Goal: Task Accomplishment & Management: Complete application form

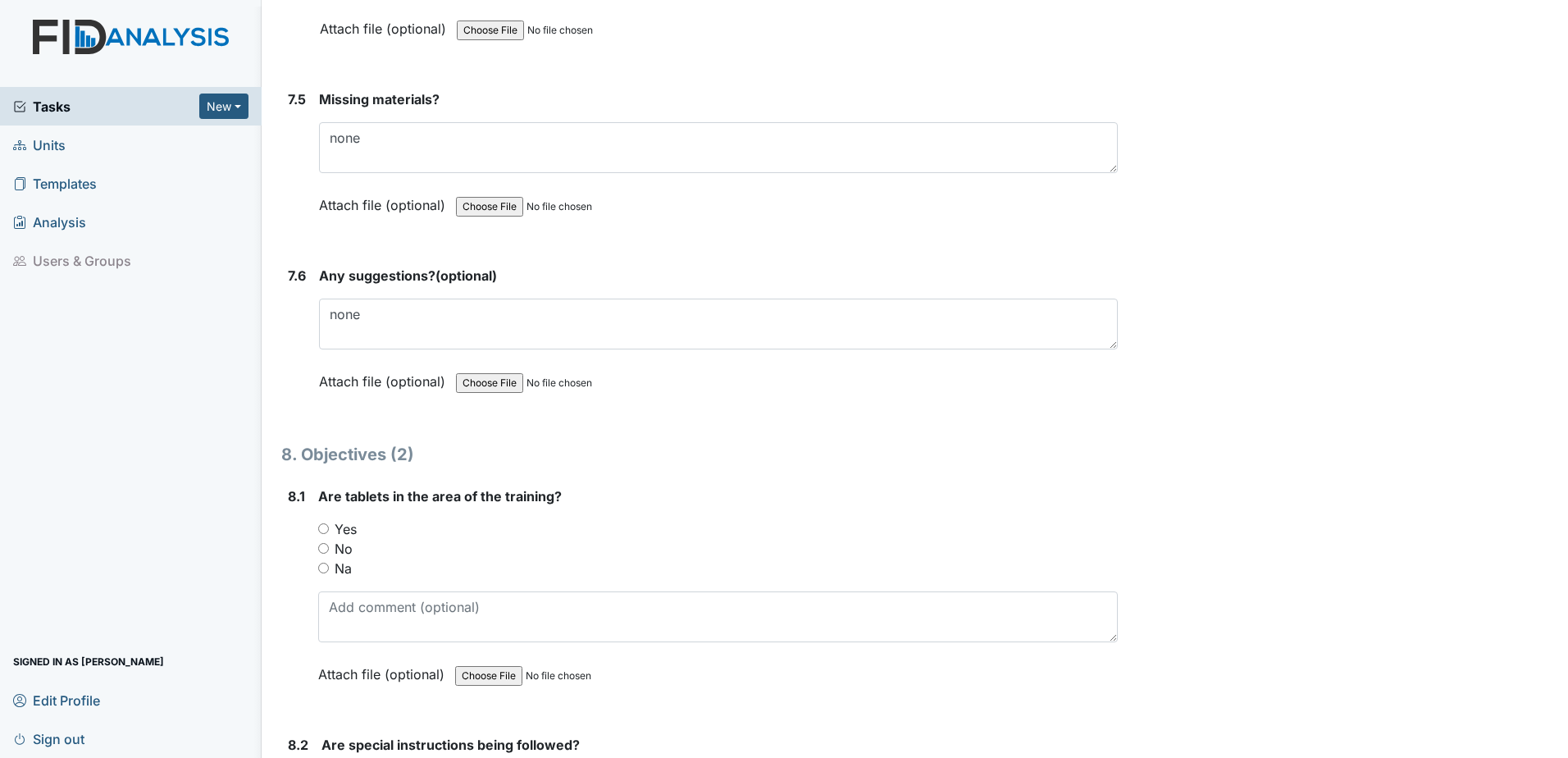
scroll to position [10905, 0]
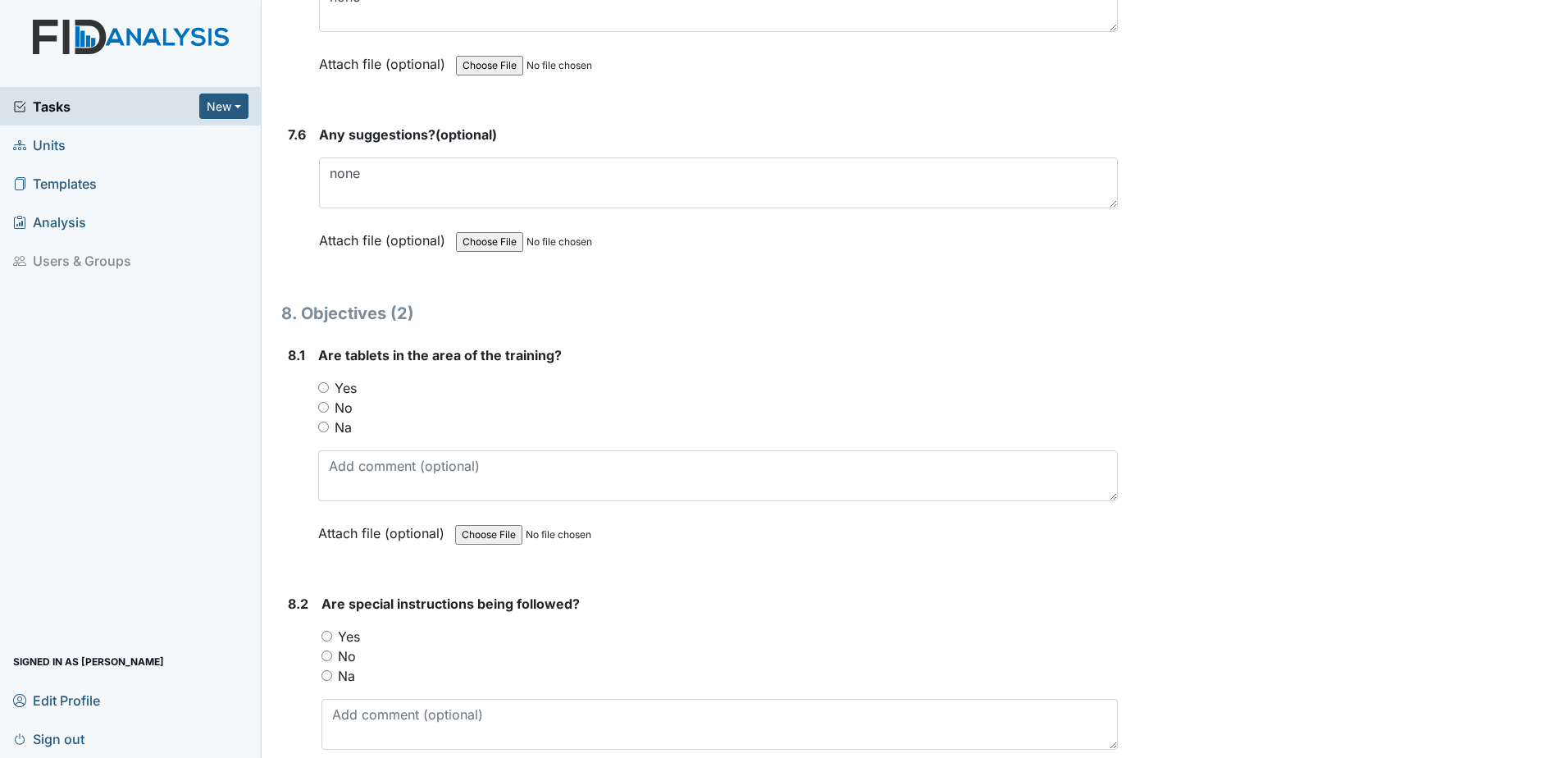
click at [329, 393] on div "Yes" at bounding box center [718, 388] width 800 height 20
click at [323, 382] on input "Yes" at bounding box center [324, 387] width 11 height 11
radio input "true"
click at [322, 638] on input "Yes" at bounding box center [326, 636] width 11 height 11
radio input "true"
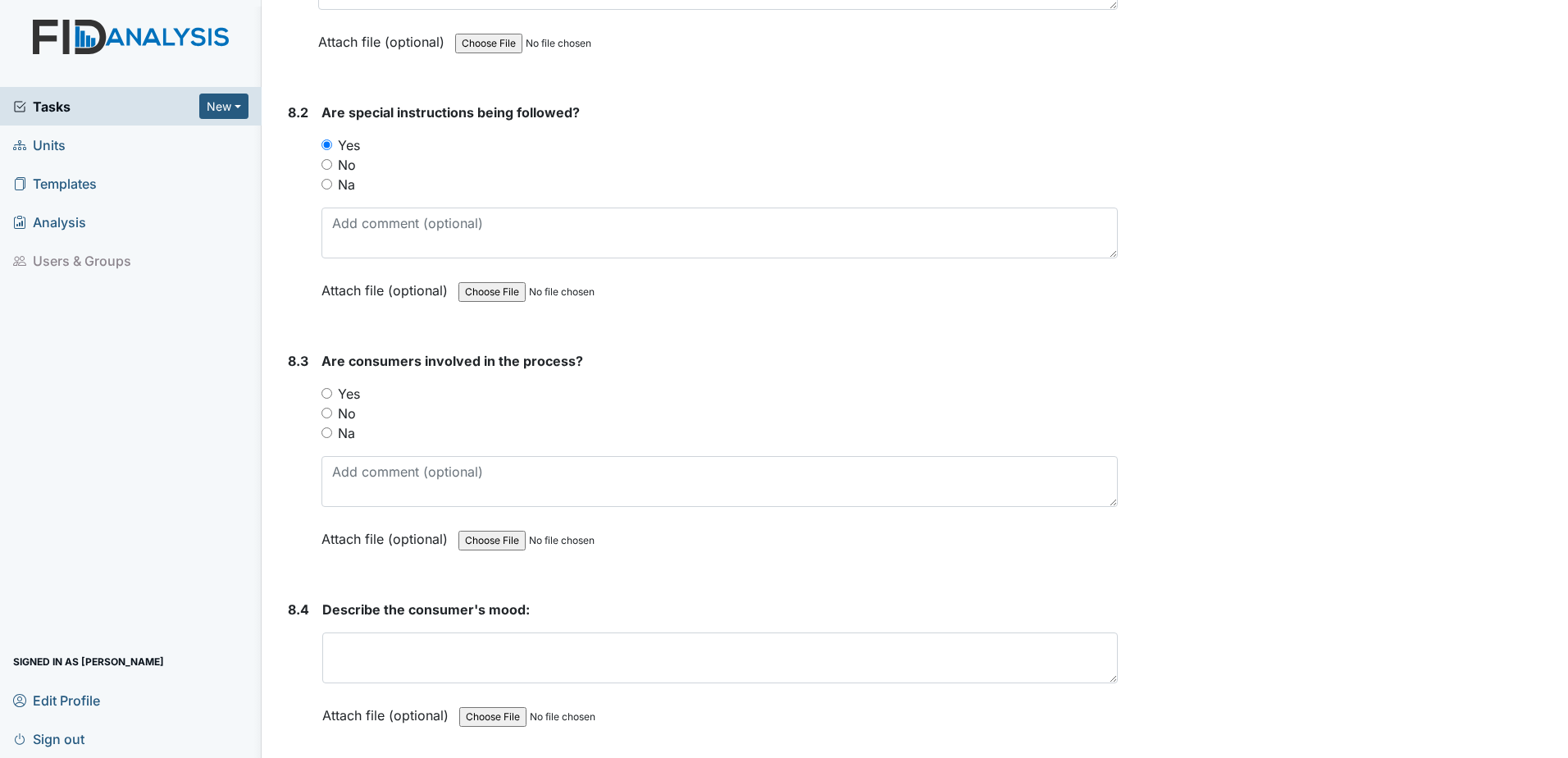
scroll to position [11397, 0]
click at [330, 389] on input "Yes" at bounding box center [326, 393] width 11 height 11
radio input "true"
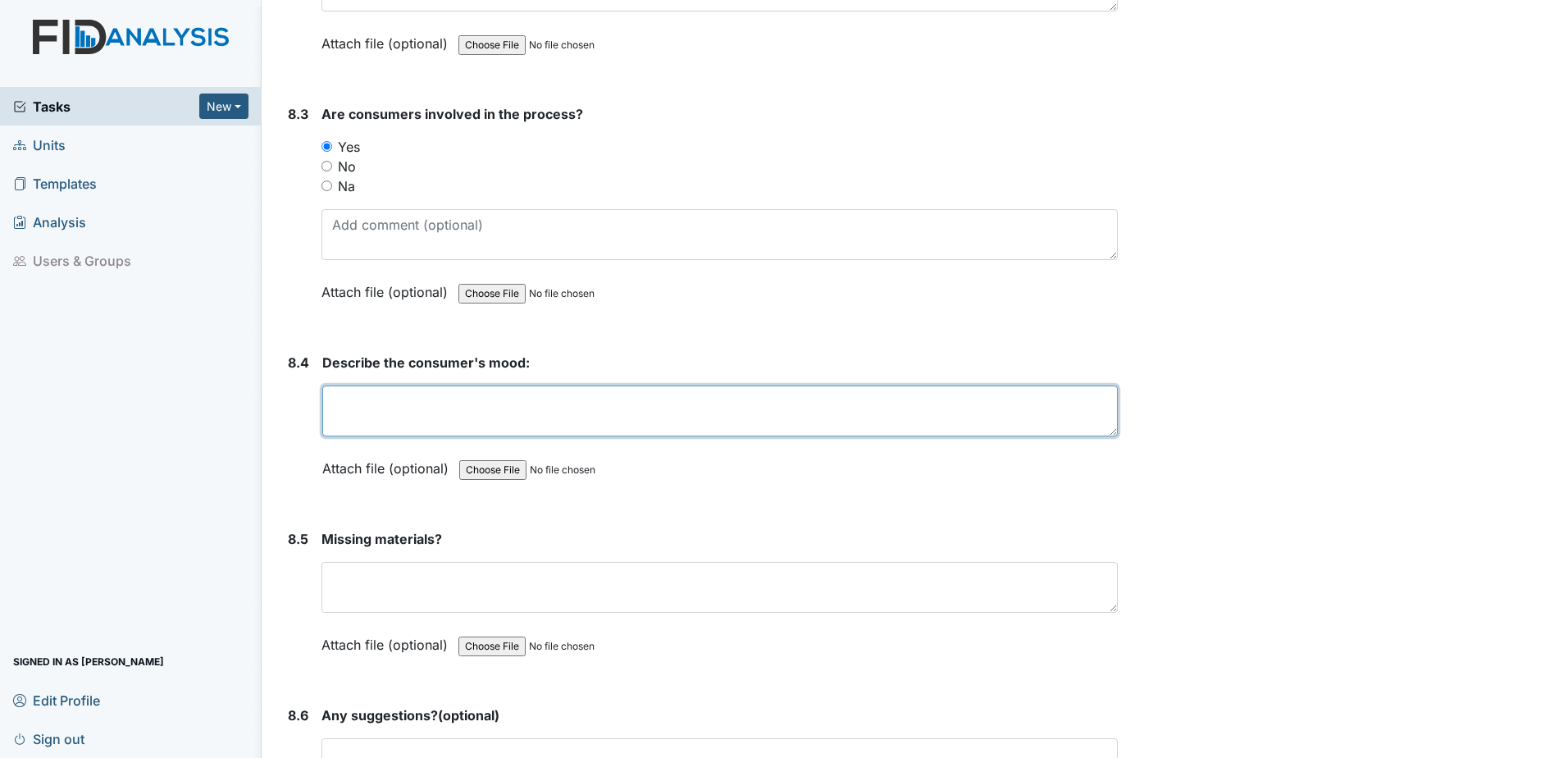
click at [388, 422] on textarea at bounding box center [719, 411] width 795 height 51
type textarea "good"
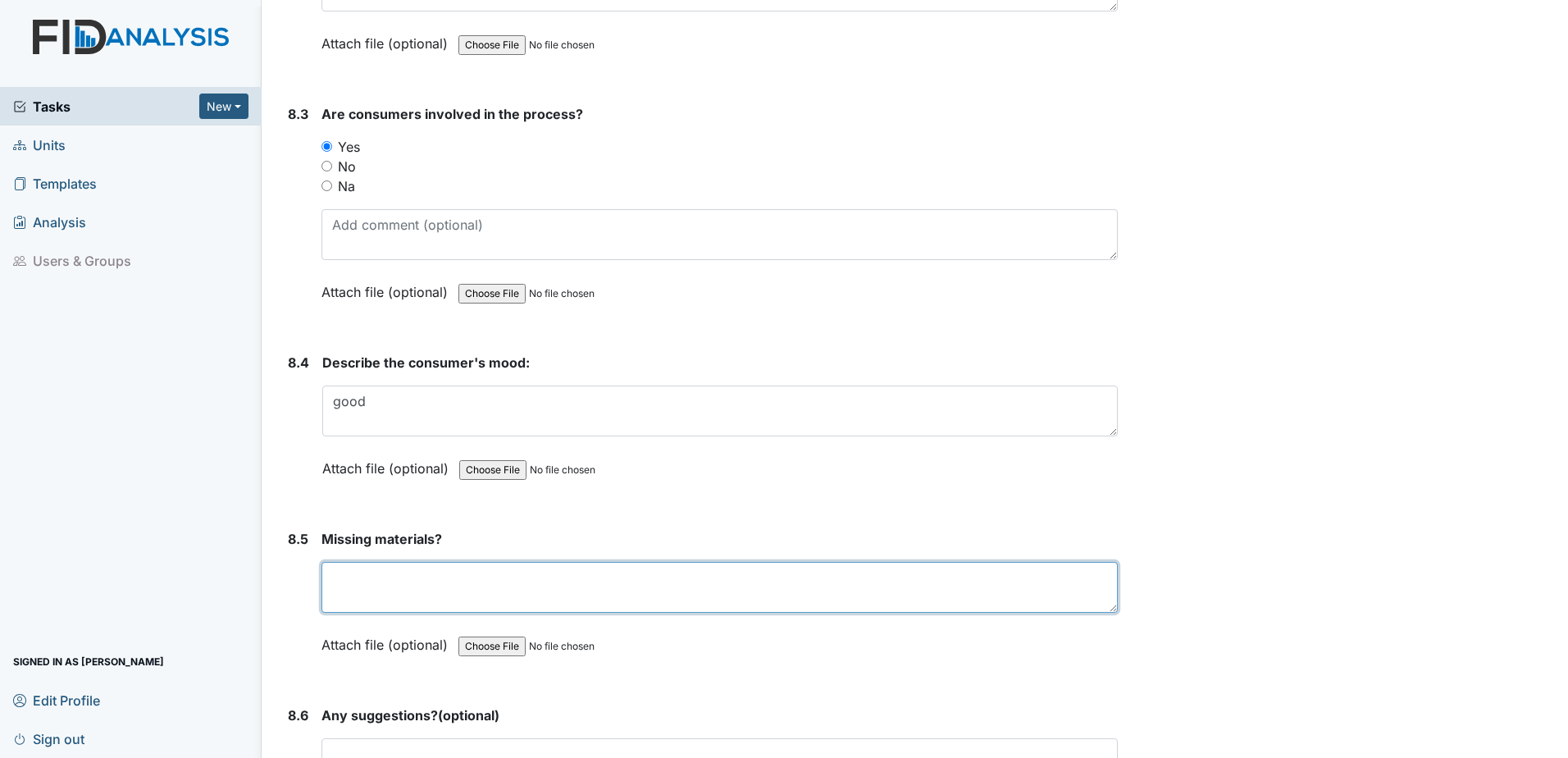
click at [461, 602] on textarea at bounding box center [719, 587] width 796 height 51
type textarea "no"
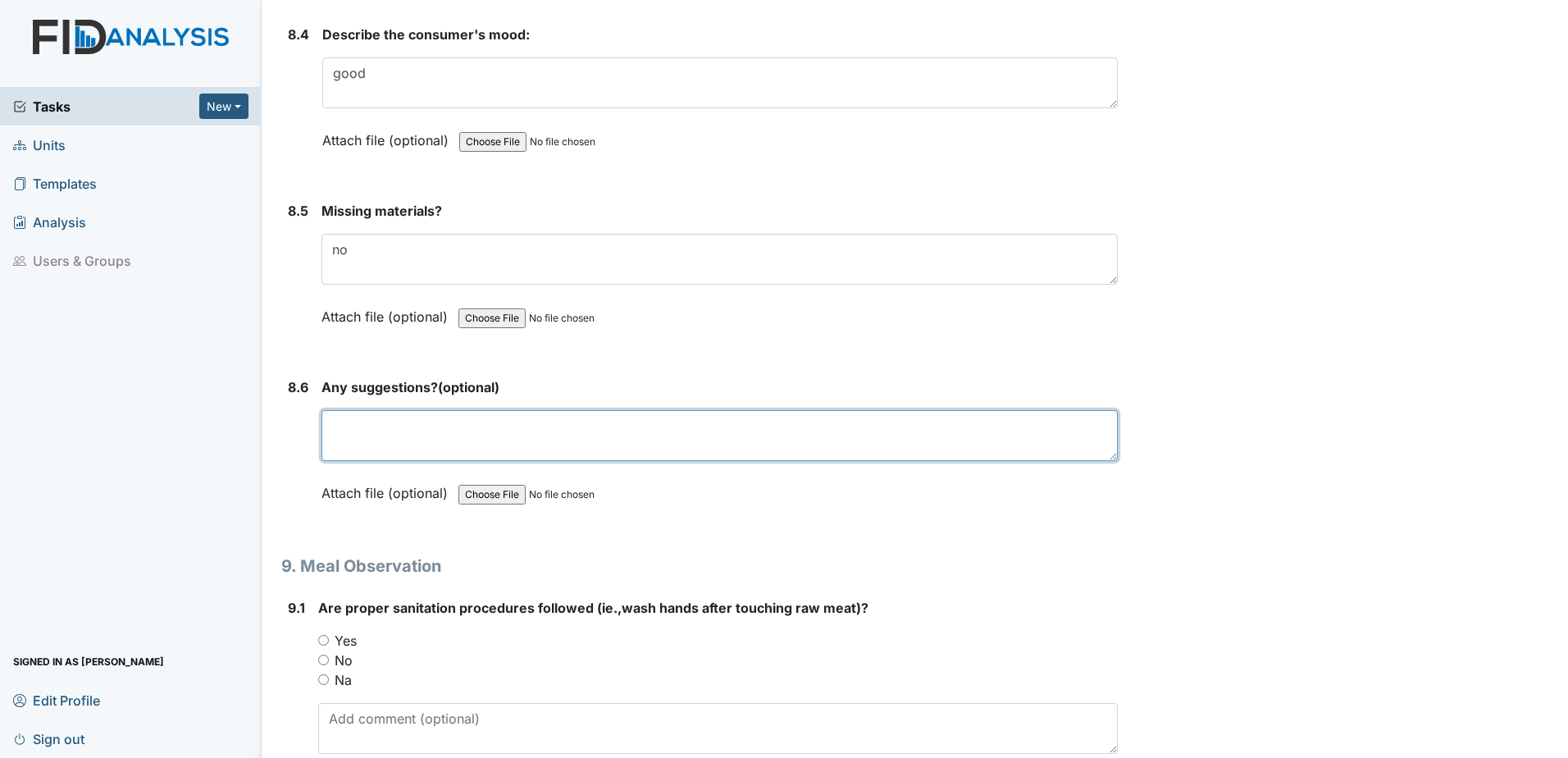
click at [508, 442] on textarea at bounding box center [719, 435] width 796 height 51
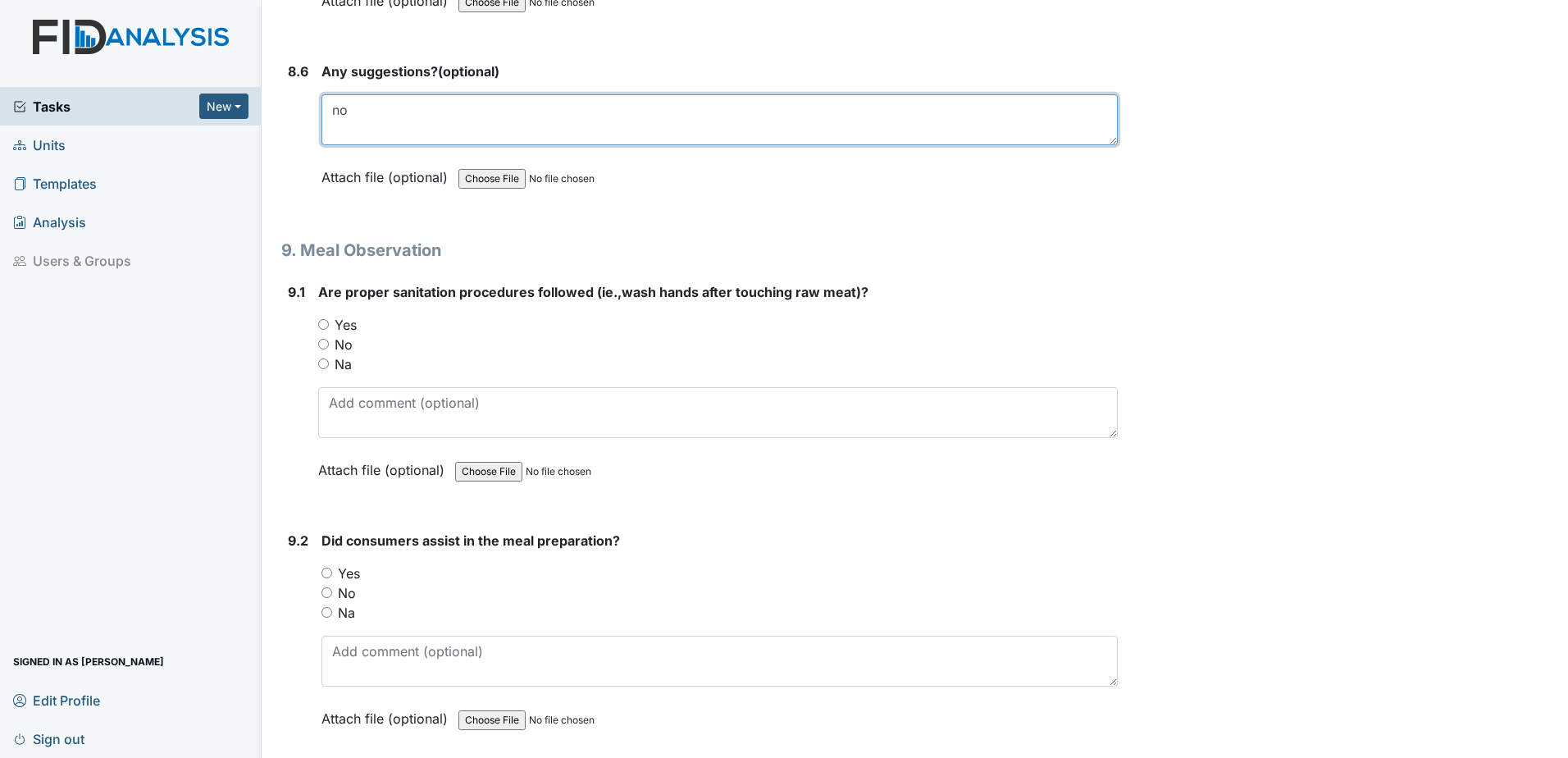
scroll to position [12299, 0]
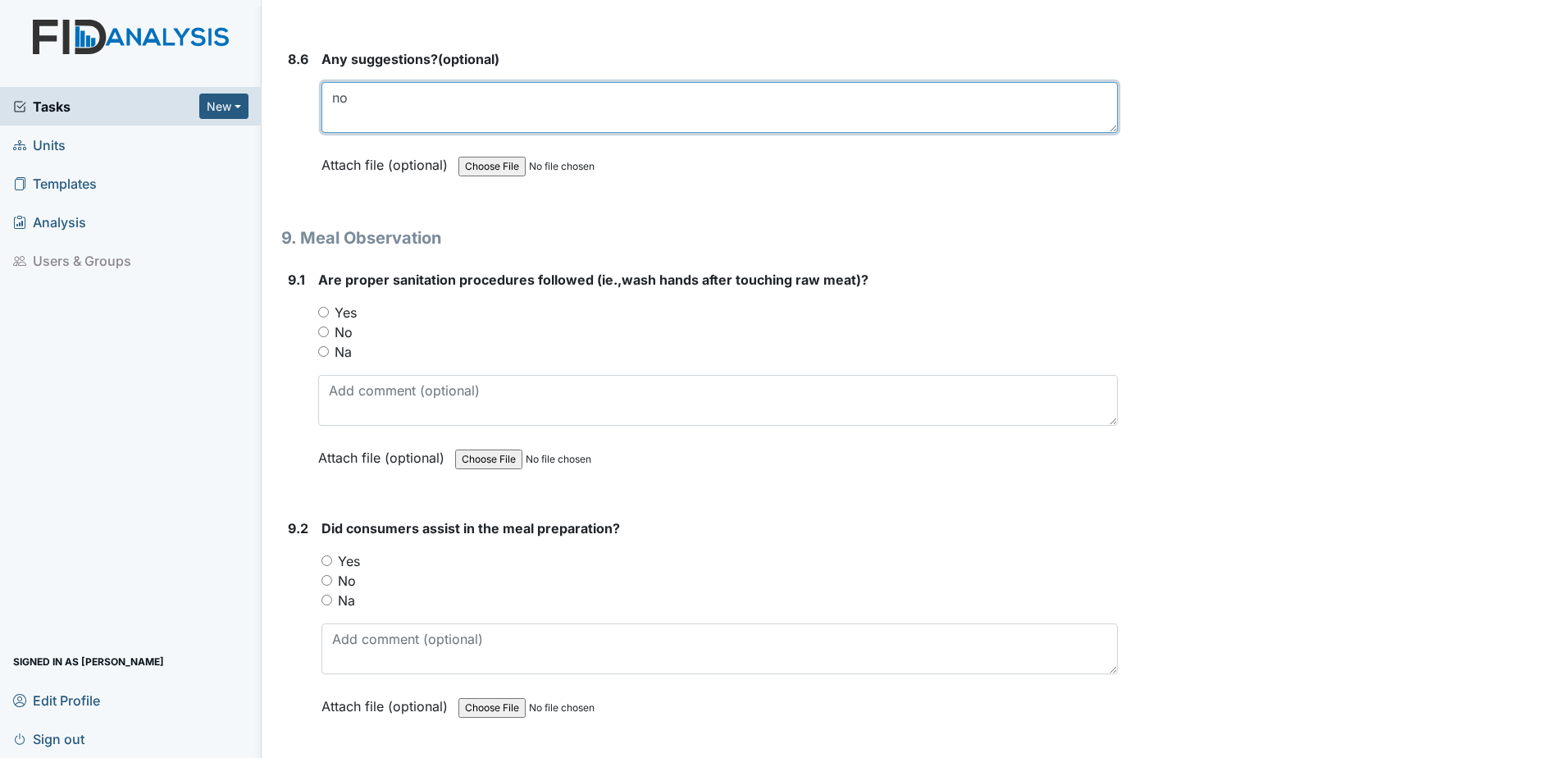
type textarea "no"
click at [321, 312] on input "Yes" at bounding box center [324, 312] width 11 height 11
radio input "true"
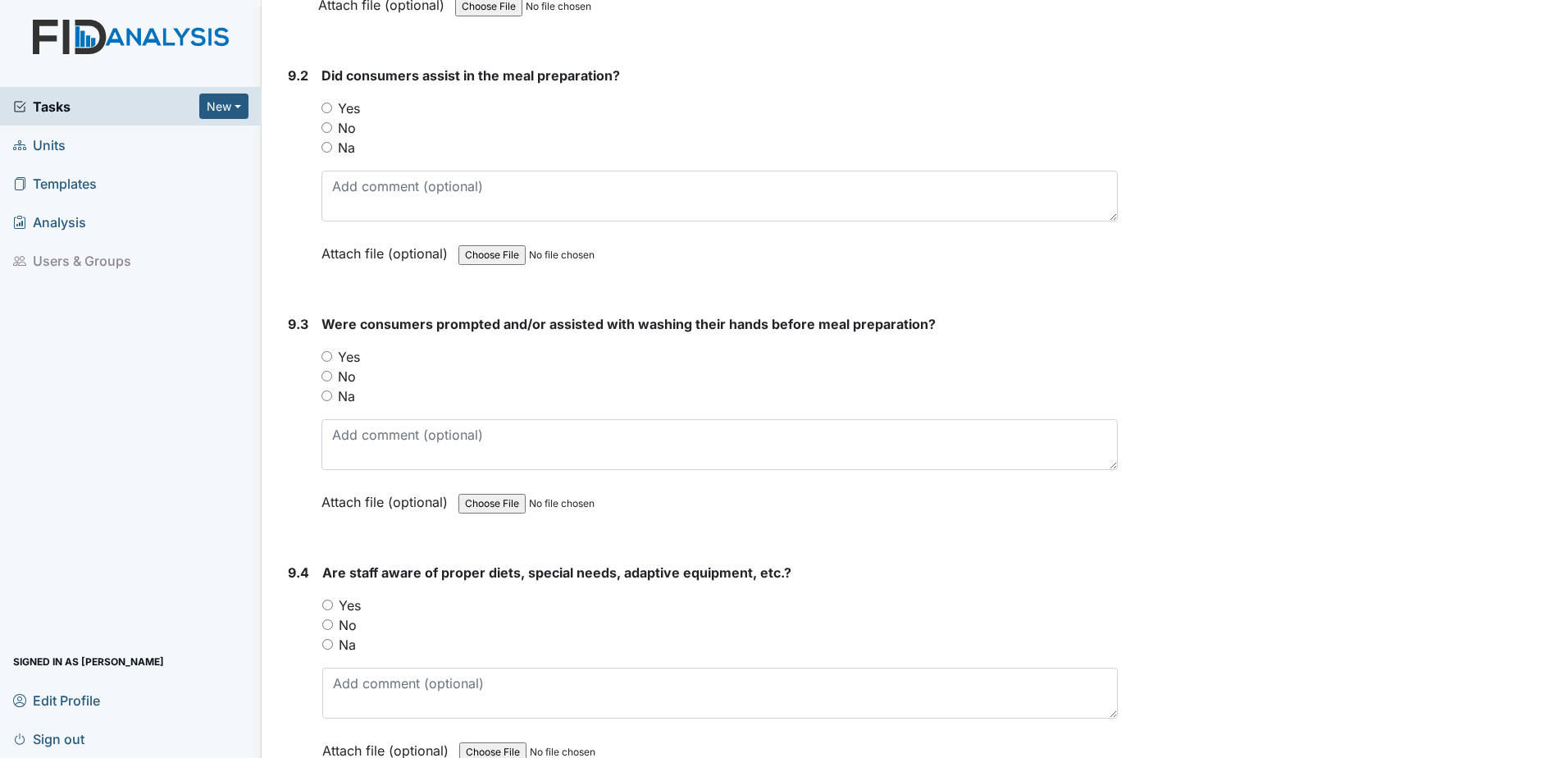
scroll to position [12791, 0]
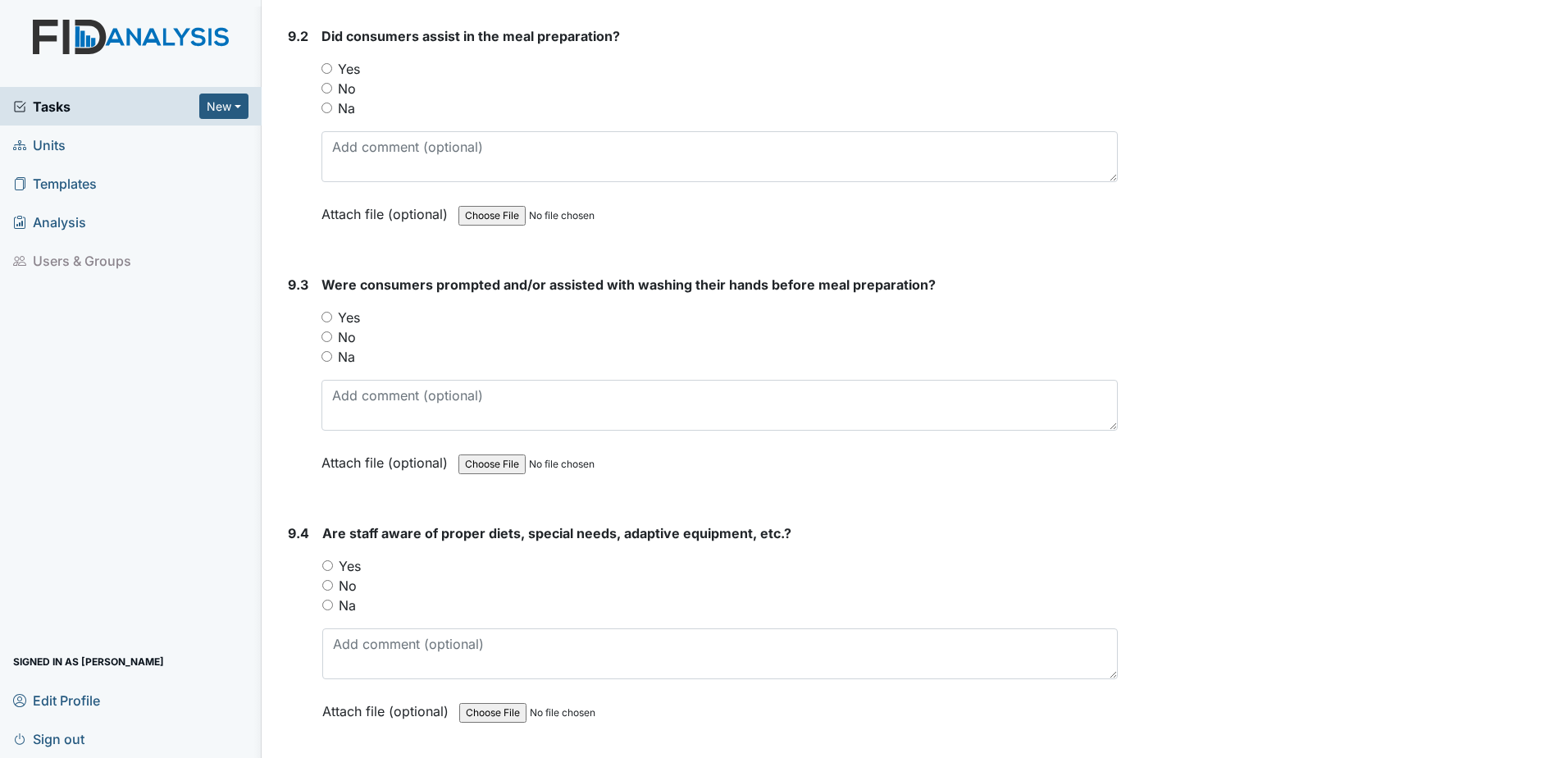
click at [337, 73] on div "Yes" at bounding box center [719, 69] width 796 height 20
click at [329, 69] on input "Yes" at bounding box center [326, 69] width 11 height 11
radio input "true"
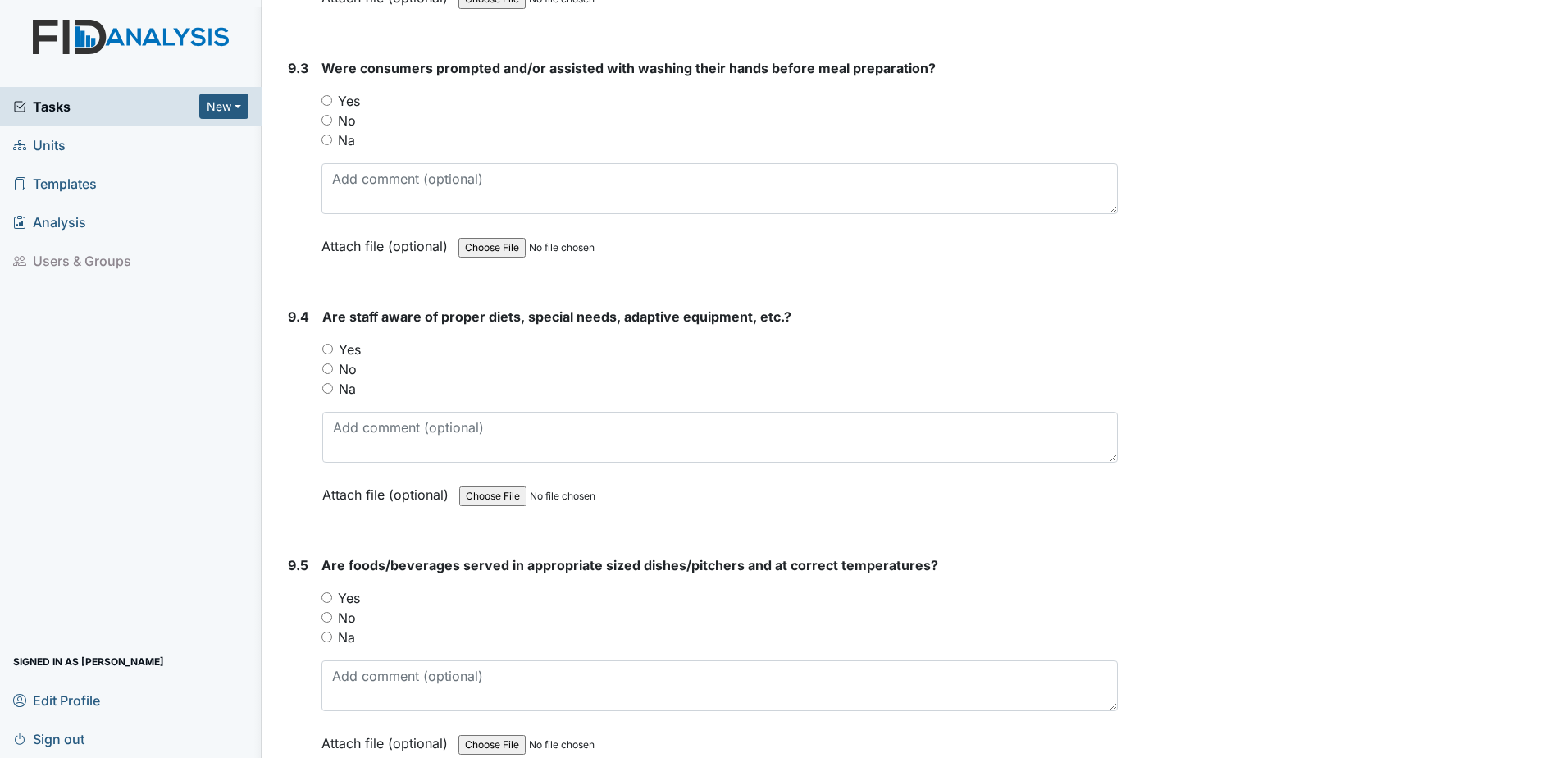
scroll to position [13037, 0]
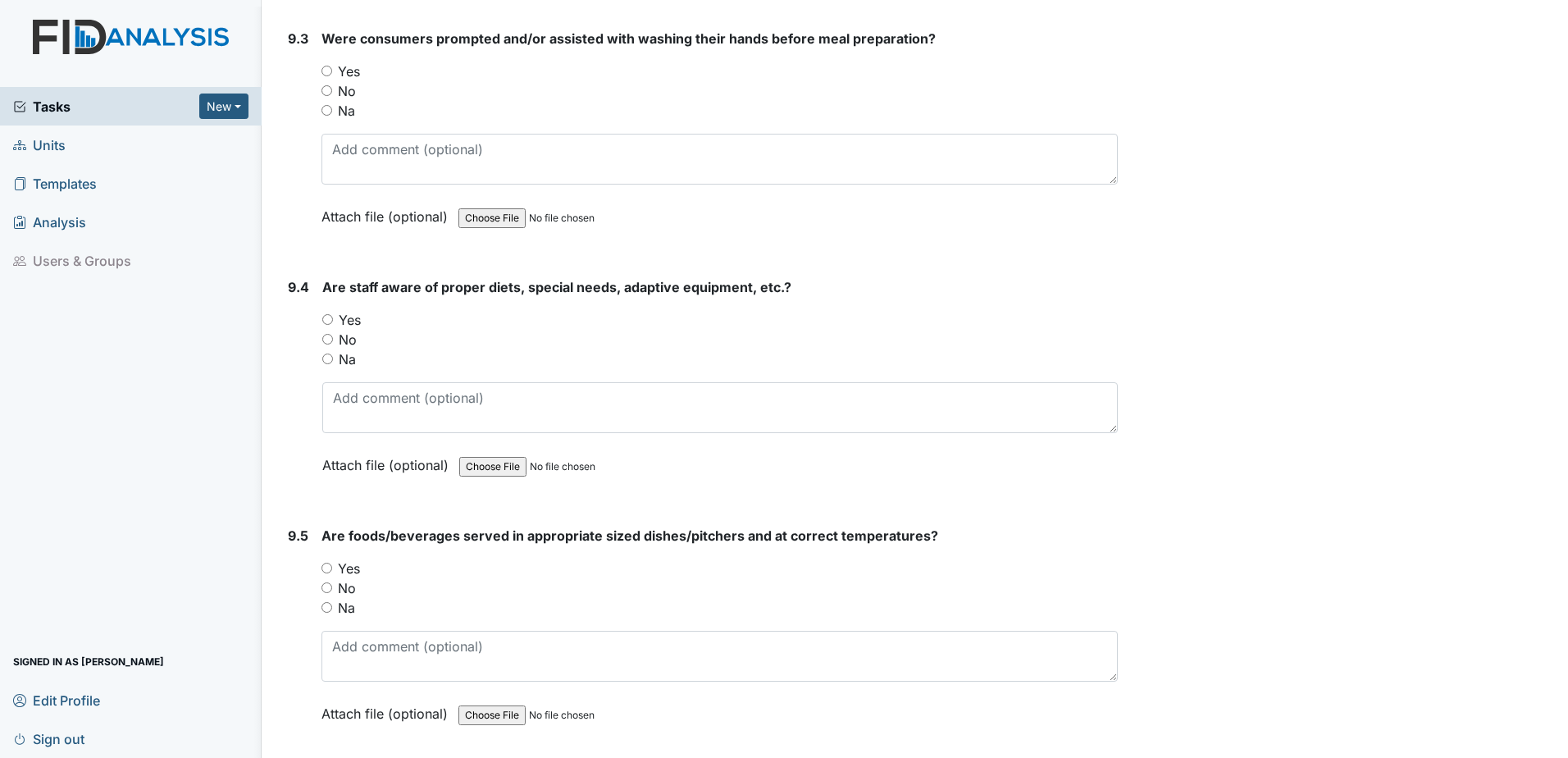
click at [326, 572] on input "Yes" at bounding box center [326, 568] width 11 height 11
radio input "true"
click at [326, 318] on input "Yes" at bounding box center [327, 319] width 11 height 11
radio input "true"
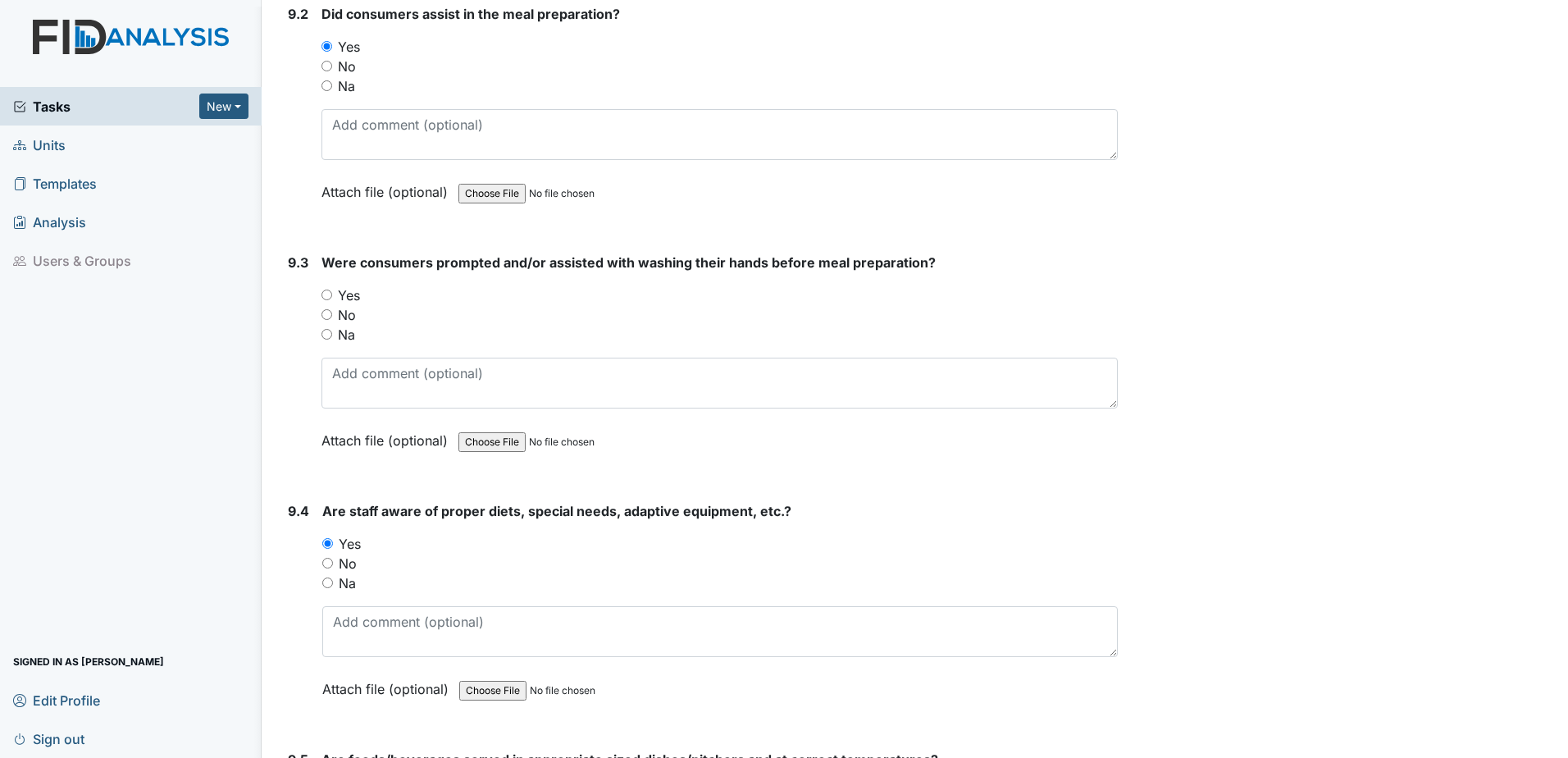
scroll to position [12791, 0]
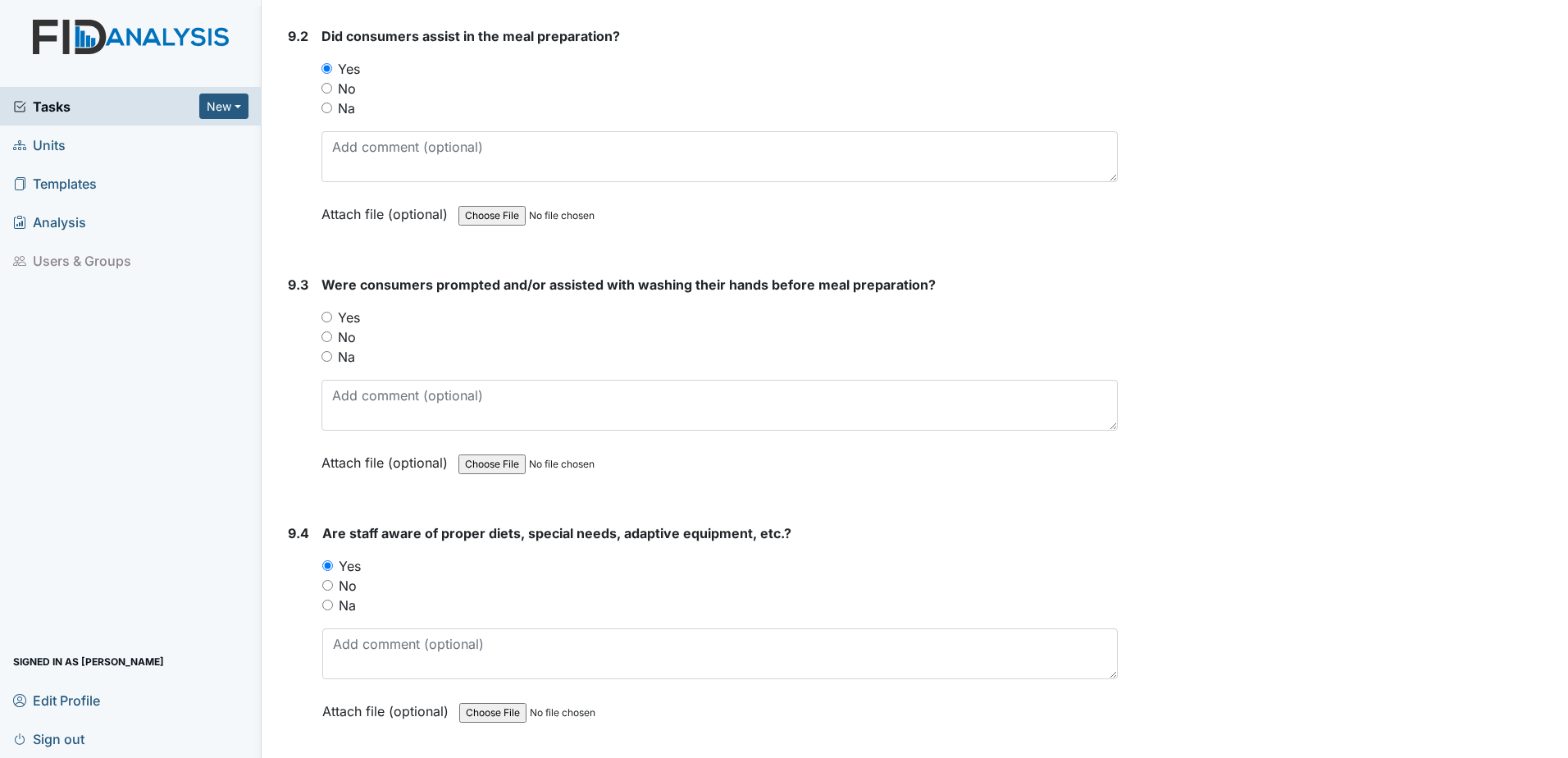
click at [324, 314] on input "Yes" at bounding box center [326, 317] width 11 height 11
radio input "true"
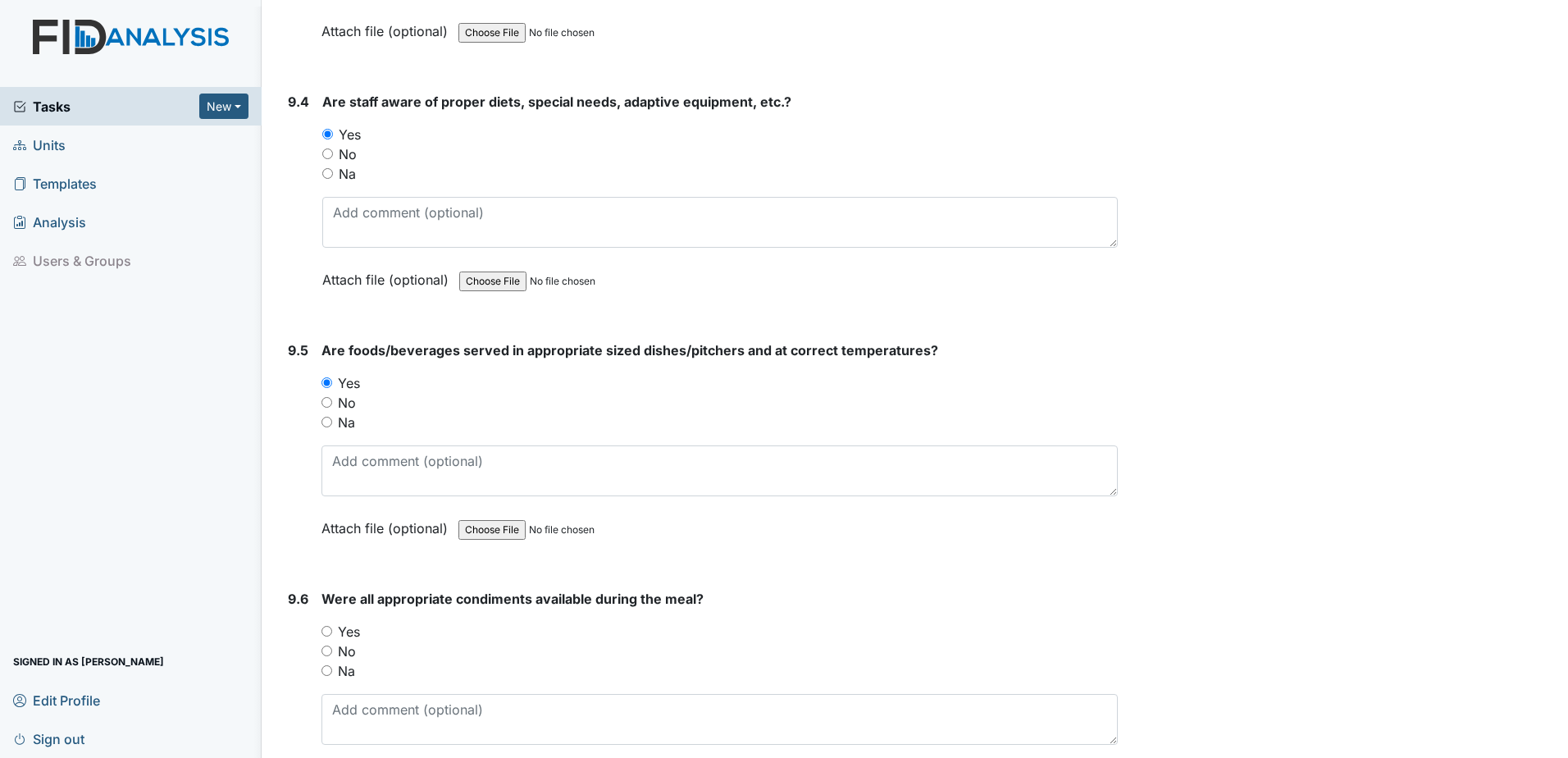
scroll to position [13365, 0]
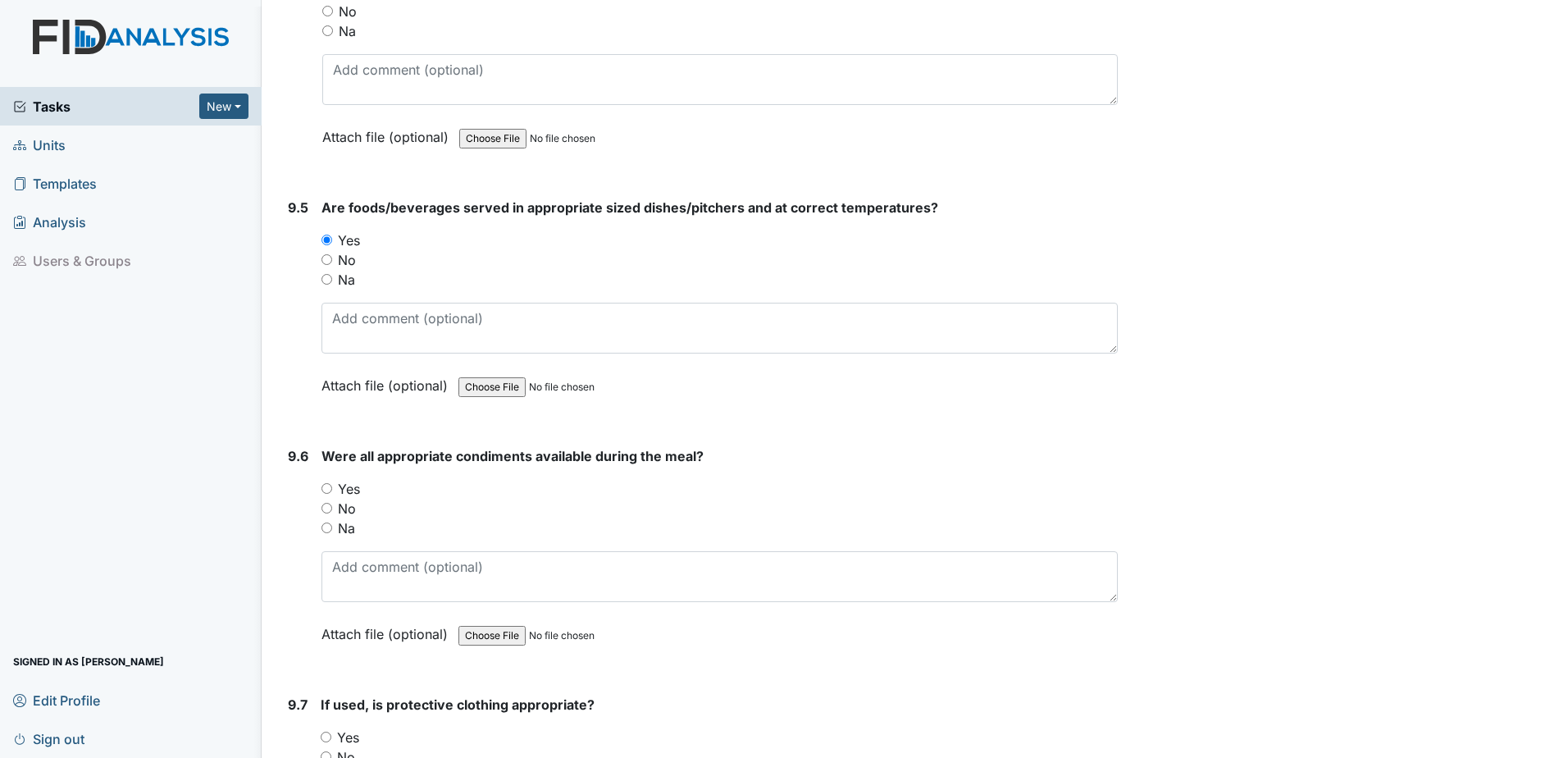
click at [329, 489] on input "Yes" at bounding box center [326, 489] width 11 height 11
radio input "true"
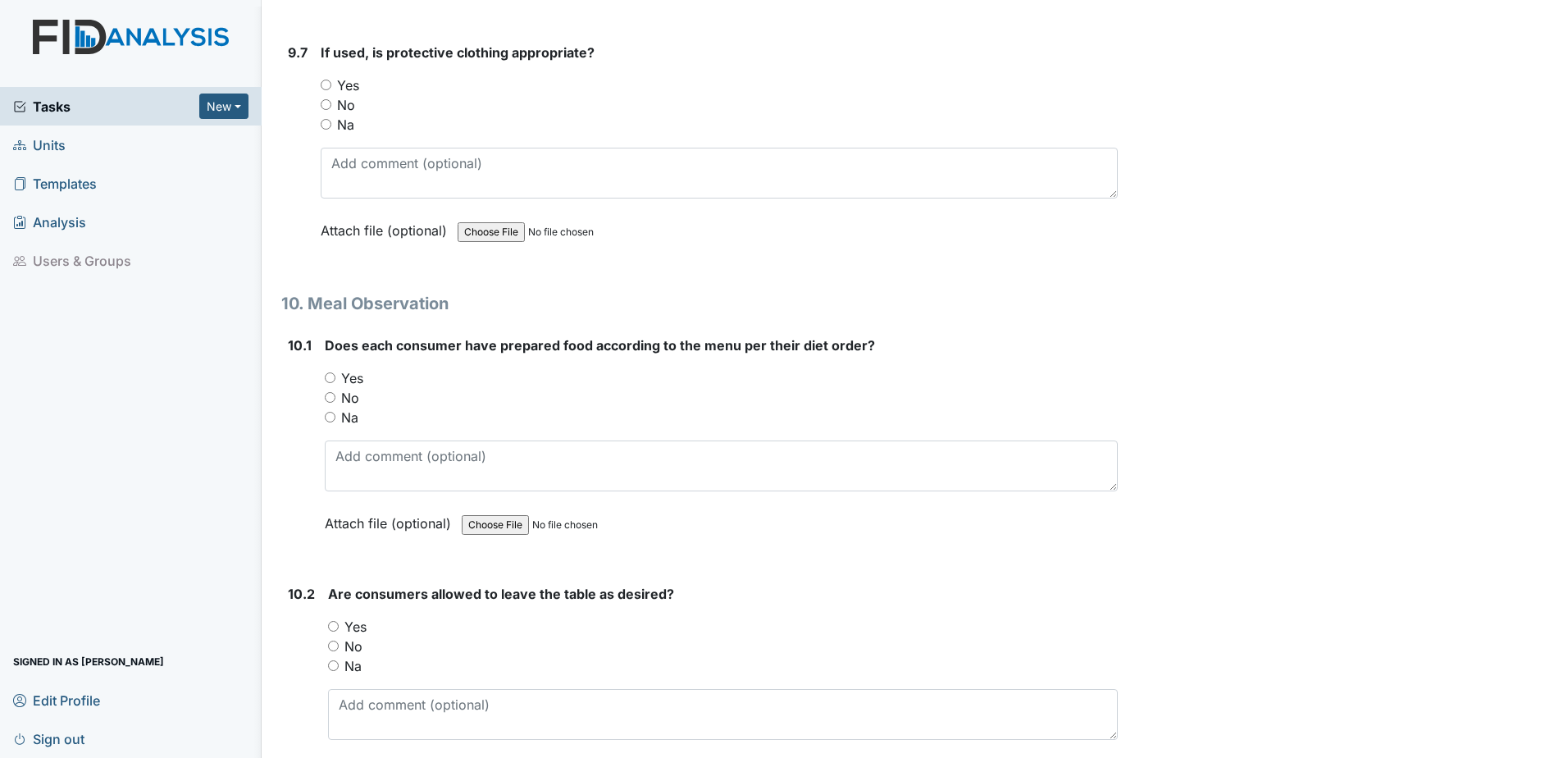
scroll to position [14021, 0]
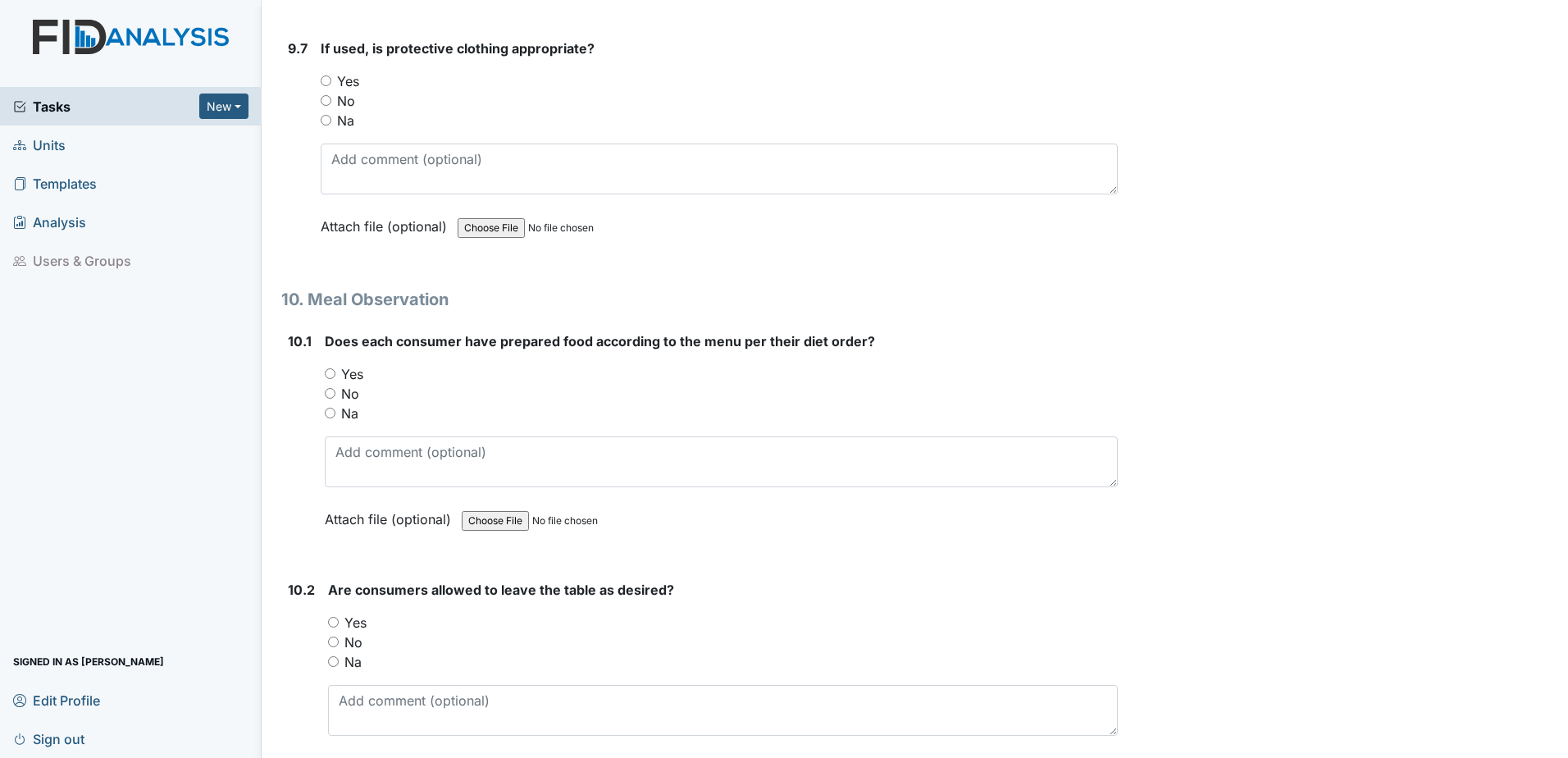
click at [326, 372] on input "Yes" at bounding box center [330, 374] width 11 height 11
radio input "true"
click at [1094, 291] on h1 "10. Meal Observation" at bounding box center [699, 299] width 836 height 24
click at [326, 82] on input "Yes" at bounding box center [326, 81] width 11 height 11
radio input "true"
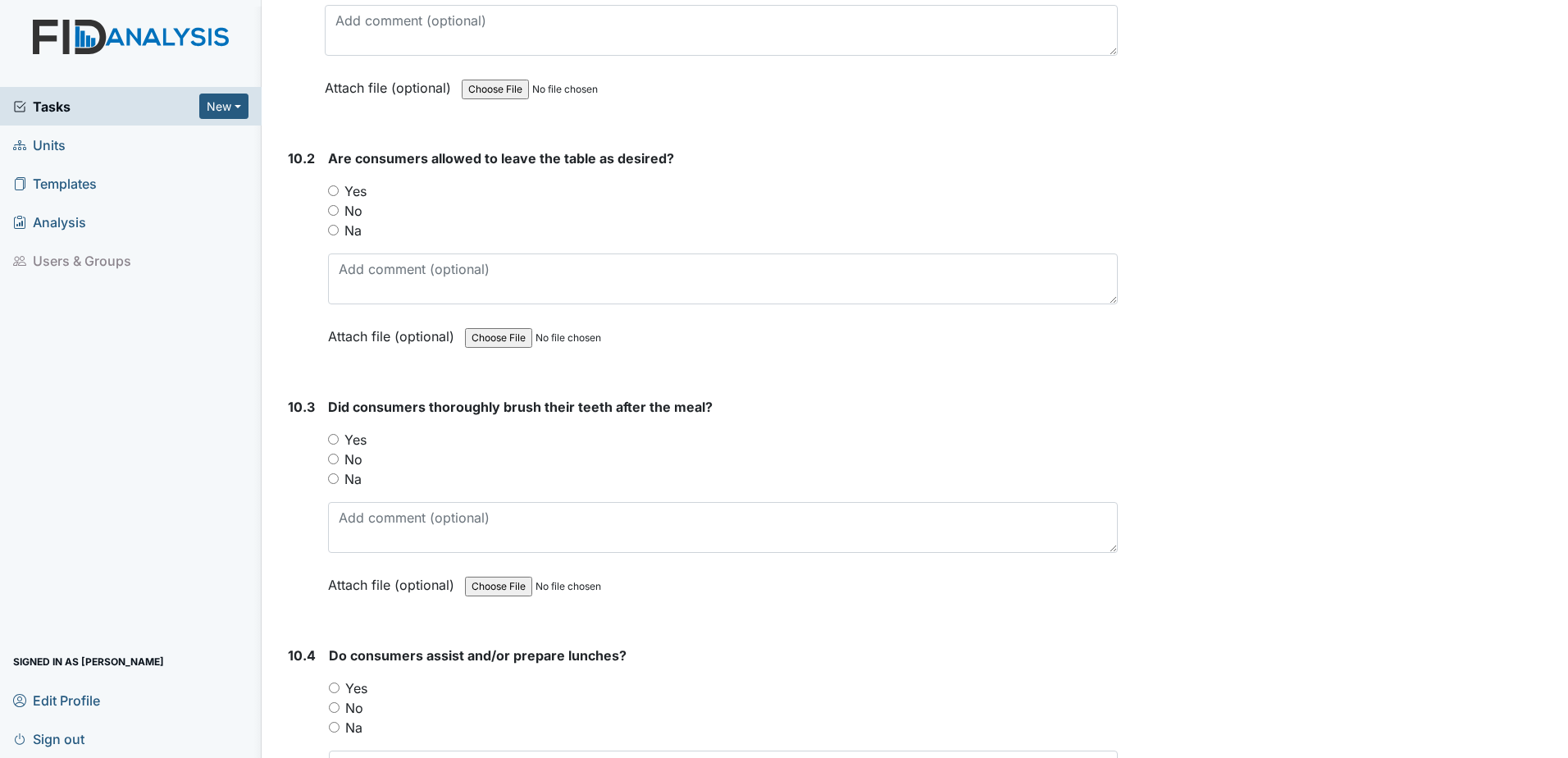
scroll to position [14595, 0]
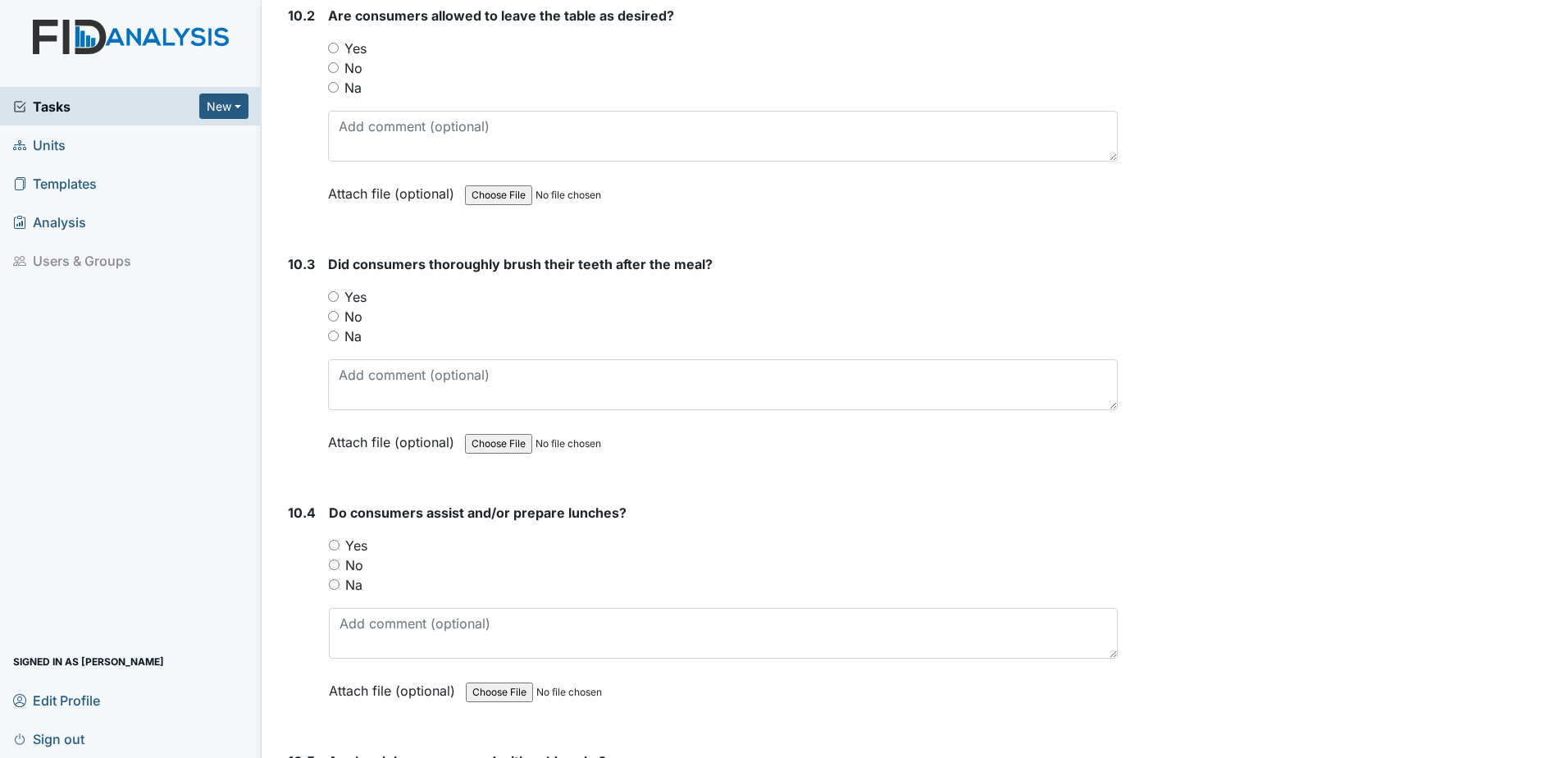
click at [334, 50] on input "Yes" at bounding box center [334, 48] width 11 height 11
radio input "true"
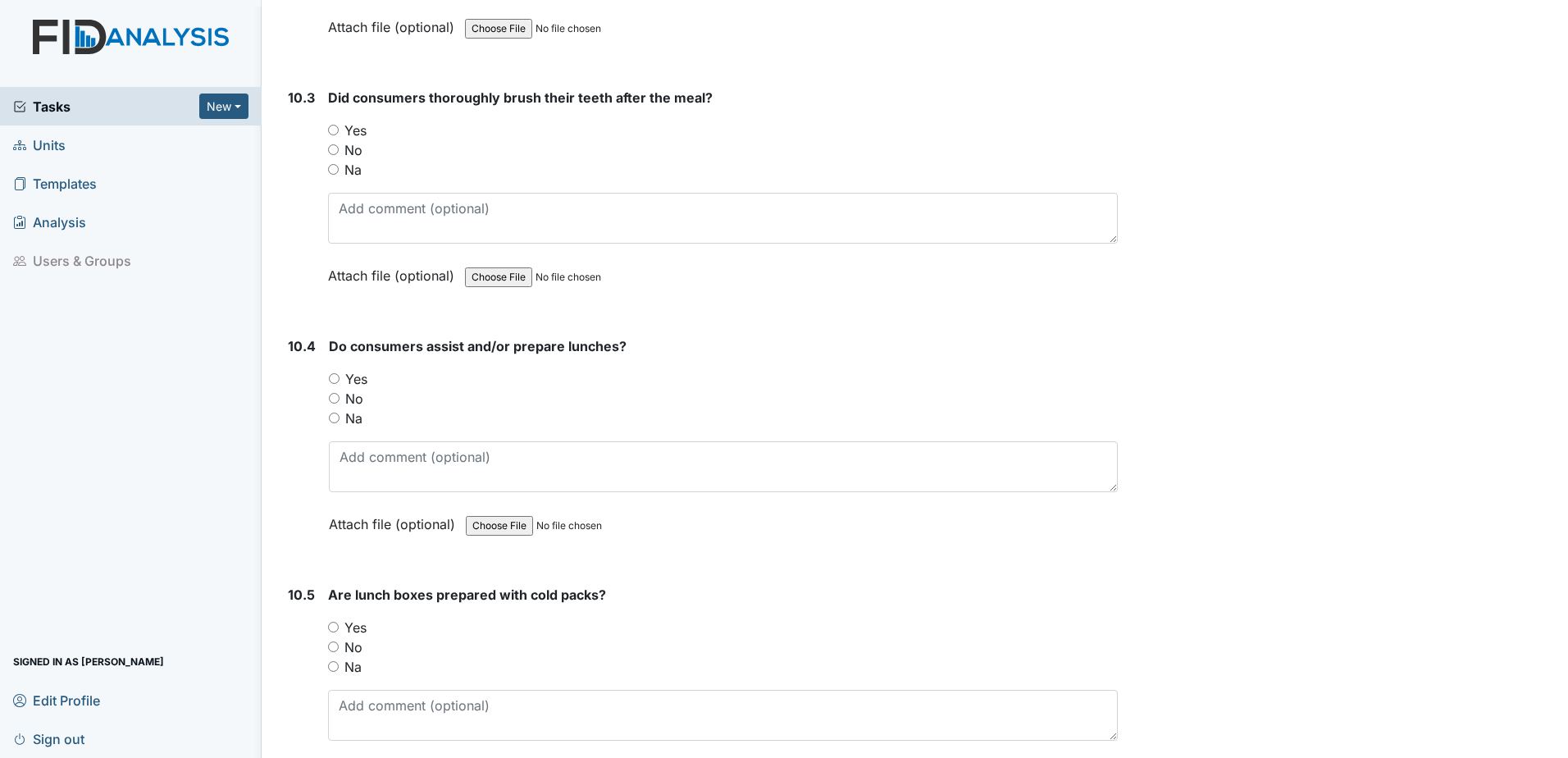
scroll to position [14841, 0]
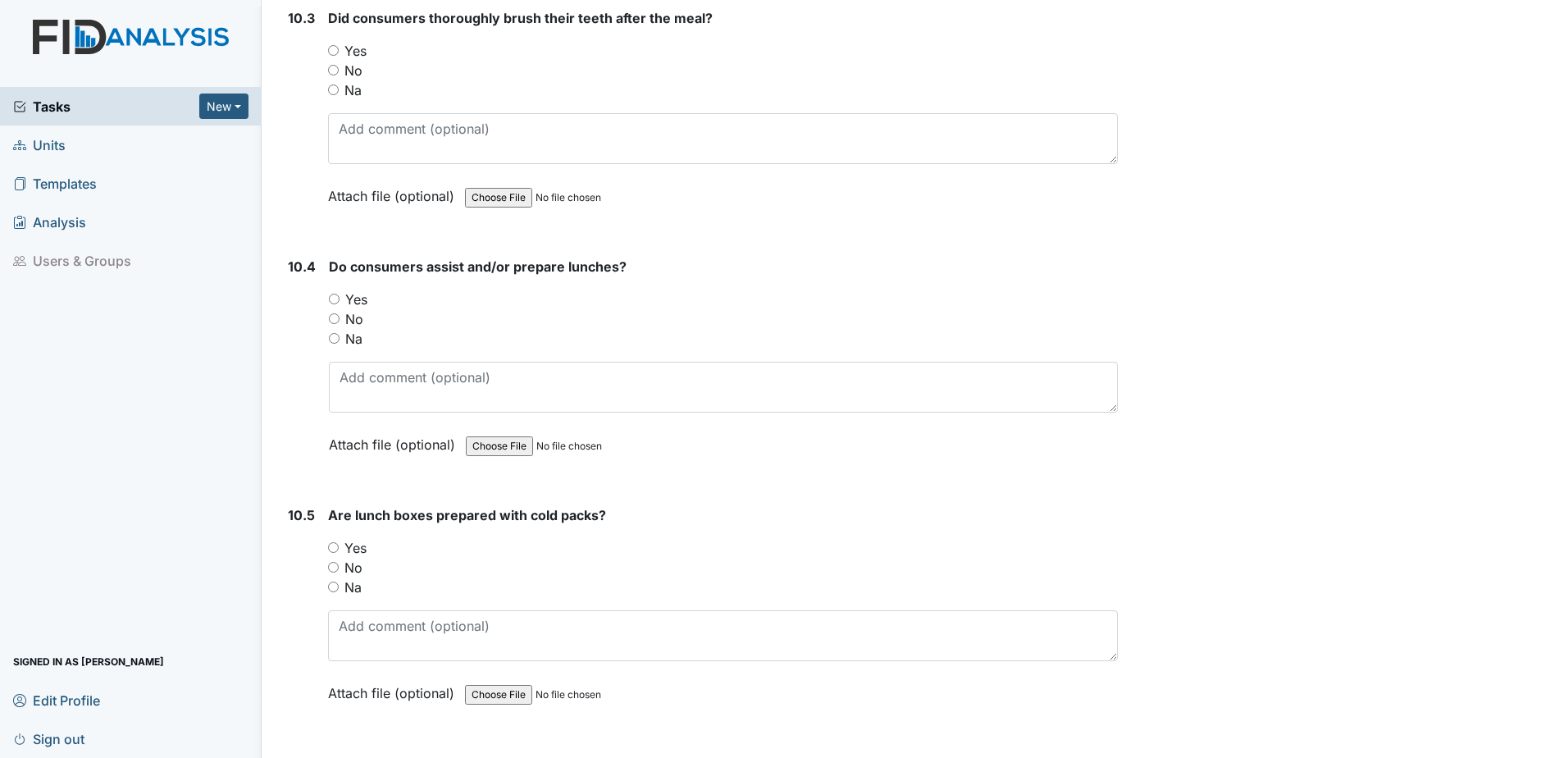
click at [330, 53] on input "Yes" at bounding box center [334, 51] width 11 height 11
radio input "true"
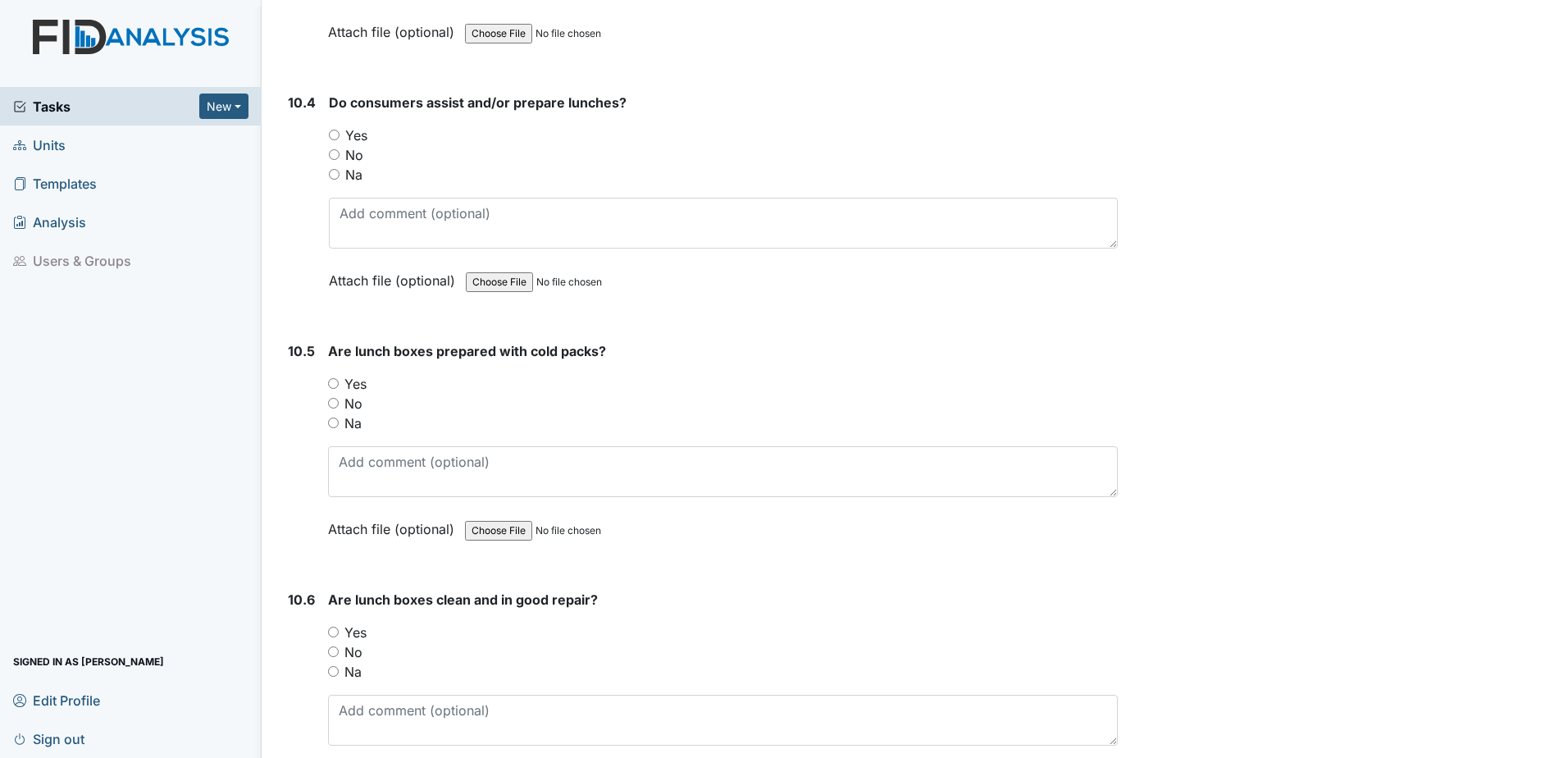
scroll to position [15087, 0]
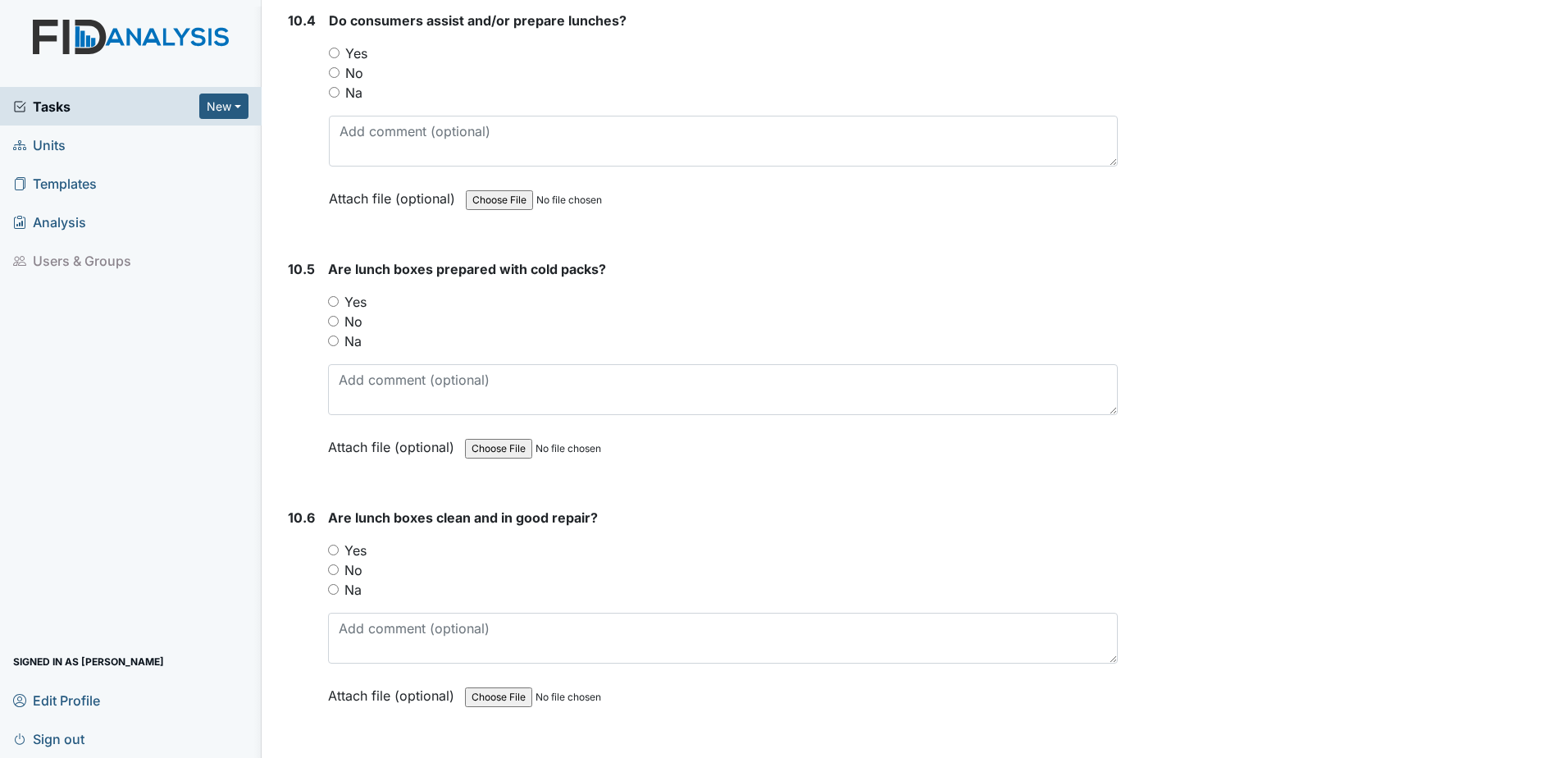
click at [333, 53] on input "Yes" at bounding box center [335, 53] width 11 height 11
radio input "true"
click at [336, 296] on input "Yes" at bounding box center [334, 301] width 11 height 11
radio input "true"
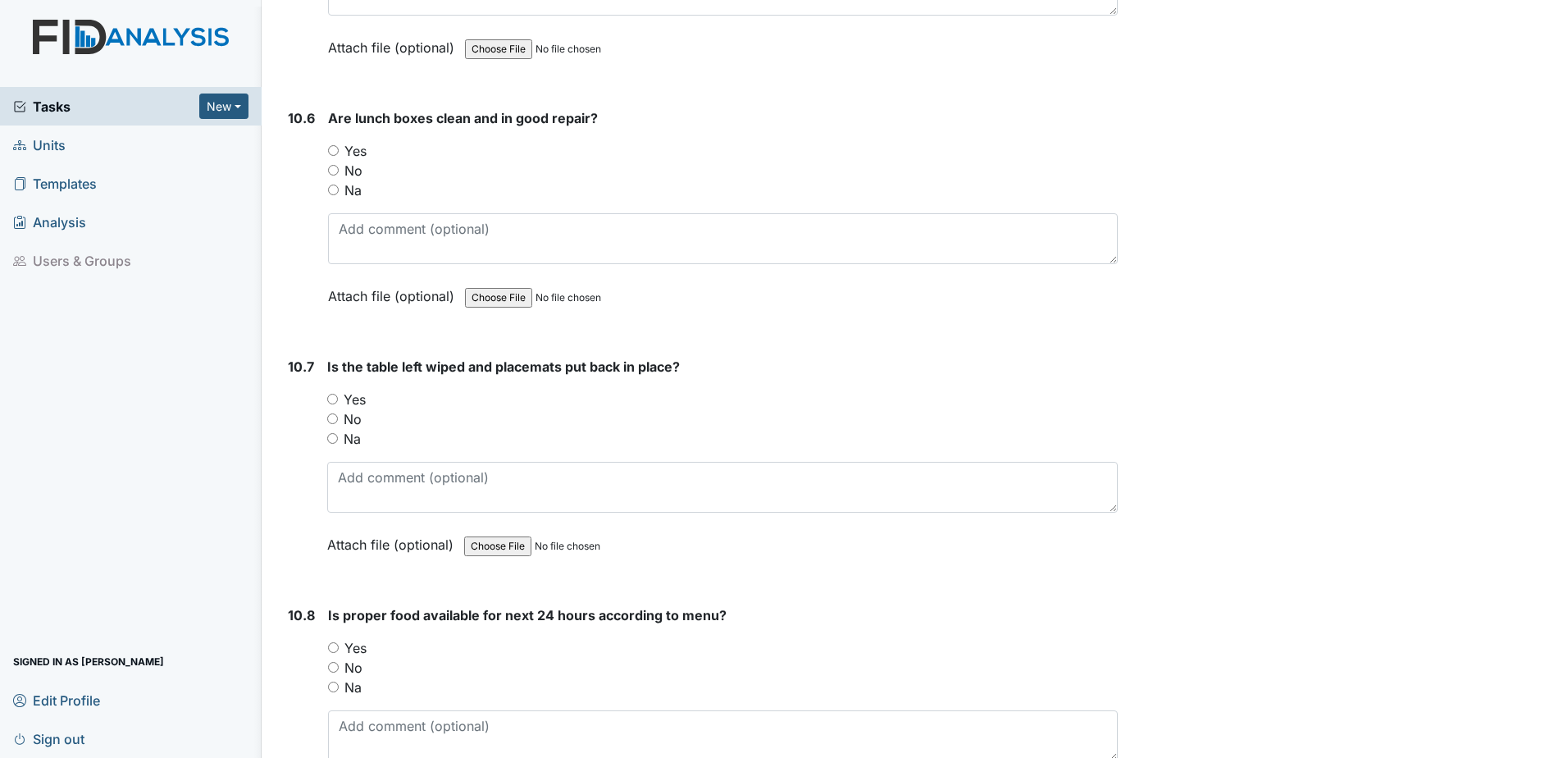
scroll to position [15496, 0]
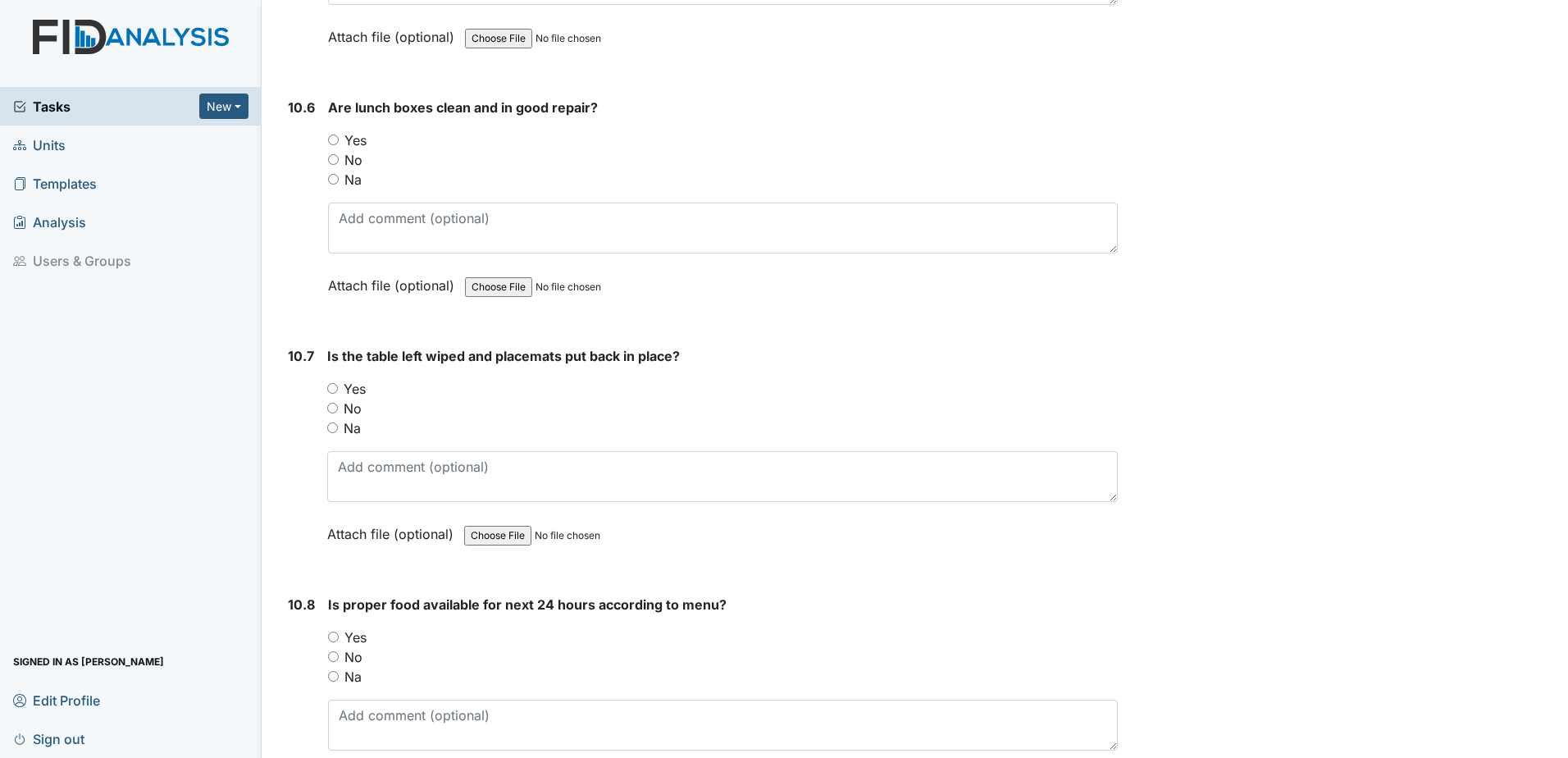
click at [334, 139] on input "Yes" at bounding box center [334, 140] width 11 height 11
radio input "true"
click at [334, 384] on input "Yes" at bounding box center [333, 388] width 11 height 11
radio input "true"
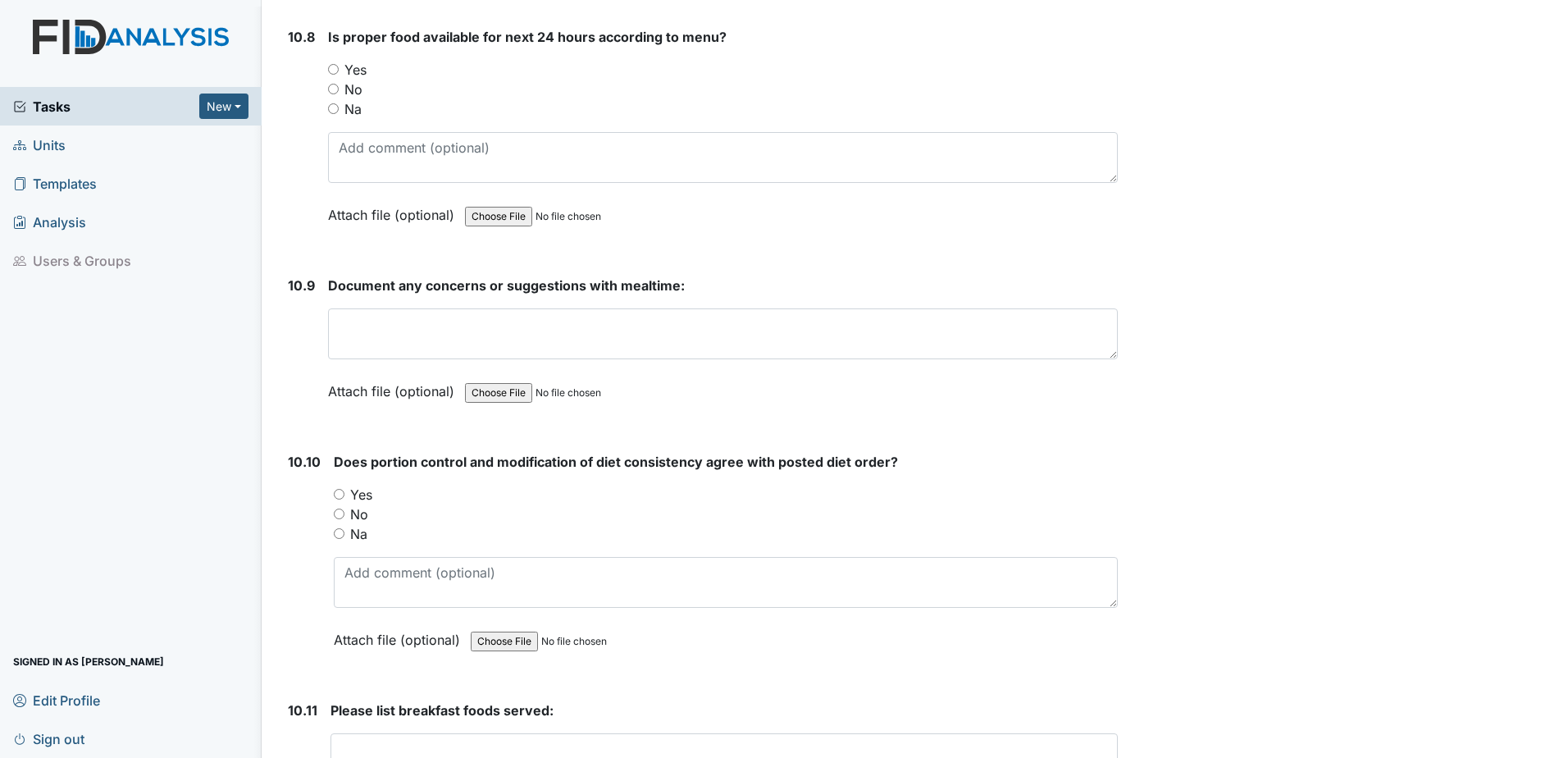
scroll to position [16070, 0]
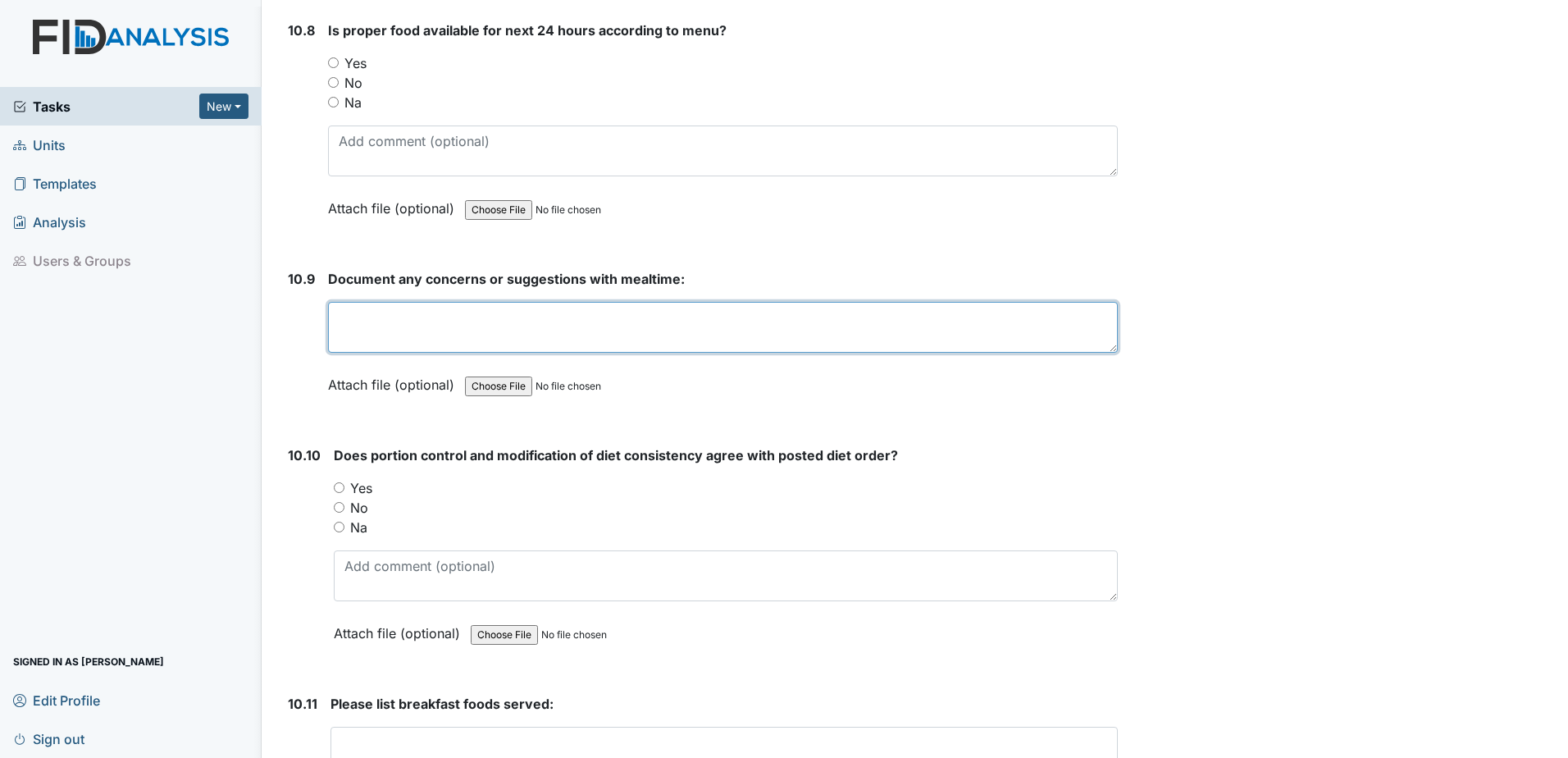
click at [364, 315] on textarea at bounding box center [723, 327] width 790 height 51
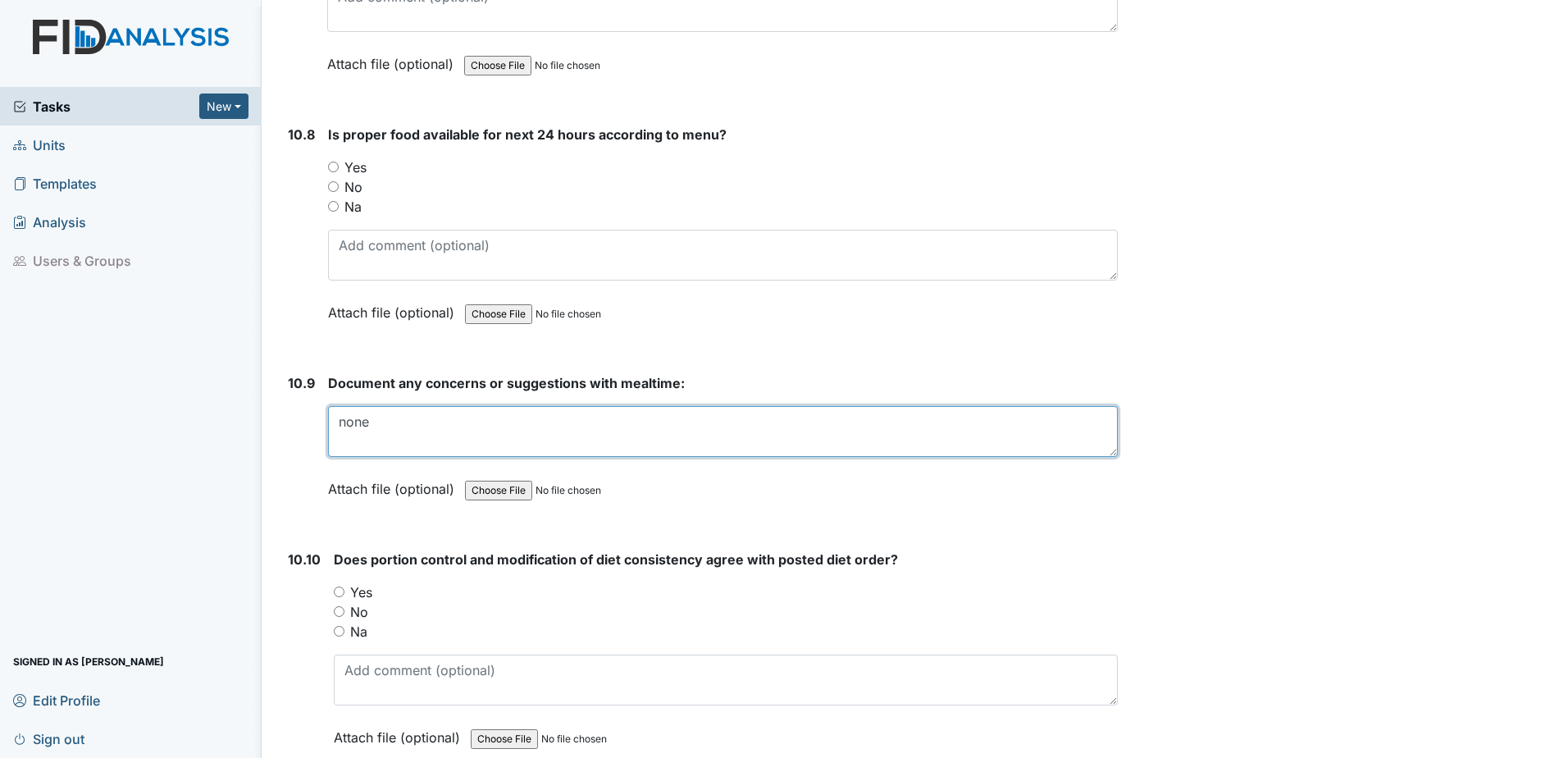
scroll to position [15989, 0]
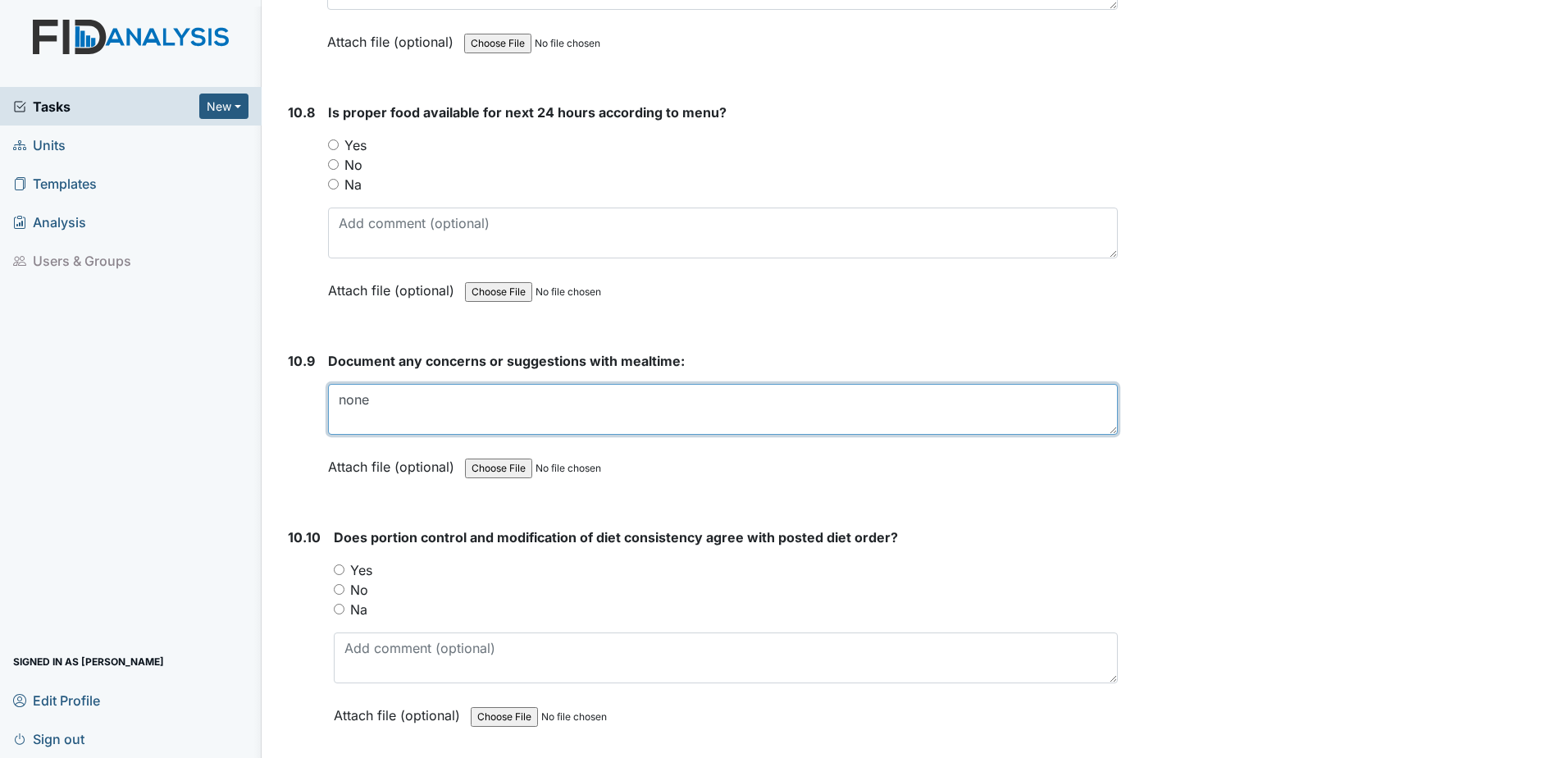
type textarea "none"
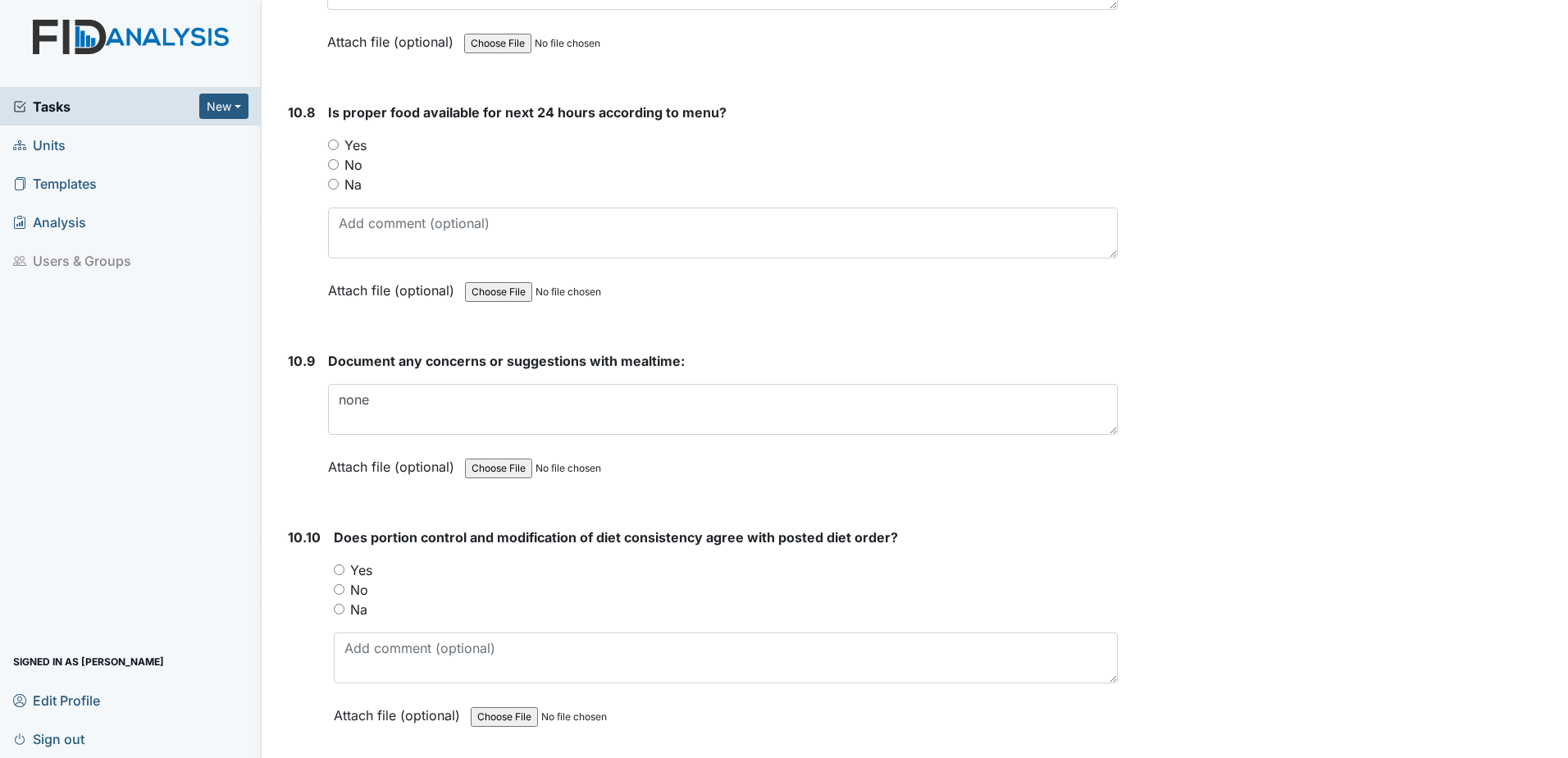
click at [330, 141] on input "Yes" at bounding box center [334, 145] width 11 height 11
radio input "true"
click at [339, 565] on input "Yes" at bounding box center [339, 569] width 11 height 11
radio input "true"
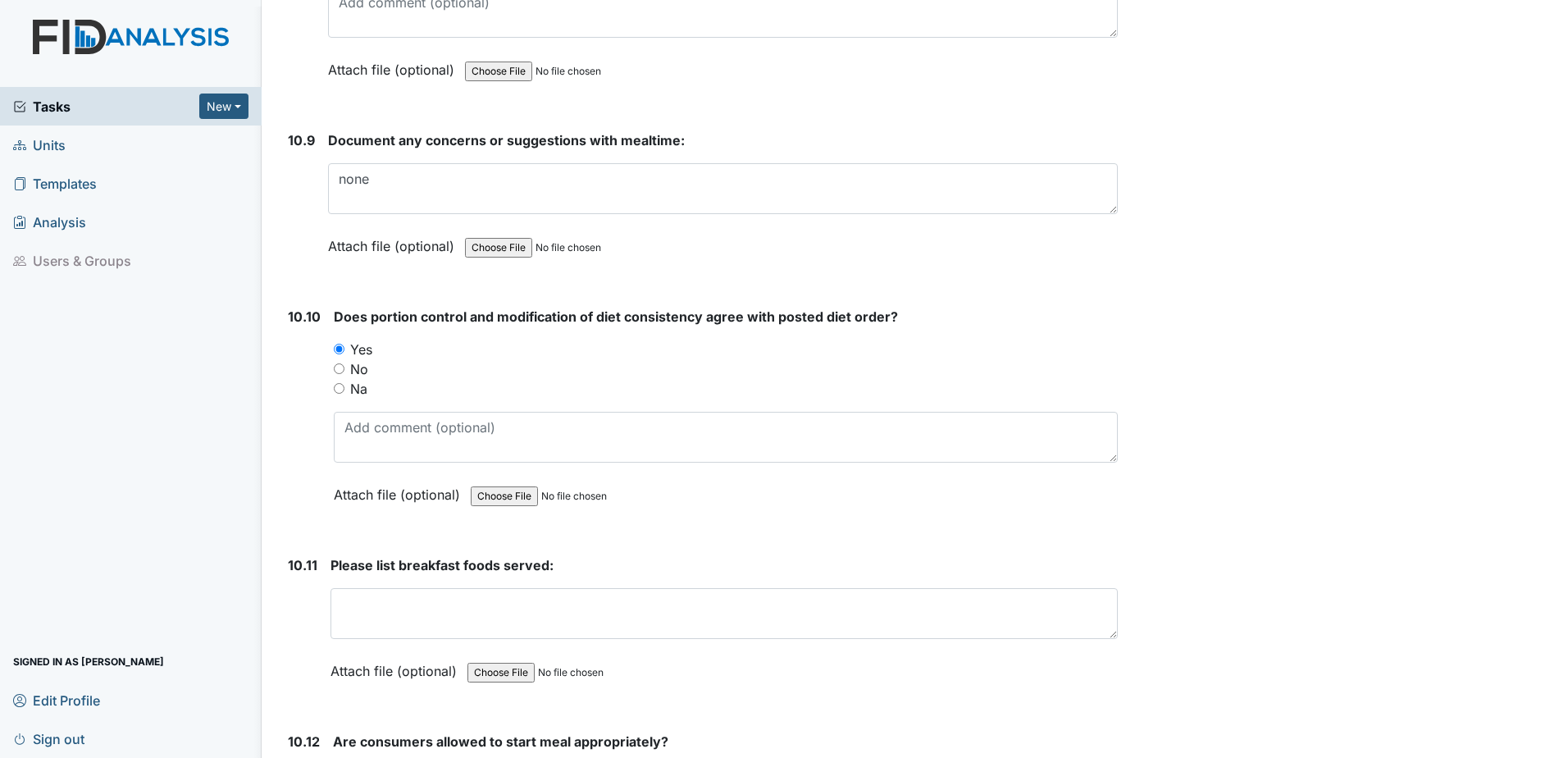
scroll to position [16234, 0]
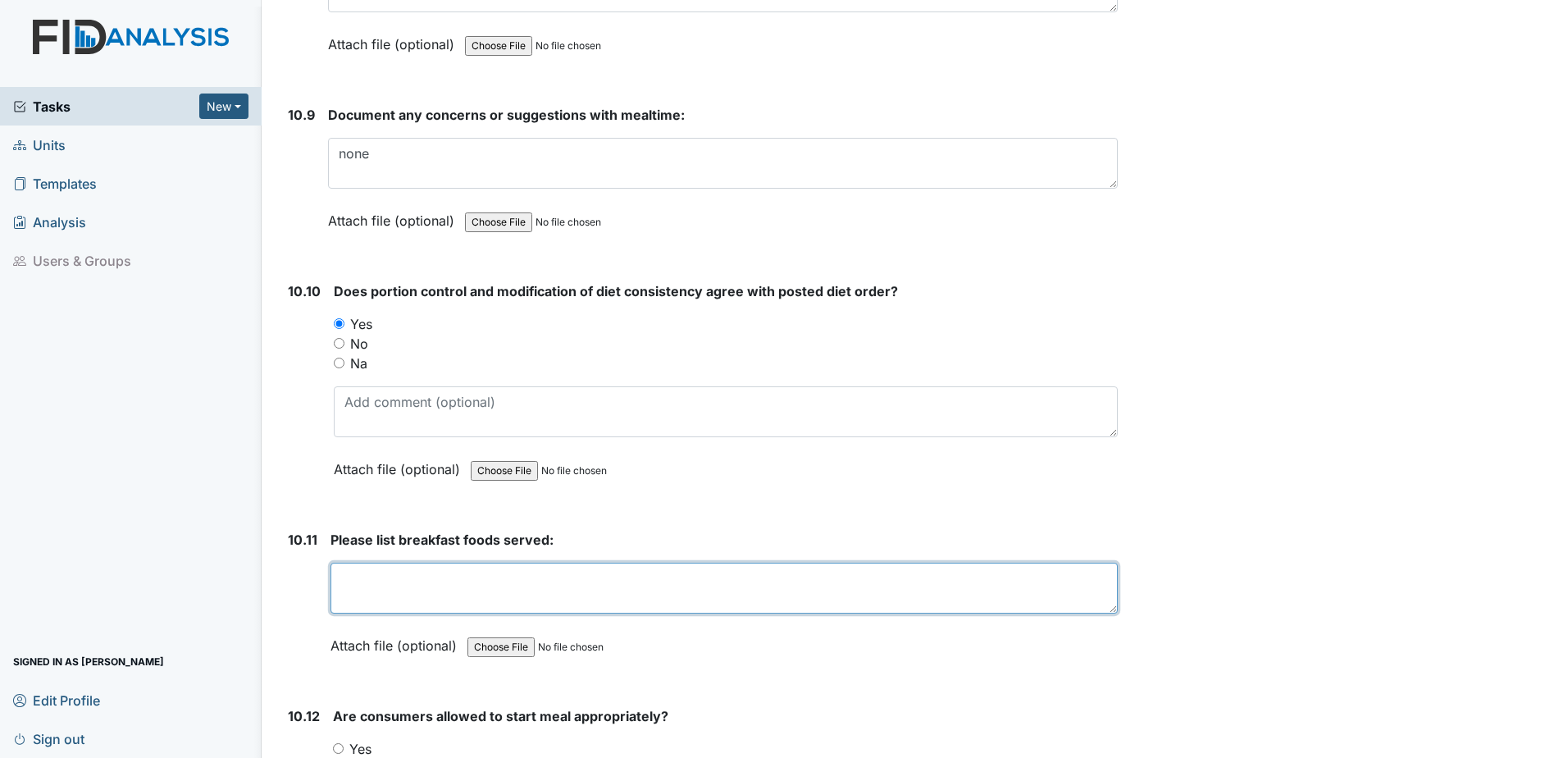
click at [436, 599] on textarea at bounding box center [724, 588] width 787 height 51
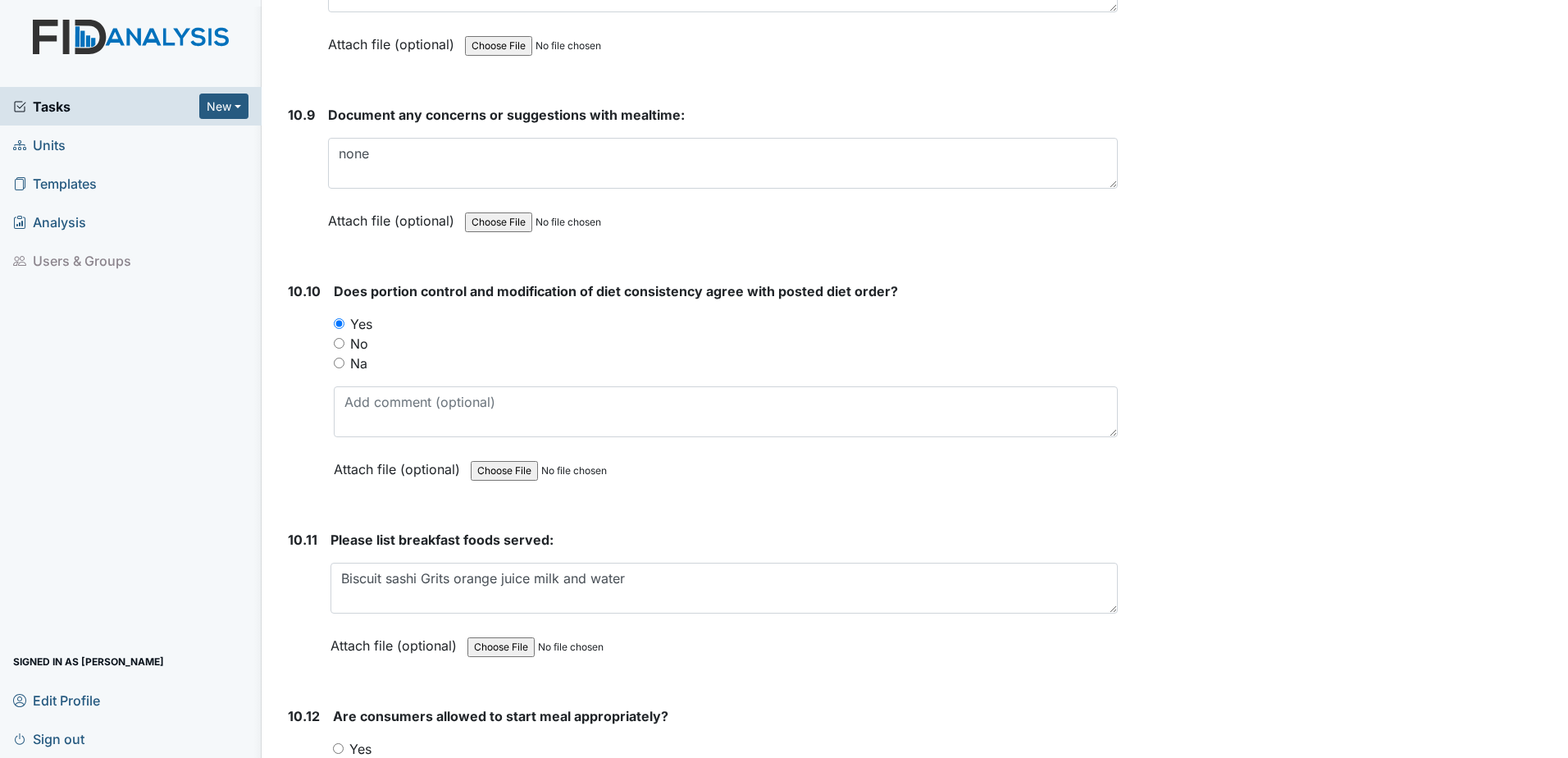
click at [660, 502] on form "Does portion control and modification of diet consistency agree with posted die…" at bounding box center [726, 392] width 784 height 222
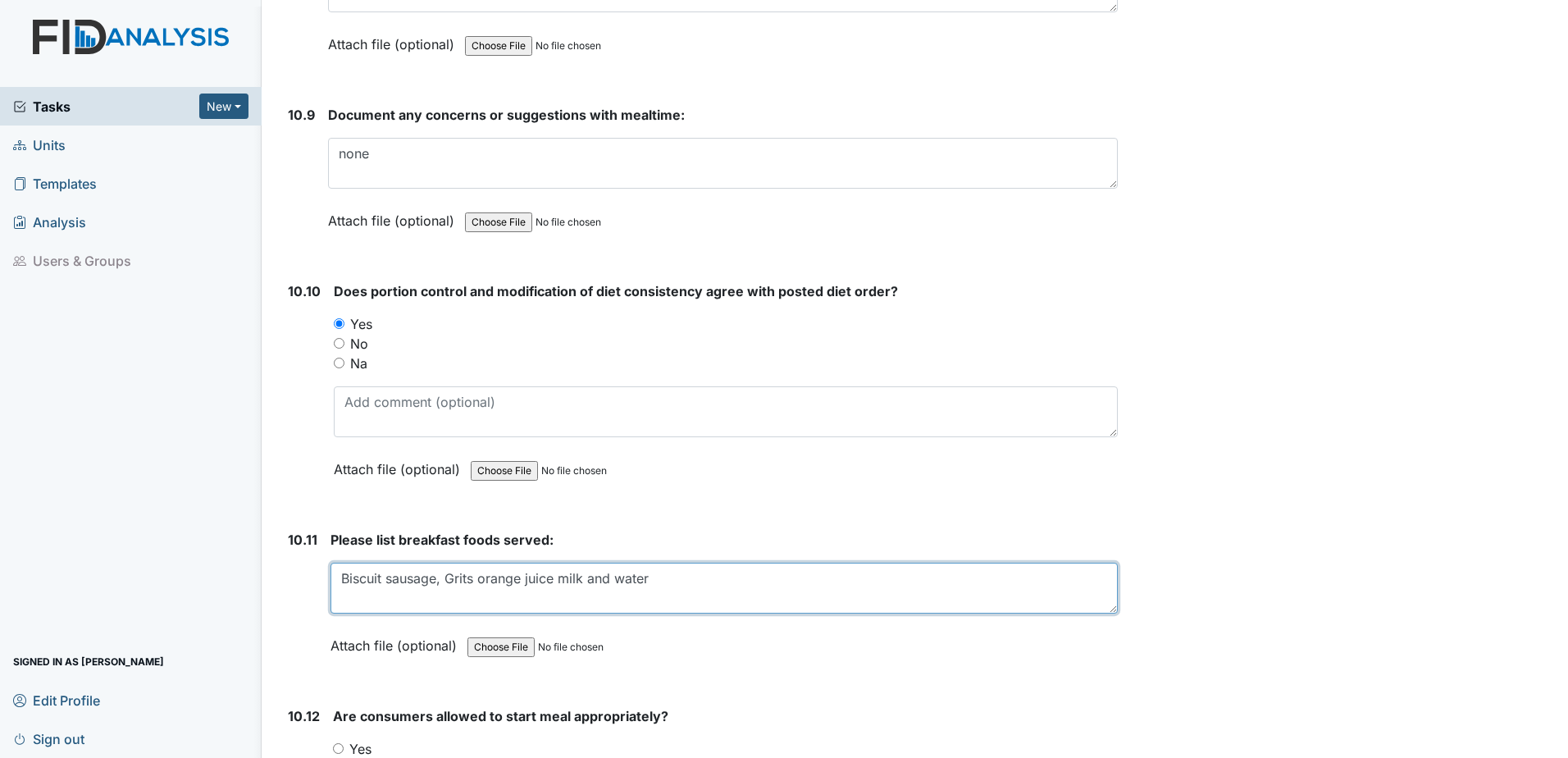
click at [474, 583] on textarea "Biscuit sausage, Grits orange juice milk and water" at bounding box center [724, 588] width 787 height 51
click at [561, 580] on textarea "Biscuit sausage, Grits, orange juice milk and water" at bounding box center [724, 588] width 787 height 51
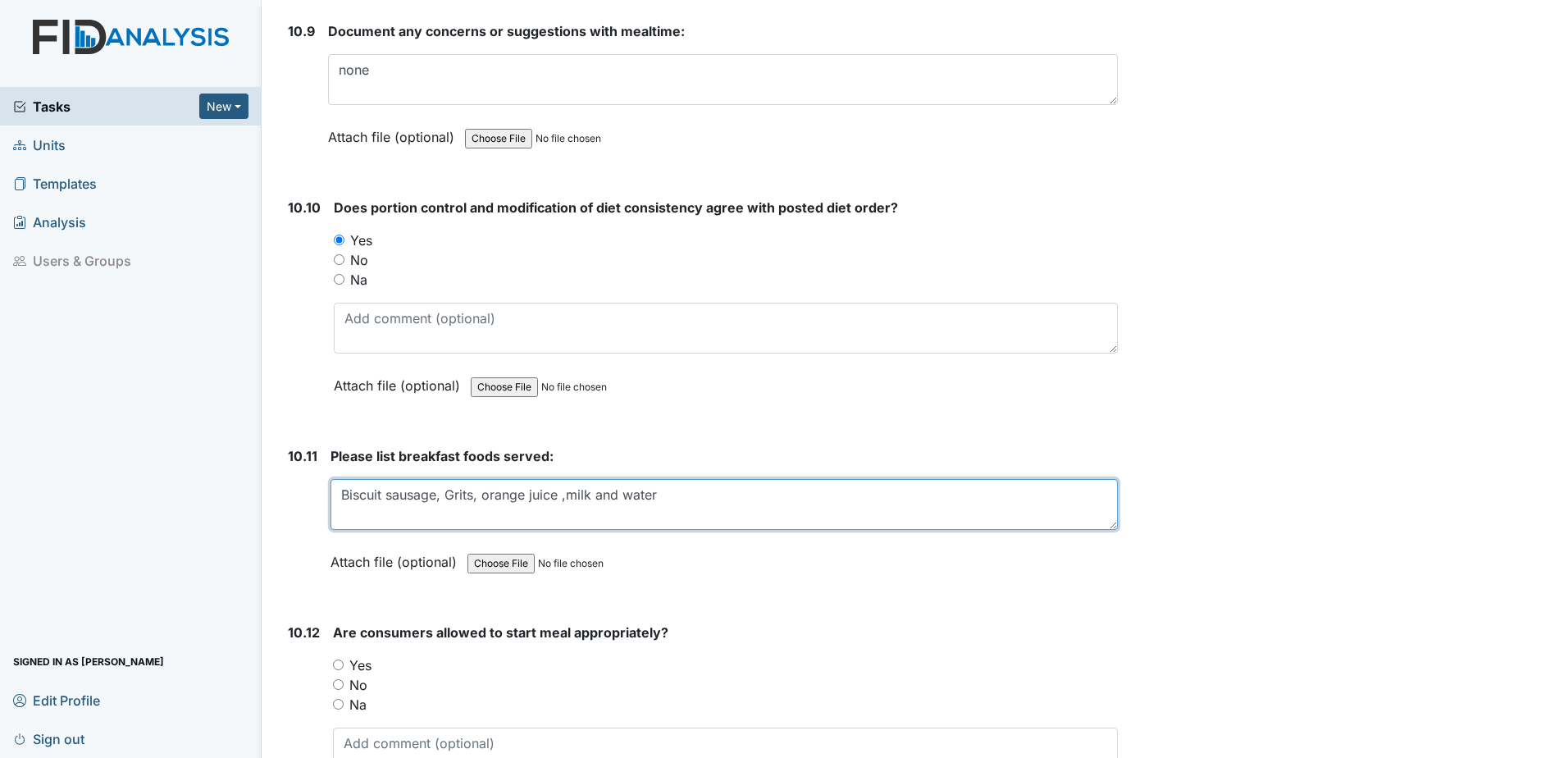
scroll to position [16399, 0]
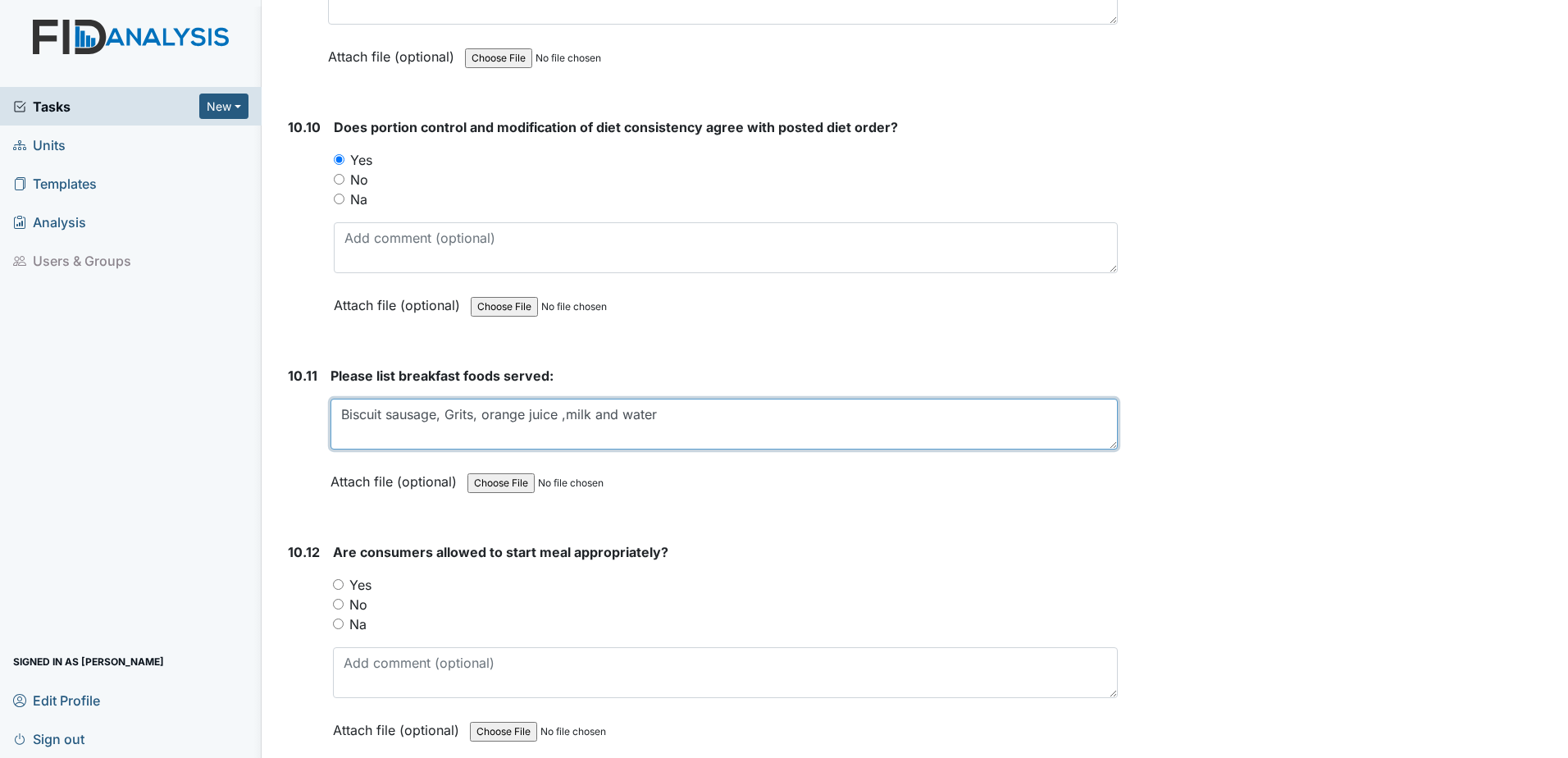
type textarea "Biscuit sausage, Grits, orange juice ,milk and water"
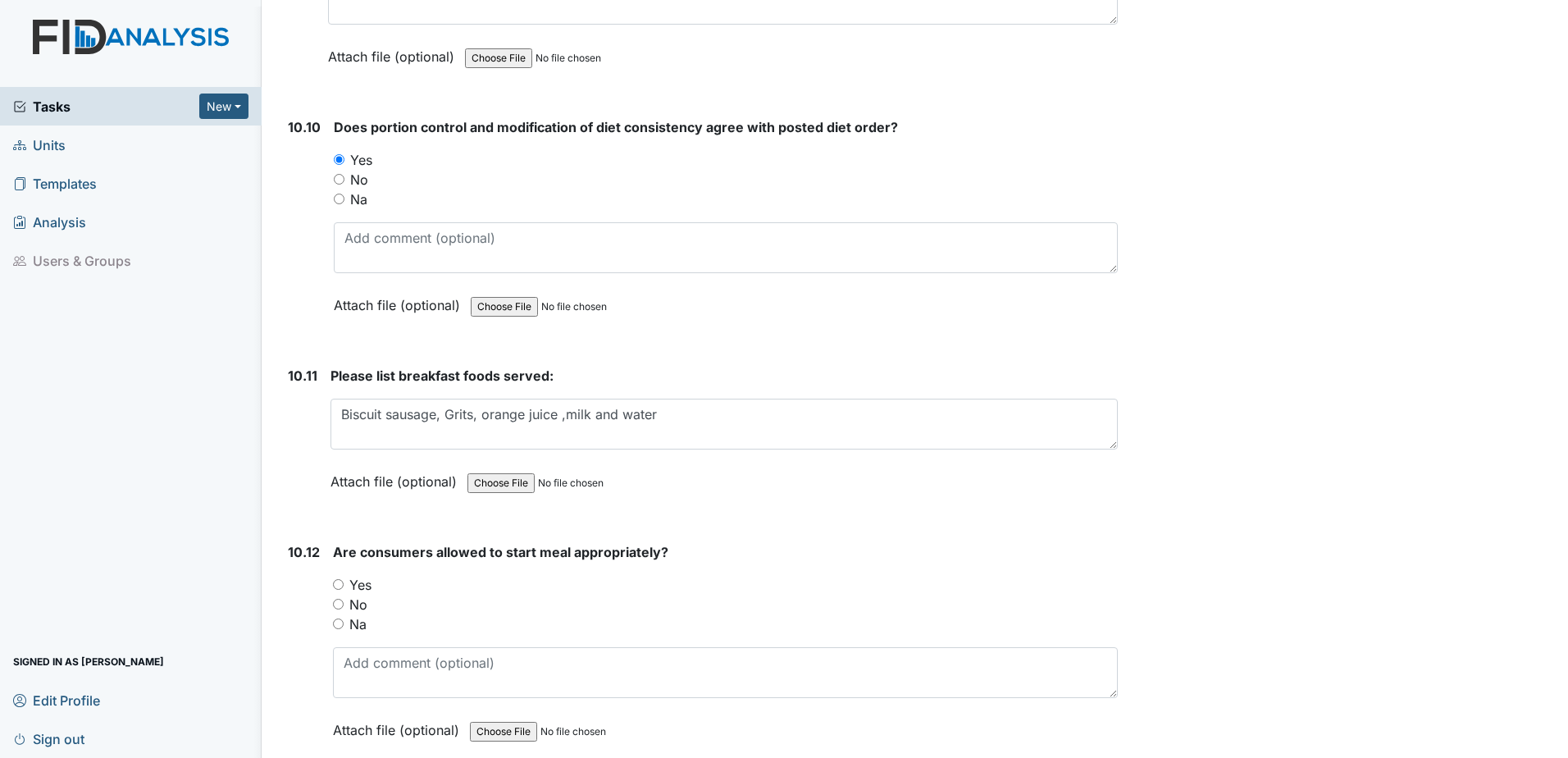
click at [338, 588] on input "Yes" at bounding box center [338, 584] width 11 height 11
radio input "true"
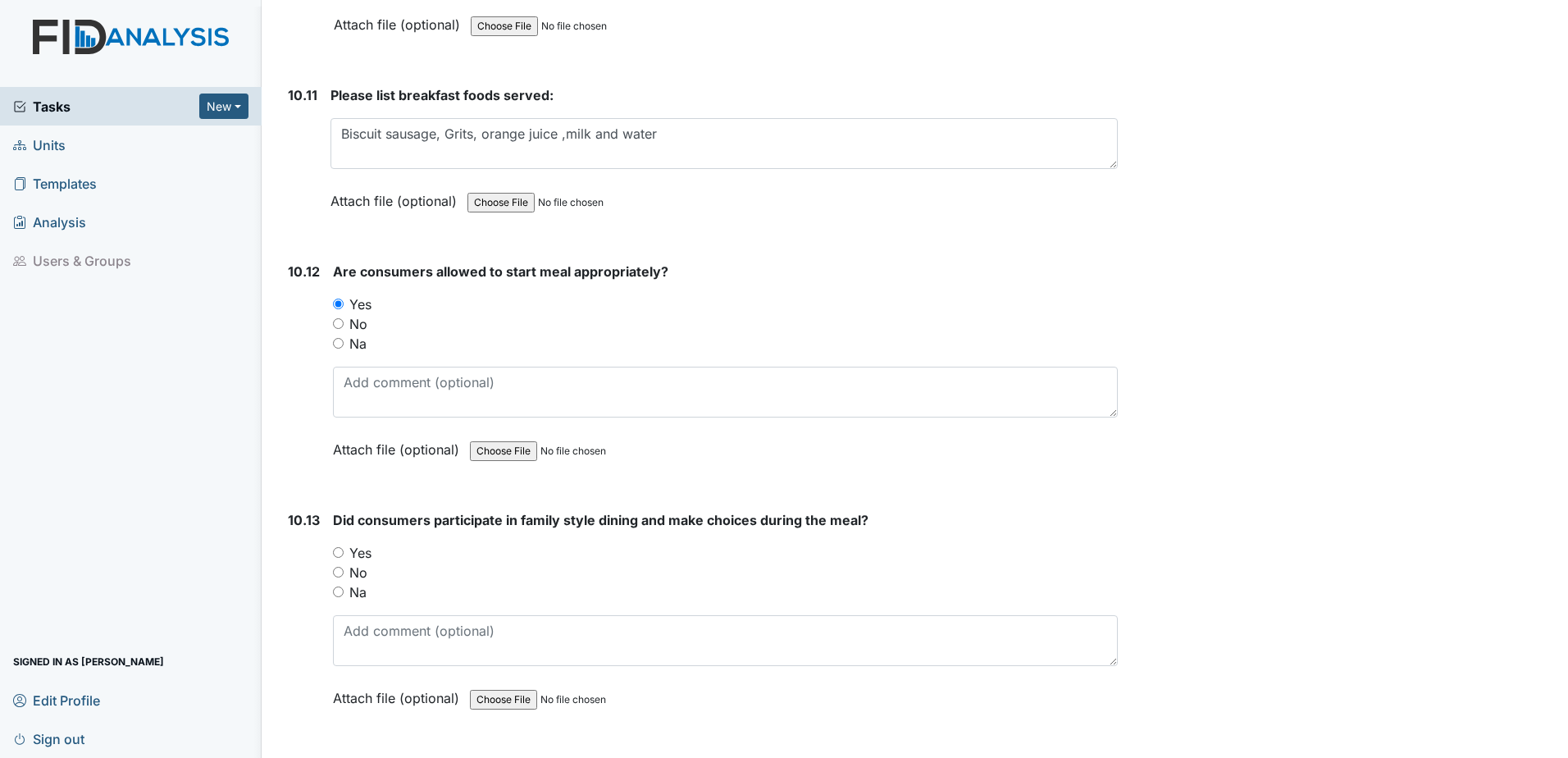
scroll to position [16891, 0]
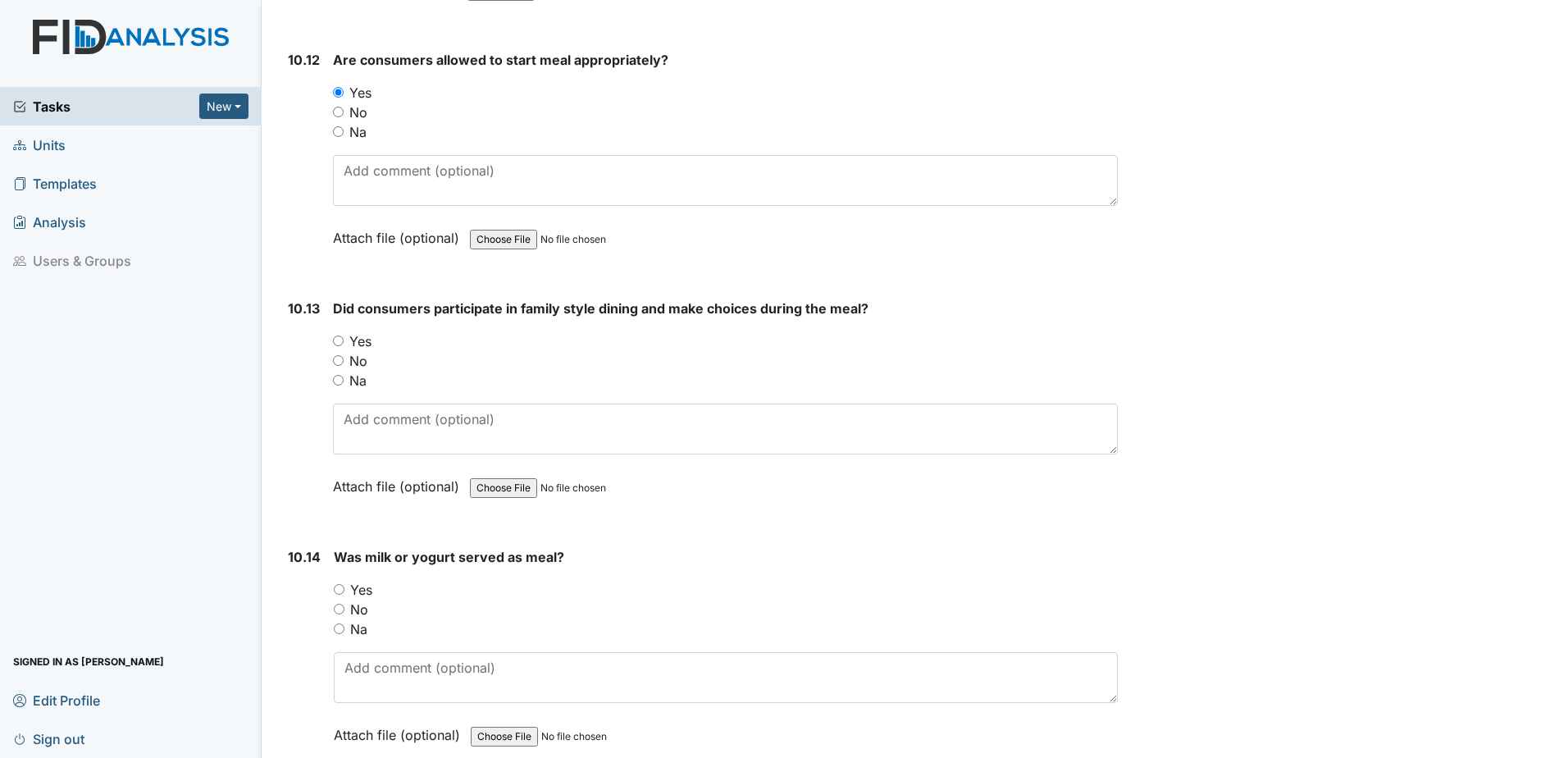
click at [338, 343] on input "Yes" at bounding box center [338, 341] width 11 height 11
radio input "true"
click at [336, 580] on div "Yes" at bounding box center [726, 589] width 784 height 20
drag, startPoint x: 335, startPoint y: 585, endPoint x: 379, endPoint y: 595, distance: 45.1
click at [335, 586] on input "Yes" at bounding box center [339, 589] width 11 height 11
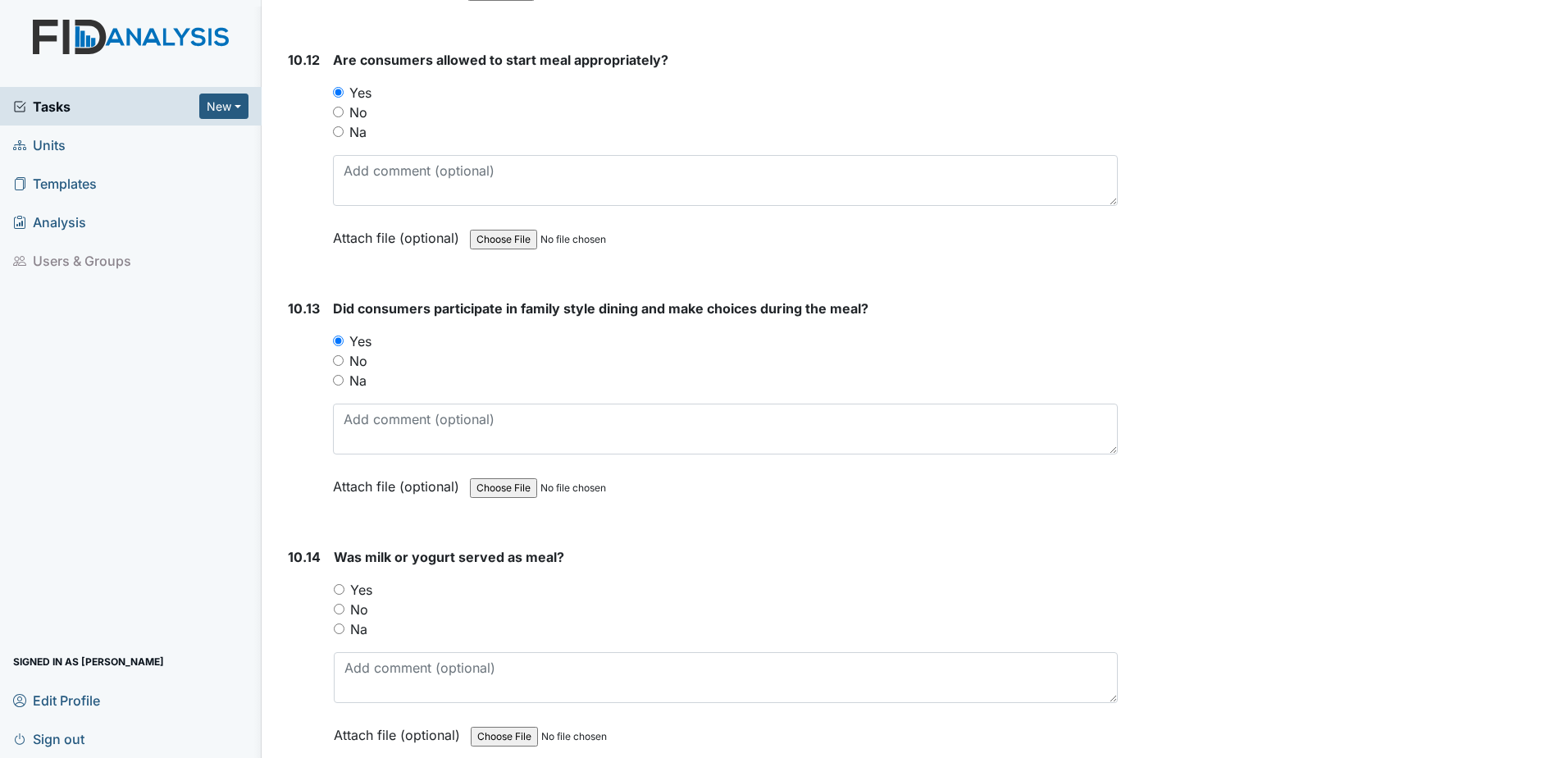
radio input "true"
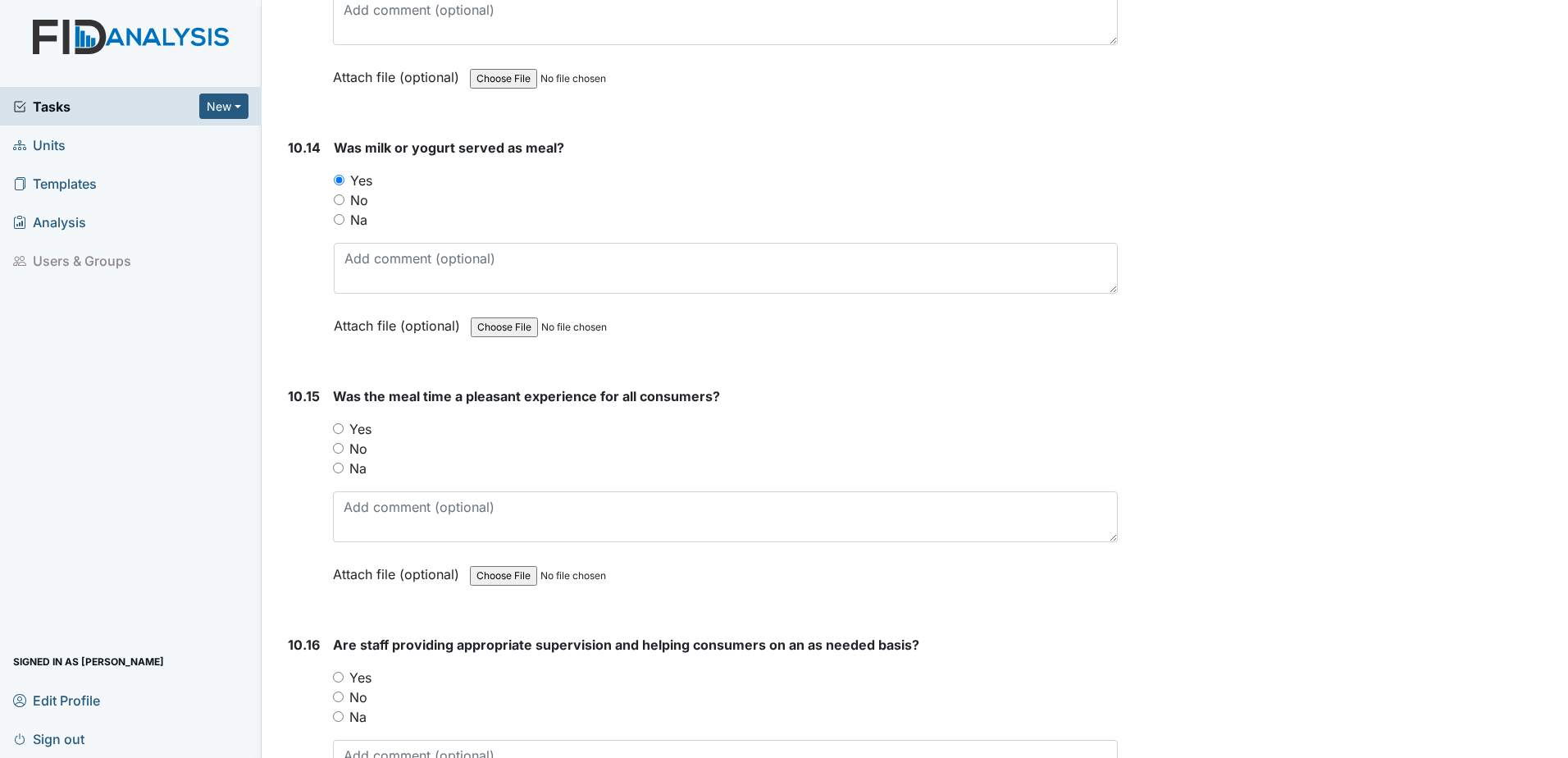
scroll to position [17301, 0]
click at [336, 426] on input "Yes" at bounding box center [338, 428] width 11 height 11
radio input "true"
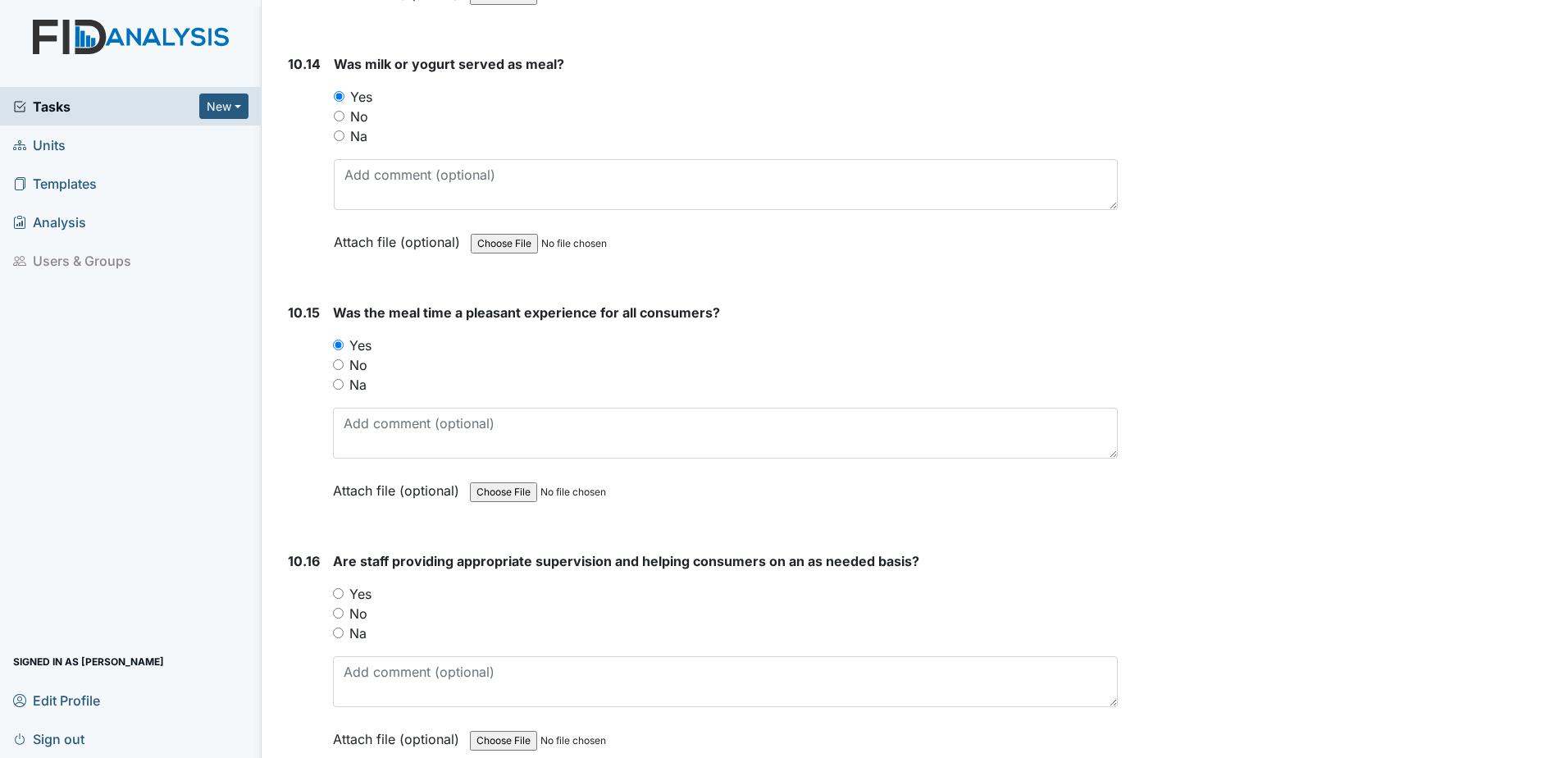
scroll to position [17546, 0]
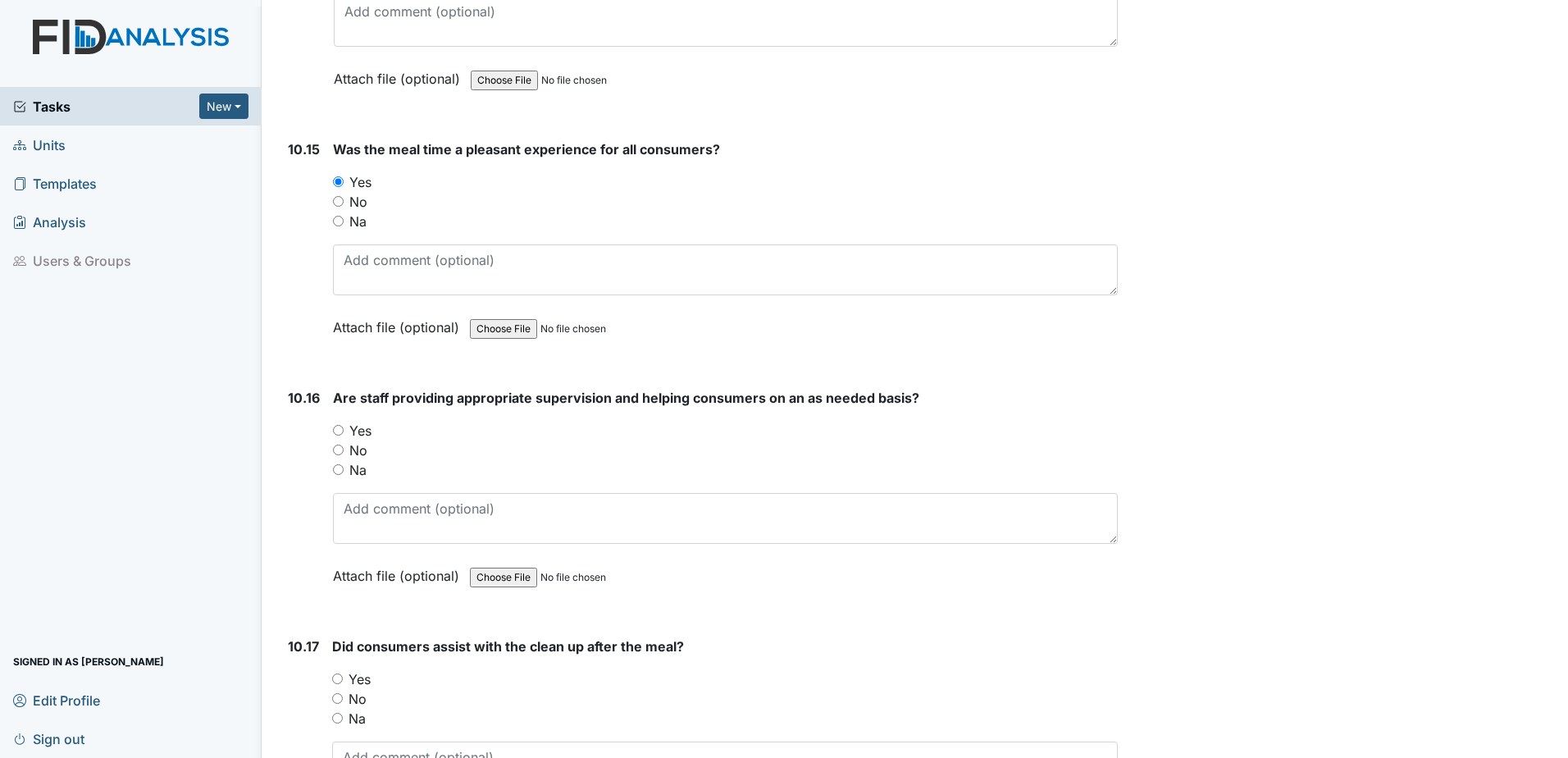
click at [339, 429] on input "Yes" at bounding box center [338, 430] width 11 height 11
radio input "true"
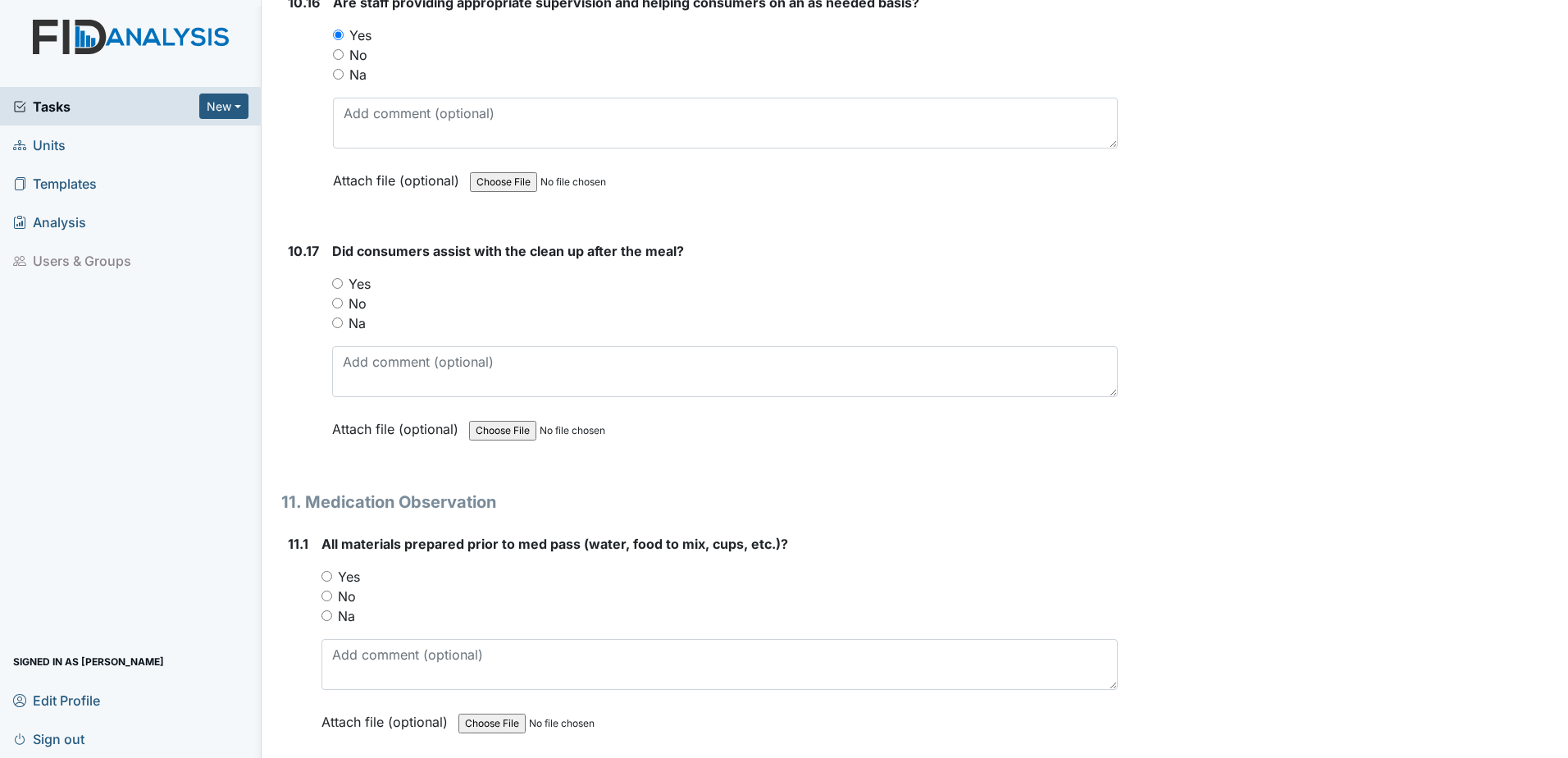
scroll to position [17956, 0]
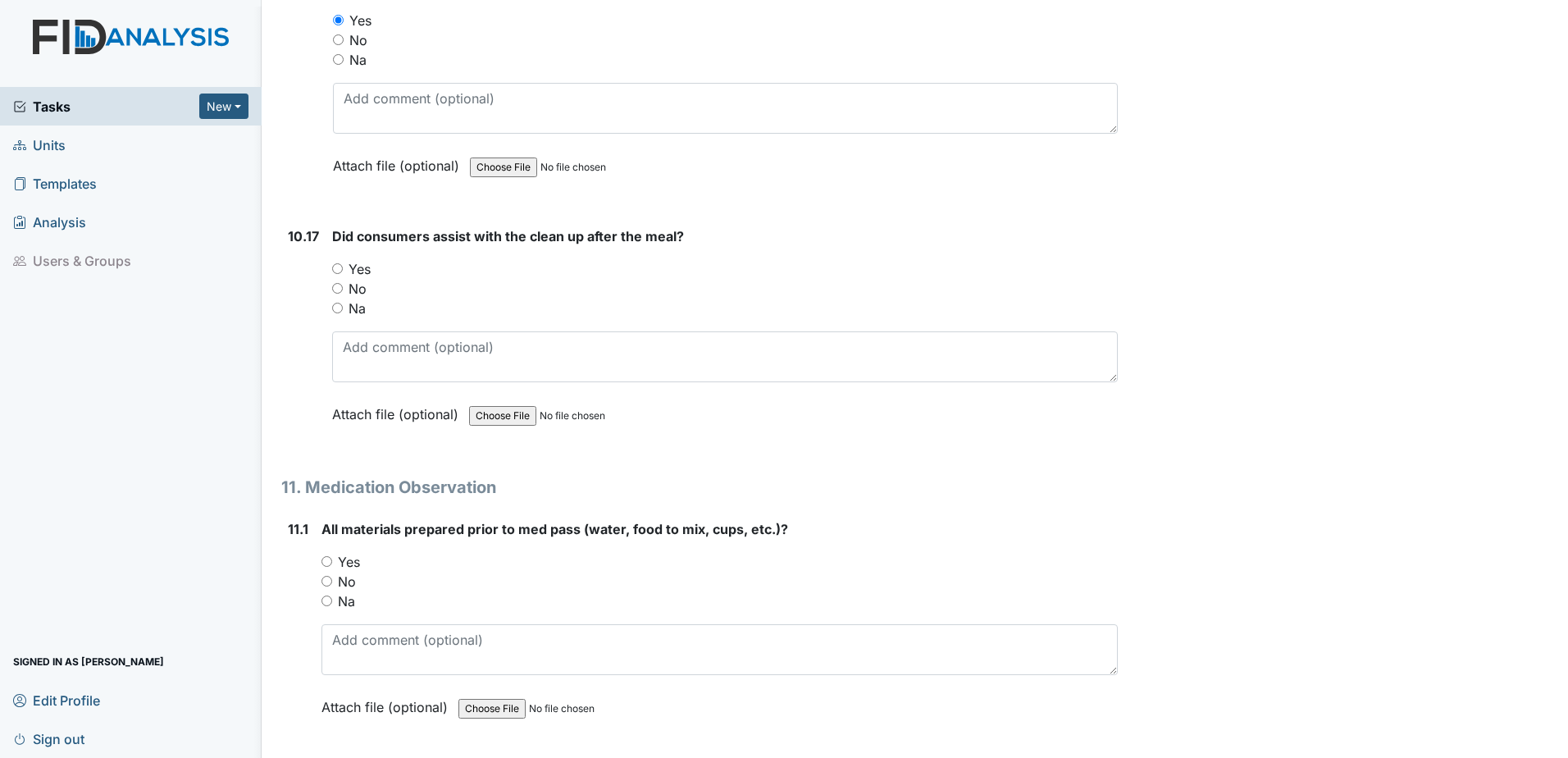
click at [336, 264] on input "Yes" at bounding box center [337, 268] width 11 height 11
radio input "true"
click at [324, 557] on input "Yes" at bounding box center [326, 561] width 11 height 11
radio input "true"
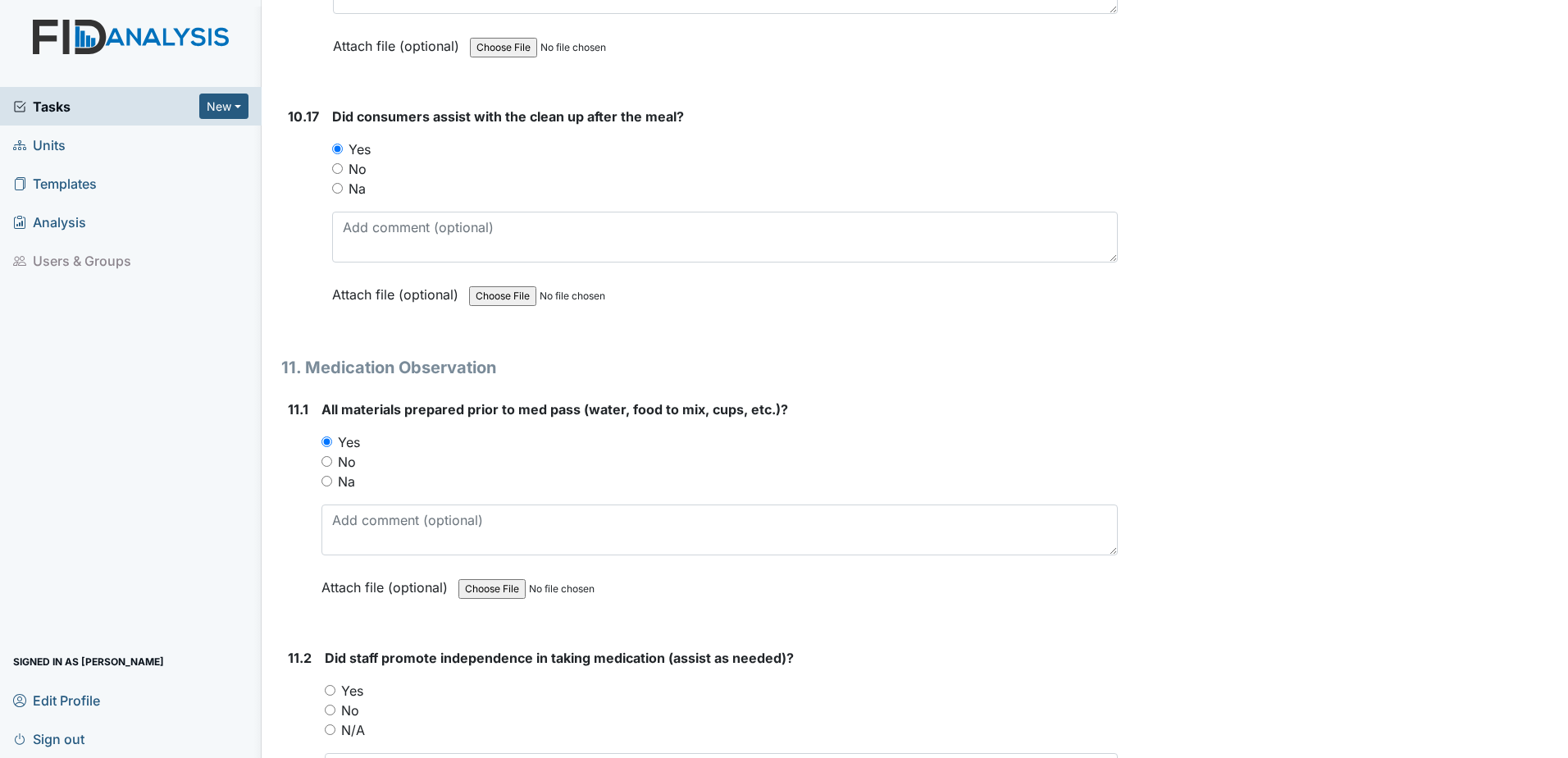
scroll to position [18284, 0]
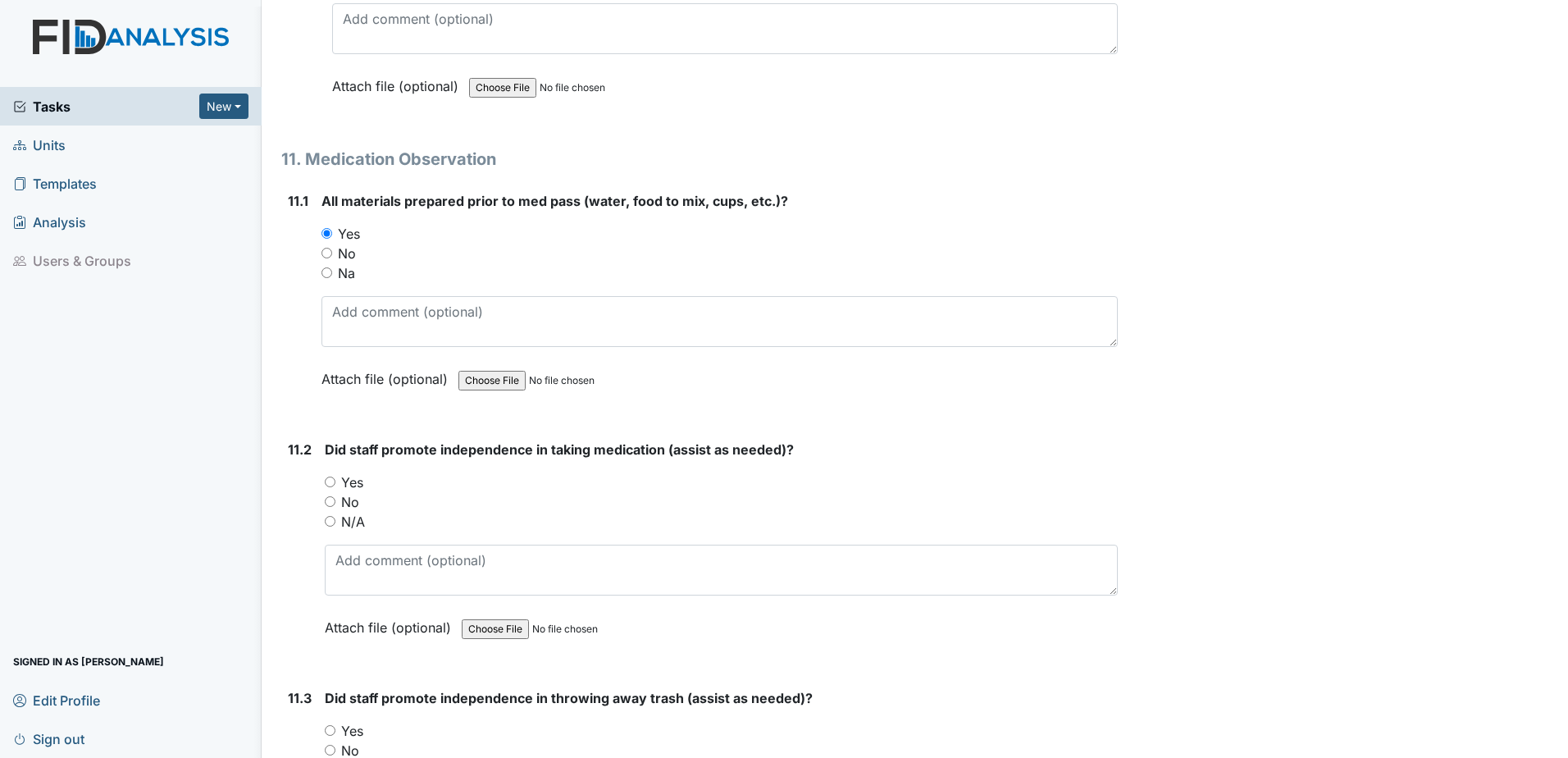
click at [326, 480] on input "Yes" at bounding box center [330, 481] width 11 height 11
radio input "true"
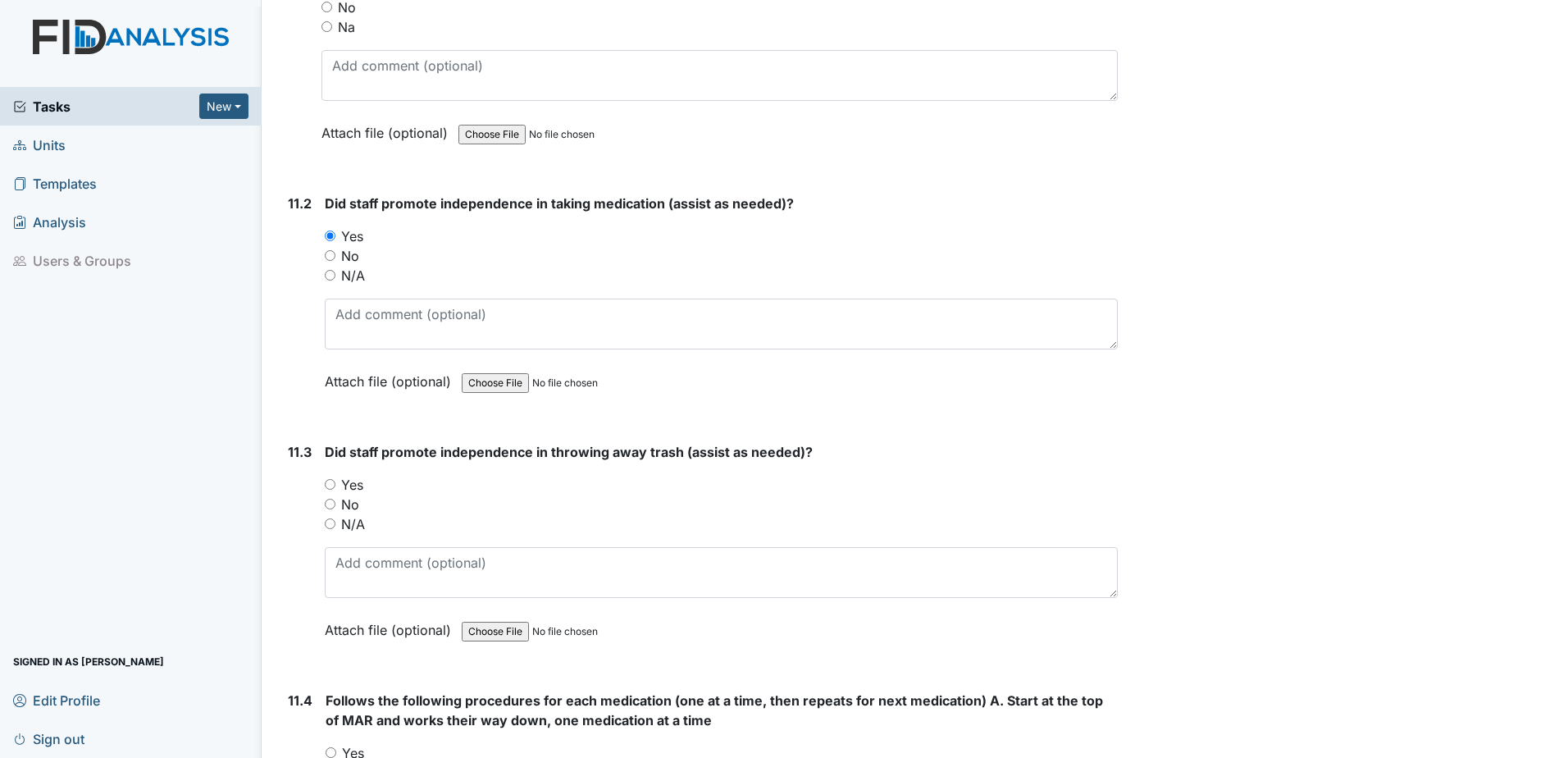
click at [336, 484] on div "Yes" at bounding box center [721, 485] width 793 height 20
click at [330, 484] on input "Yes" at bounding box center [330, 484] width 11 height 11
radio input "true"
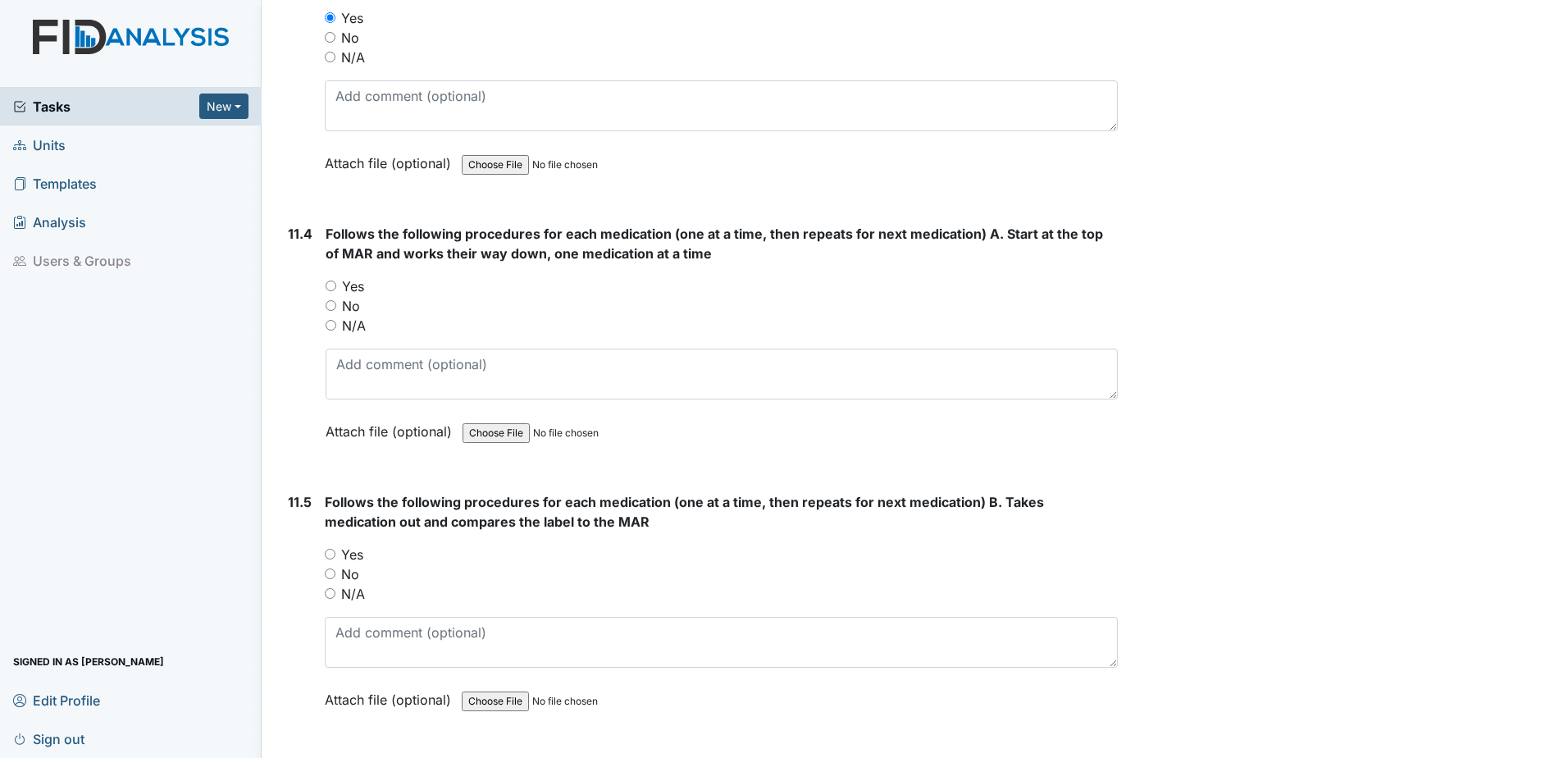
scroll to position [19023, 0]
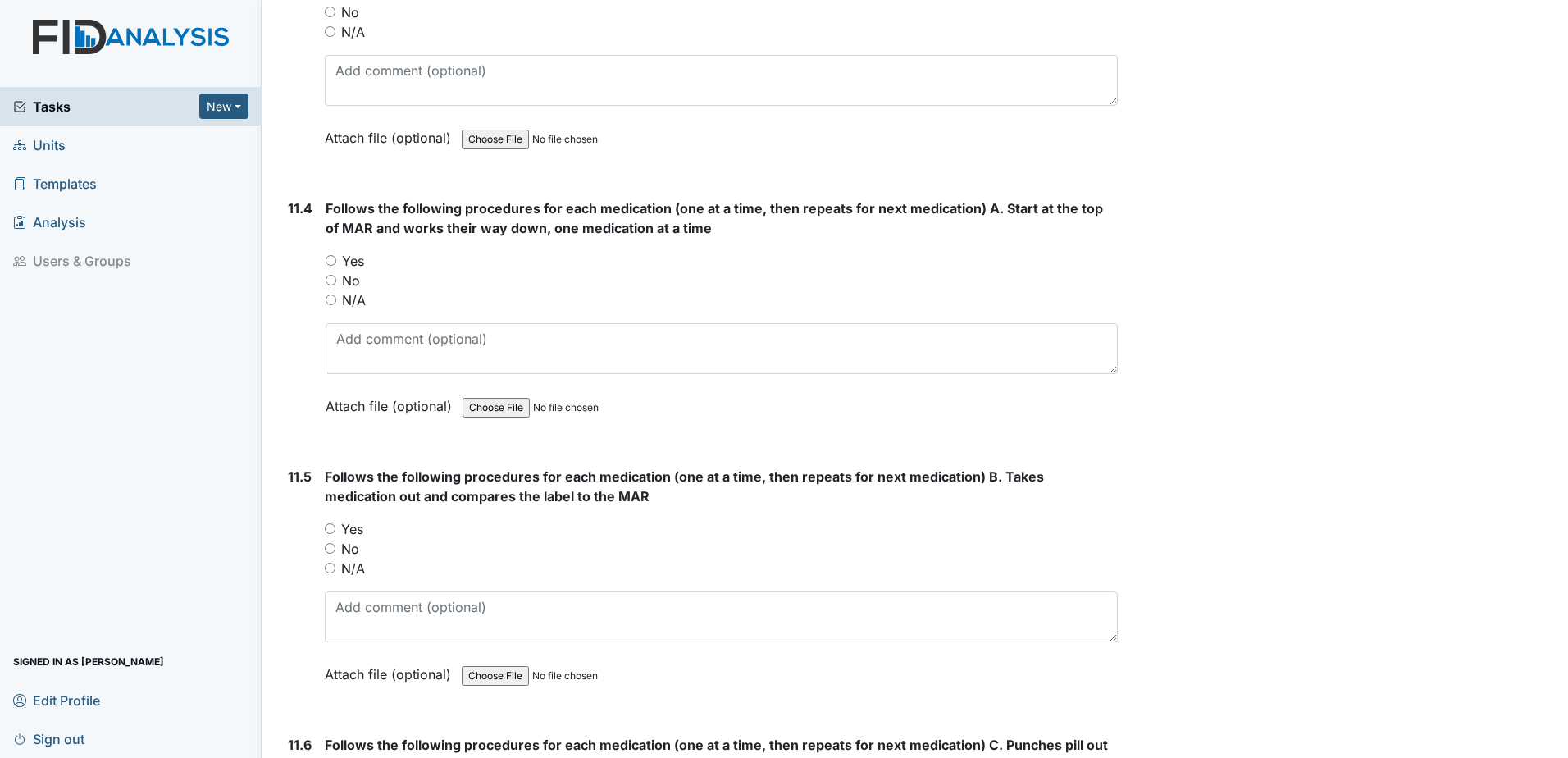
click at [328, 524] on input "Yes" at bounding box center [330, 529] width 11 height 11
radio input "true"
click at [331, 263] on input "Yes" at bounding box center [331, 260] width 11 height 11
radio input "true"
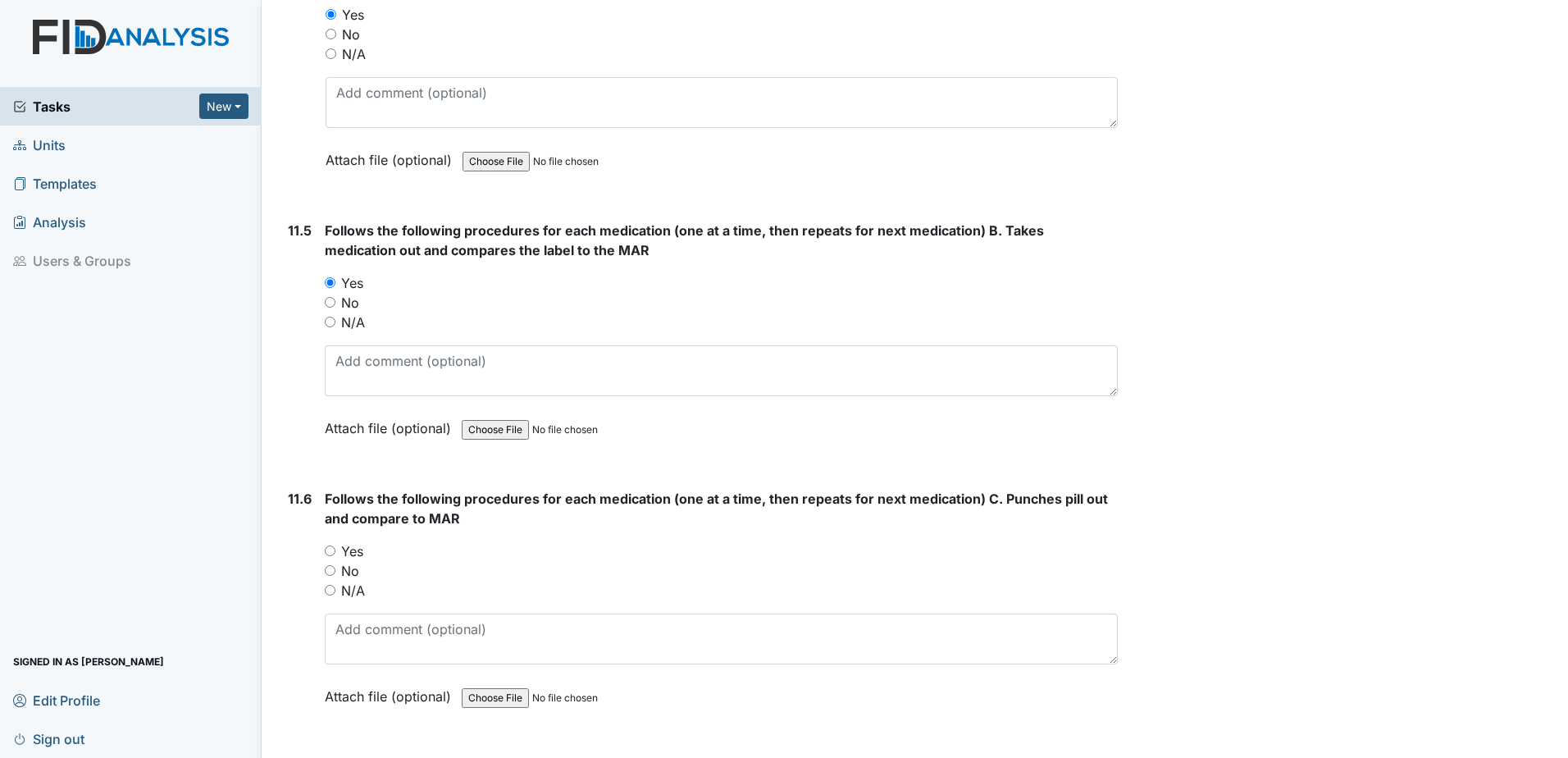
click at [330, 553] on input "Yes" at bounding box center [330, 550] width 11 height 11
radio input "true"
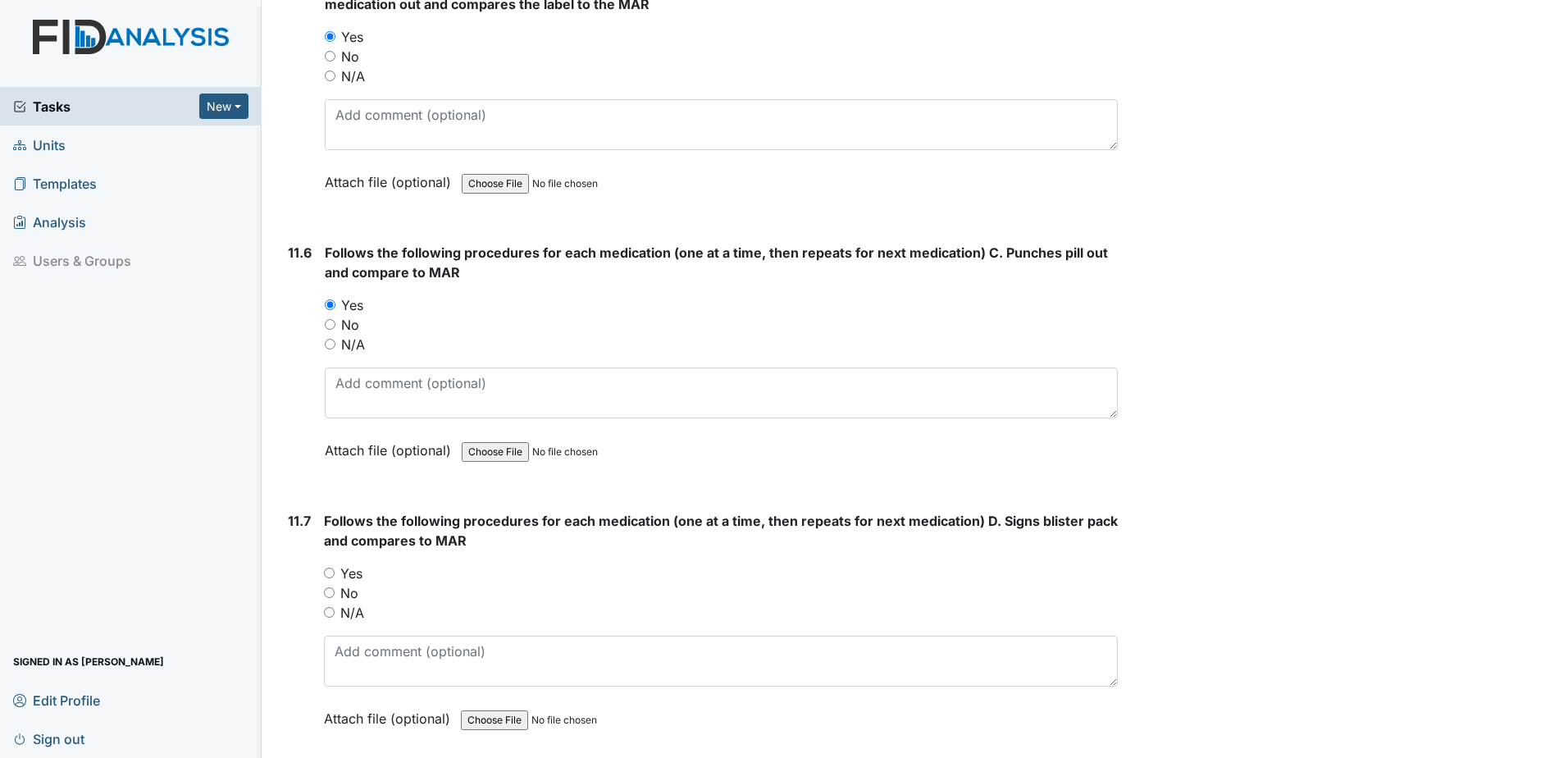
click at [327, 569] on input "Yes" at bounding box center [329, 573] width 11 height 11
radio input "true"
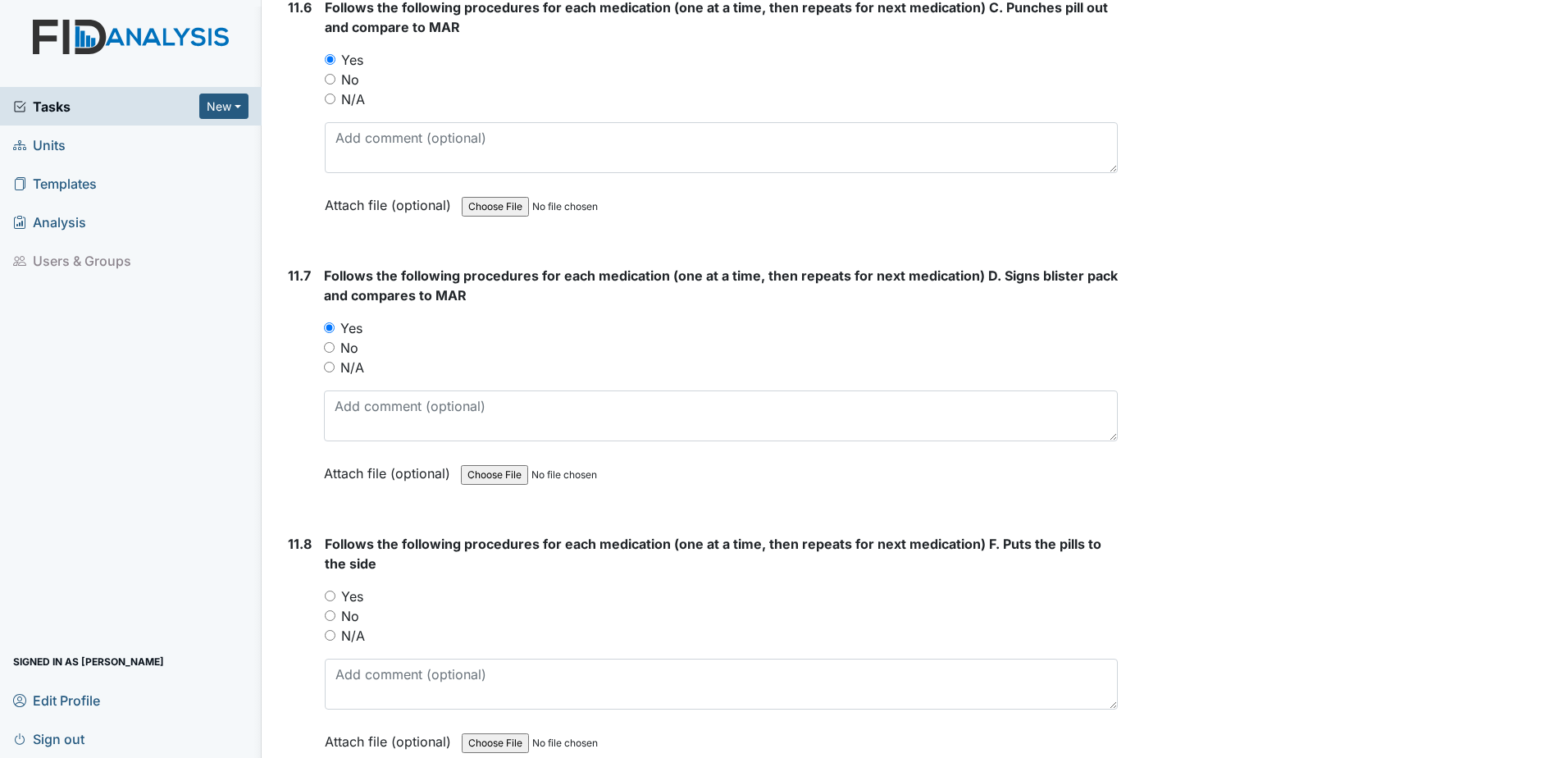
scroll to position [19761, 0]
click at [336, 592] on div "Yes" at bounding box center [721, 596] width 793 height 20
click at [334, 594] on input "Yes" at bounding box center [330, 595] width 11 height 11
radio input "true"
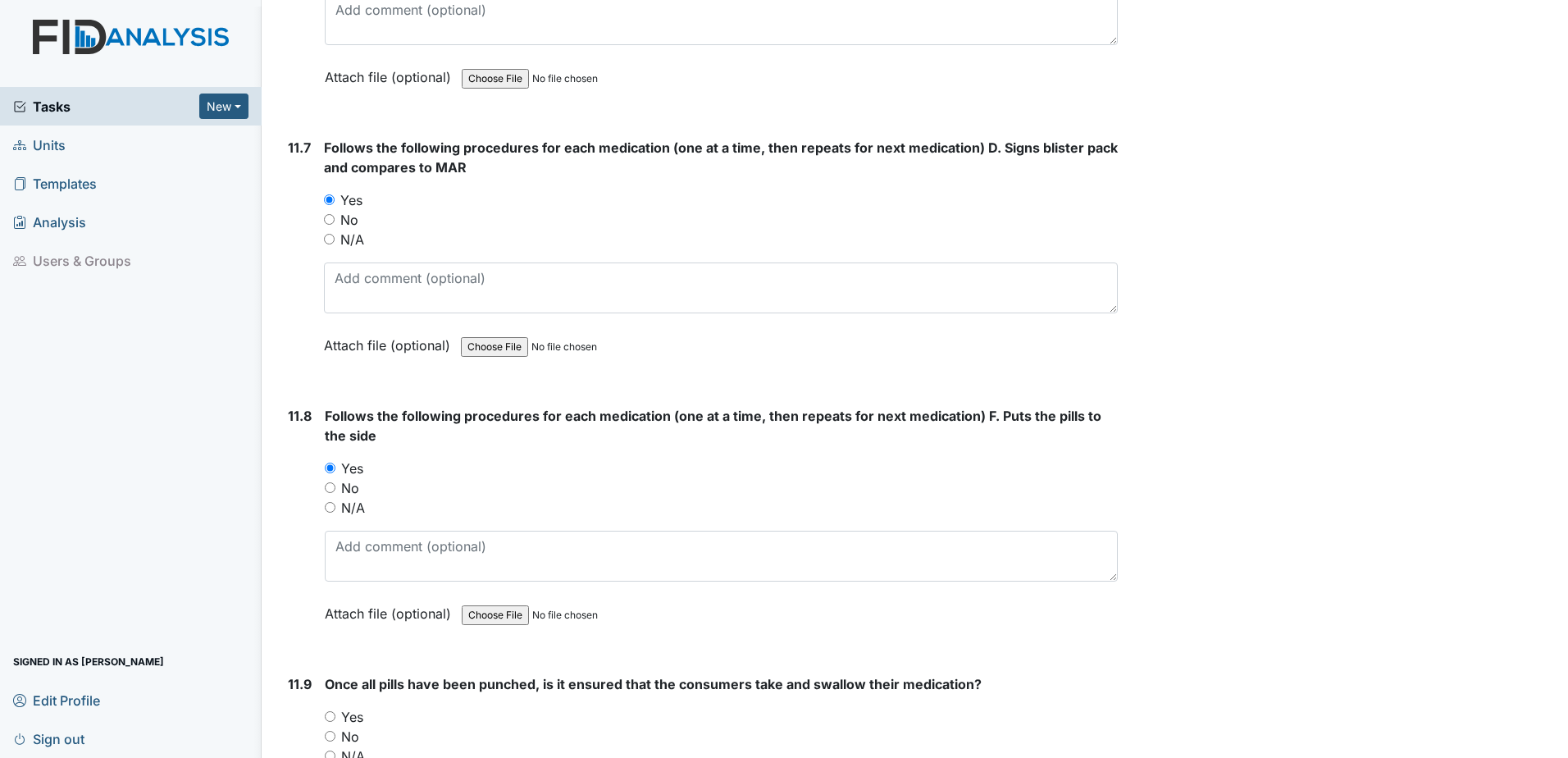
scroll to position [20088, 0]
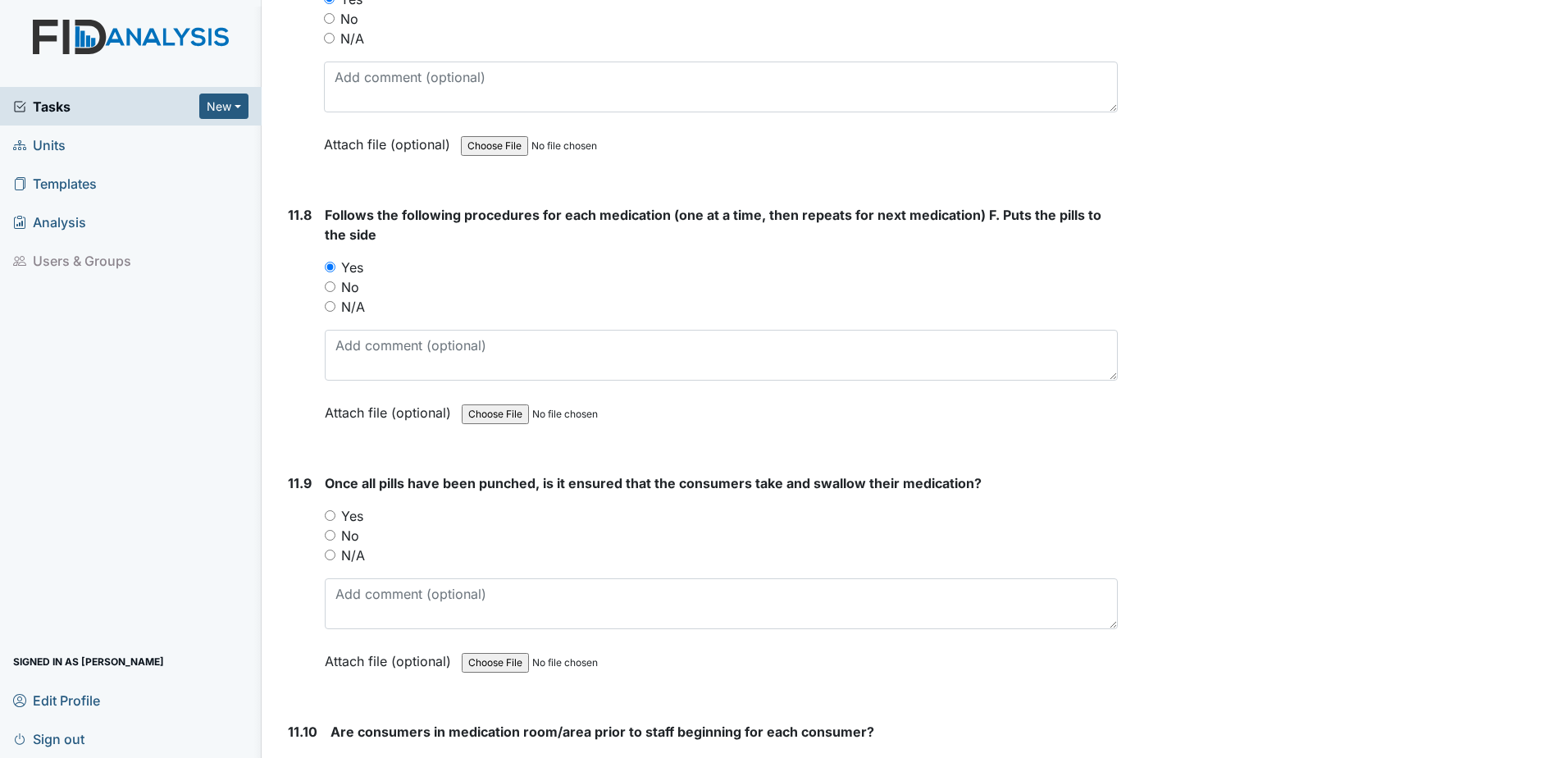
click at [329, 520] on div "Yes" at bounding box center [721, 516] width 793 height 20
drag, startPoint x: 332, startPoint y: 517, endPoint x: 351, endPoint y: 538, distance: 28.3
click at [332, 518] on input "Yes" at bounding box center [330, 515] width 11 height 11
radio input "true"
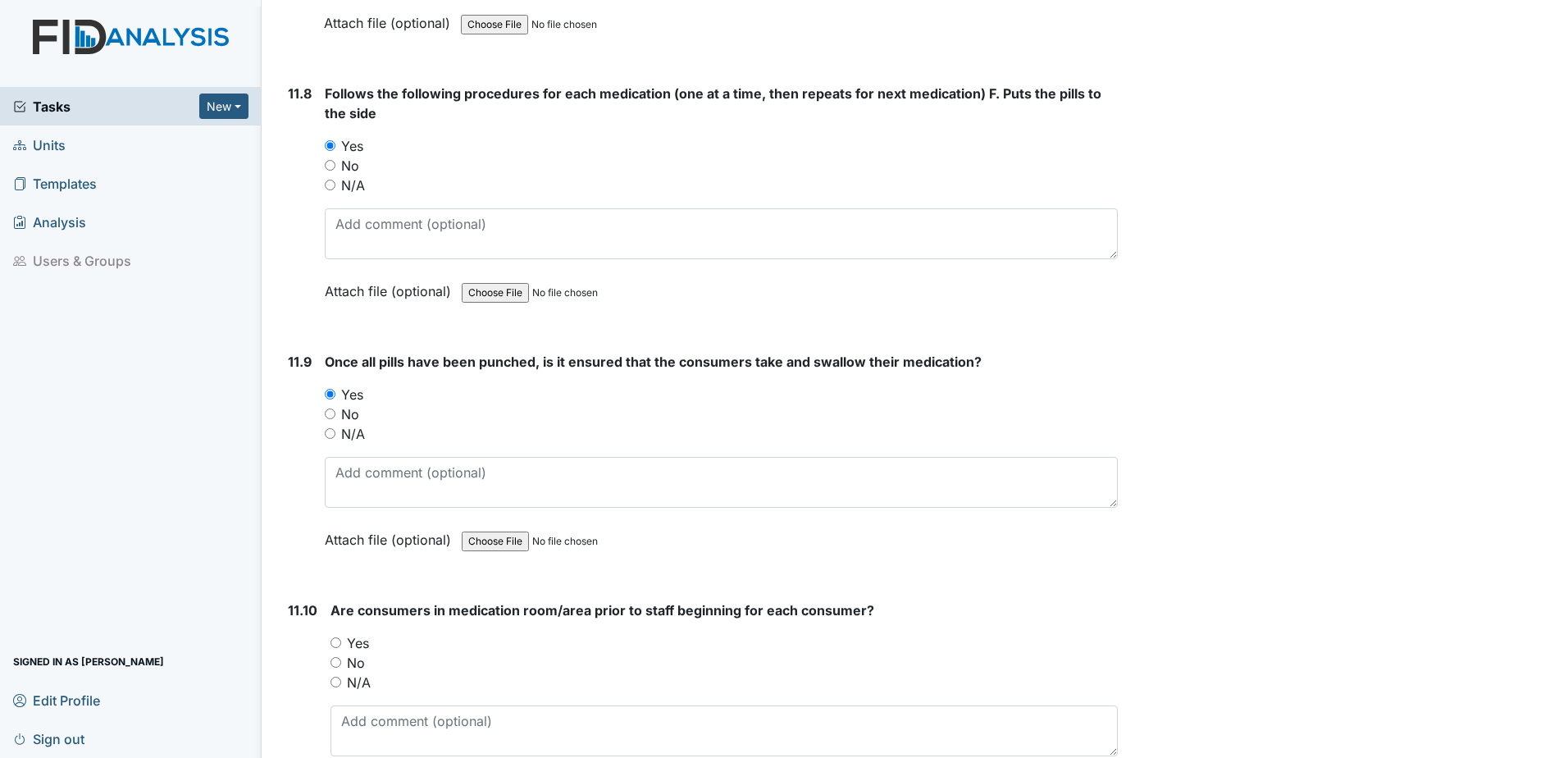
scroll to position [20335, 0]
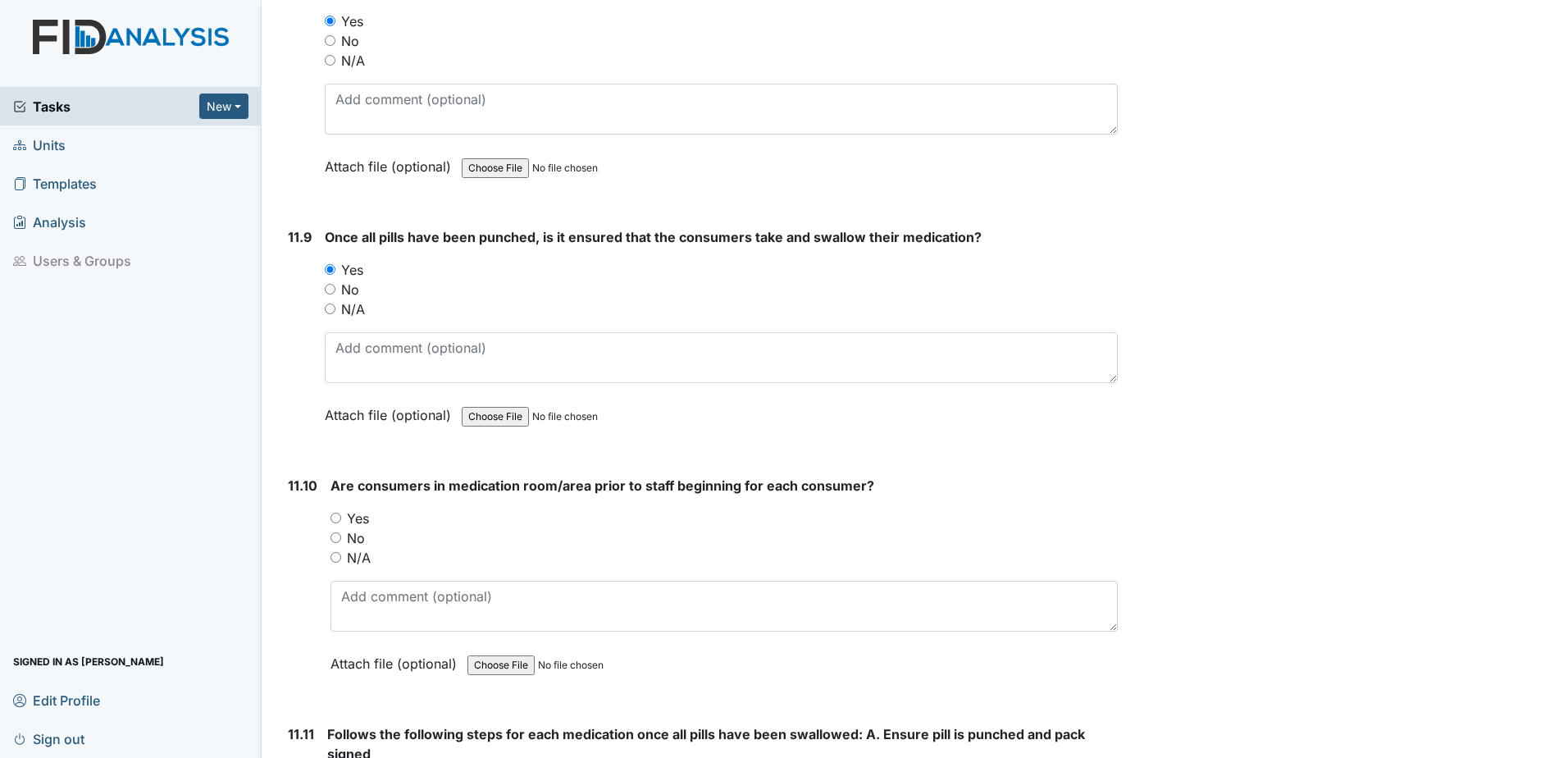
click at [336, 517] on input "Yes" at bounding box center [336, 518] width 11 height 11
radio input "true"
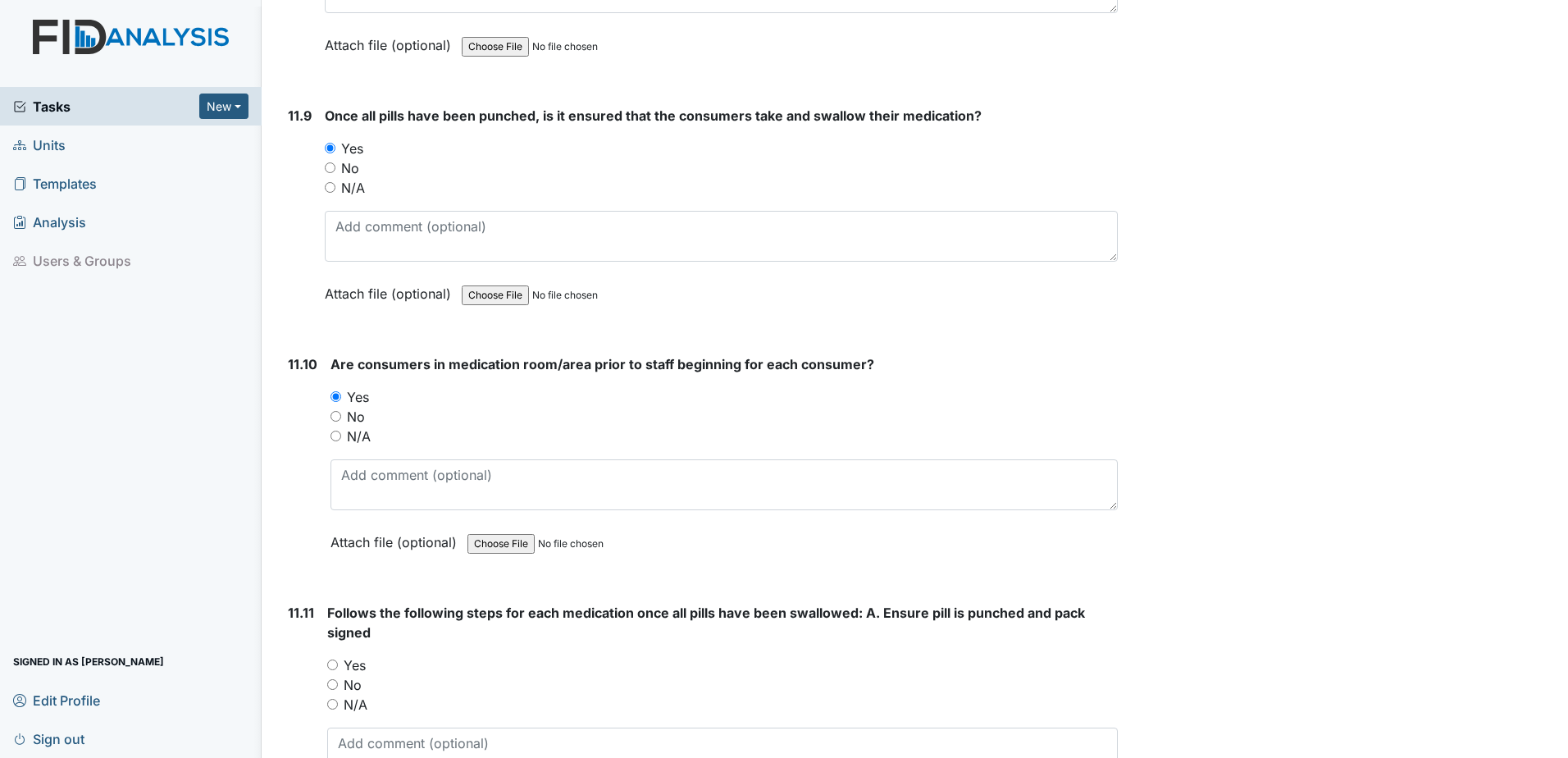
scroll to position [20580, 0]
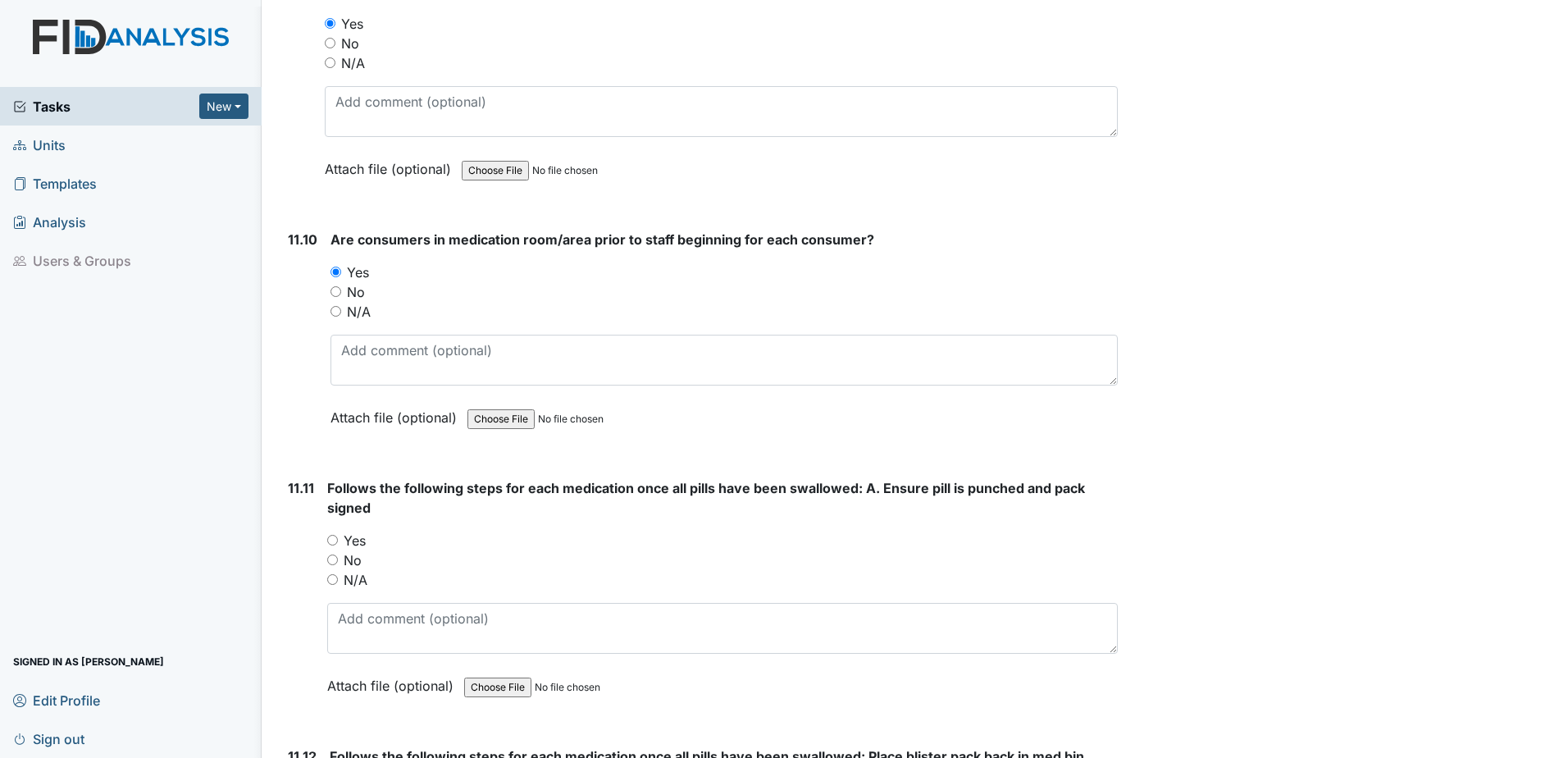
click at [332, 543] on input "Yes" at bounding box center [333, 540] width 11 height 11
radio input "true"
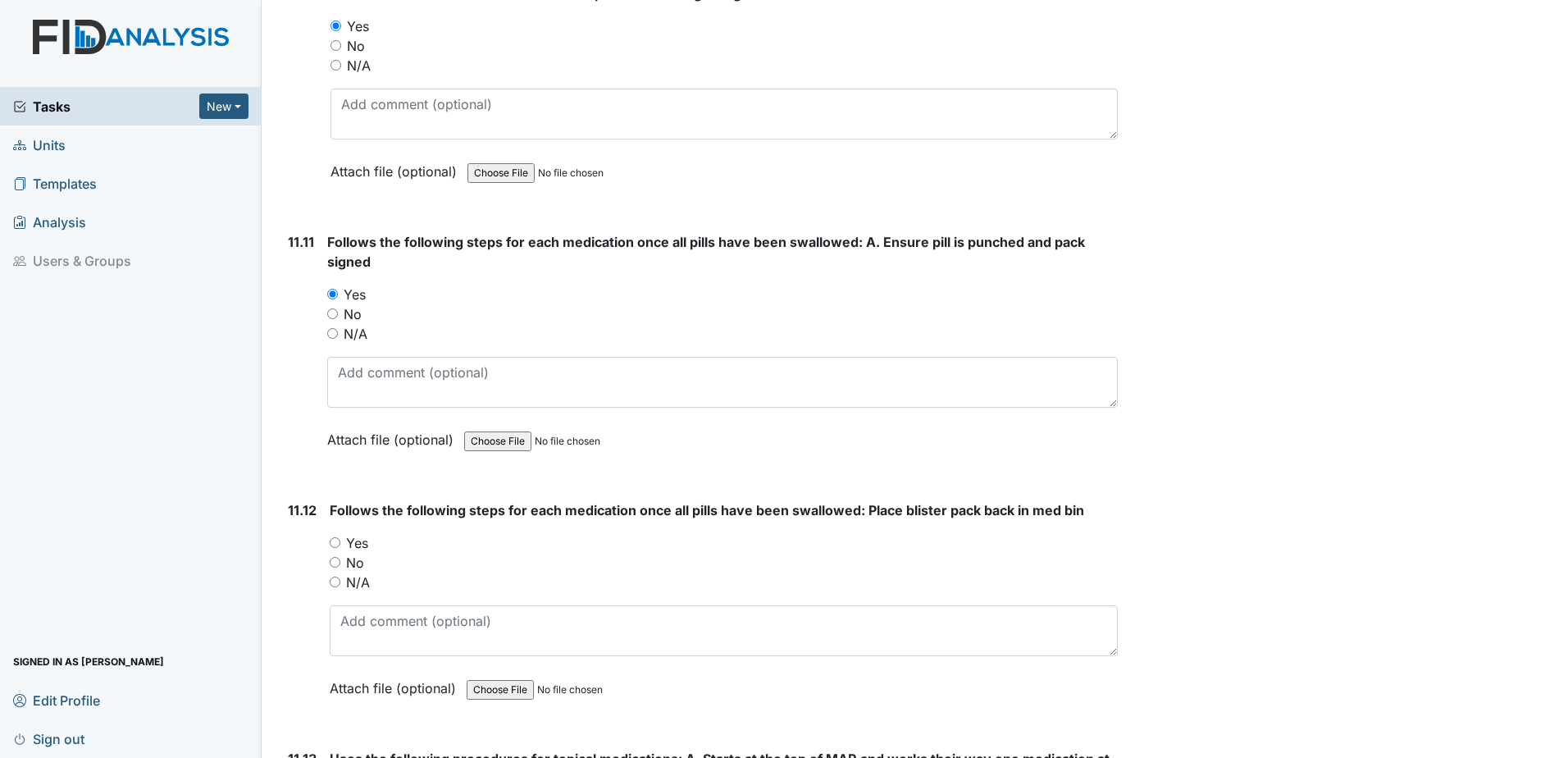
click at [334, 538] on input "Yes" at bounding box center [336, 542] width 11 height 11
radio input "true"
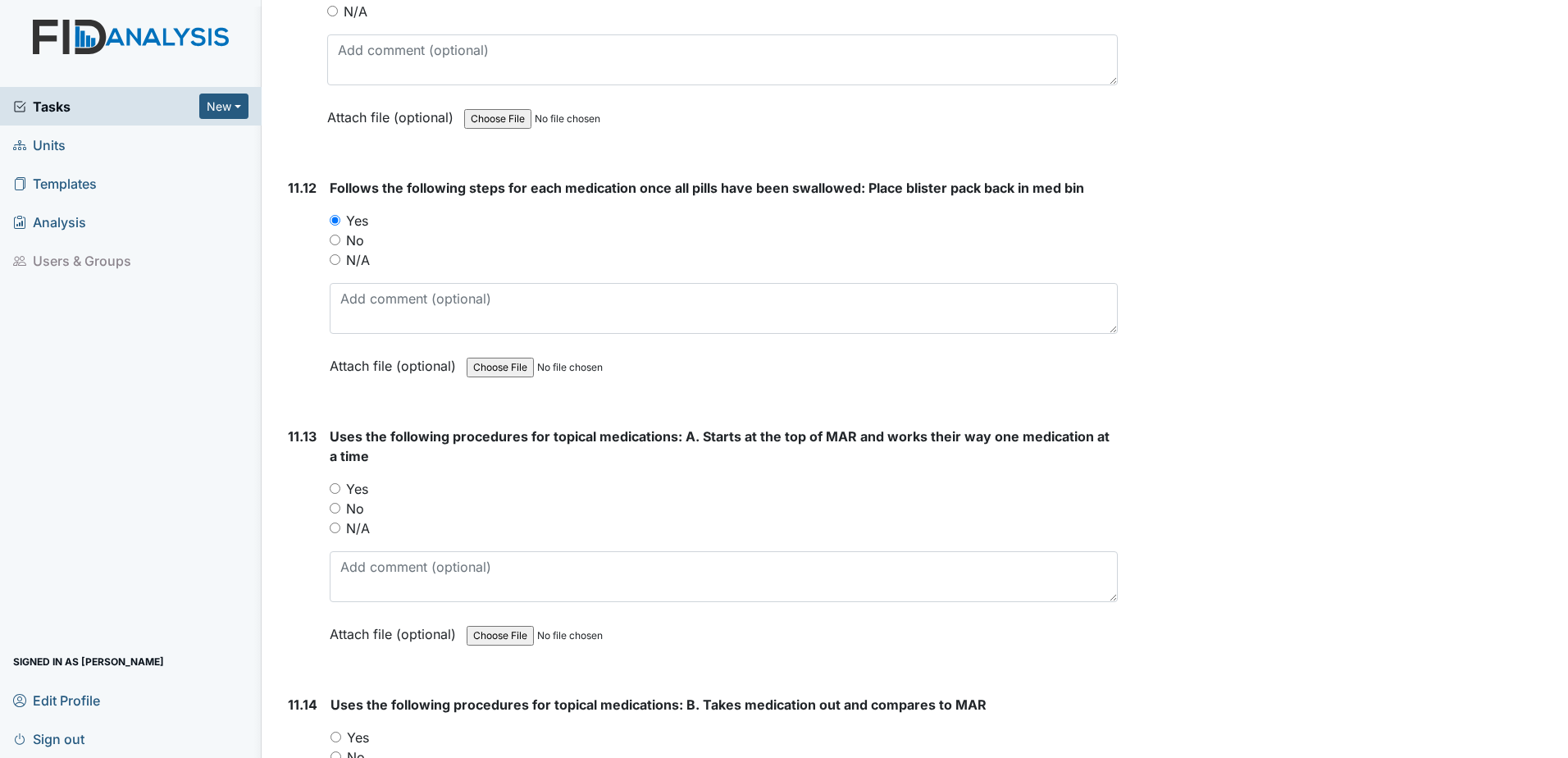
scroll to position [21154, 0]
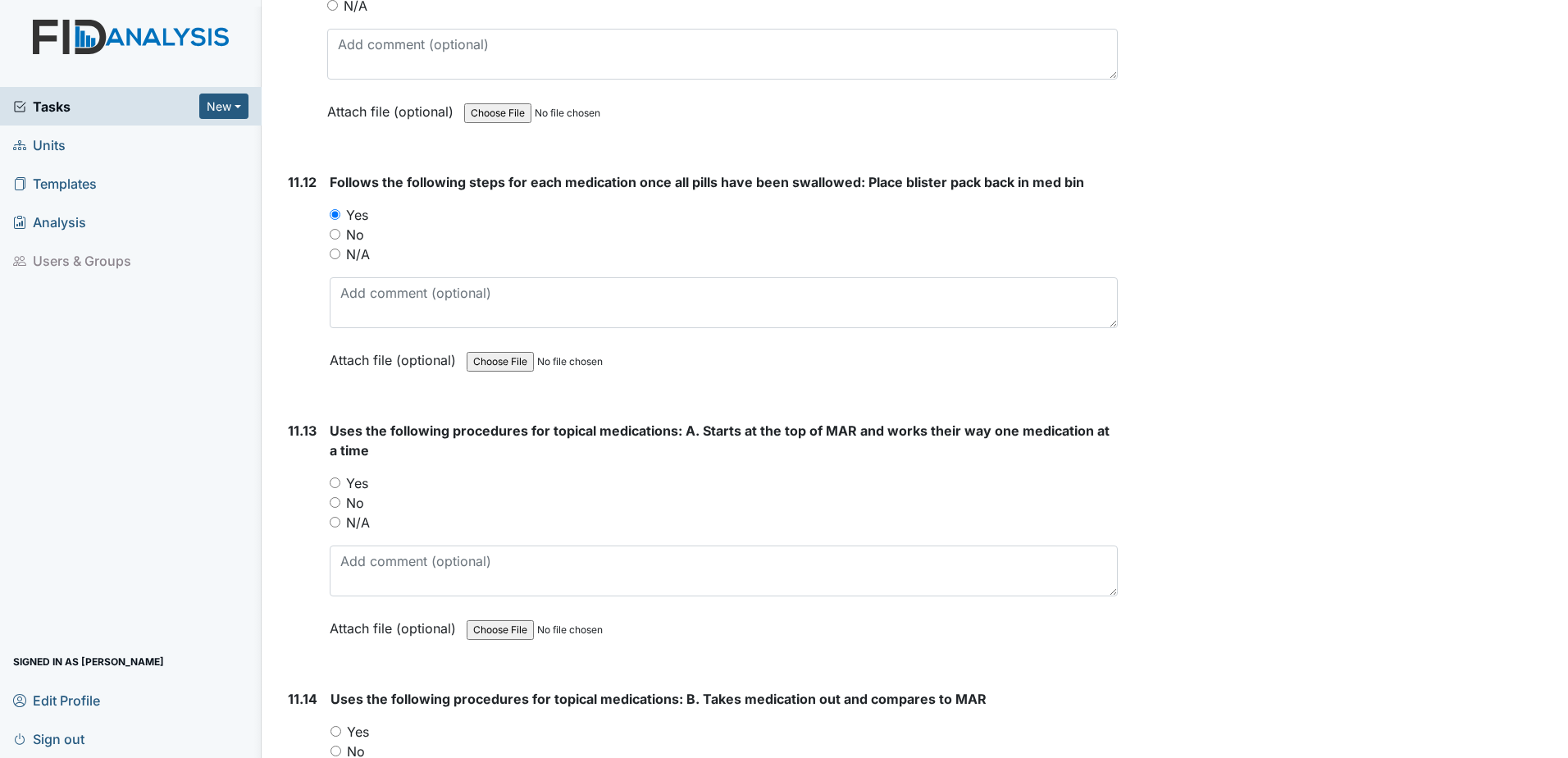
click at [335, 486] on input "Yes" at bounding box center [336, 482] width 11 height 11
radio input "true"
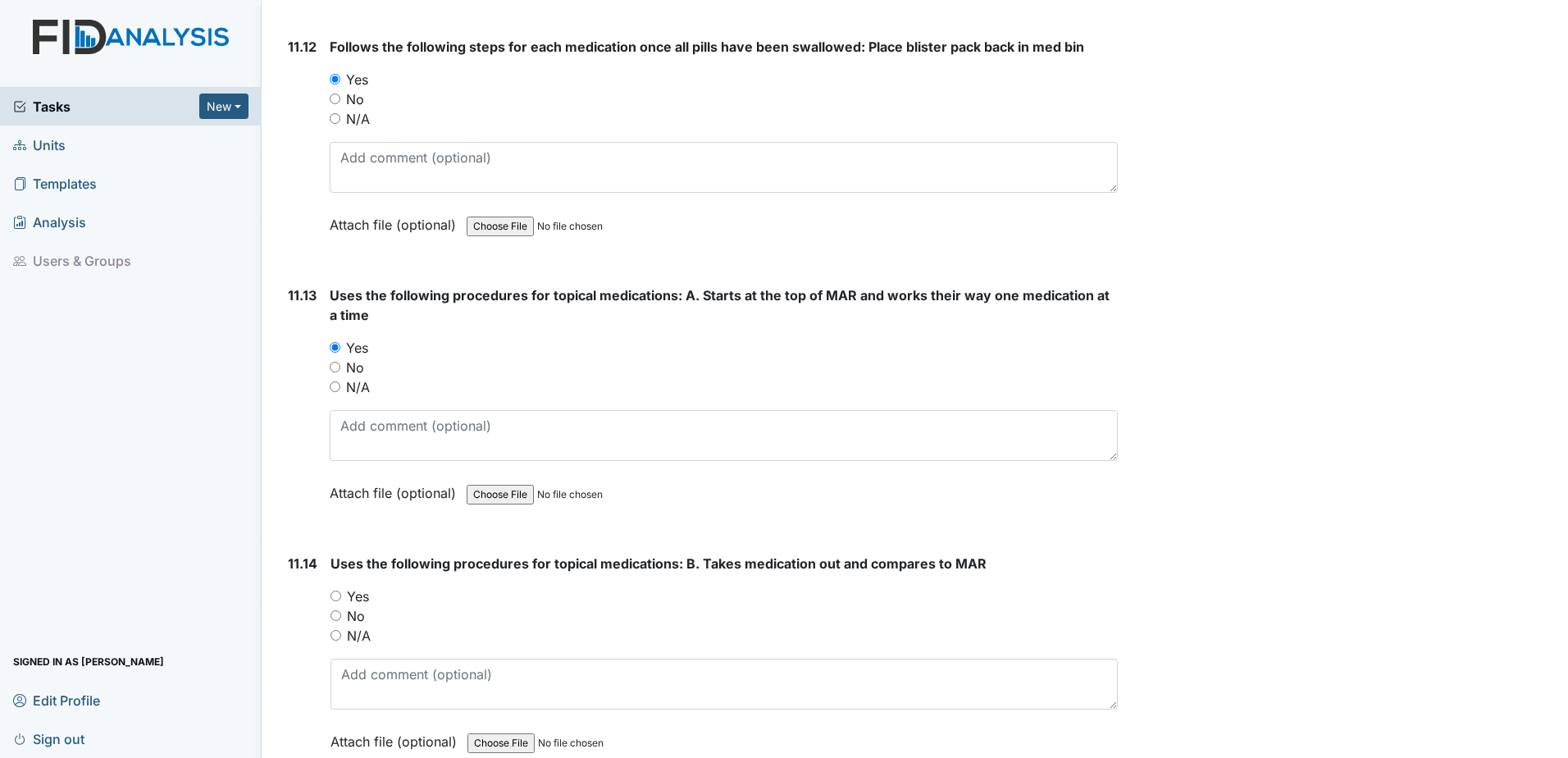
scroll to position [21400, 0]
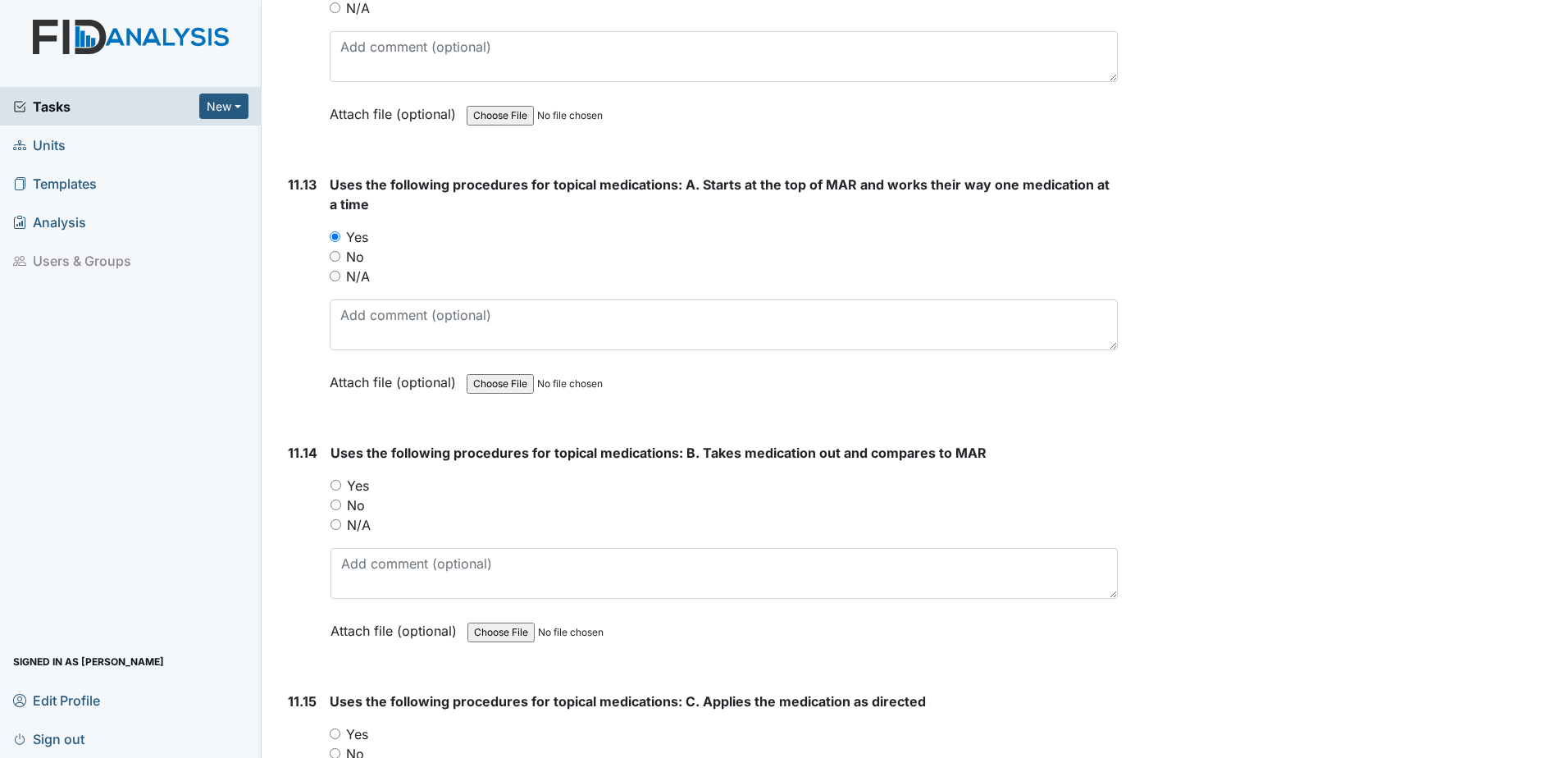
click at [333, 484] on input "Yes" at bounding box center [336, 485] width 11 height 11
radio input "true"
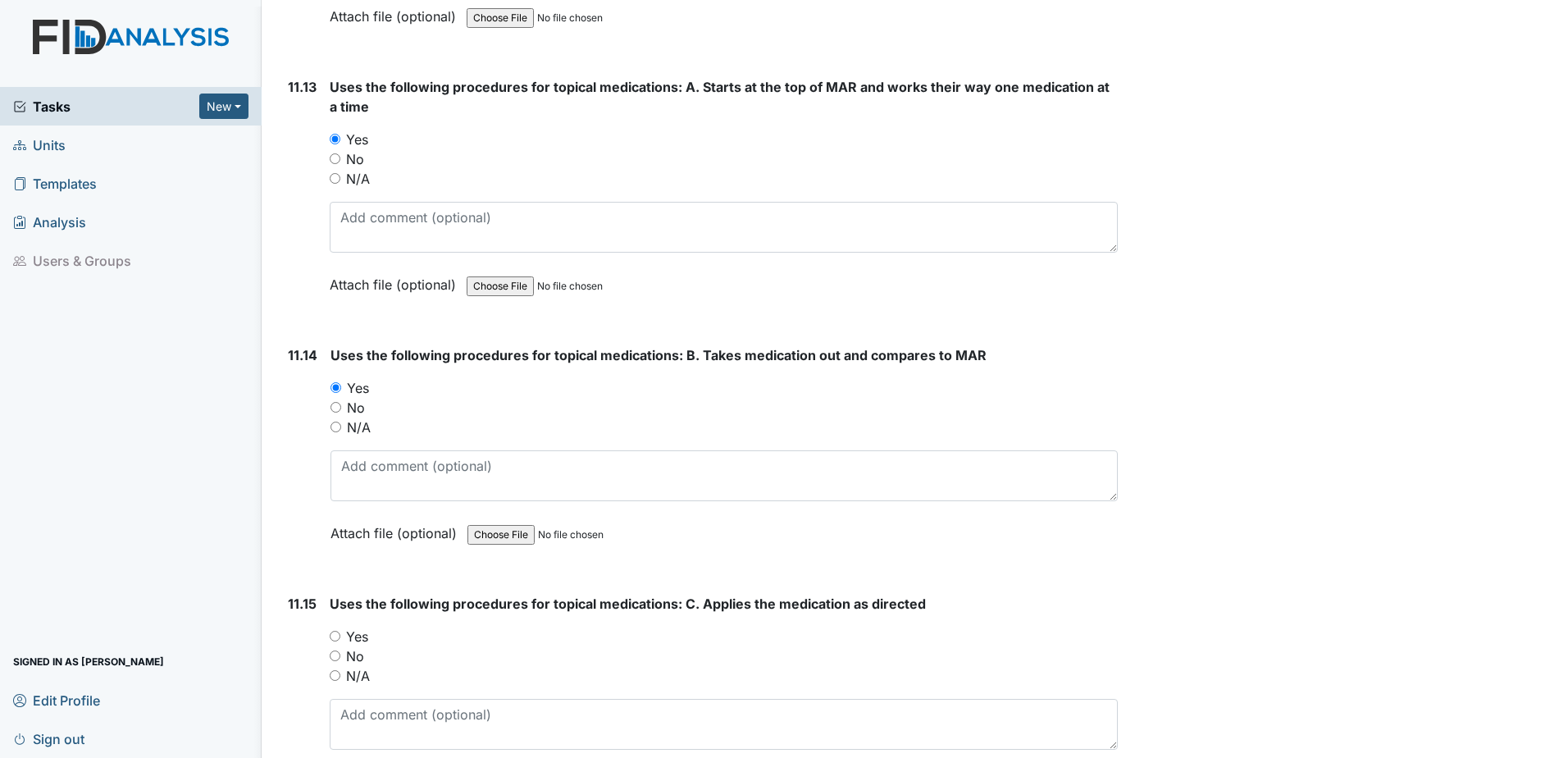
scroll to position [21728, 0]
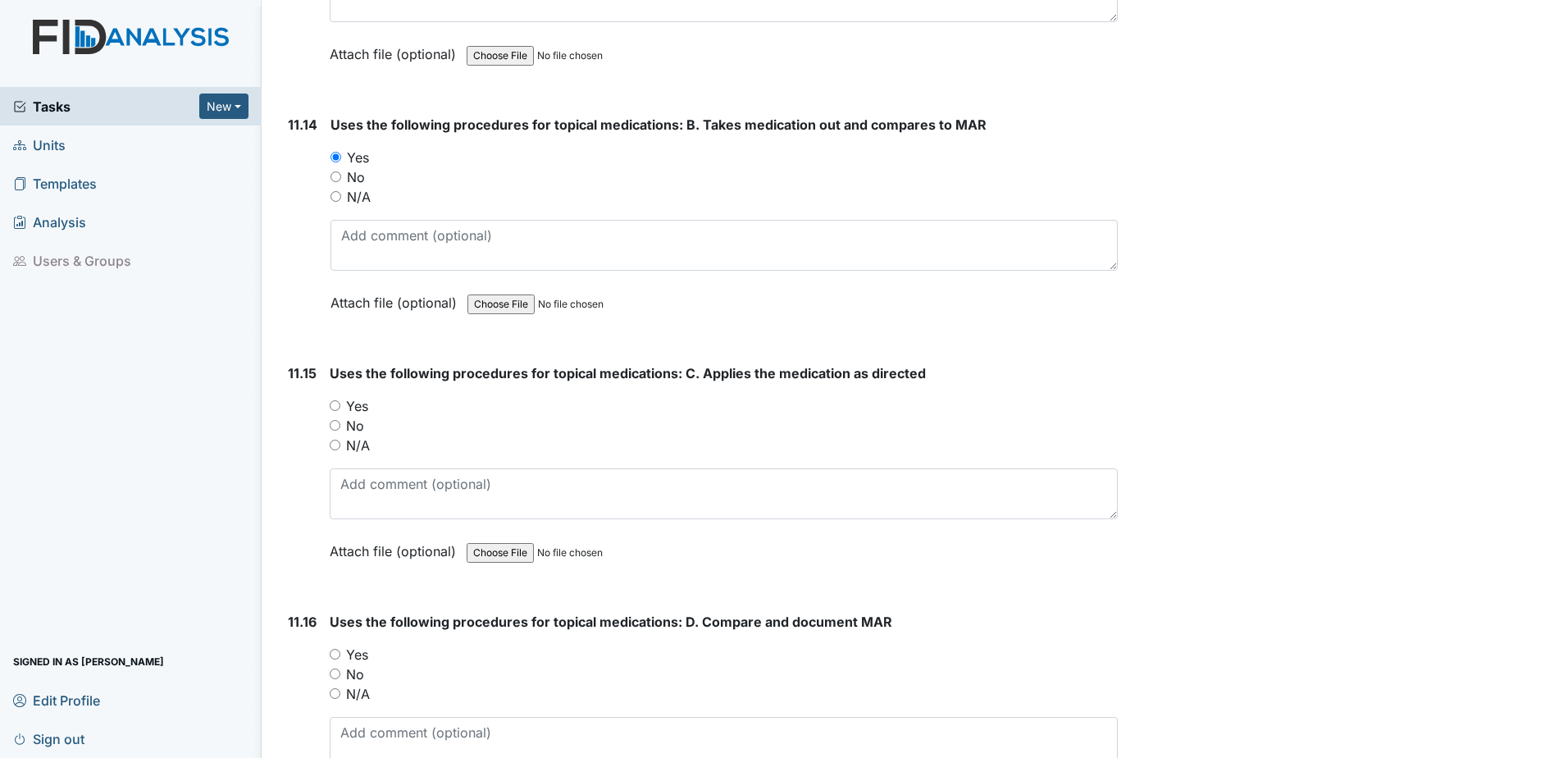
click at [336, 402] on input "Yes" at bounding box center [336, 405] width 11 height 11
radio input "true"
click at [335, 648] on input "Yes" at bounding box center [336, 654] width 11 height 11
radio input "true"
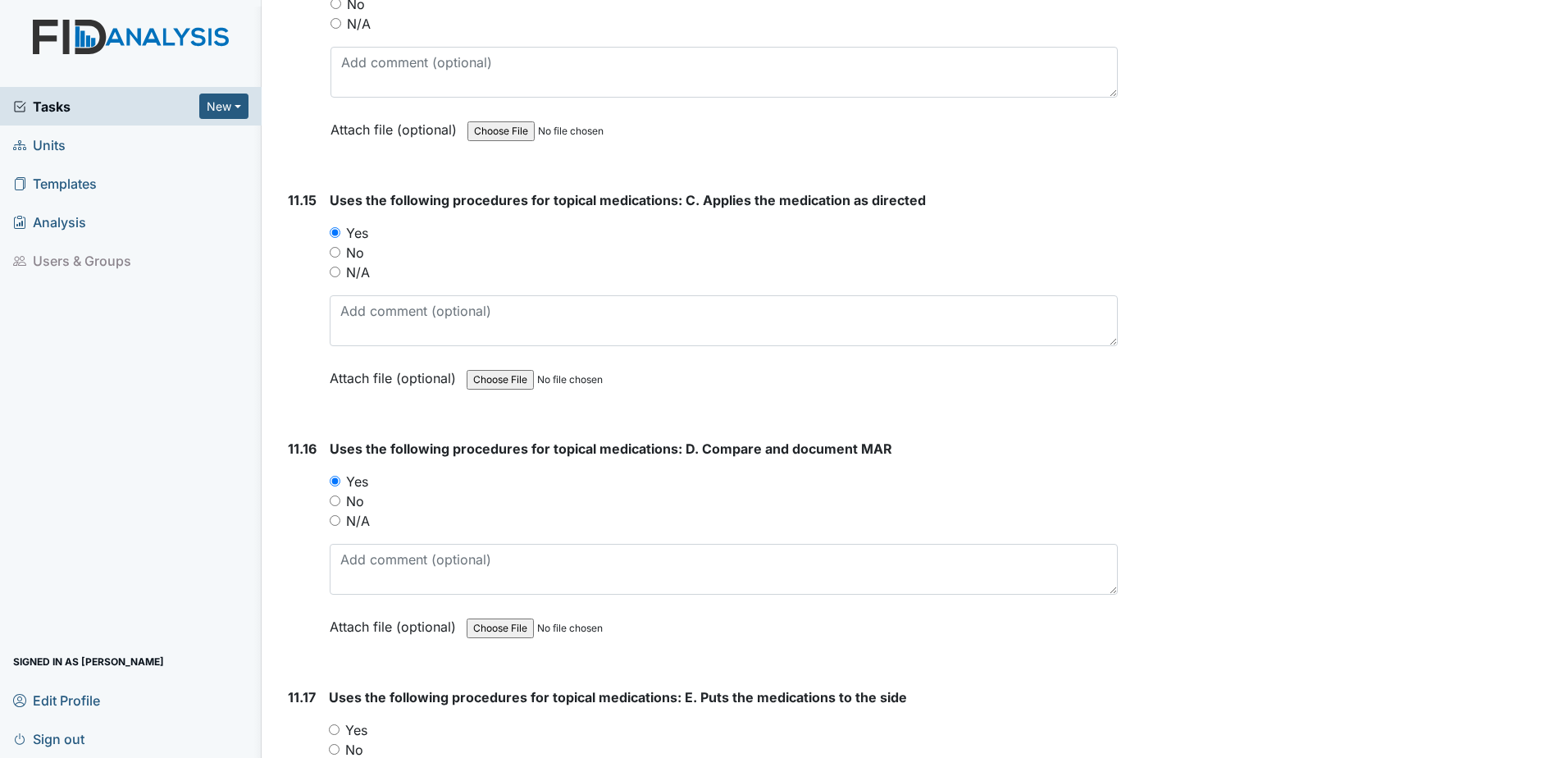
scroll to position [22056, 0]
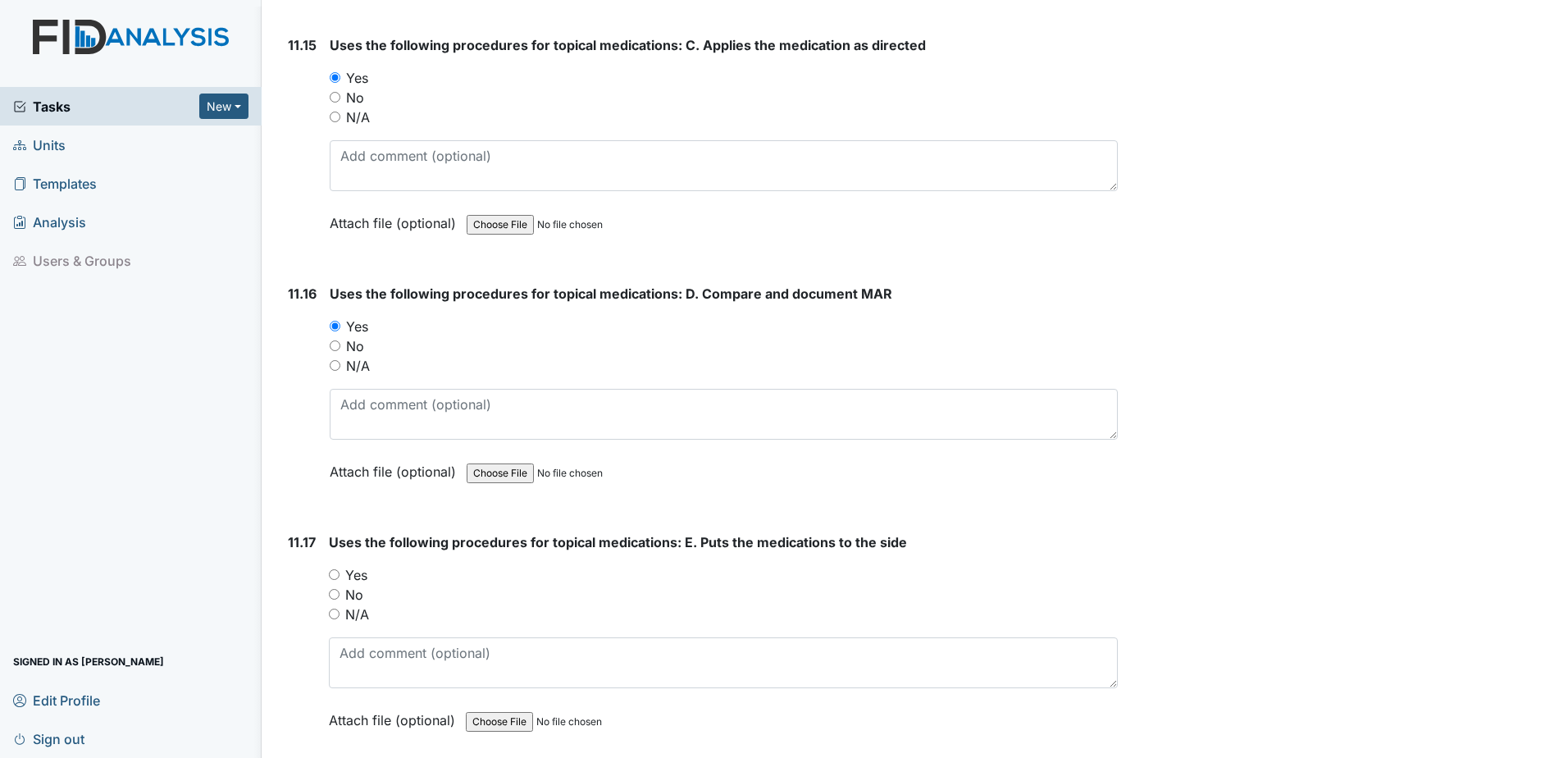
click at [336, 571] on input "Yes" at bounding box center [335, 575] width 11 height 11
radio input "true"
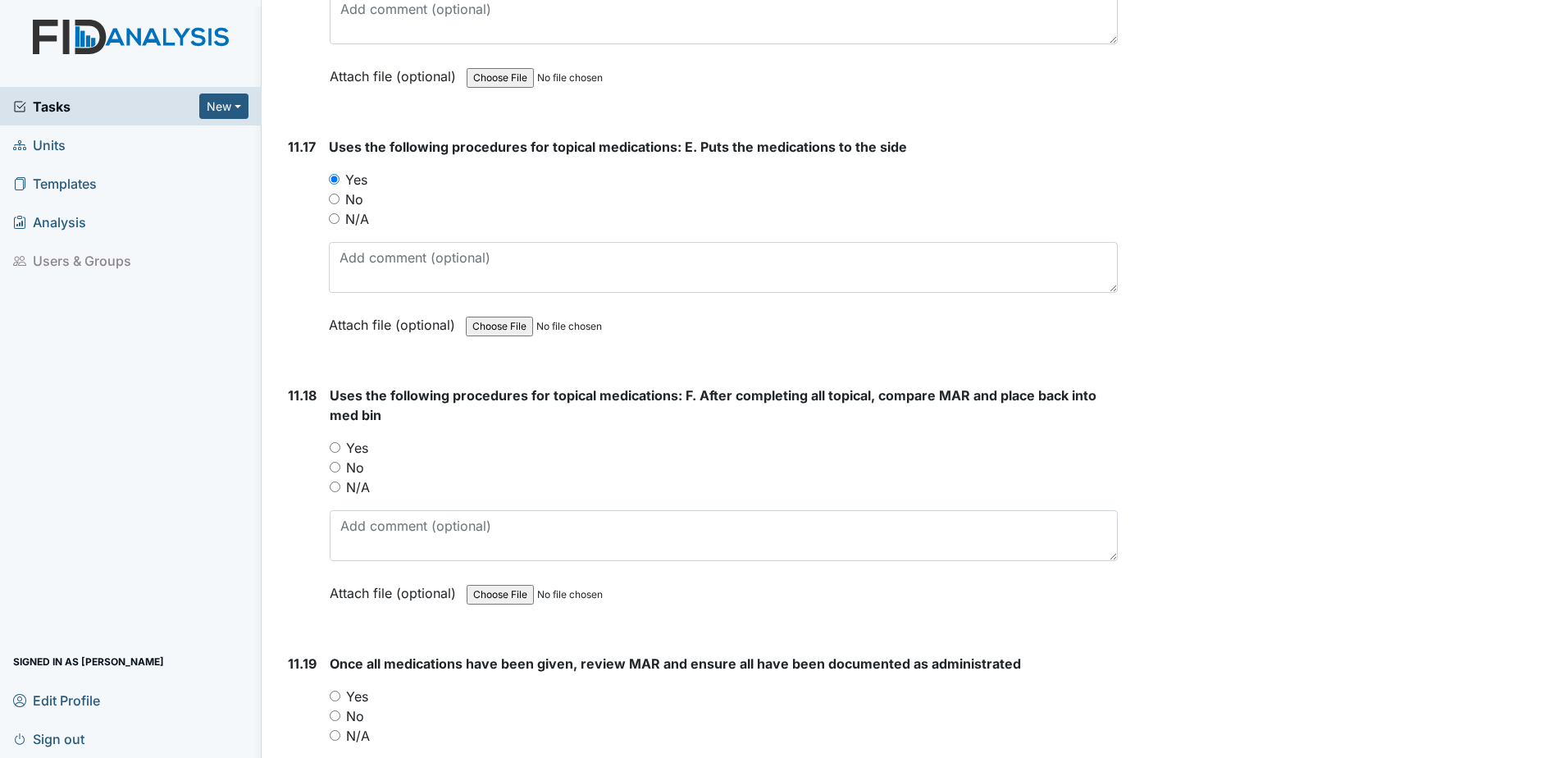
scroll to position [22466, 0]
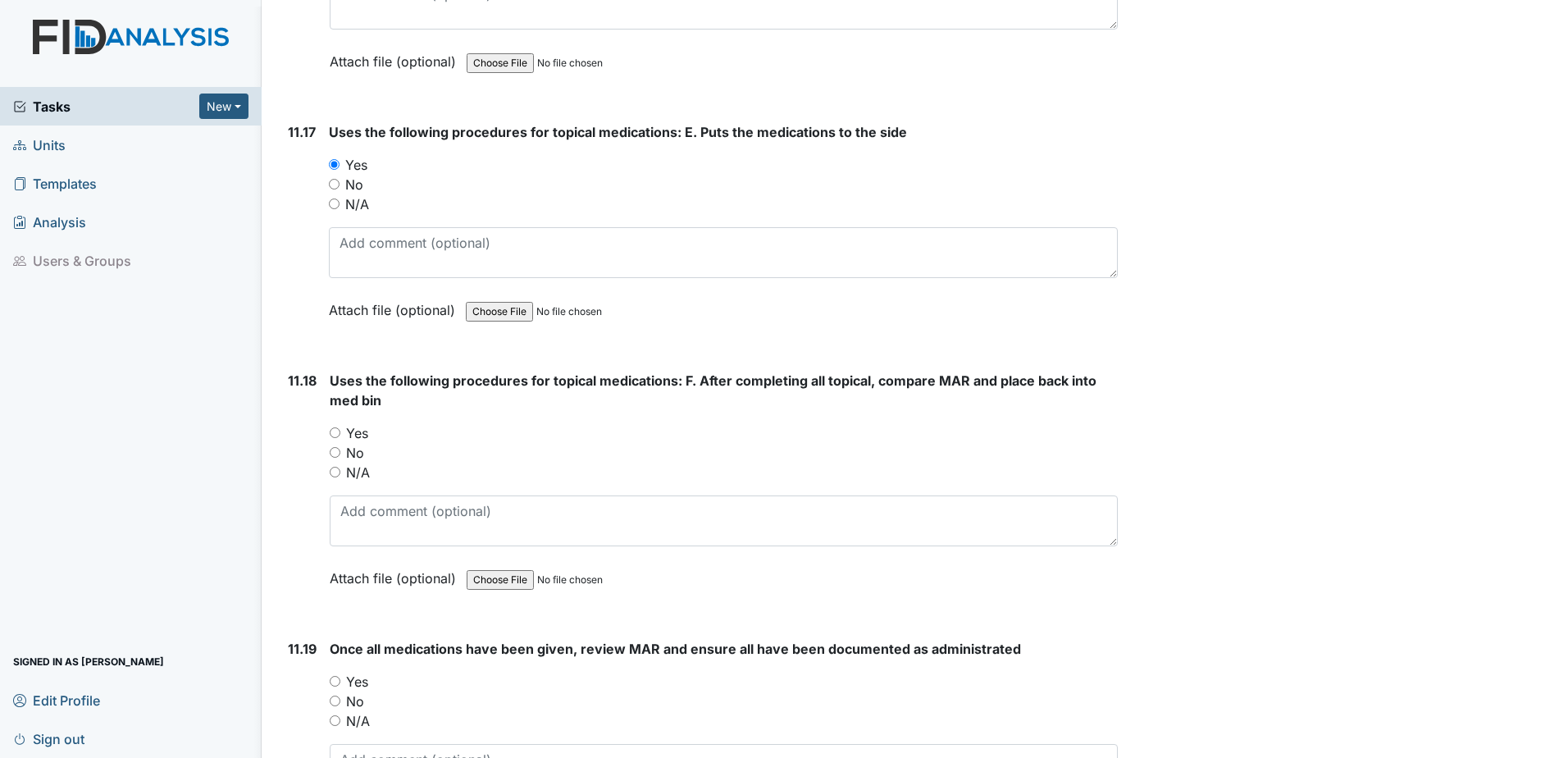
click at [336, 430] on input "Yes" at bounding box center [336, 432] width 11 height 11
radio input "true"
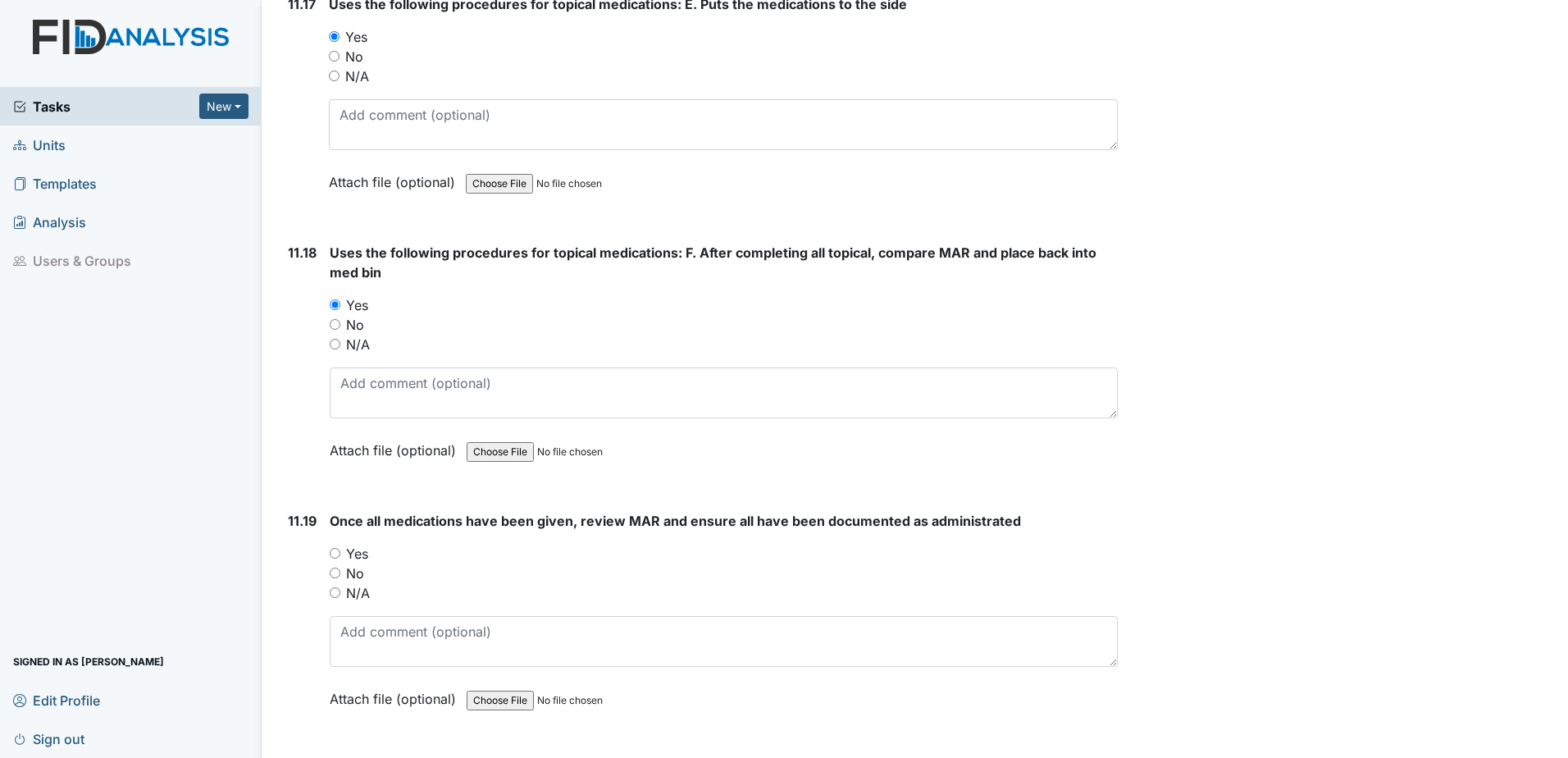
scroll to position [22712, 0]
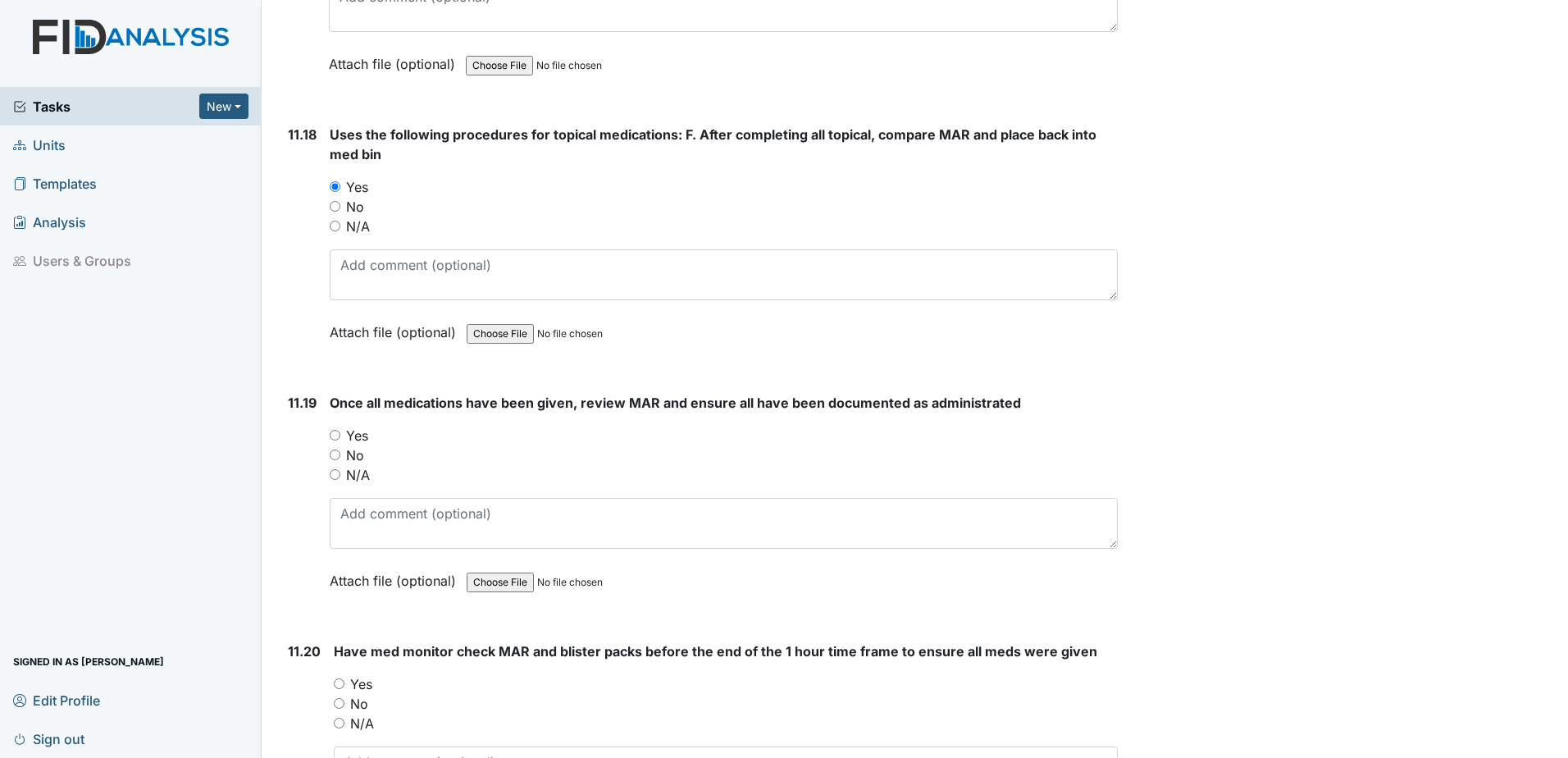
click at [338, 438] on input "Yes" at bounding box center [336, 435] width 11 height 11
radio input "true"
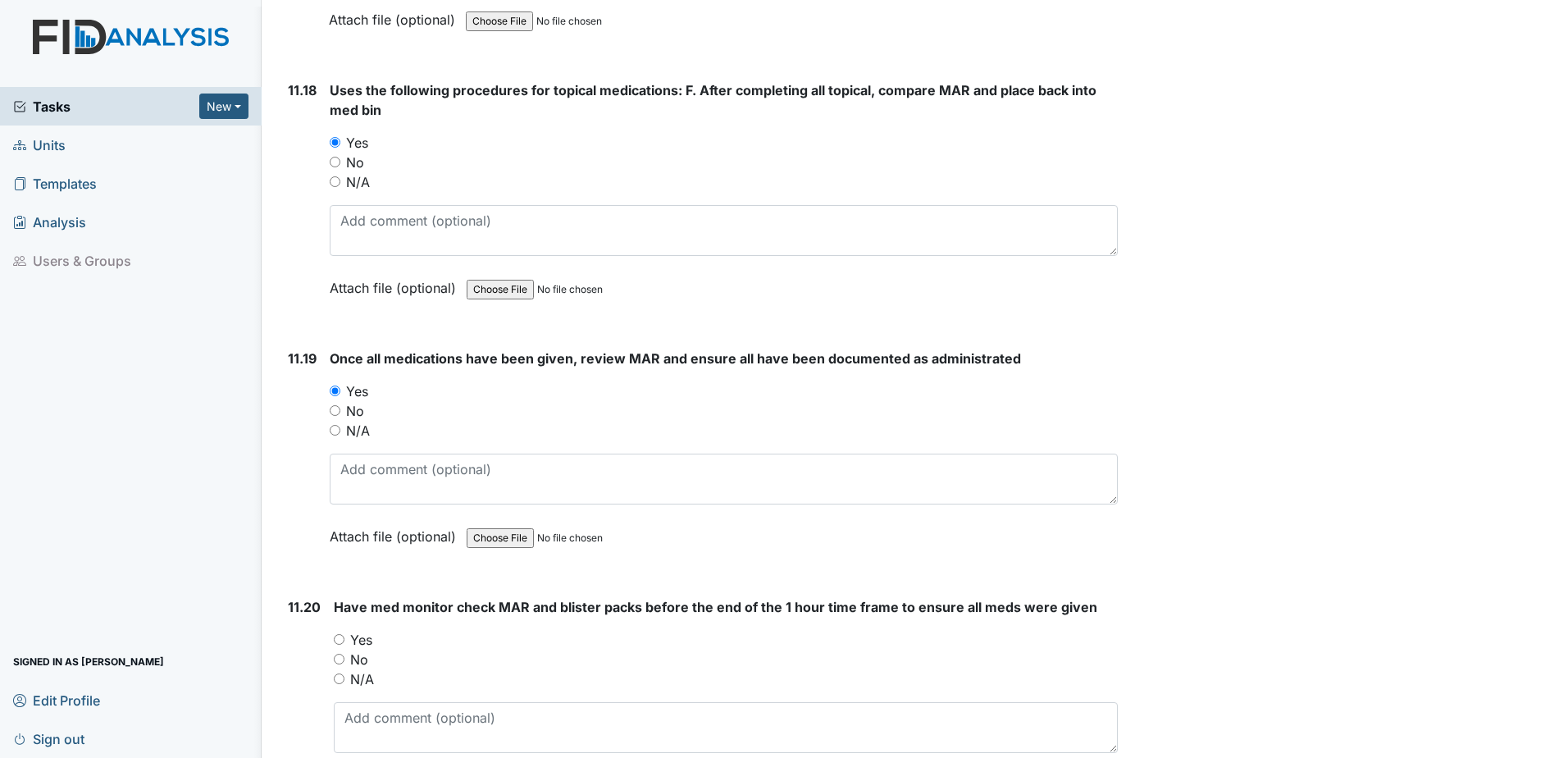
scroll to position [23040, 0]
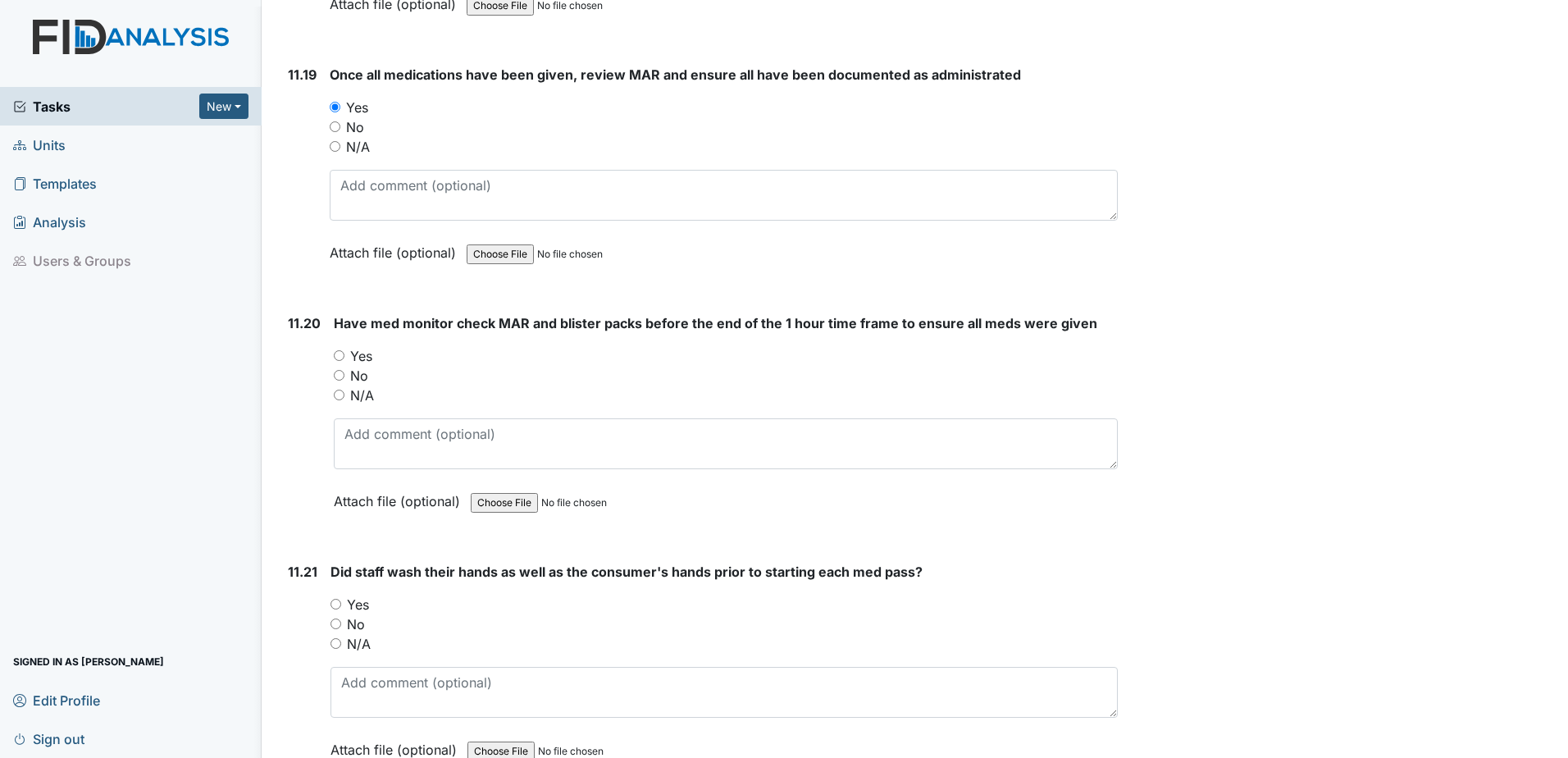
click at [338, 603] on input "Yes" at bounding box center [336, 604] width 11 height 11
radio input "true"
click at [340, 362] on div "Yes" at bounding box center [726, 356] width 784 height 20
click at [336, 352] on input "Yes" at bounding box center [339, 355] width 11 height 11
radio input "true"
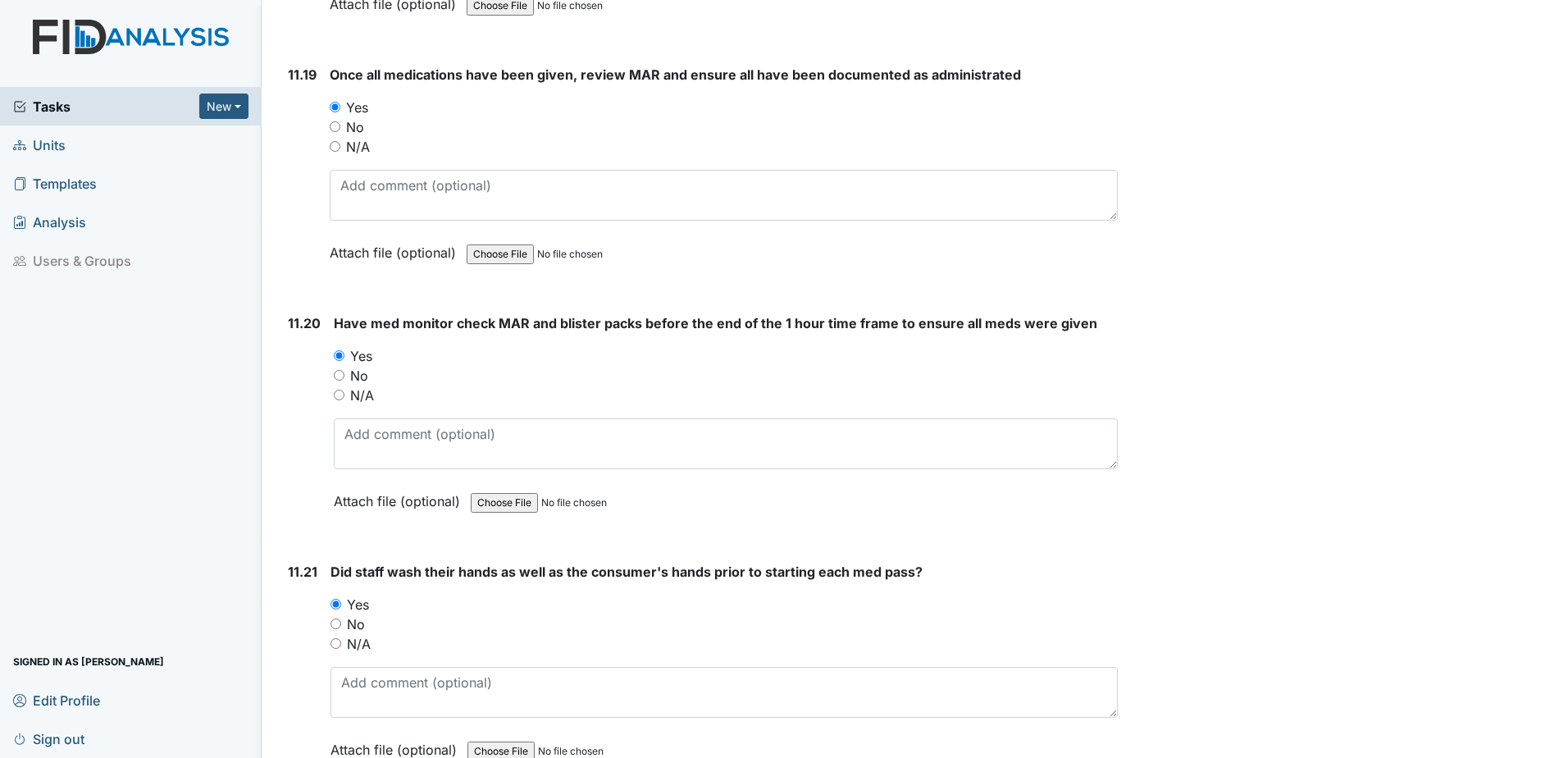
scroll to position [23368, 0]
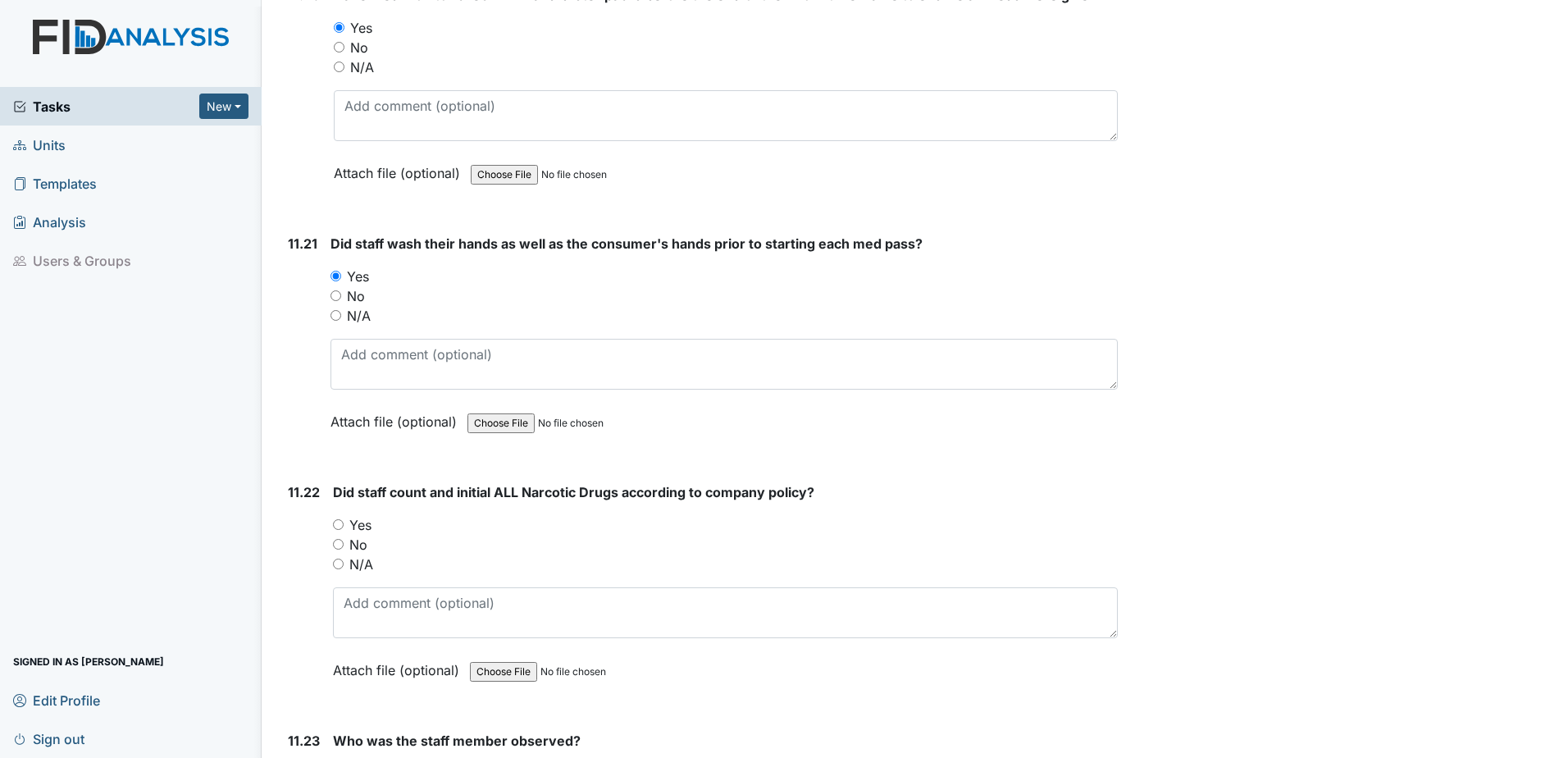
click at [338, 525] on input "Yes" at bounding box center [338, 524] width 11 height 11
radio input "true"
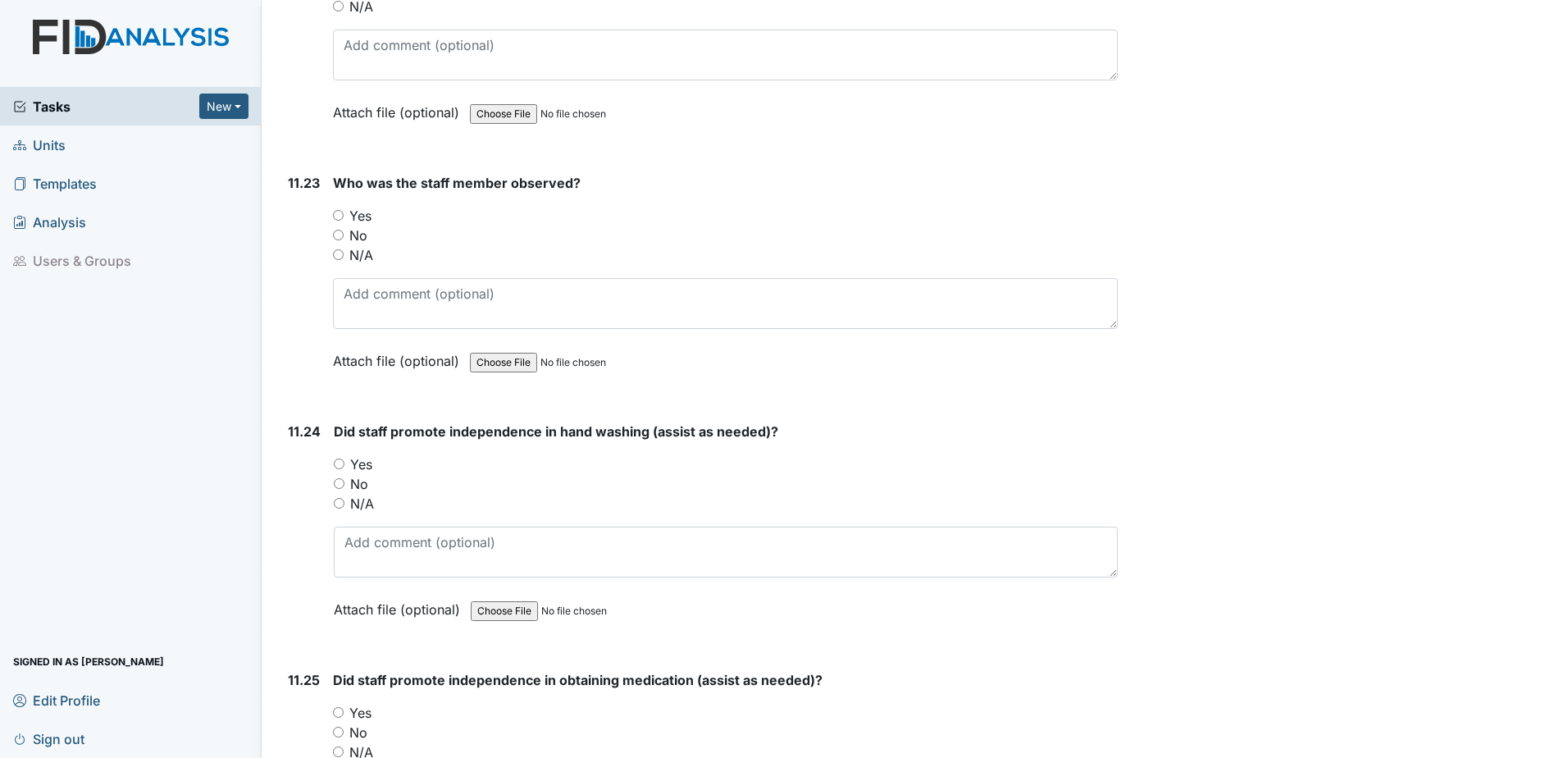
scroll to position [24024, 0]
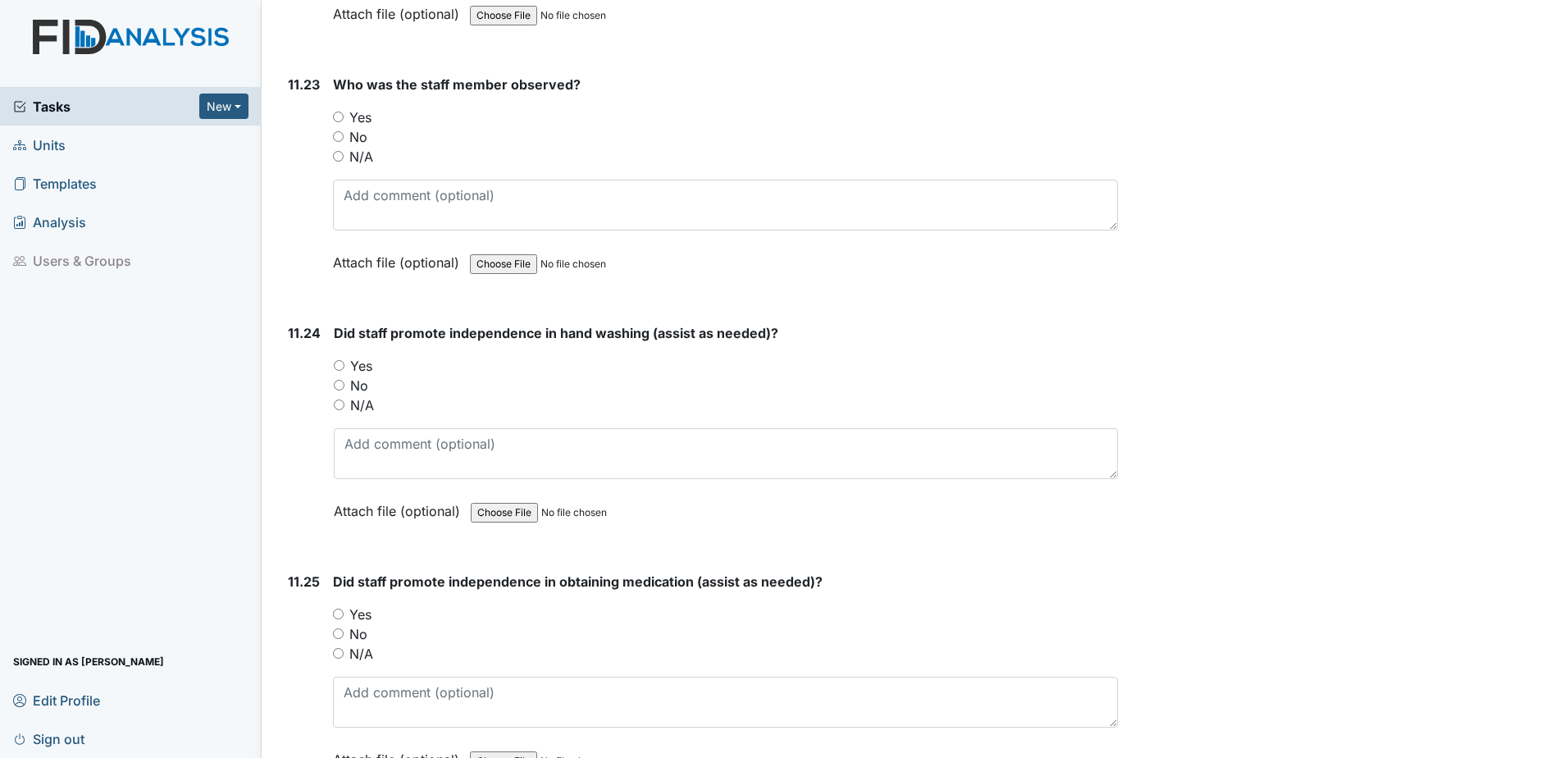
click at [338, 608] on input "Yes" at bounding box center [338, 614] width 11 height 11
radio input "true"
click at [338, 364] on input "Yes" at bounding box center [339, 365] width 11 height 11
radio input "true"
click at [338, 113] on input "Yes" at bounding box center [338, 117] width 11 height 11
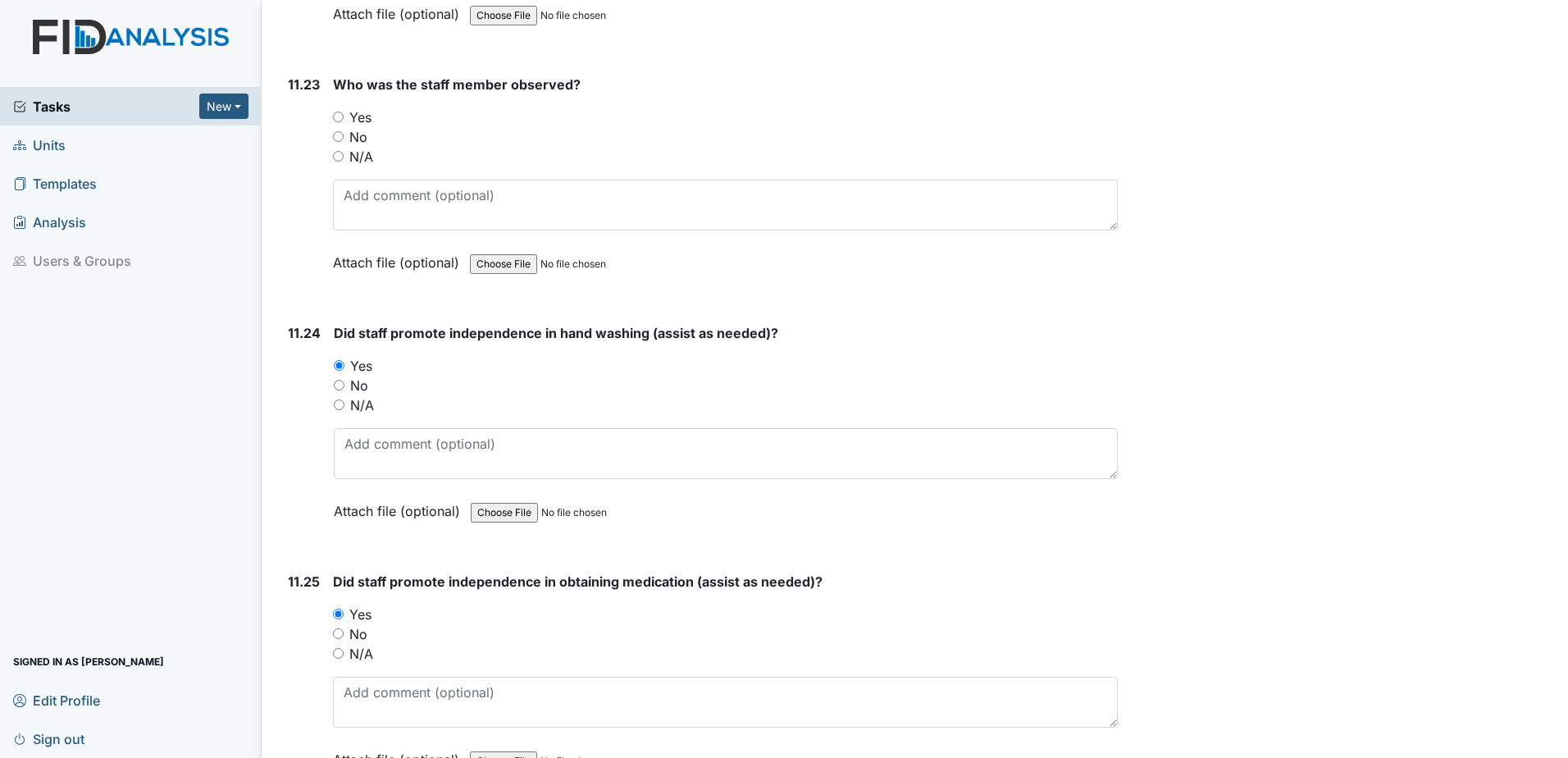
radio input "true"
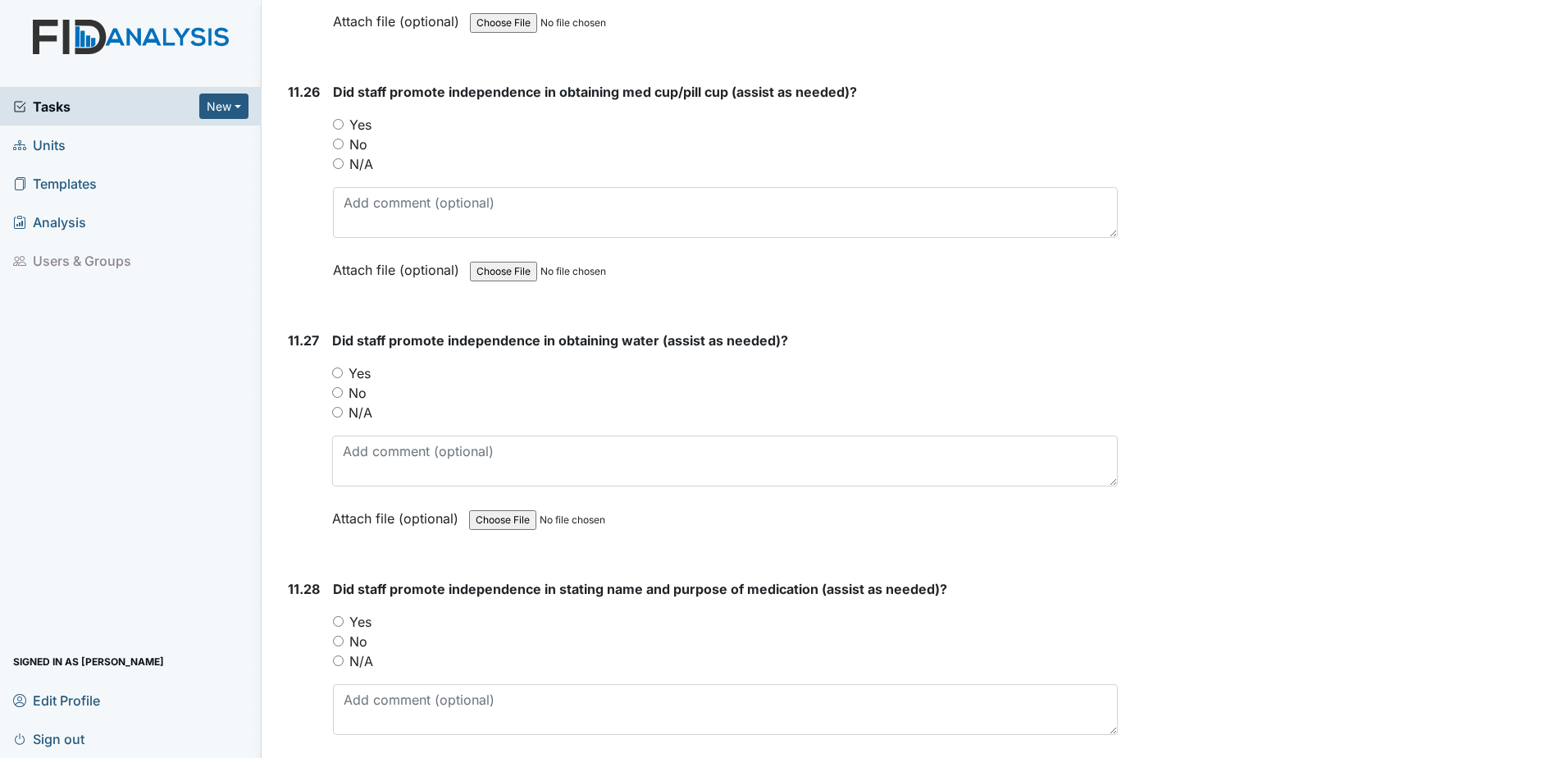
scroll to position [24844, 0]
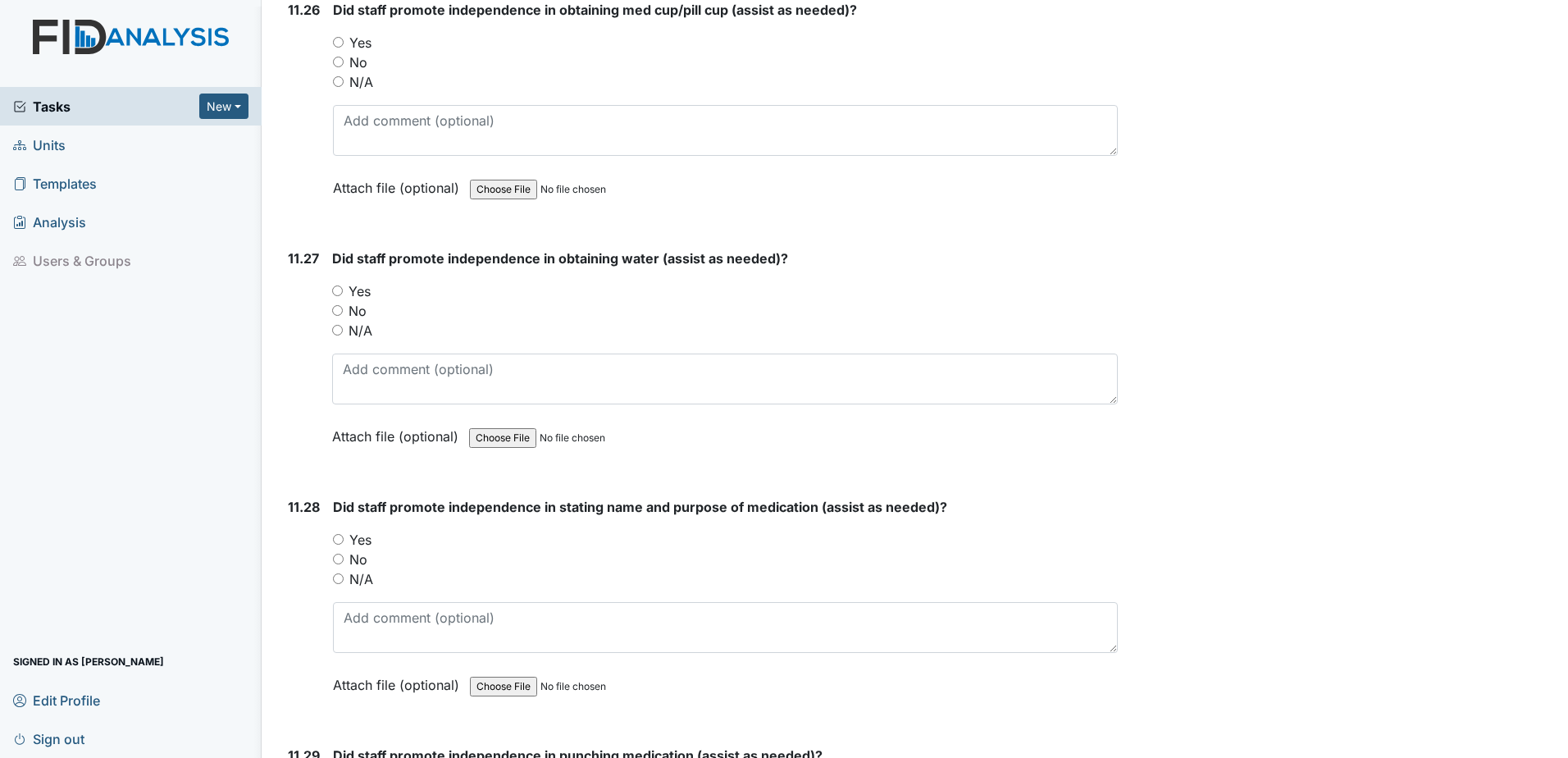
click at [344, 44] on input "Yes" at bounding box center [338, 43] width 11 height 11
radio input "true"
click at [340, 280] on div "Did staff promote independence in obtaining water (assist as needed)? You must …" at bounding box center [725, 353] width 785 height 209
click at [341, 288] on input "Yes" at bounding box center [337, 291] width 11 height 11
radio input "true"
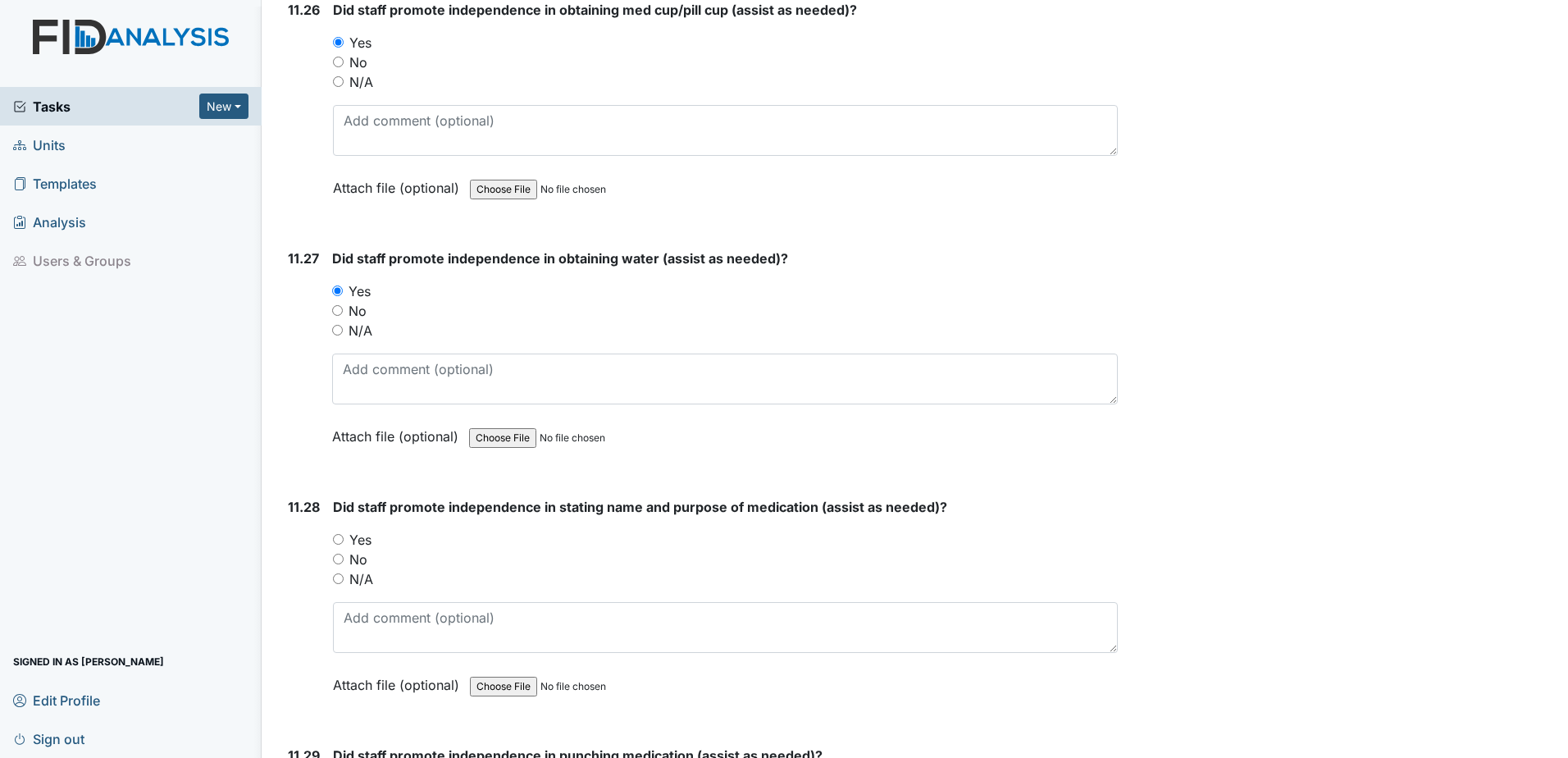
click at [338, 539] on input "Yes" at bounding box center [338, 539] width 11 height 11
radio input "true"
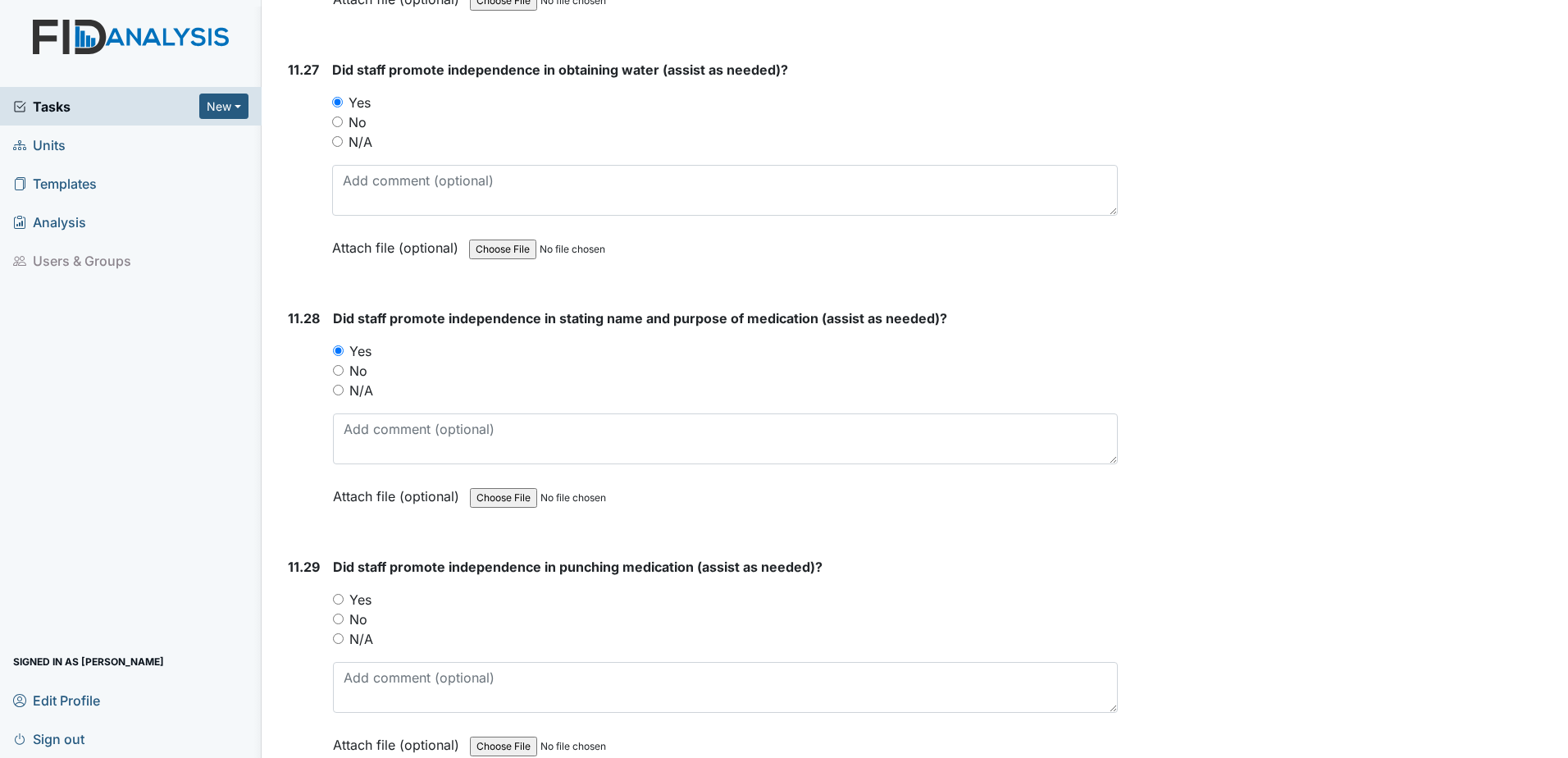
scroll to position [25090, 0]
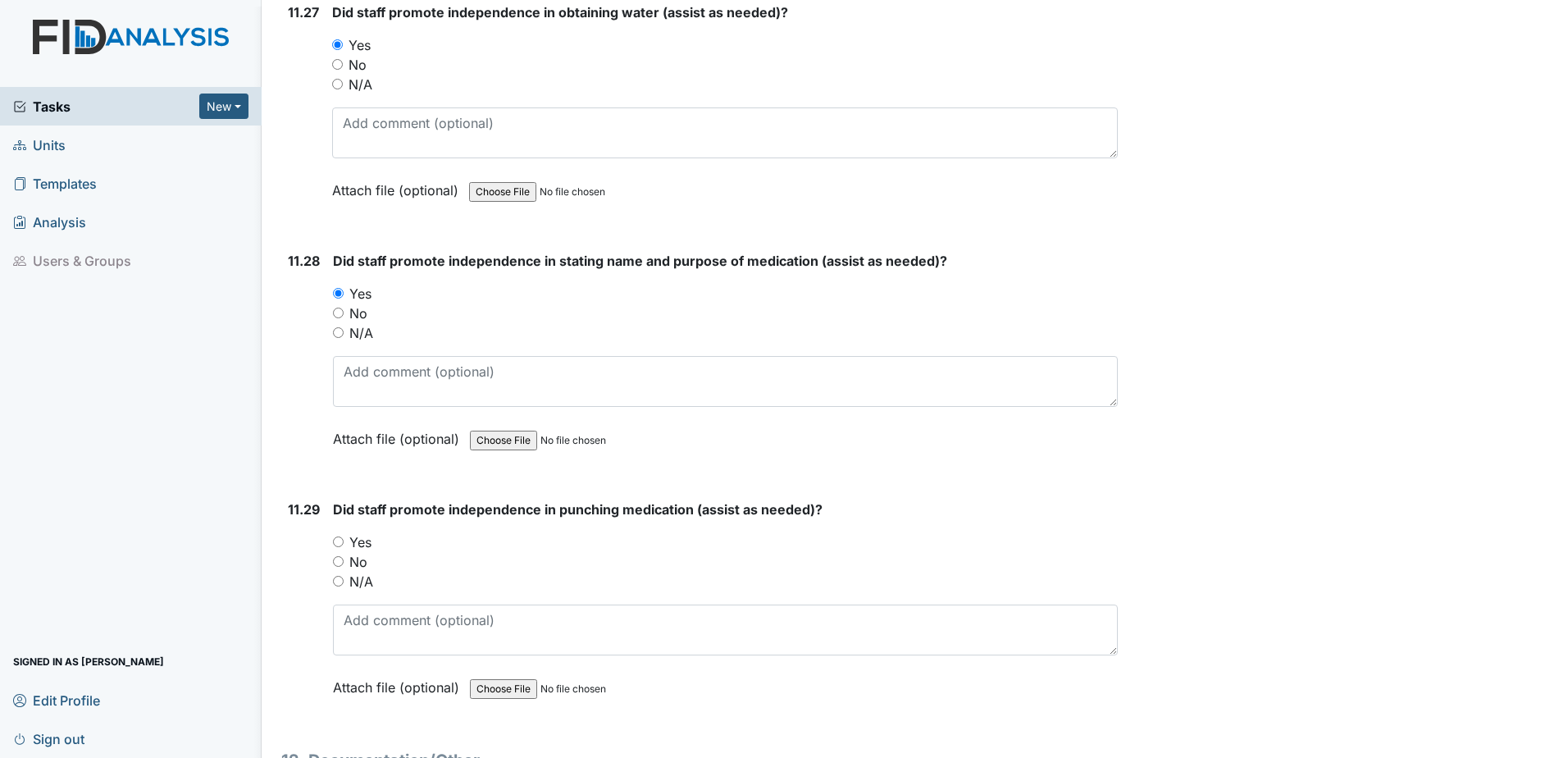
click at [347, 539] on div "Yes" at bounding box center [725, 542] width 784 height 20
click at [341, 542] on input "Yes" at bounding box center [338, 541] width 11 height 11
radio input "true"
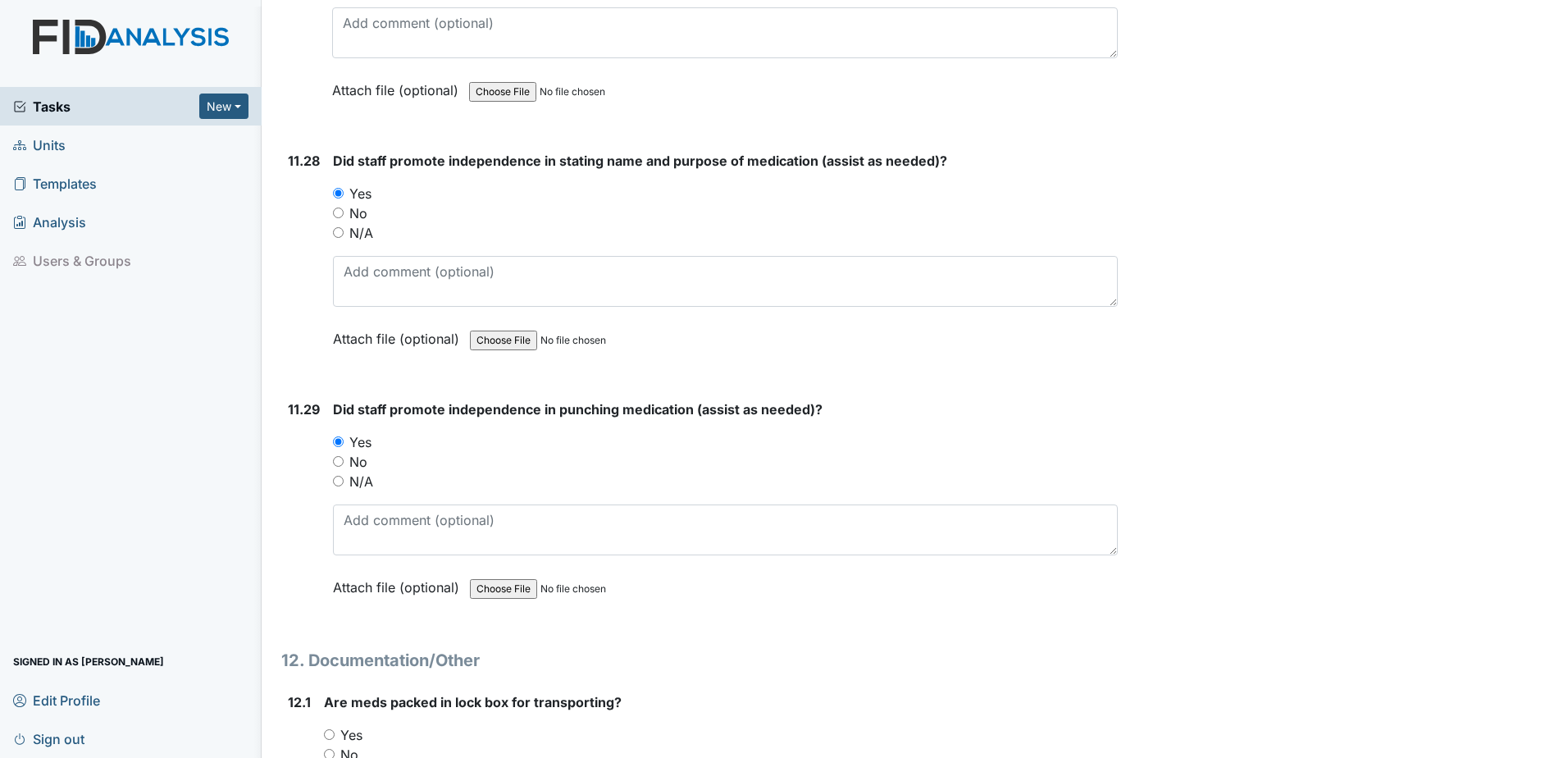
scroll to position [25336, 0]
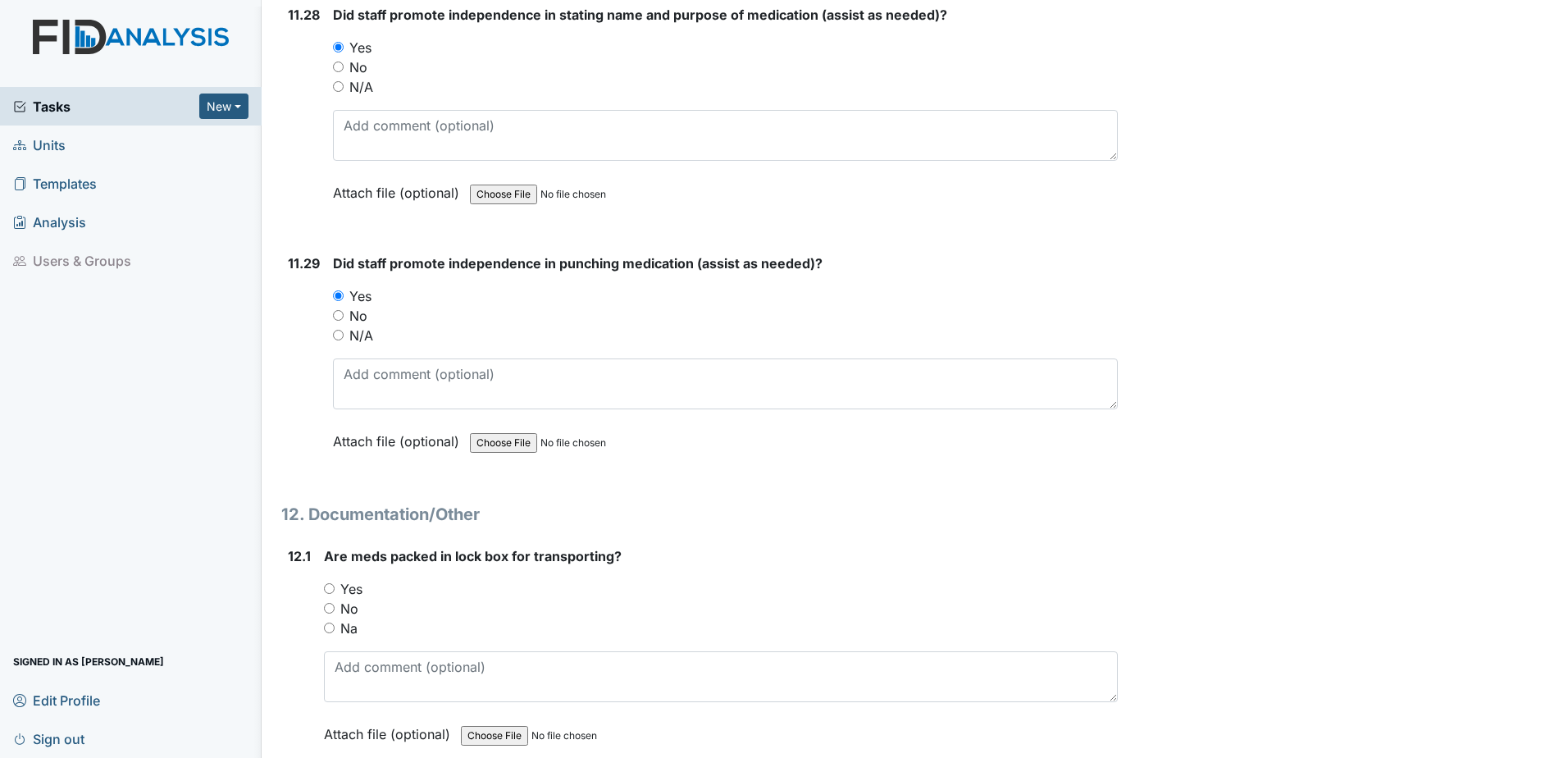
click at [330, 587] on input "Yes" at bounding box center [329, 588] width 11 height 11
radio input "true"
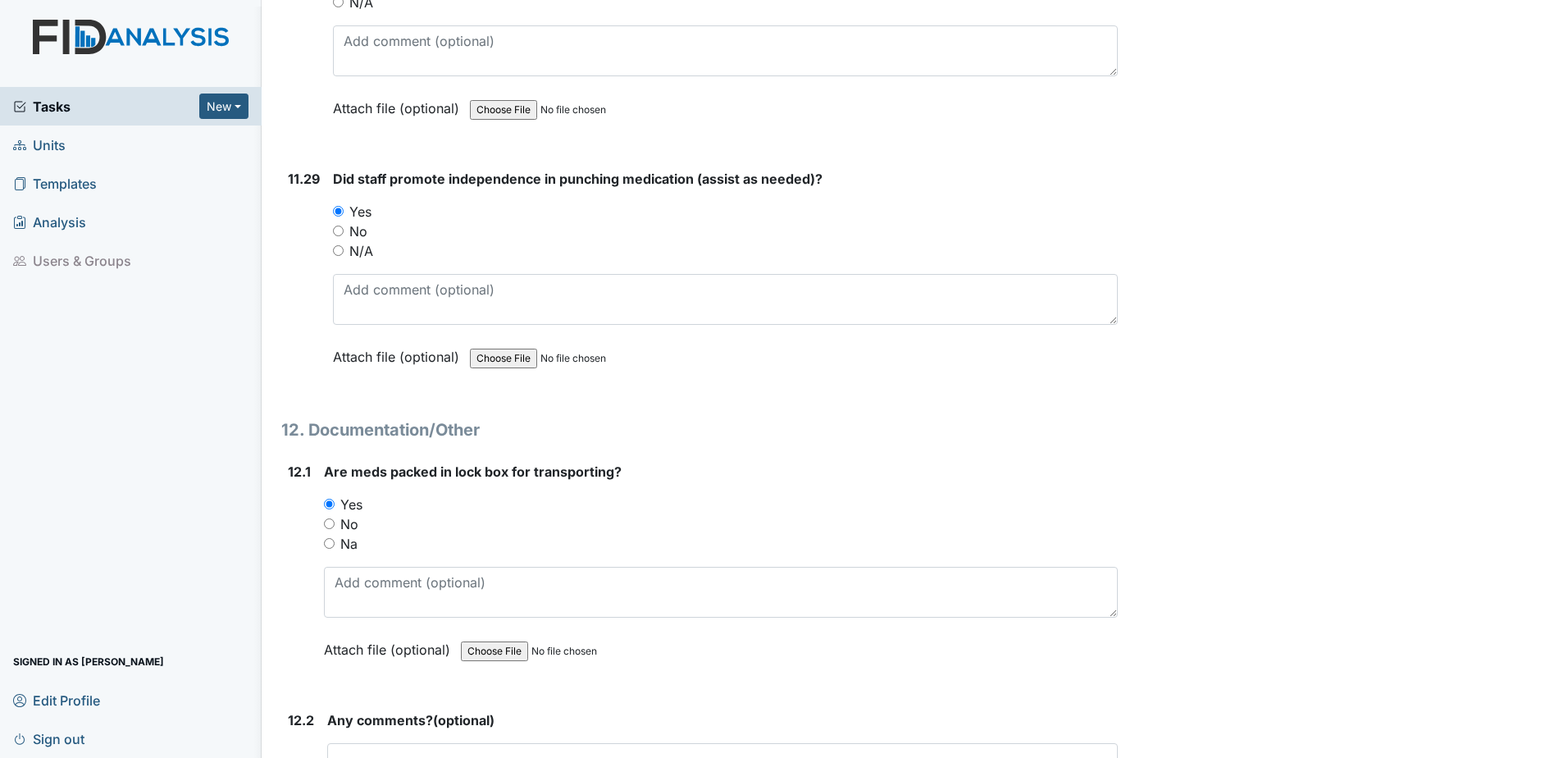
scroll to position [25582, 0]
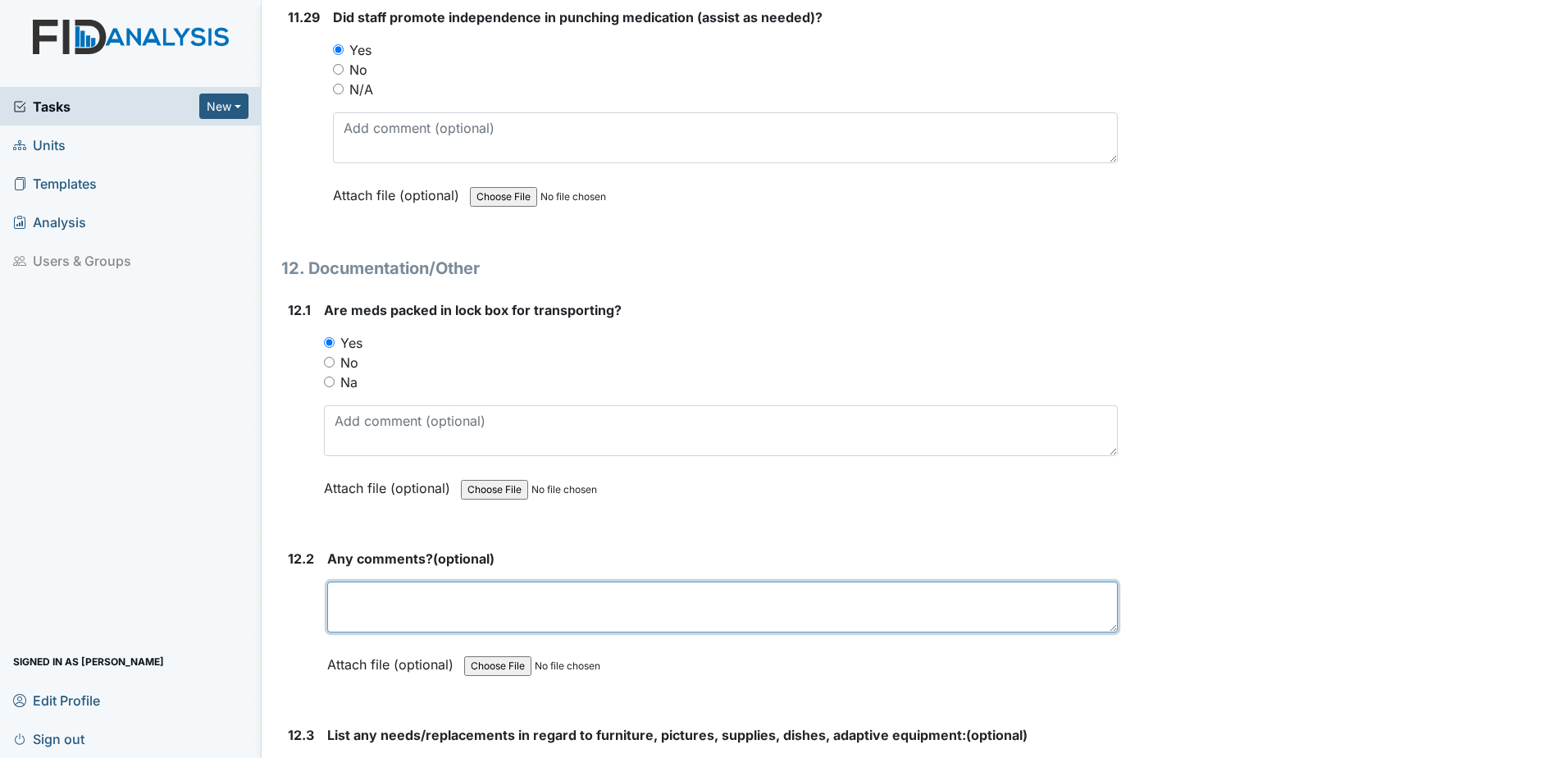
click at [367, 603] on textarea at bounding box center [723, 607] width 791 height 51
type textarea "none"
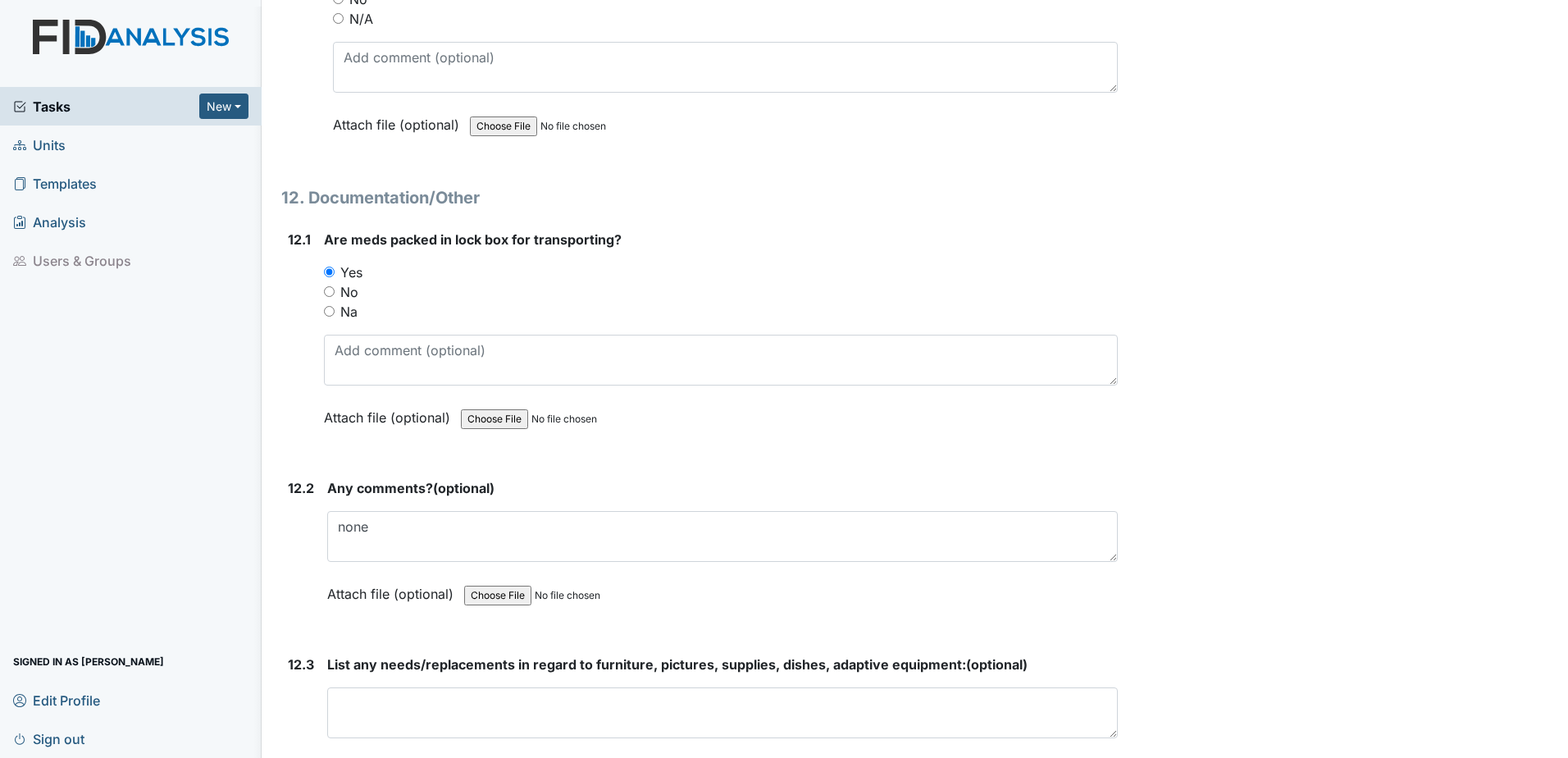
scroll to position [25991, 0]
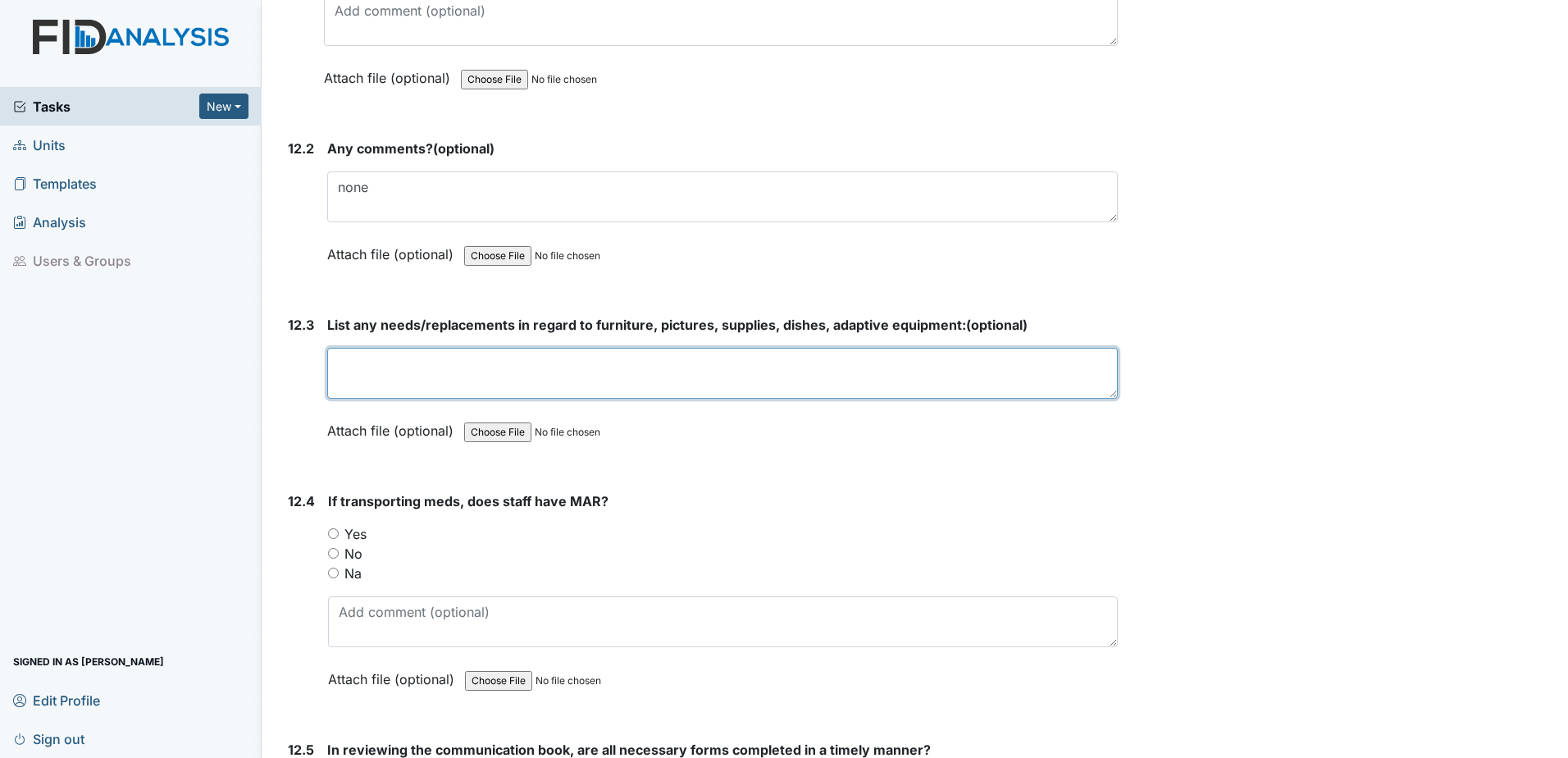
click at [677, 382] on textarea at bounding box center [723, 373] width 791 height 51
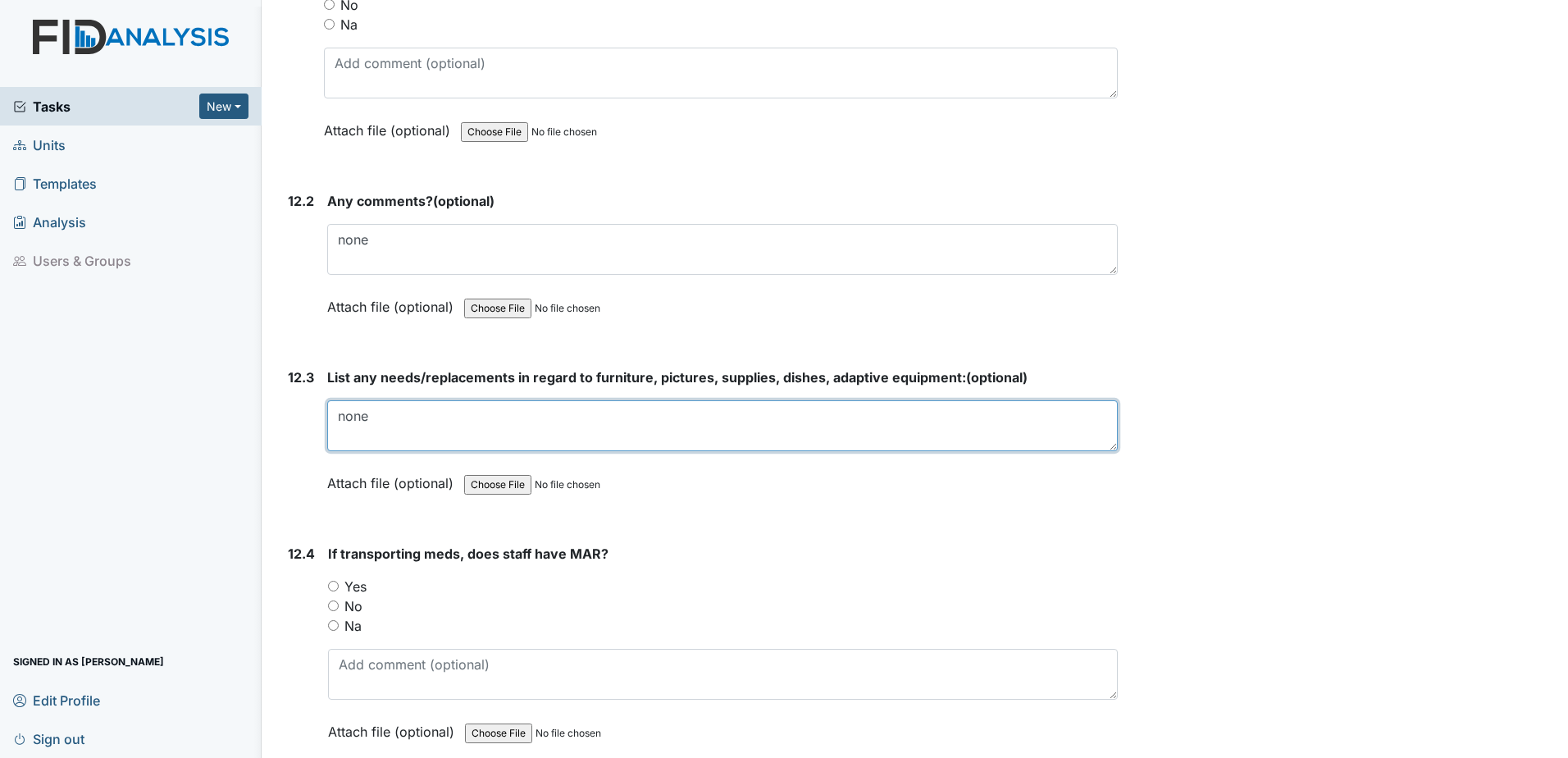
scroll to position [25910, 0]
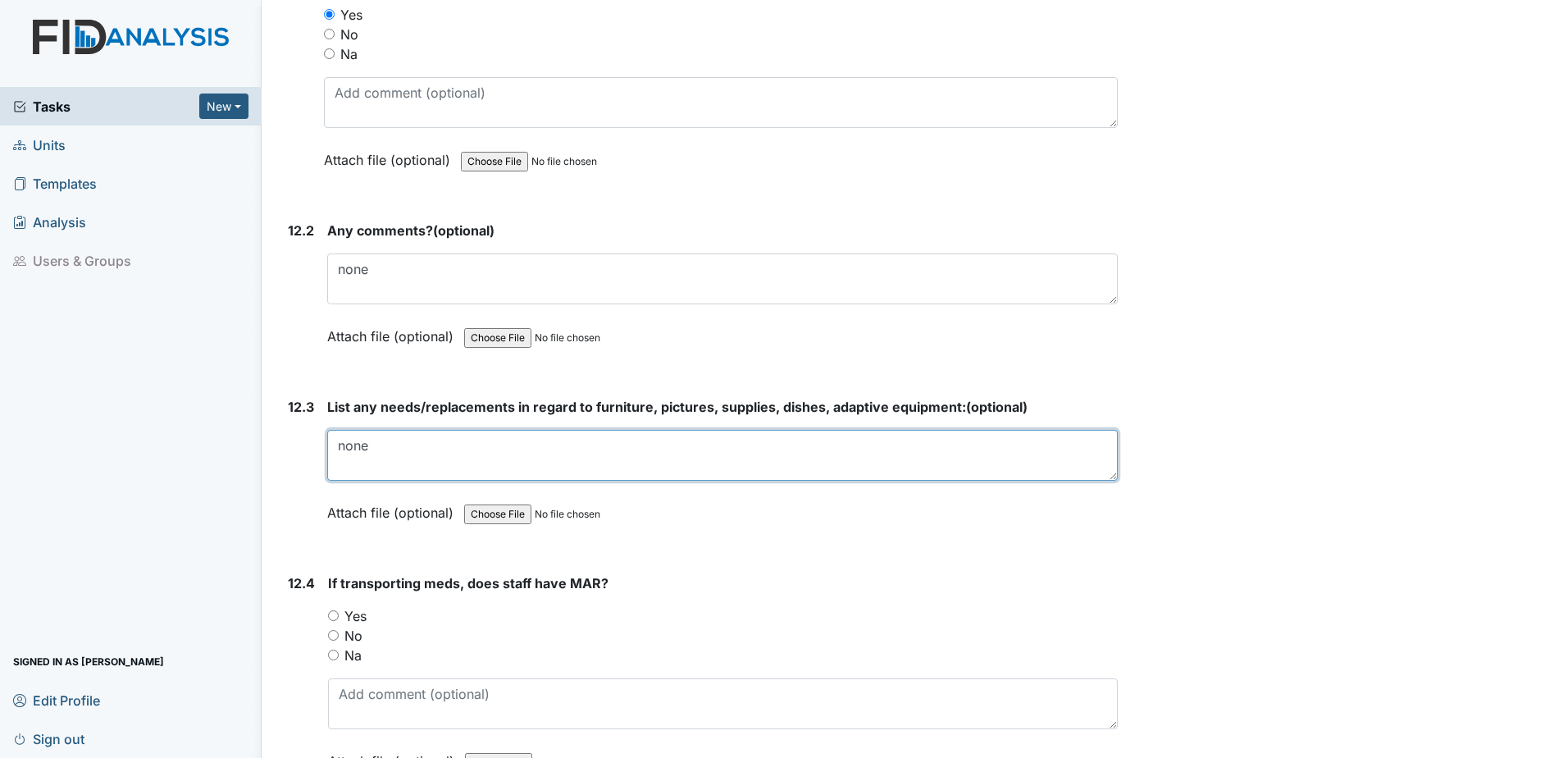
type textarea "none"
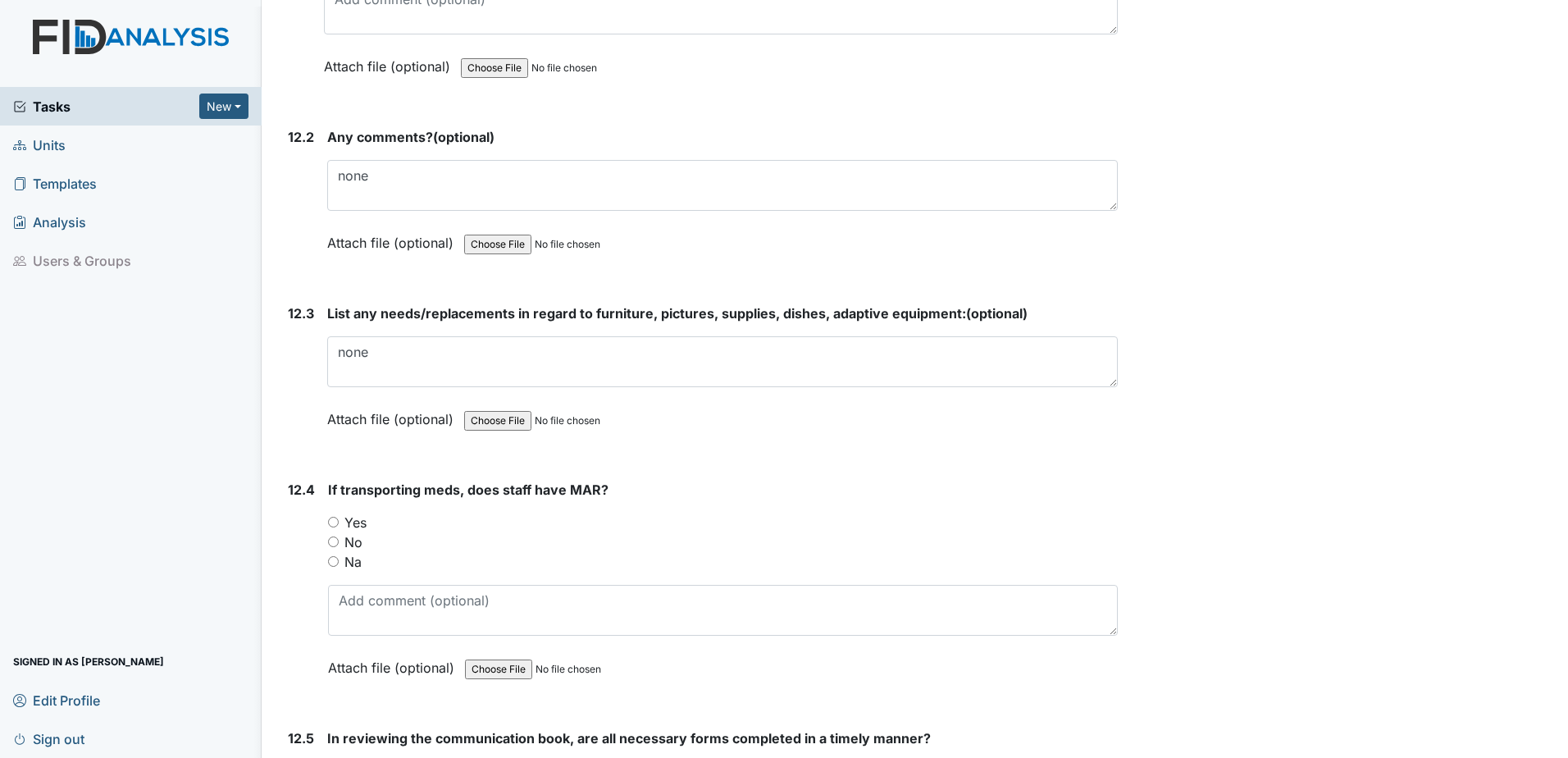
scroll to position [26156, 0]
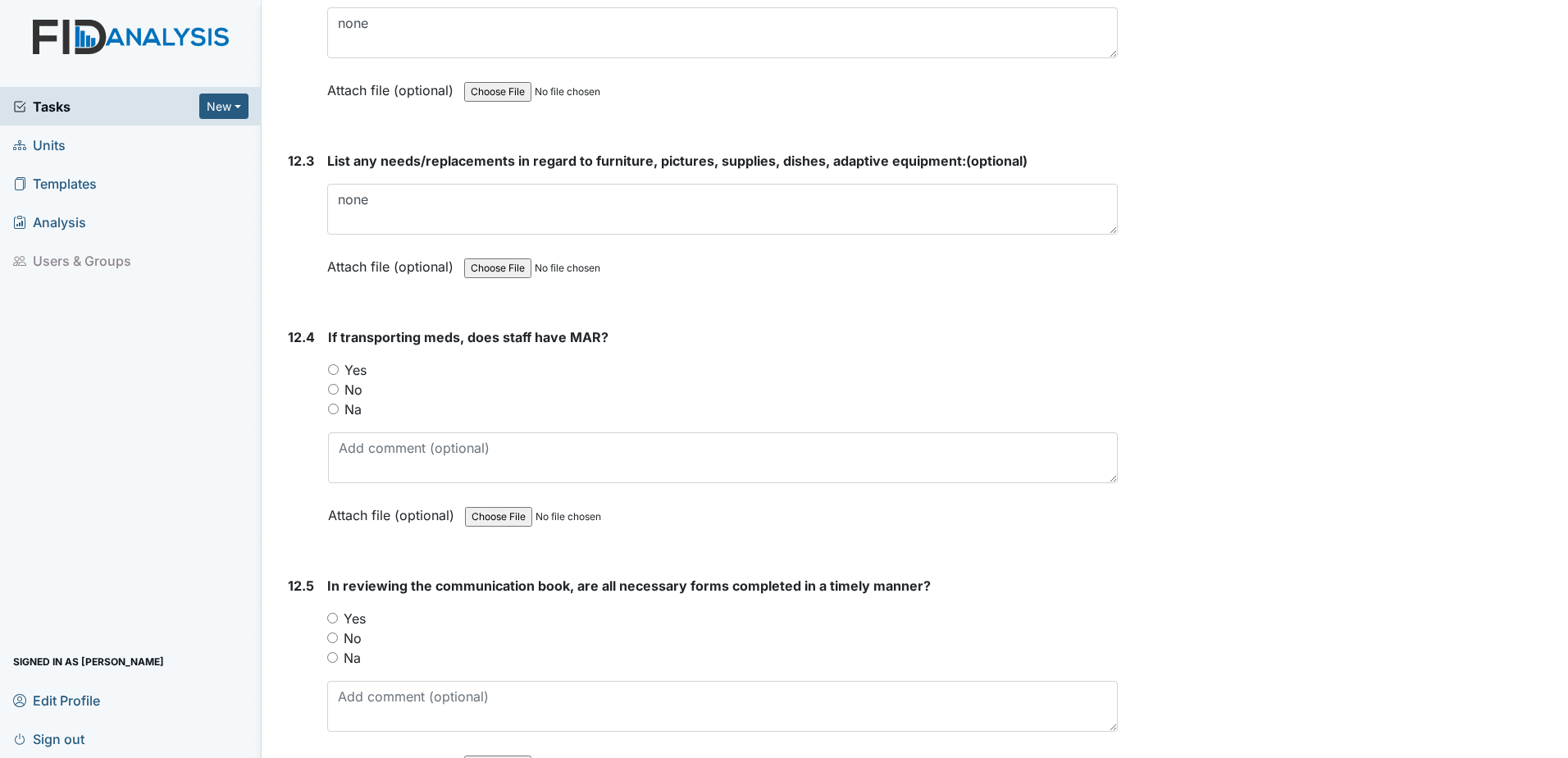
click at [334, 372] on input "Yes" at bounding box center [334, 370] width 11 height 11
radio input "true"
click at [333, 617] on input "Yes" at bounding box center [333, 618] width 11 height 11
radio input "true"
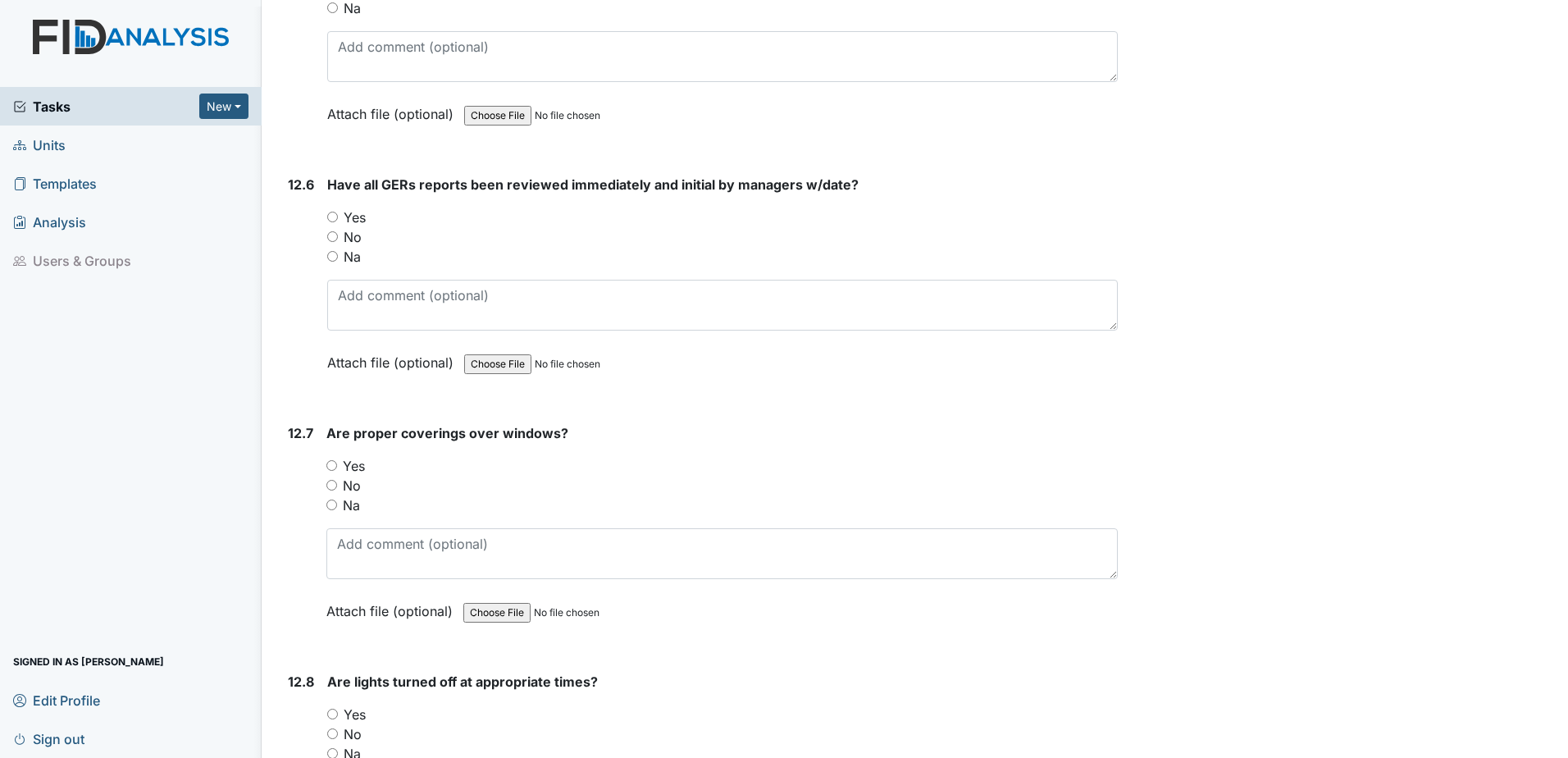
scroll to position [26812, 0]
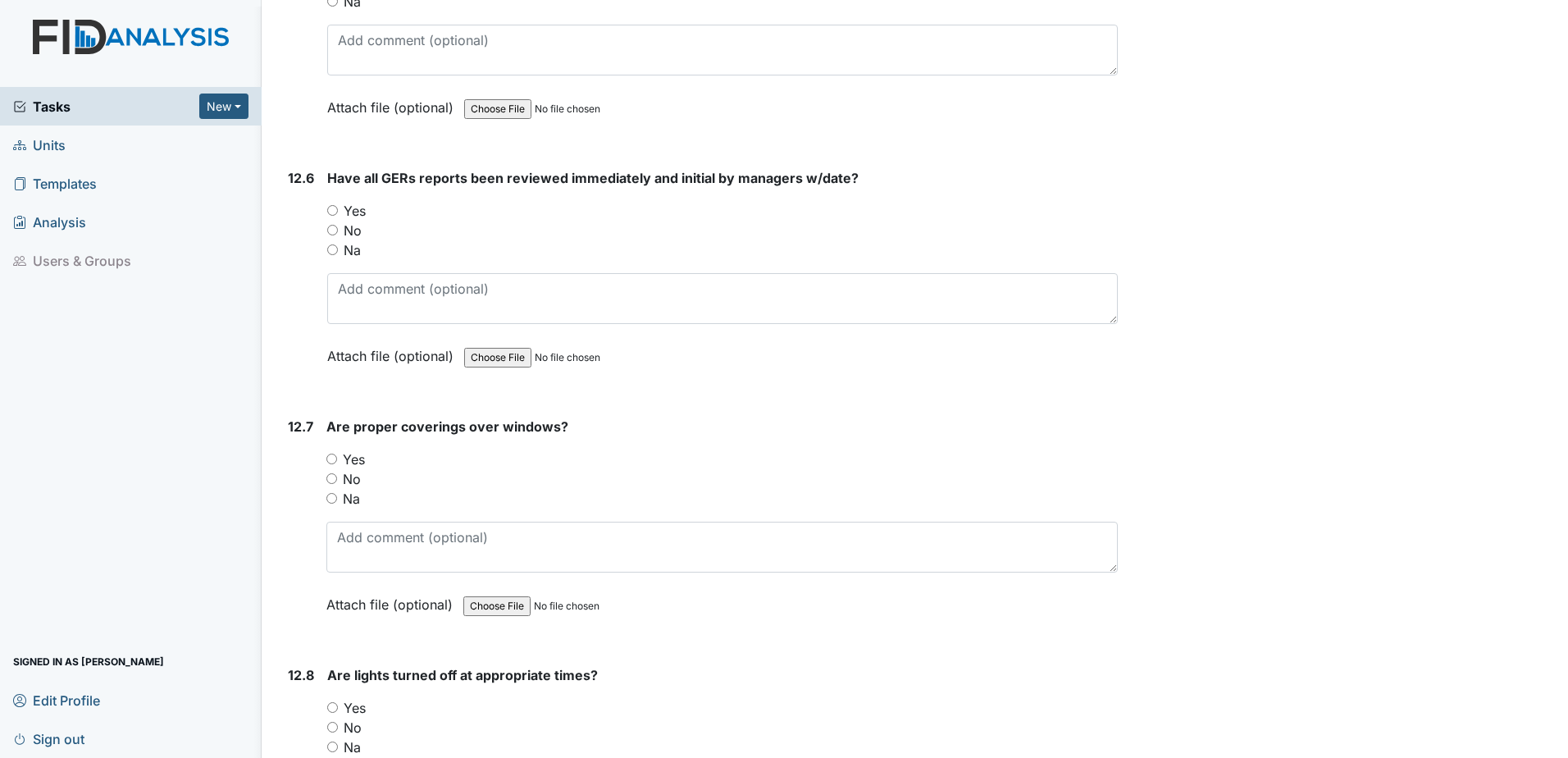
click at [333, 215] on input "Yes" at bounding box center [333, 210] width 11 height 11
radio input "true"
click at [330, 458] on input "Yes" at bounding box center [332, 459] width 11 height 11
radio input "true"
click at [332, 707] on input "Yes" at bounding box center [333, 707] width 11 height 11
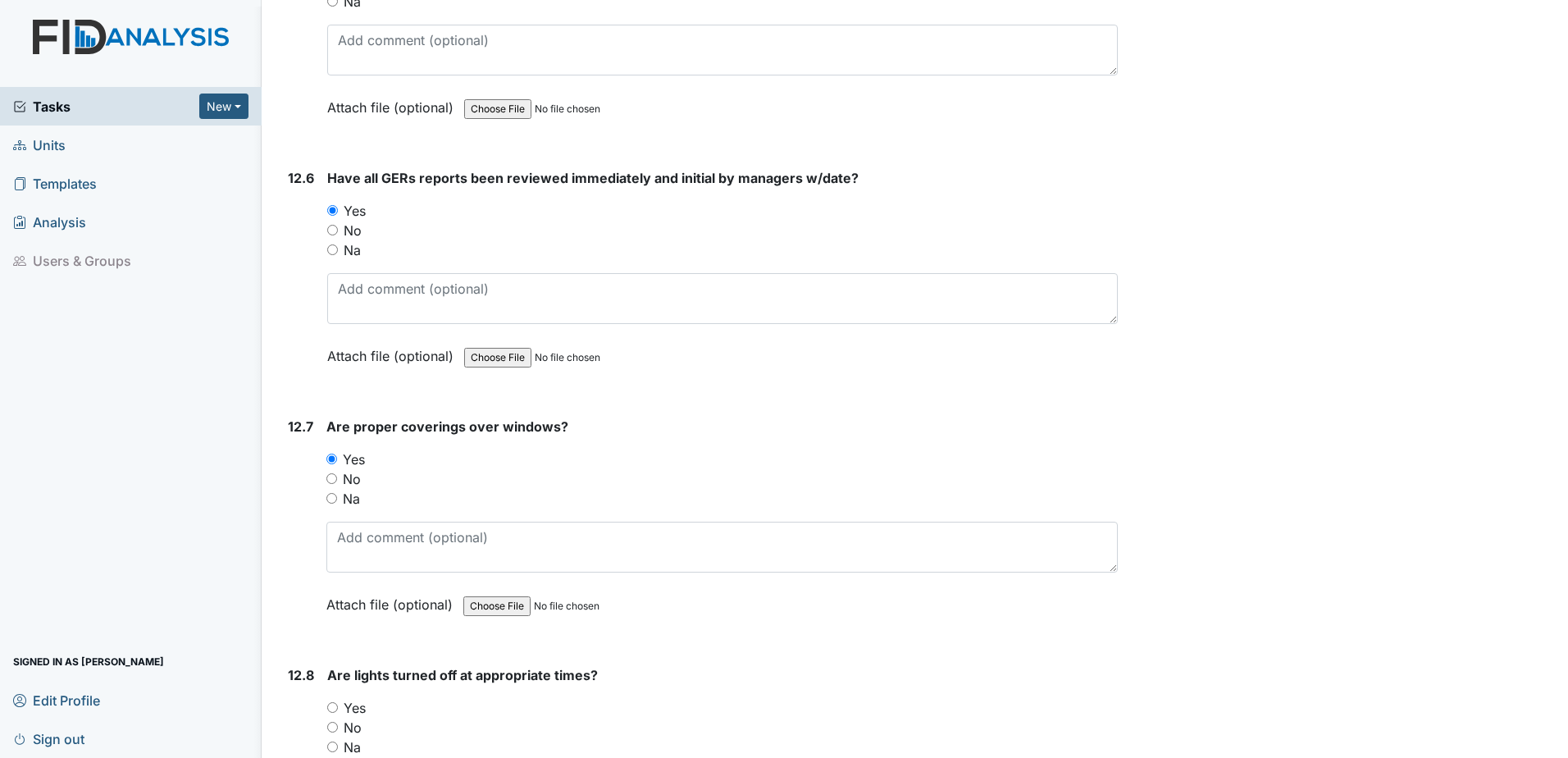
radio input "true"
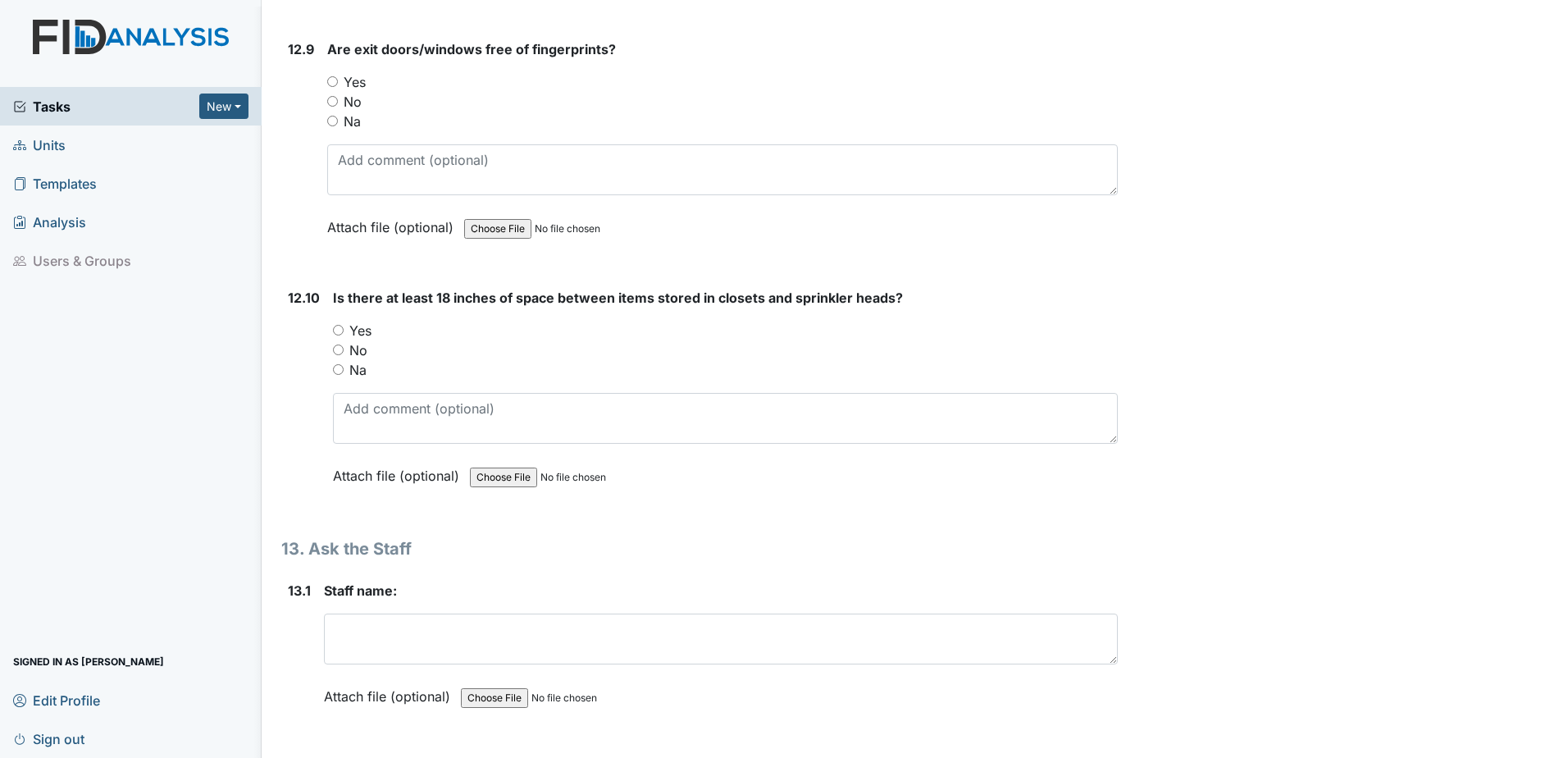
scroll to position [27713, 0]
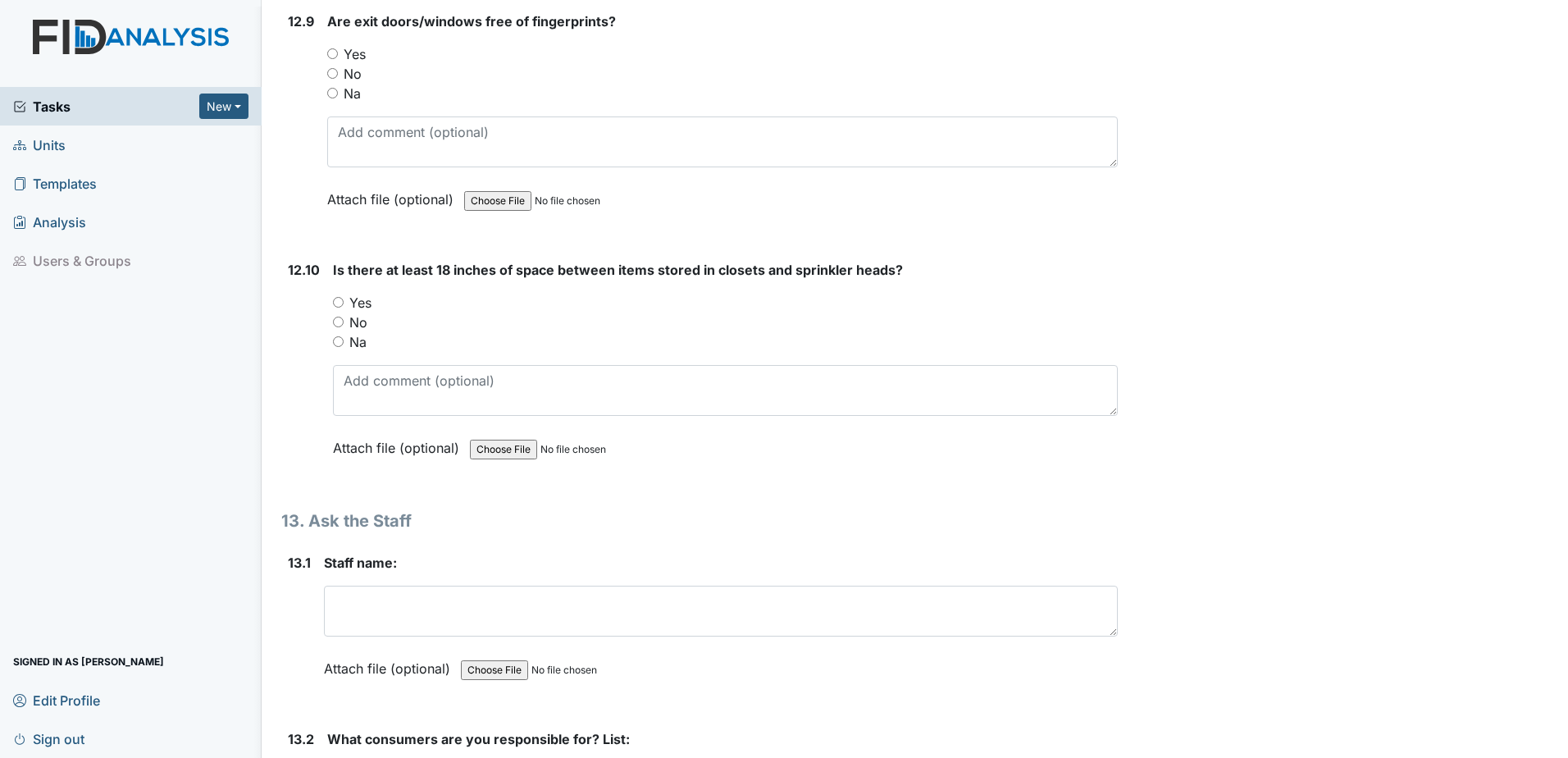
click at [334, 300] on input "Yes" at bounding box center [338, 302] width 11 height 11
radio input "true"
click at [331, 54] on input "Yes" at bounding box center [333, 53] width 11 height 11
radio input "true"
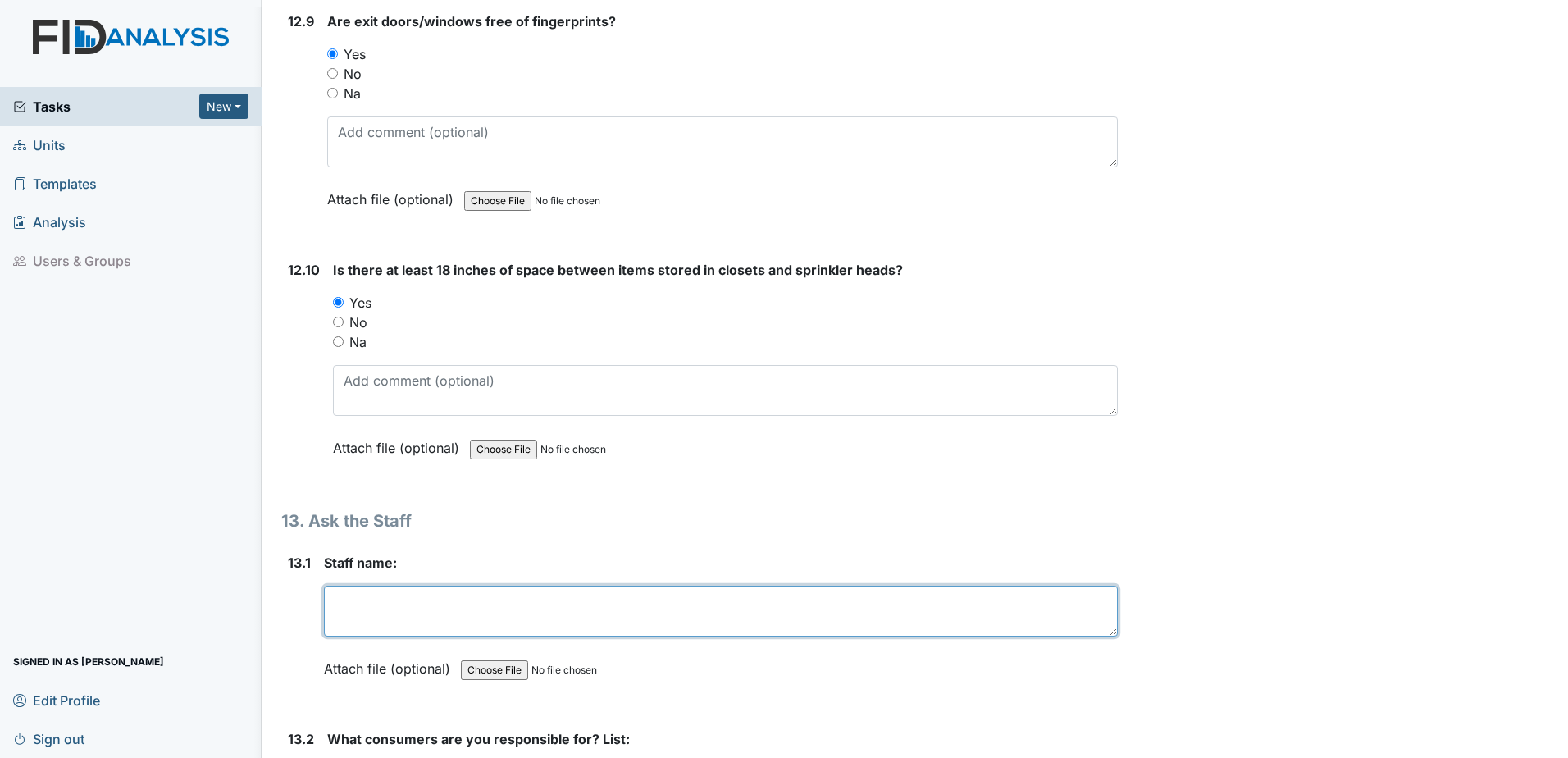
click at [378, 589] on textarea at bounding box center [720, 611] width 794 height 51
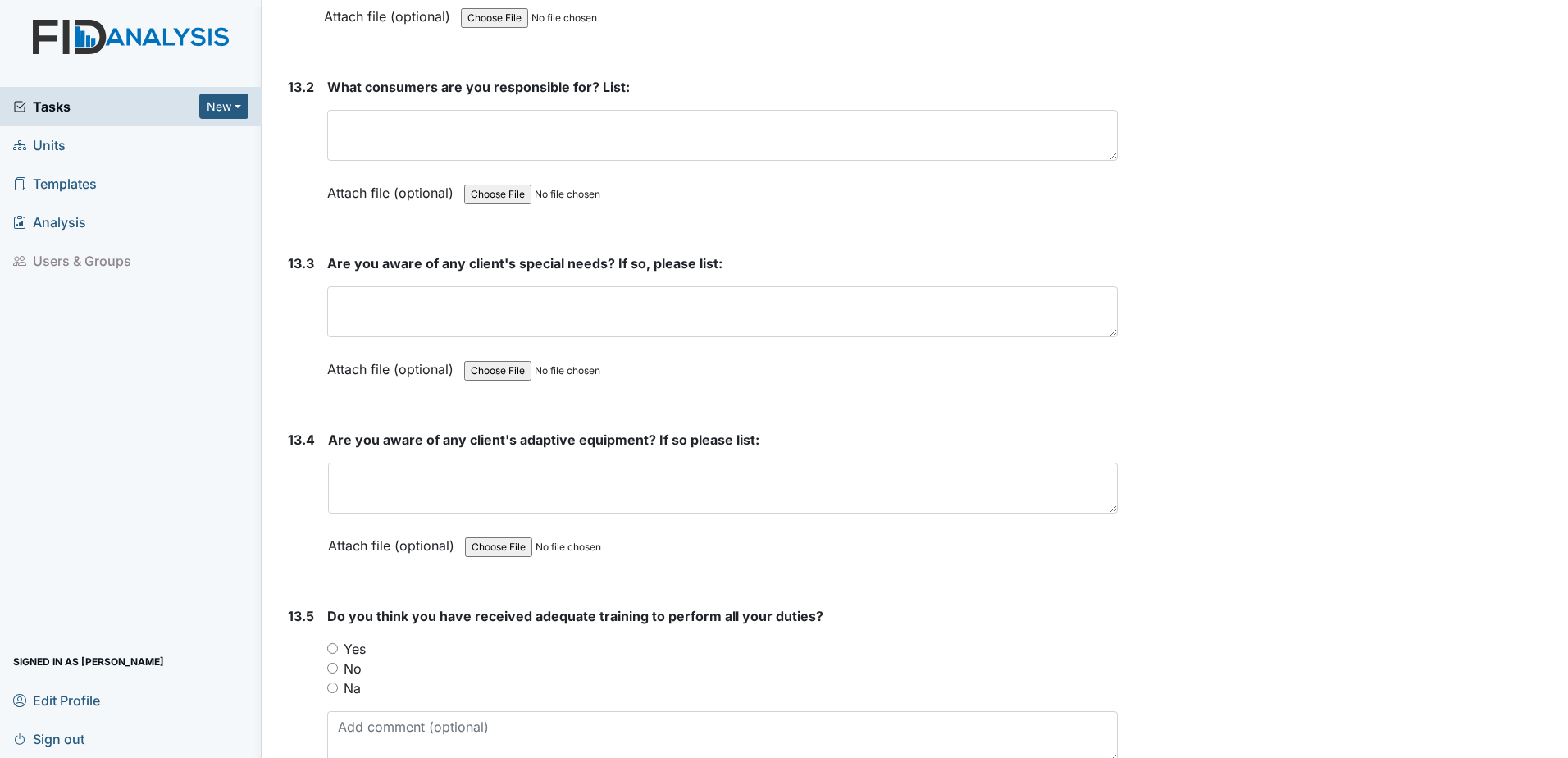
scroll to position [28370, 0]
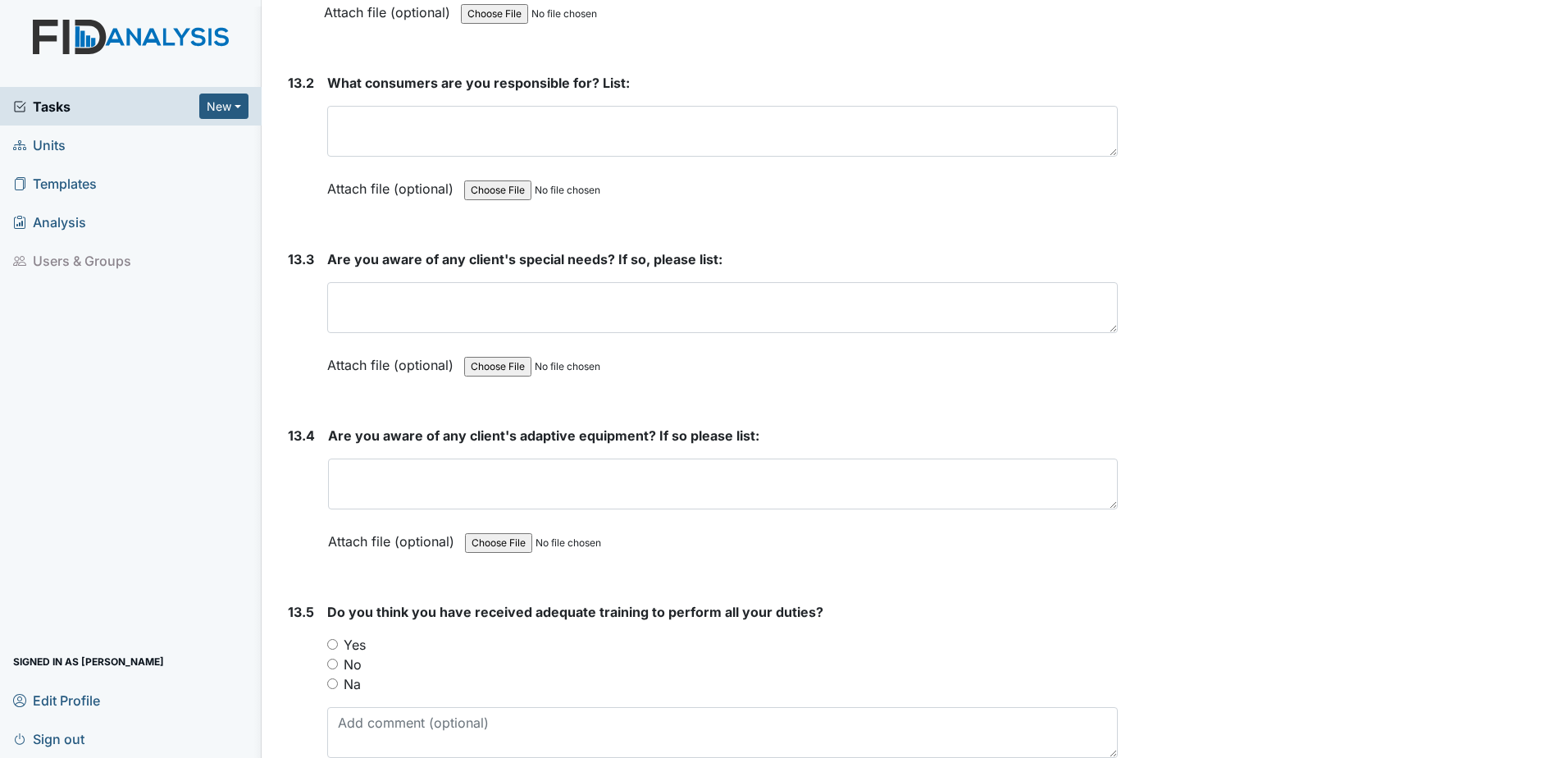
type textarea "Tb"
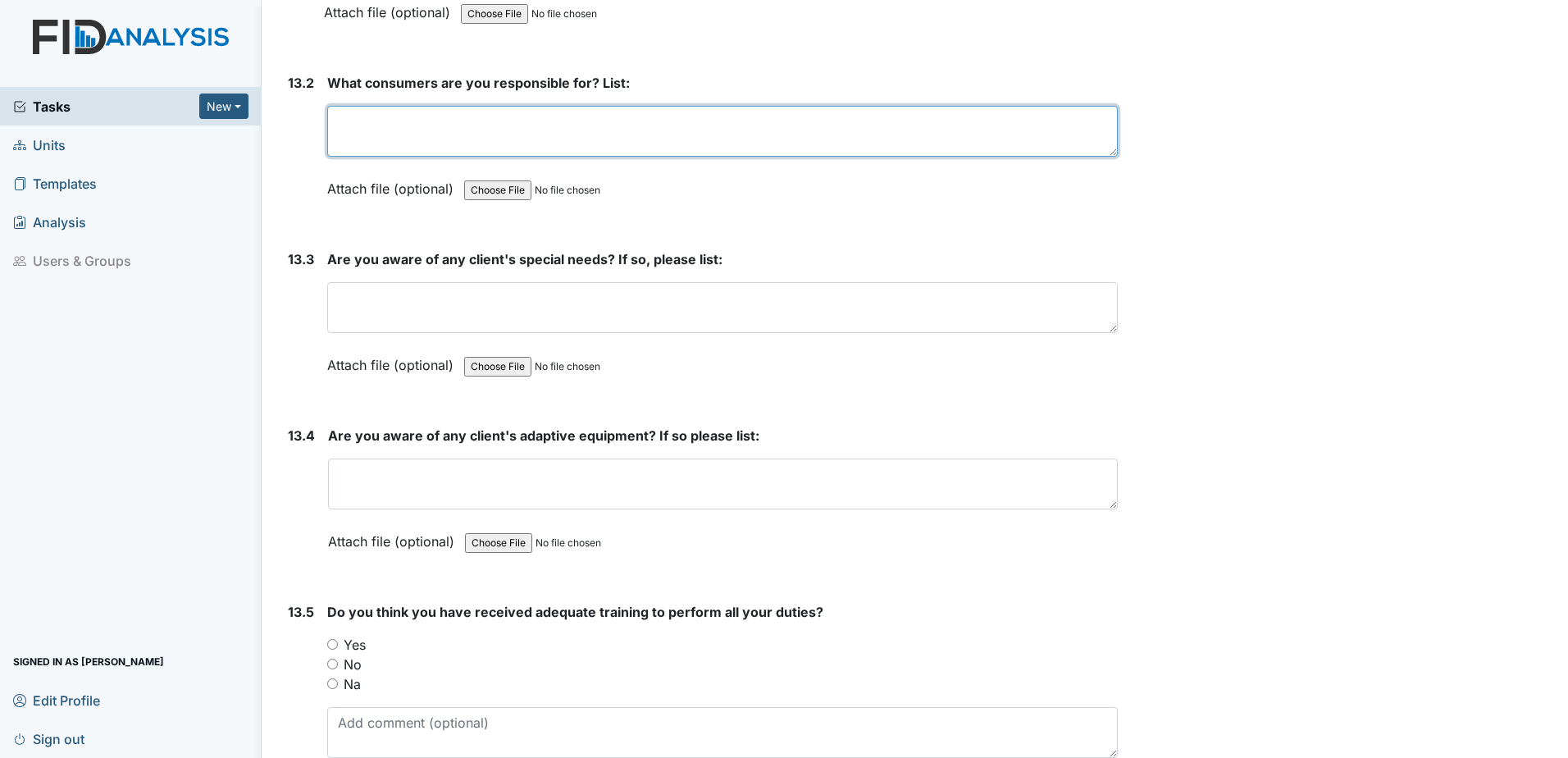
click at [561, 136] on textarea at bounding box center [723, 131] width 791 height 51
type textarea "vh,kc"
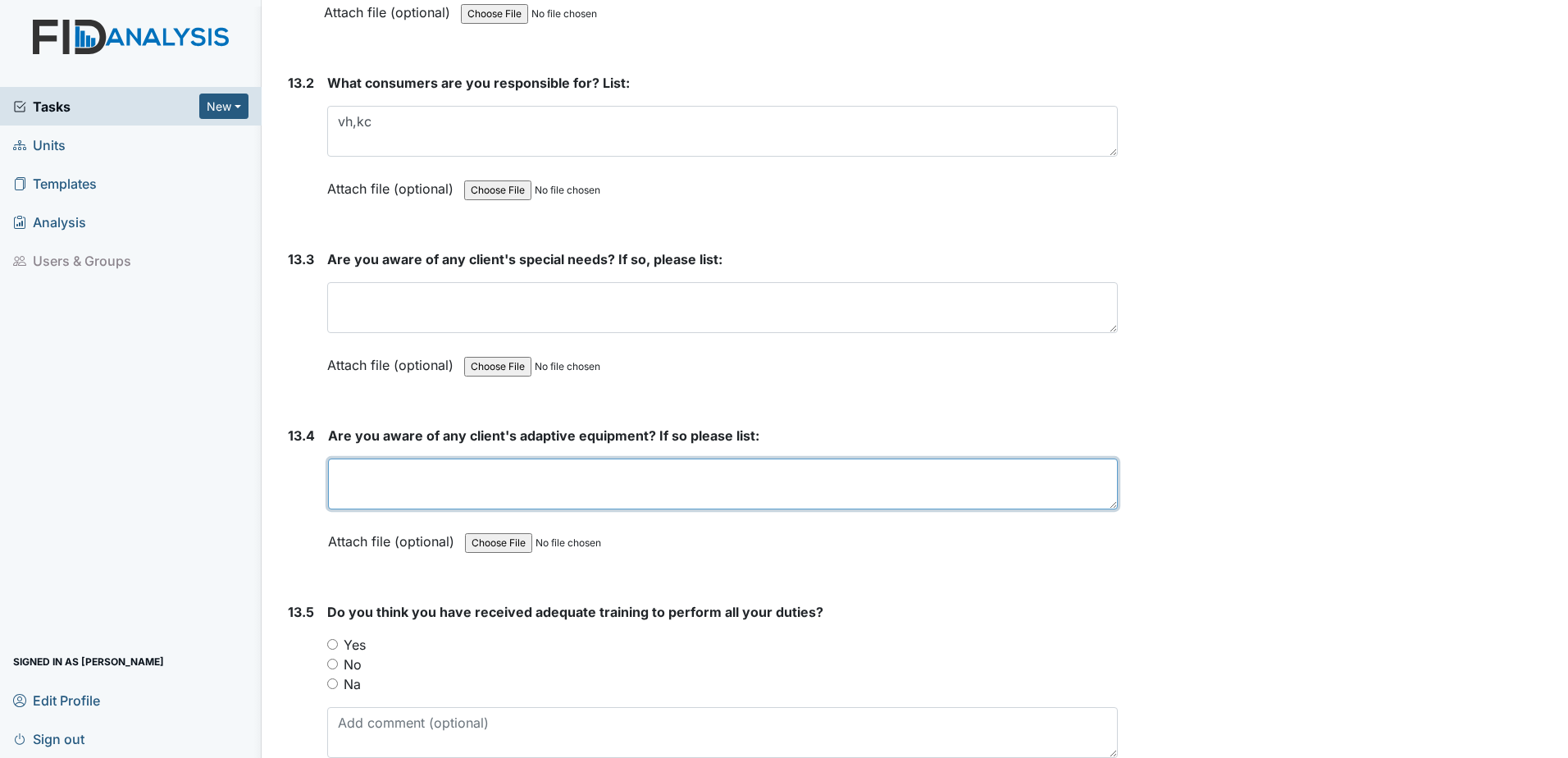
click at [638, 501] on textarea at bounding box center [723, 484] width 790 height 51
type textarea "kt shoes"
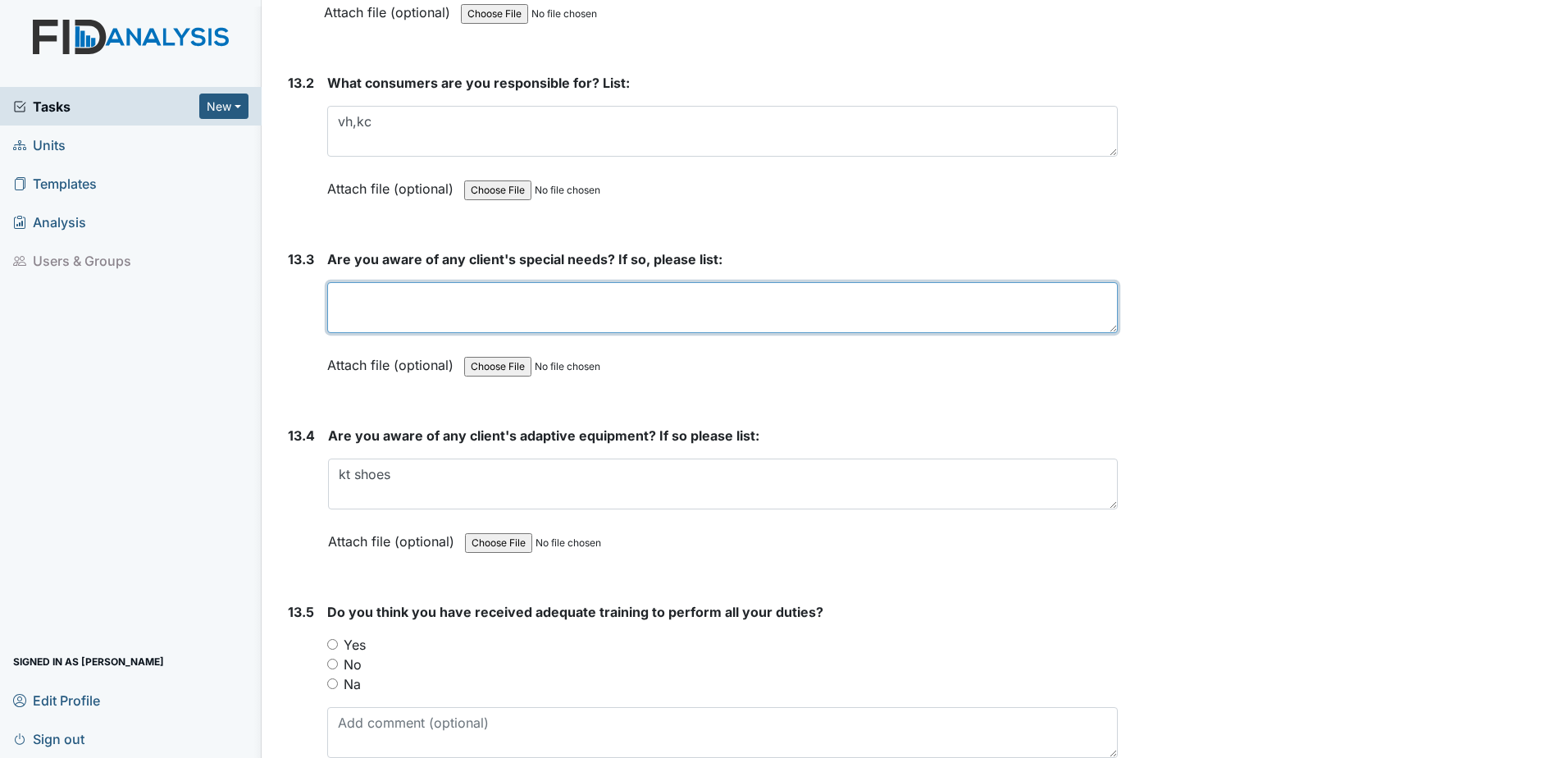
click at [442, 322] on textarea at bounding box center [723, 307] width 791 height 51
type textarea "y"
type textarea "b"
type textarea "m"
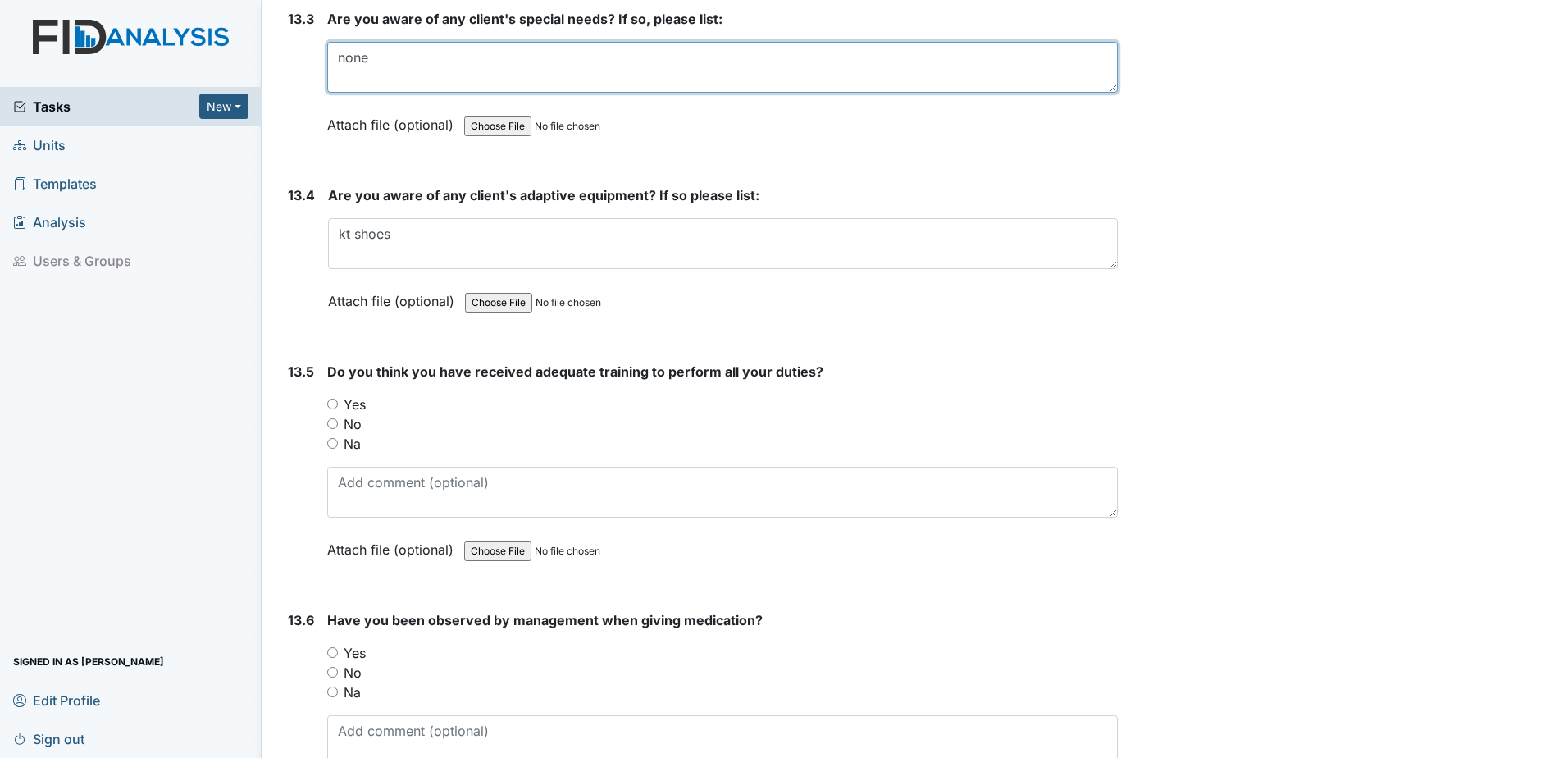
scroll to position [28615, 0]
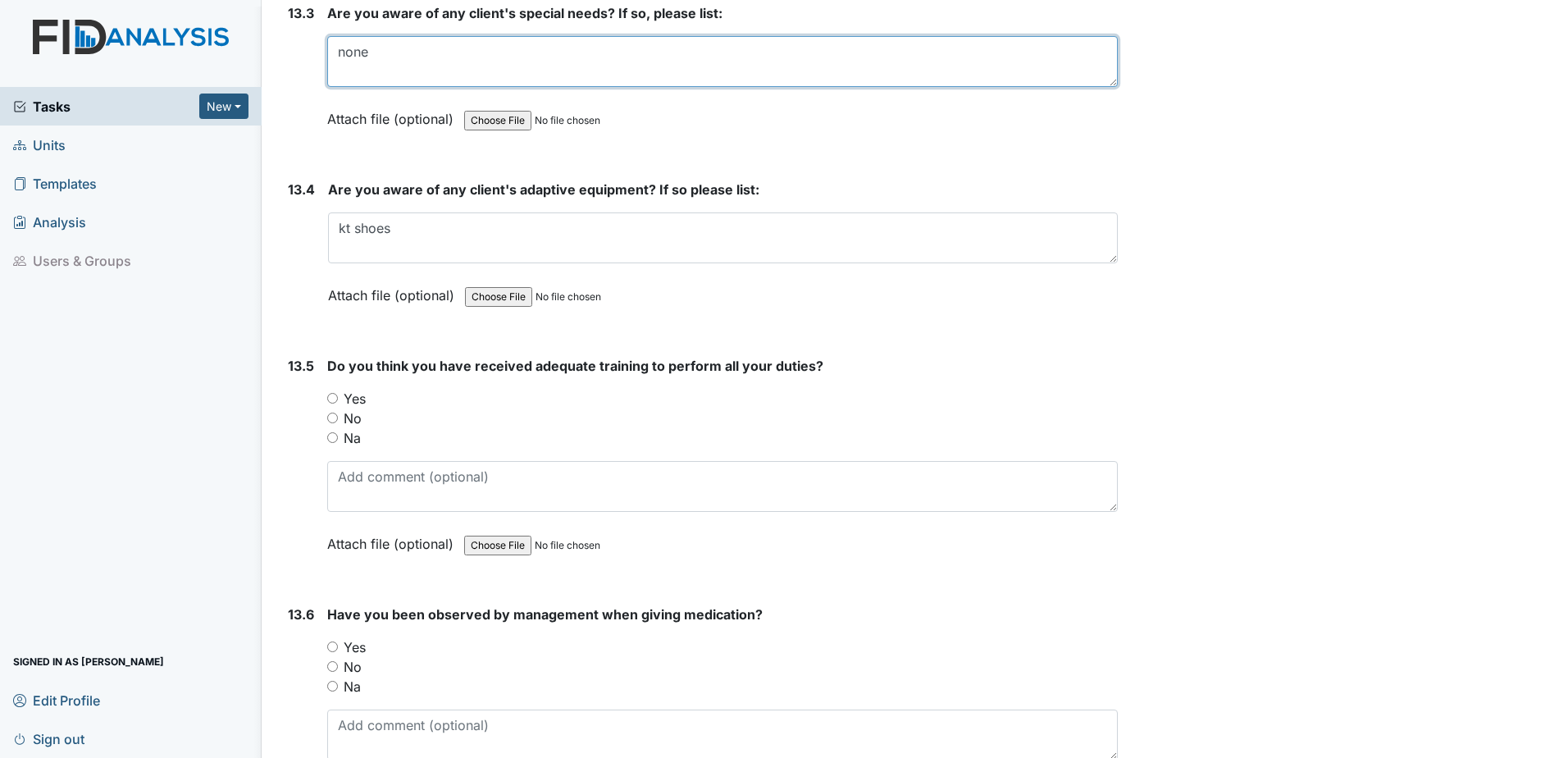
type textarea "none"
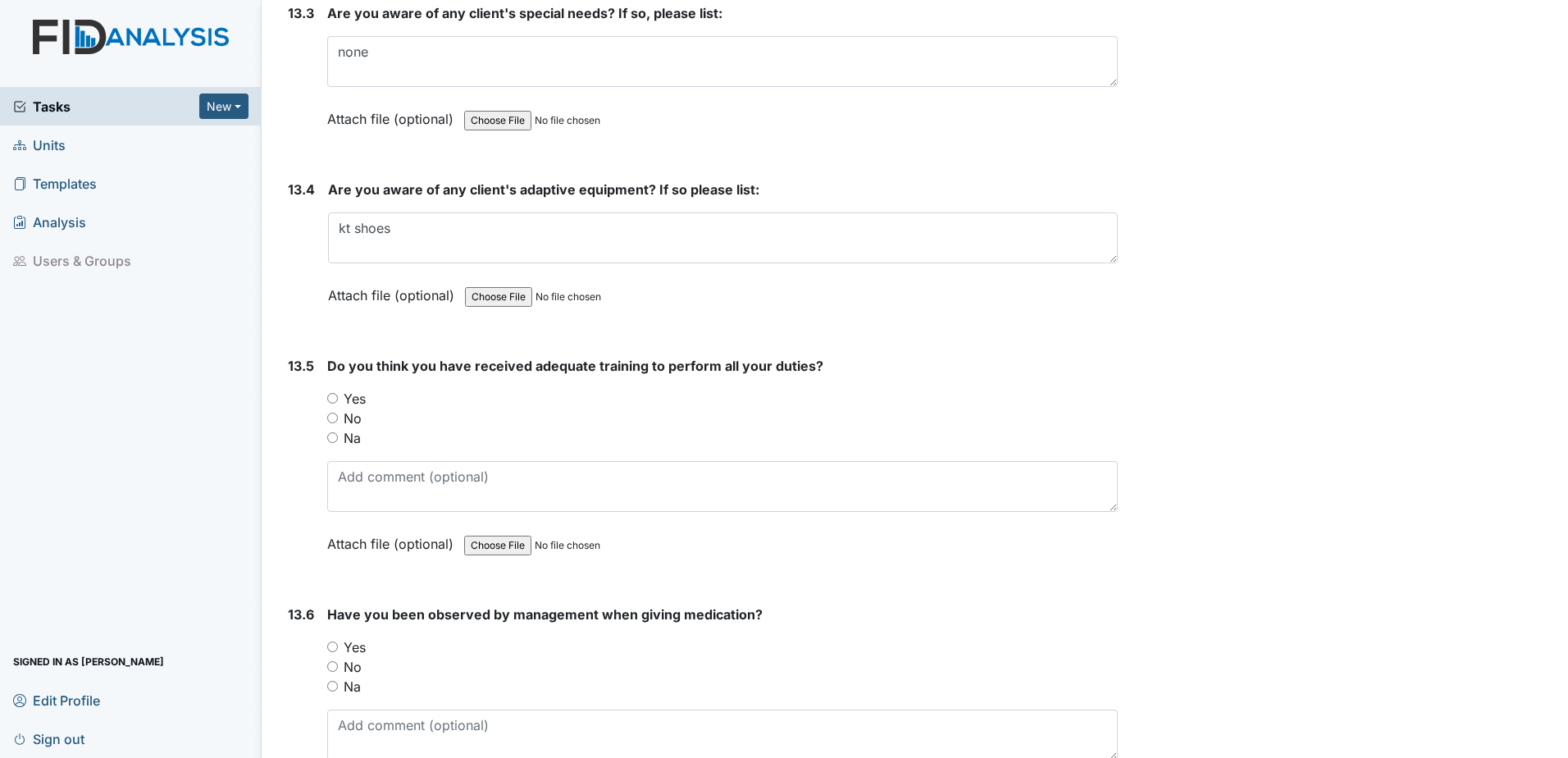
click at [329, 399] on input "Yes" at bounding box center [333, 398] width 11 height 11
radio input "true"
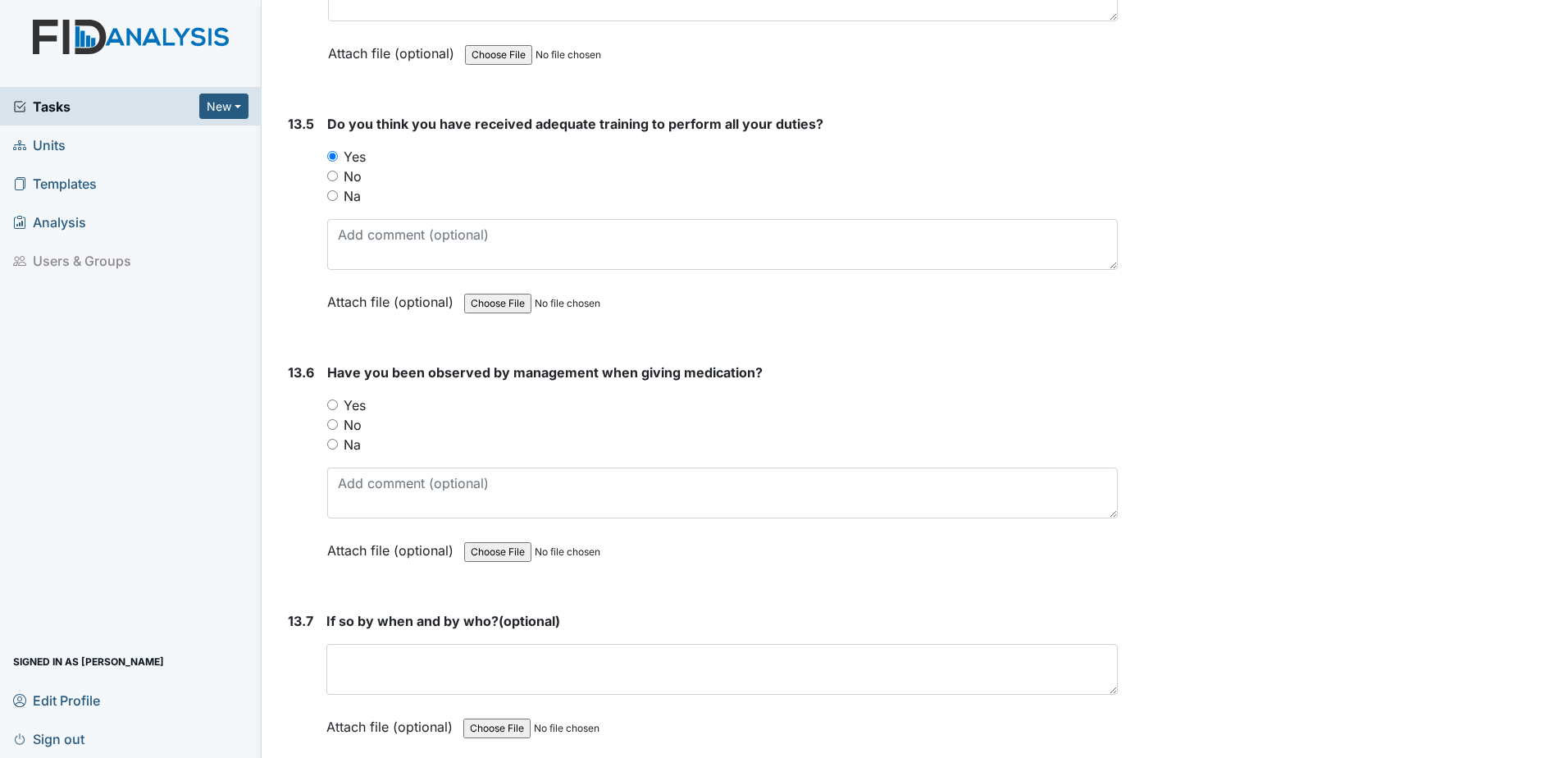
scroll to position [28861, 0]
click at [334, 400] on input "Yes" at bounding box center [333, 401] width 11 height 11
radio input "true"
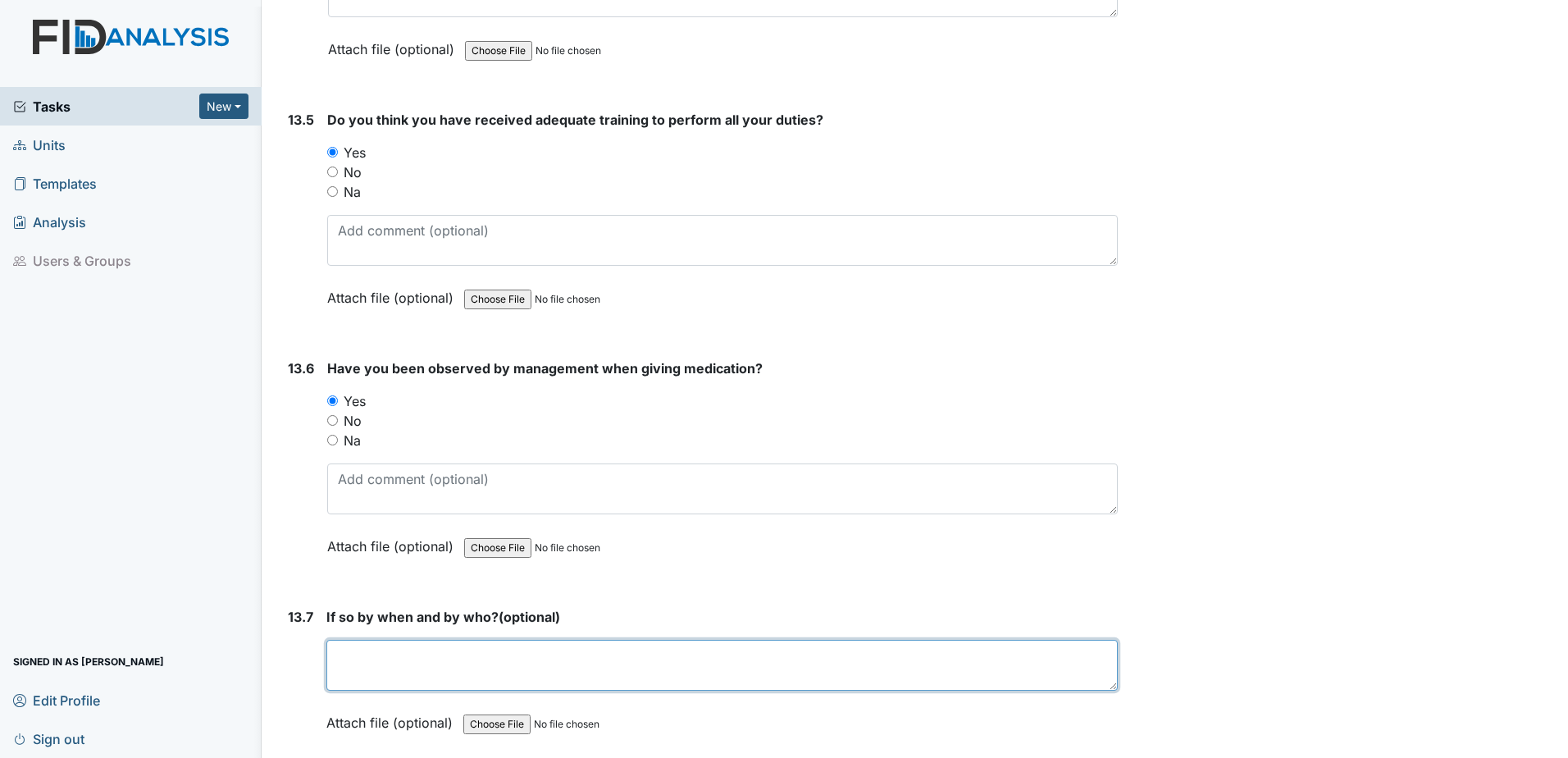
click at [404, 665] on textarea at bounding box center [722, 665] width 792 height 51
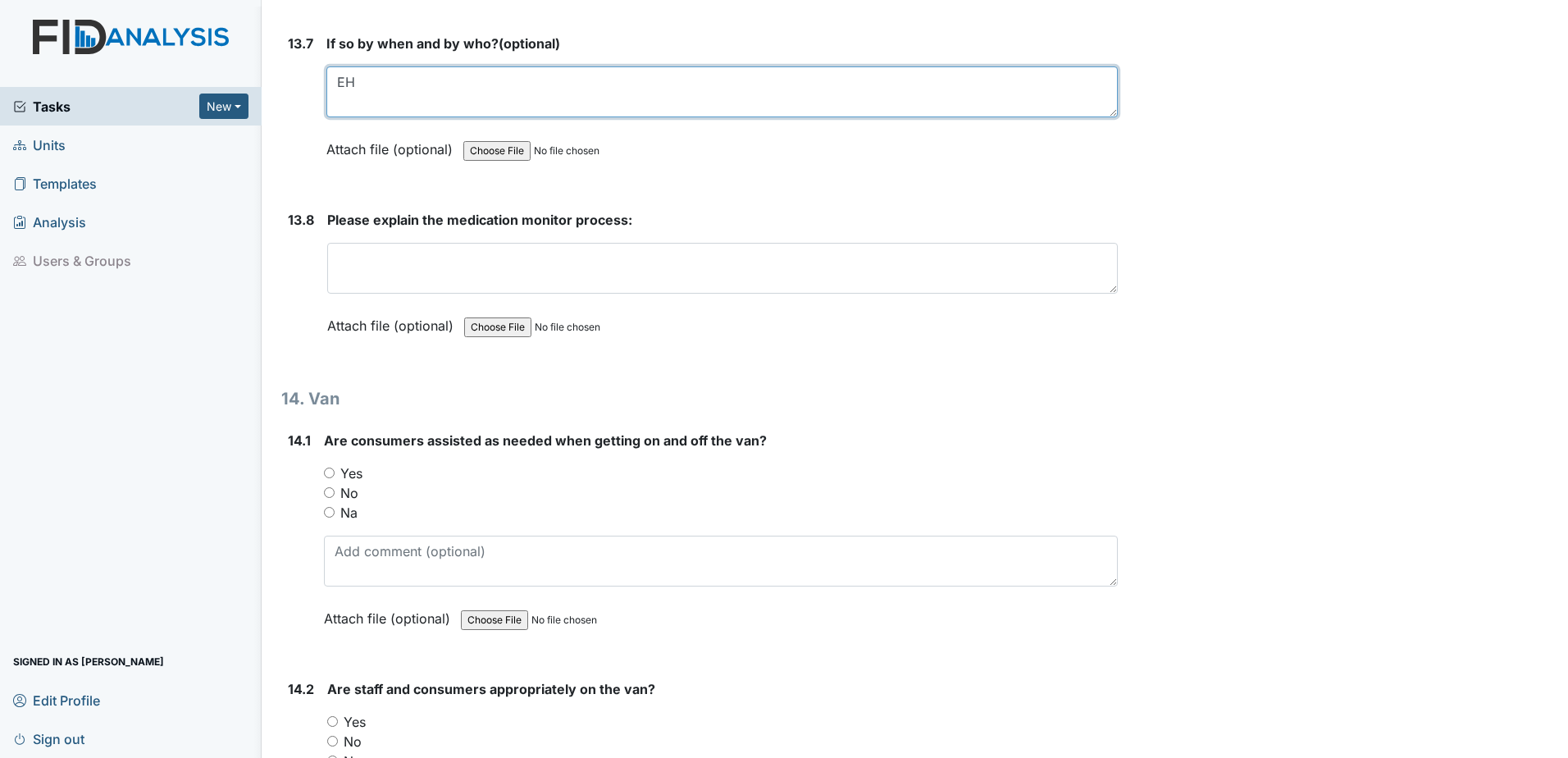
scroll to position [29435, 0]
type textarea "EH"
click at [336, 477] on div "Yes" at bounding box center [720, 472] width 794 height 20
click at [326, 471] on input "Yes" at bounding box center [329, 472] width 11 height 11
radio input "true"
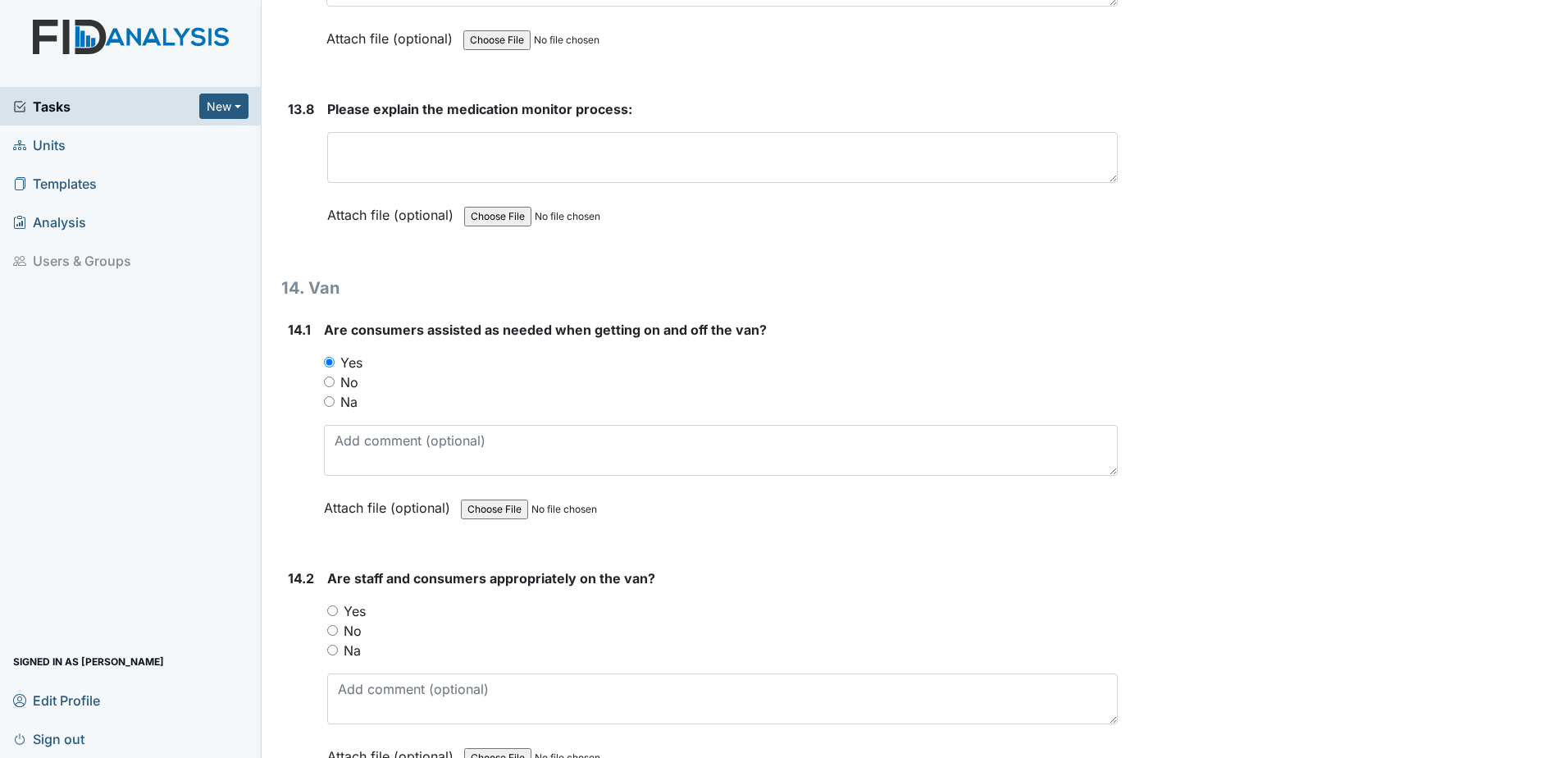
scroll to position [29682, 0]
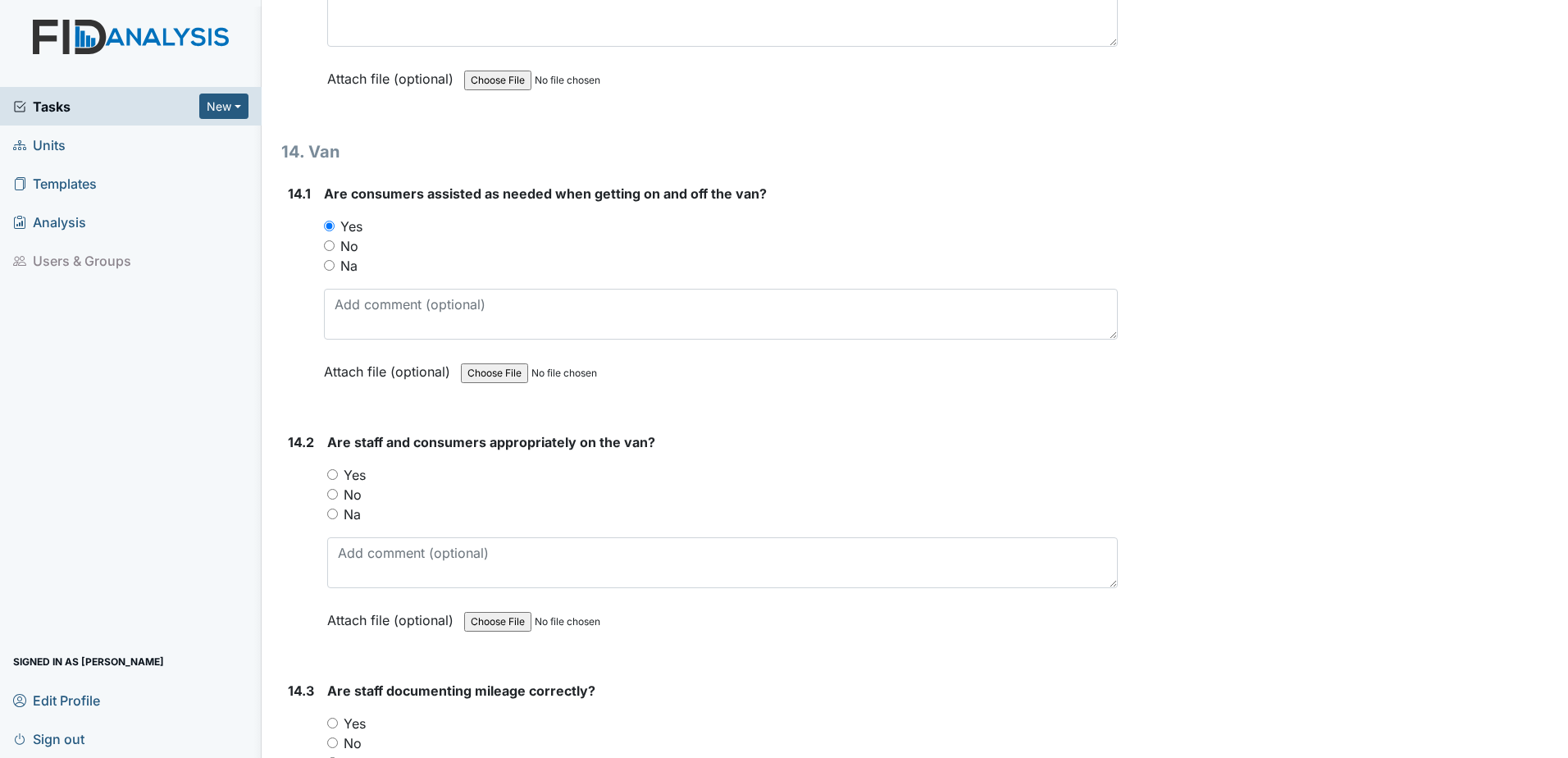
click at [334, 474] on input "Yes" at bounding box center [333, 474] width 11 height 11
radio input "true"
click at [336, 717] on input "Yes" at bounding box center [333, 723] width 11 height 11
radio input "true"
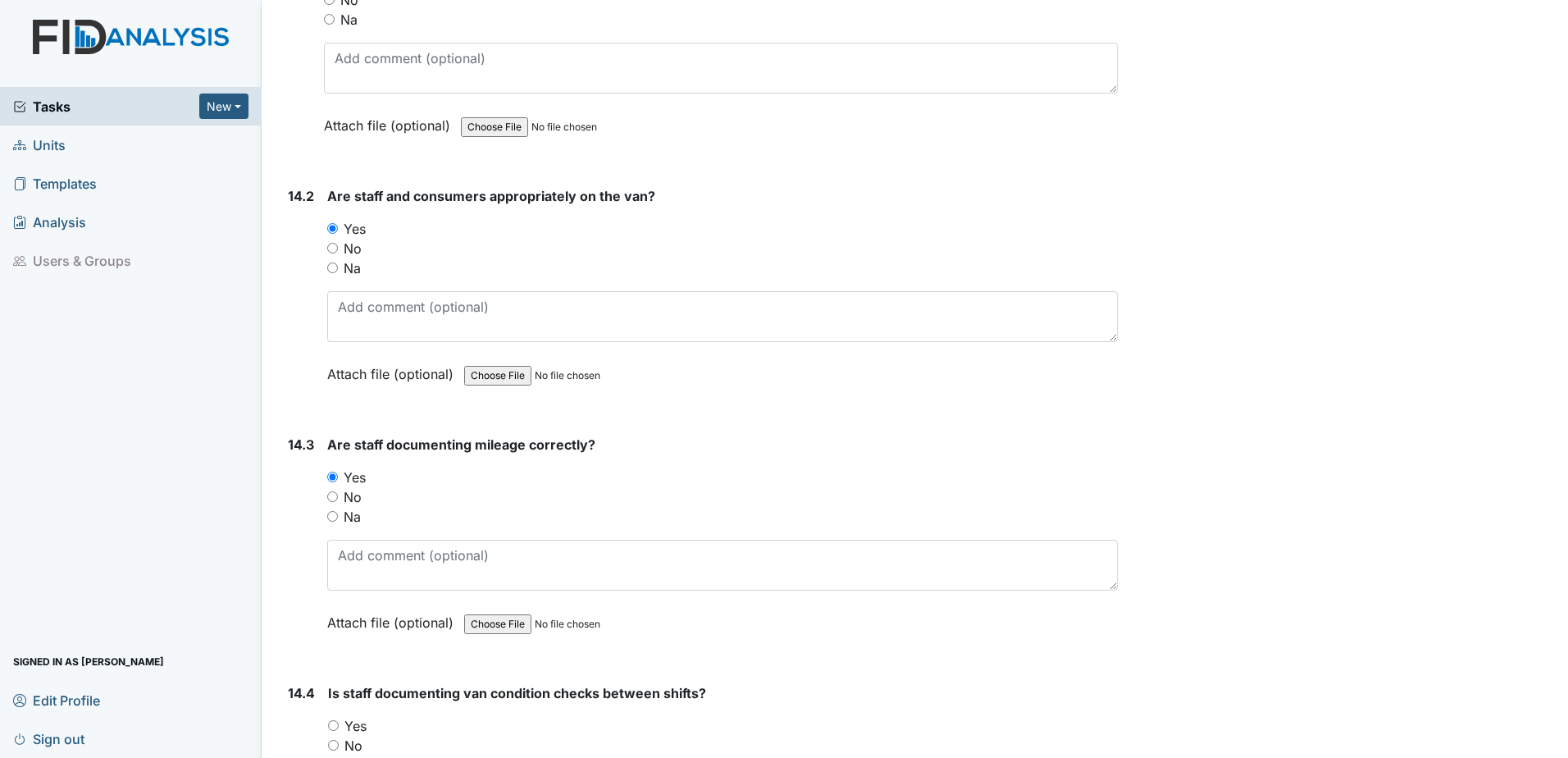
scroll to position [30092, 0]
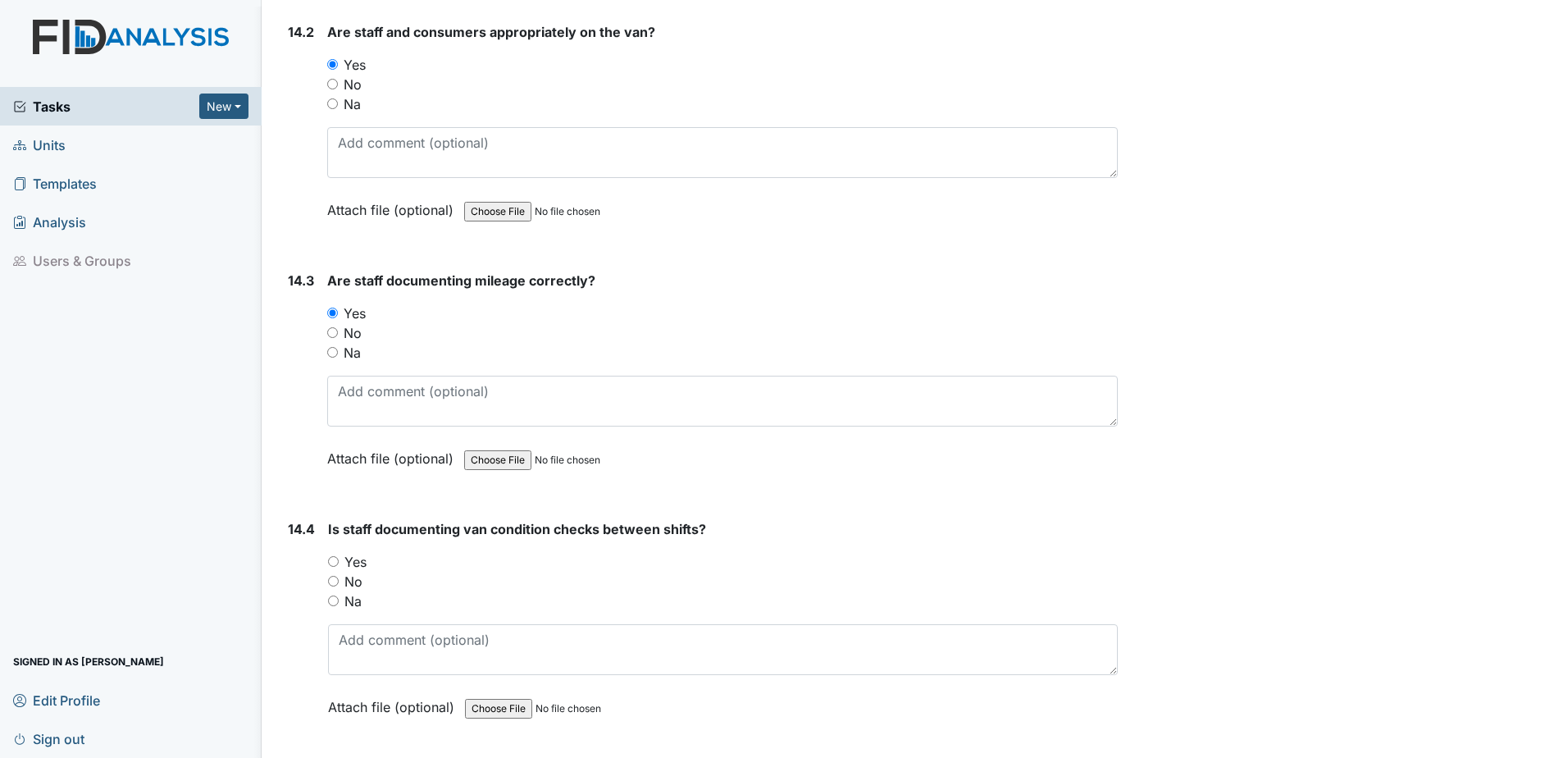
click at [330, 561] on input "Yes" at bounding box center [334, 561] width 11 height 11
radio input "true"
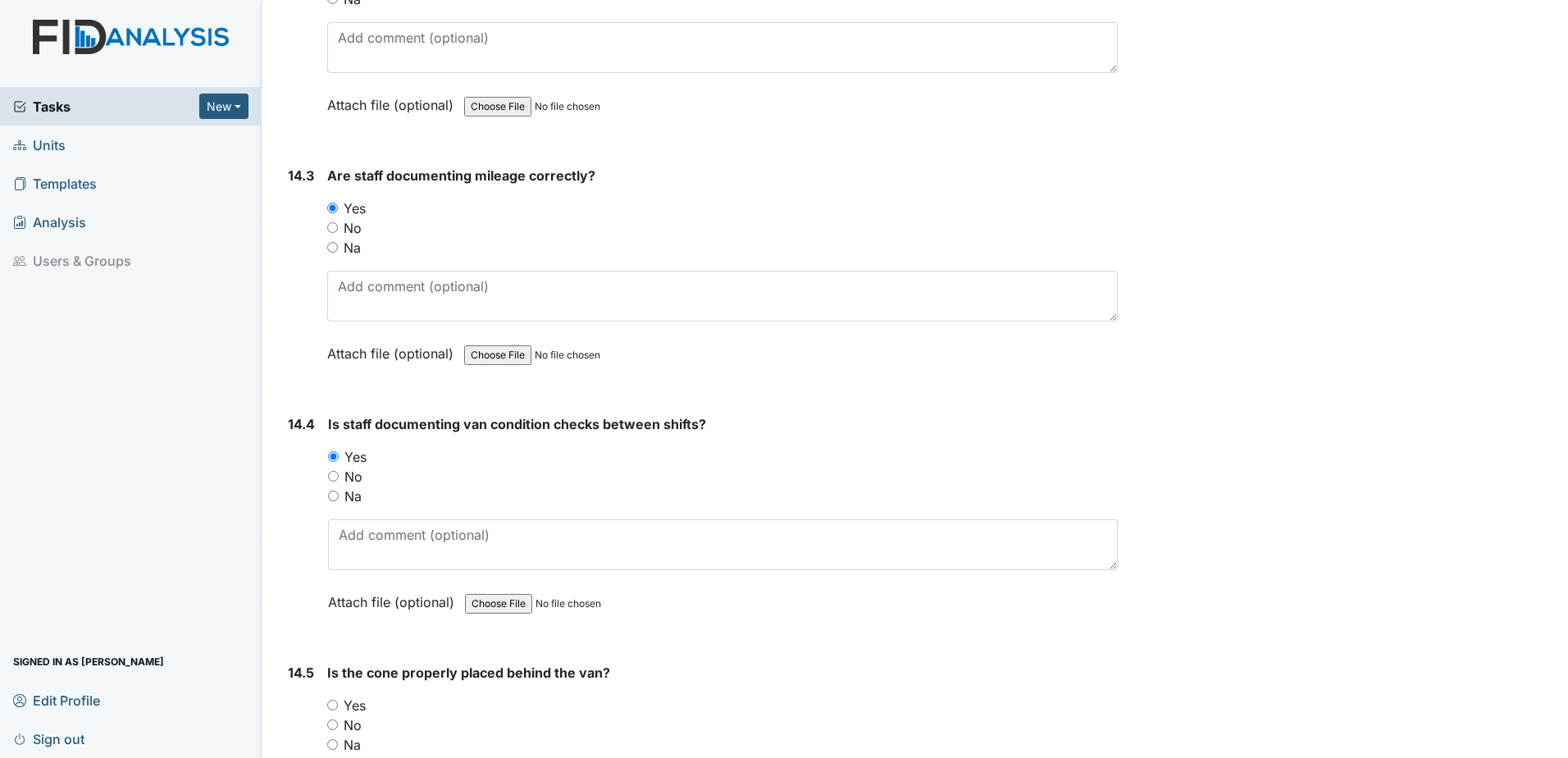
scroll to position [30337, 0]
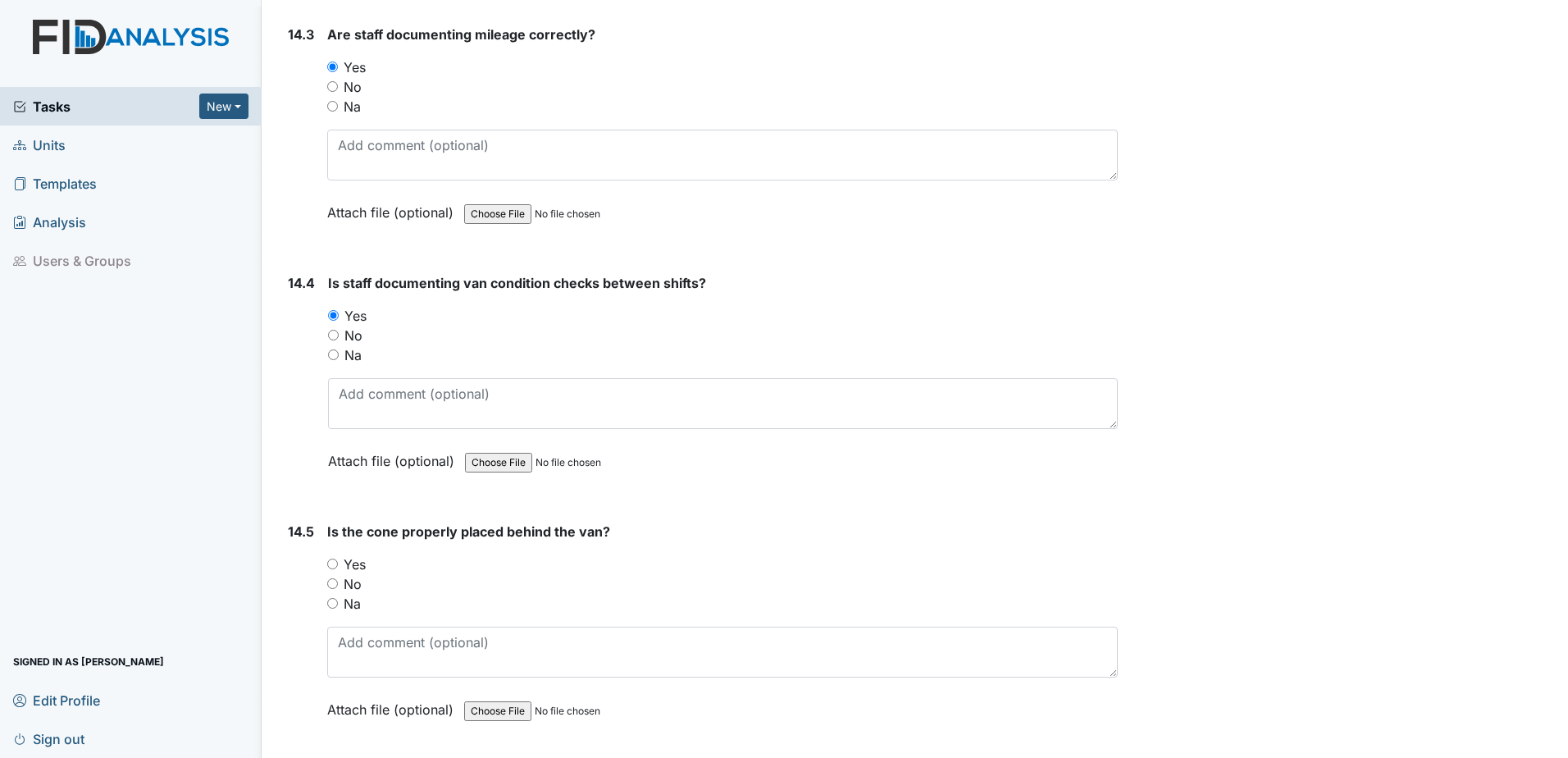
click at [329, 561] on input "Yes" at bounding box center [333, 564] width 11 height 11
radio input "true"
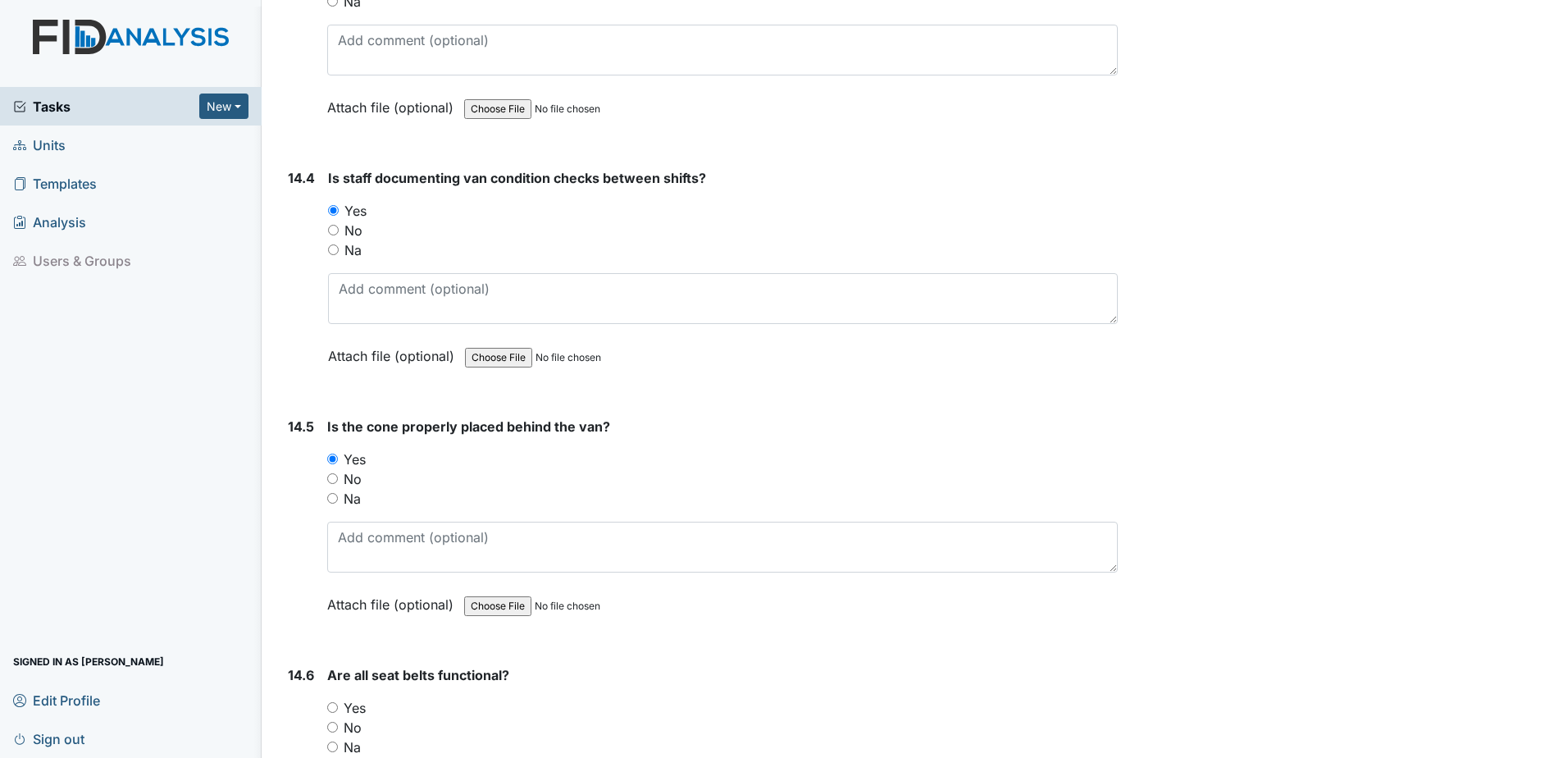
scroll to position [30584, 0]
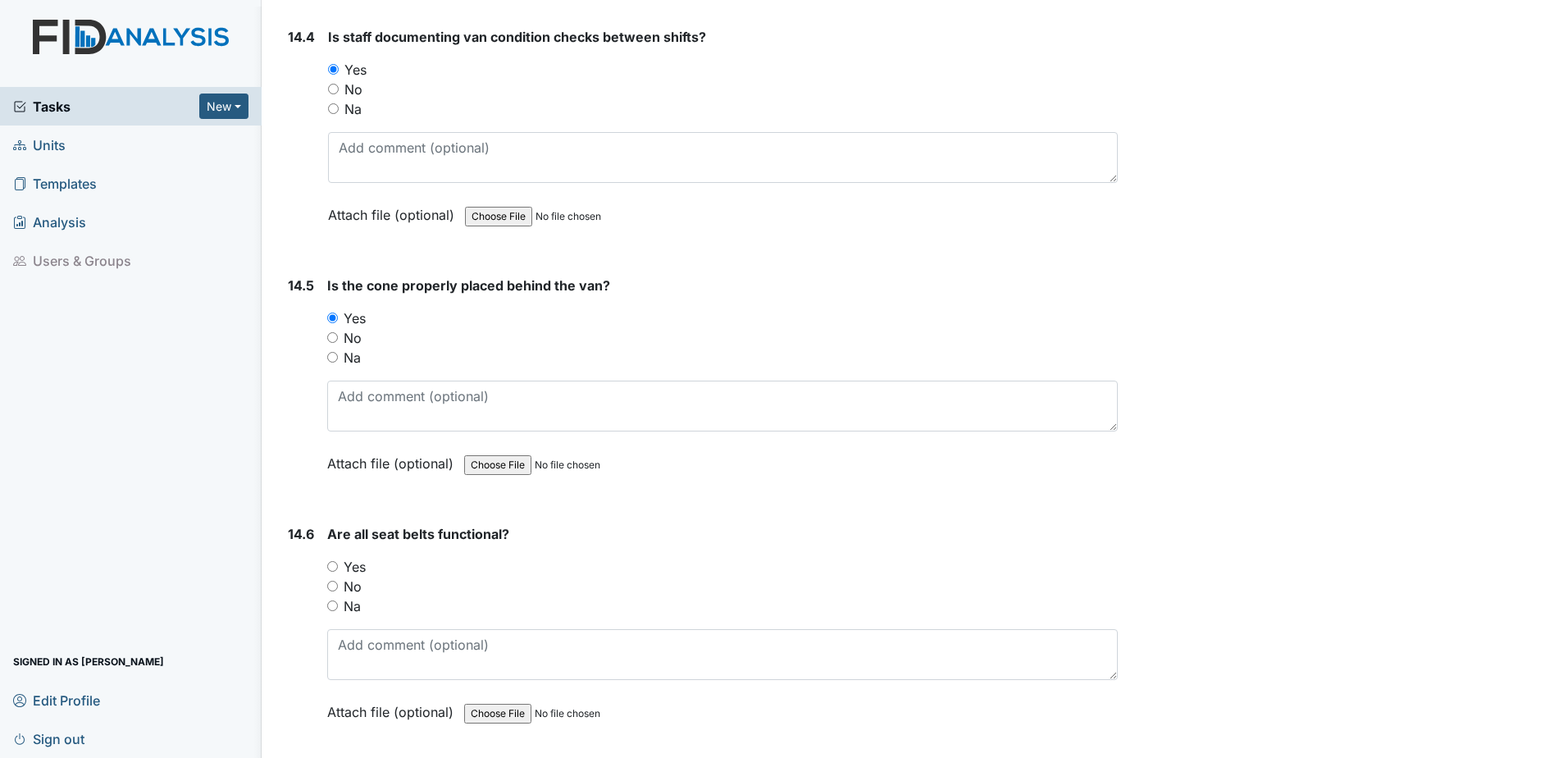
click at [336, 567] on input "Yes" at bounding box center [333, 567] width 11 height 11
radio input "true"
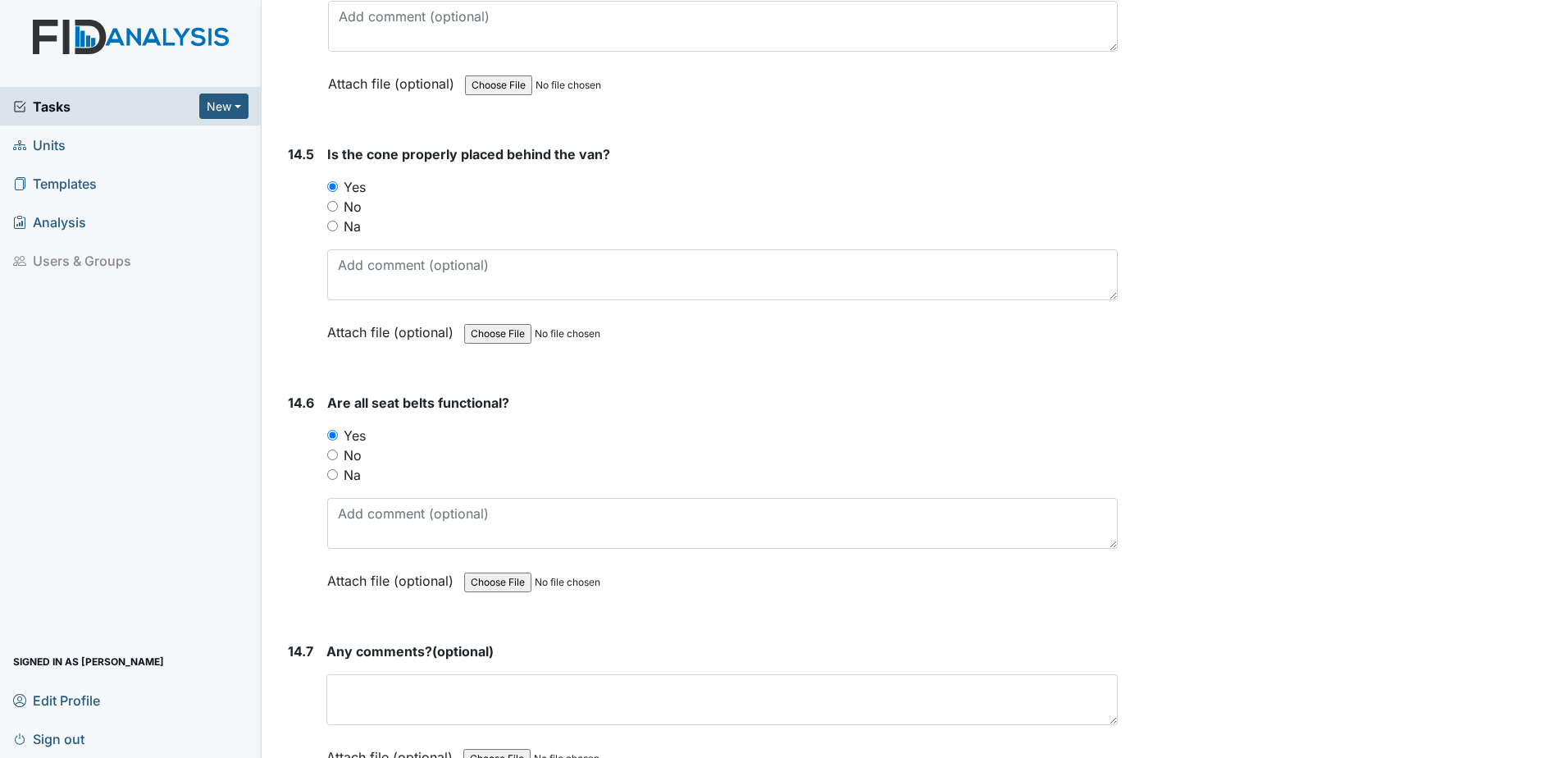
scroll to position [30819, 0]
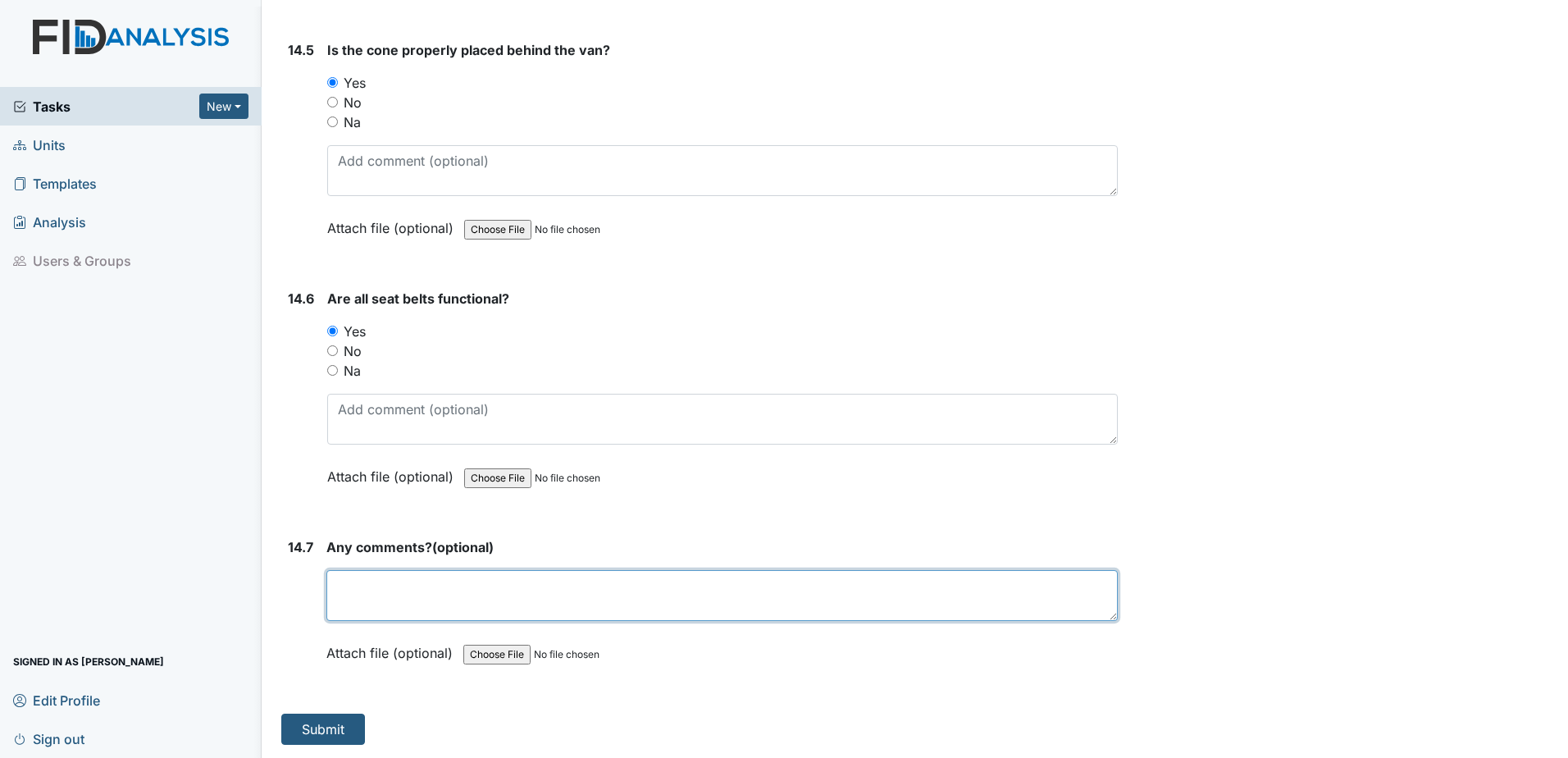
click at [416, 607] on textarea at bounding box center [722, 595] width 792 height 51
type textarea "NONE"
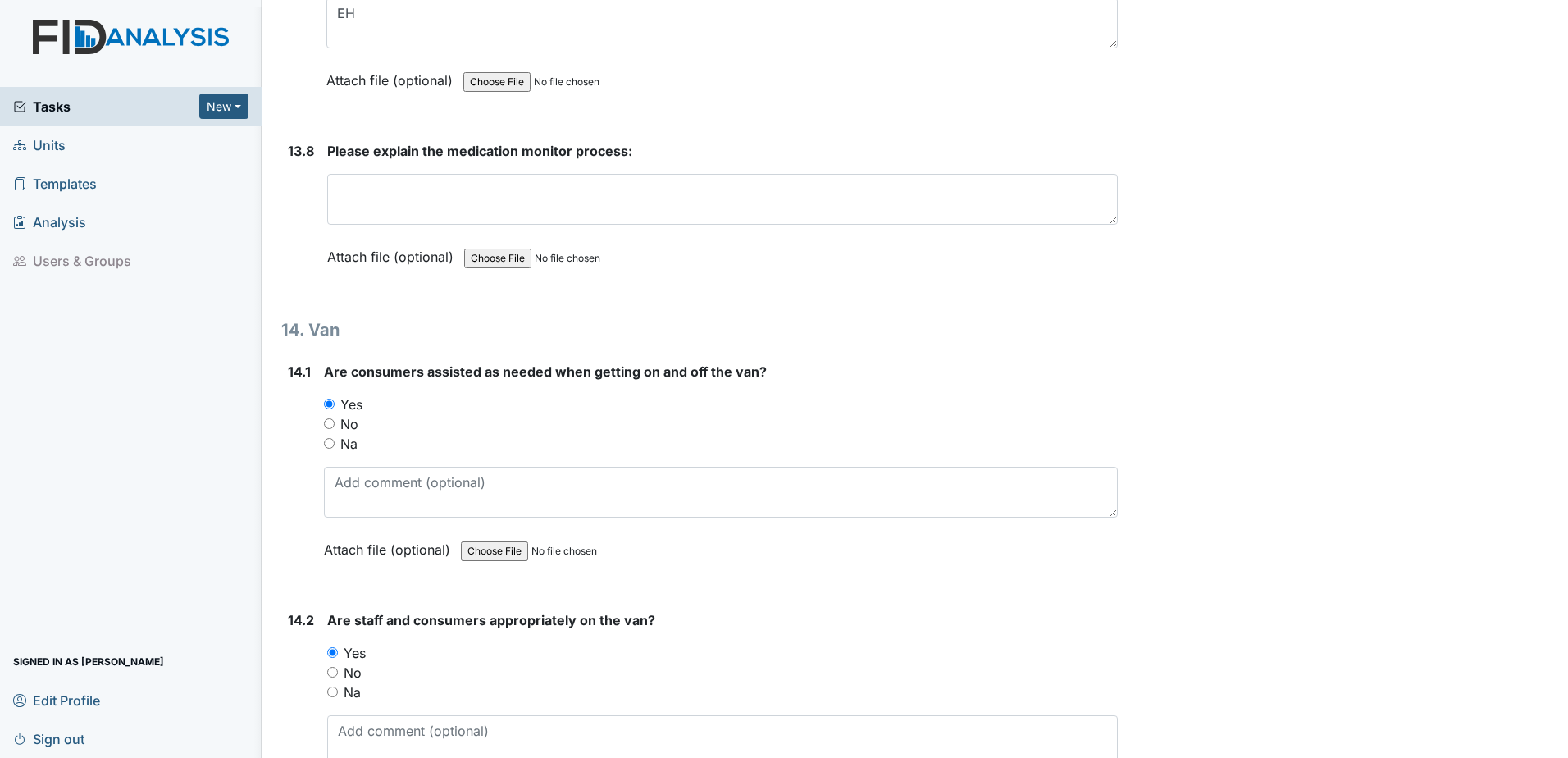
scroll to position [29425, 0]
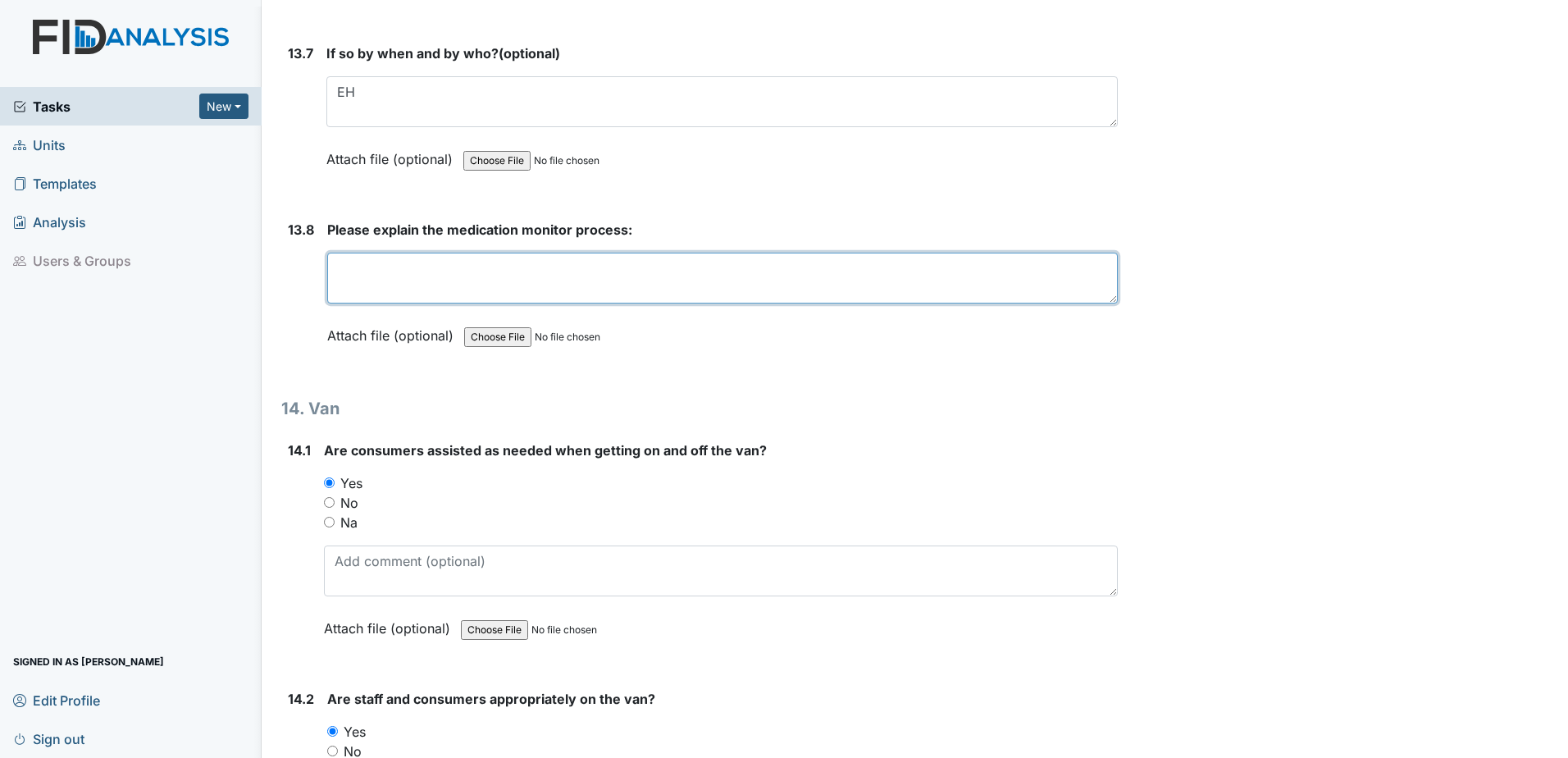
click at [368, 289] on textarea at bounding box center [723, 278] width 791 height 51
type textarea "G"
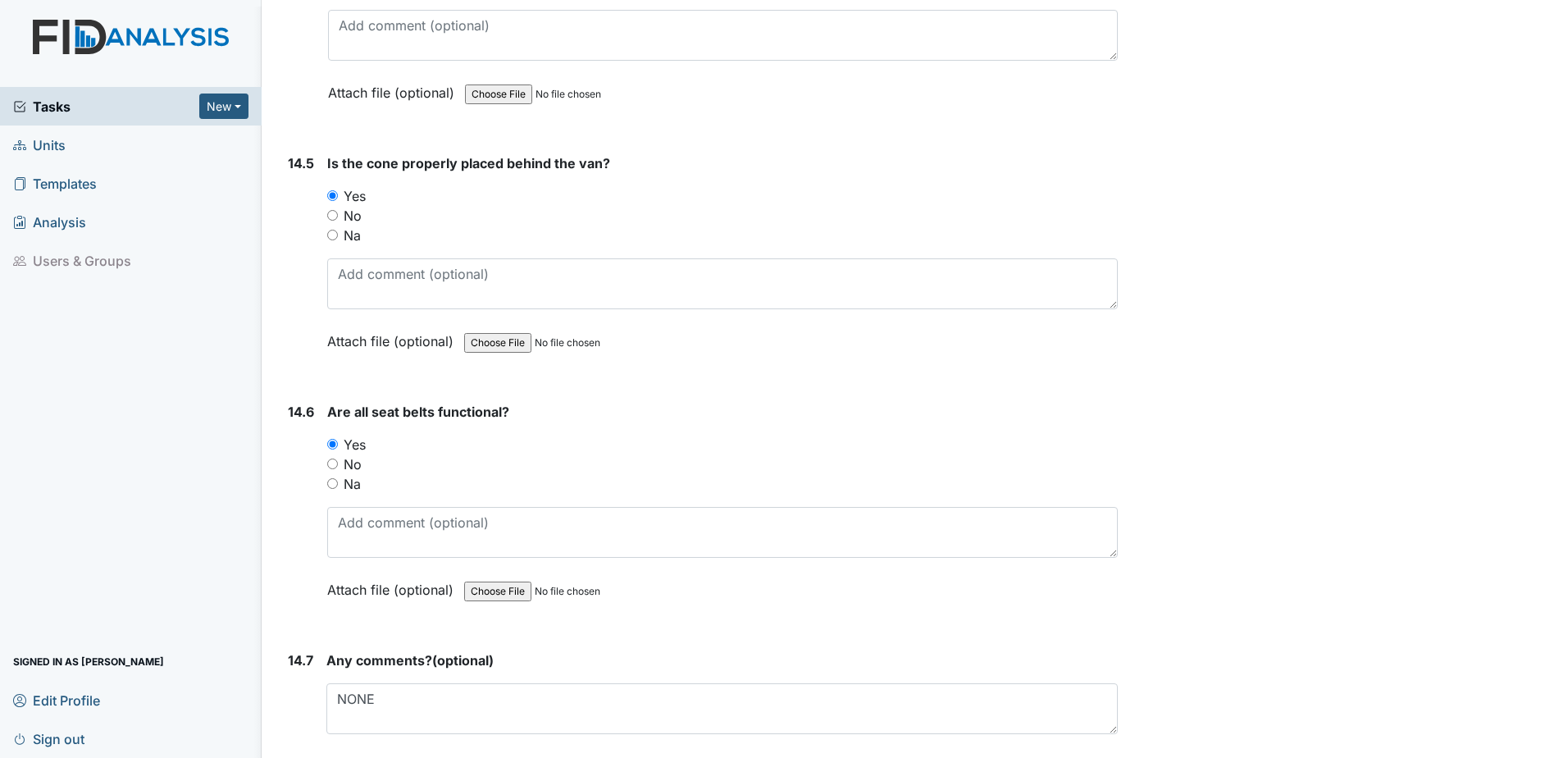
scroll to position [30819, 0]
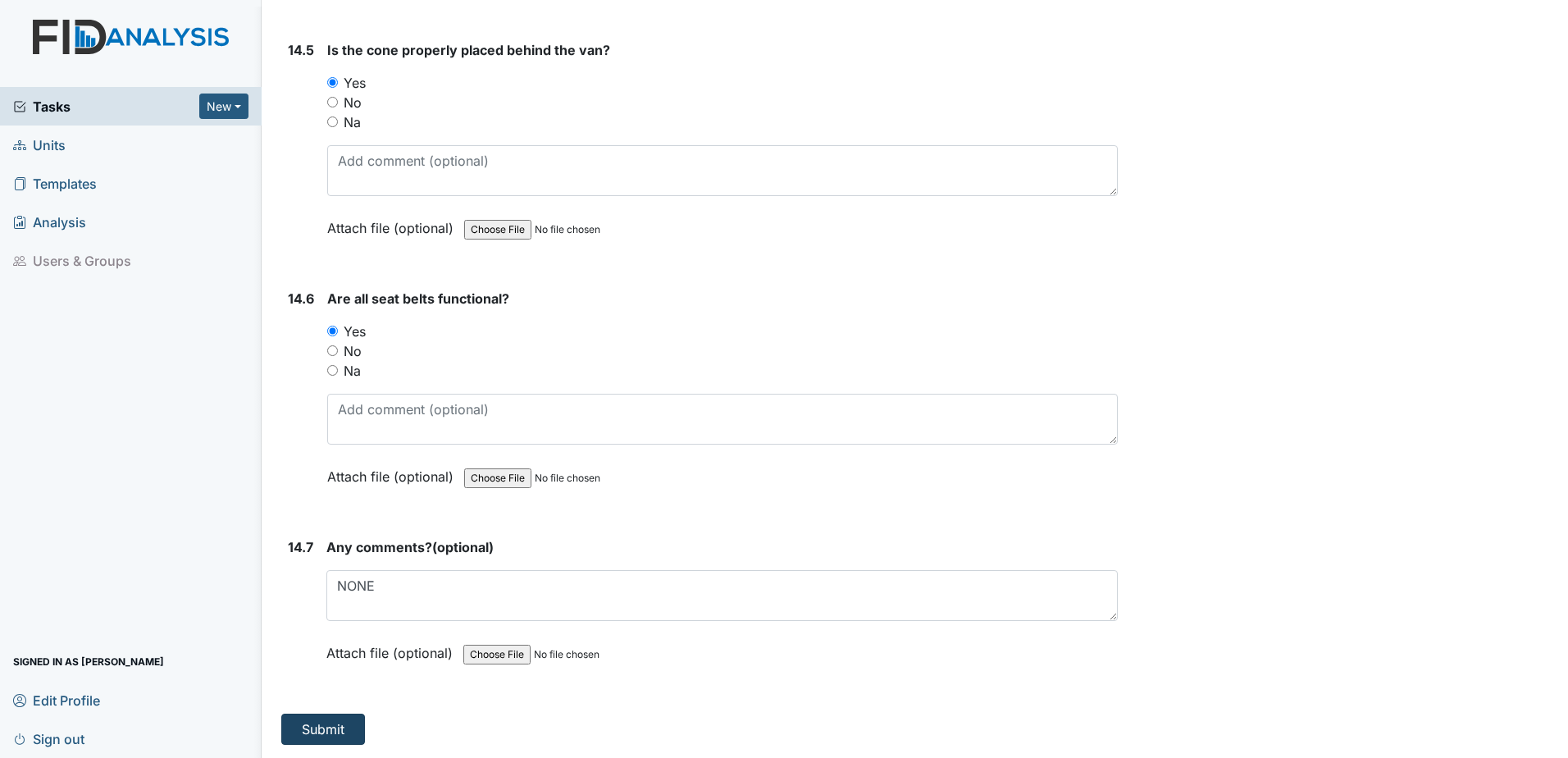
type textarea "Go into the Med room to check the Med that had been punched out for the client …"
click at [323, 726] on button "Submit" at bounding box center [323, 729] width 83 height 31
